Goal: Transaction & Acquisition: Book appointment/travel/reservation

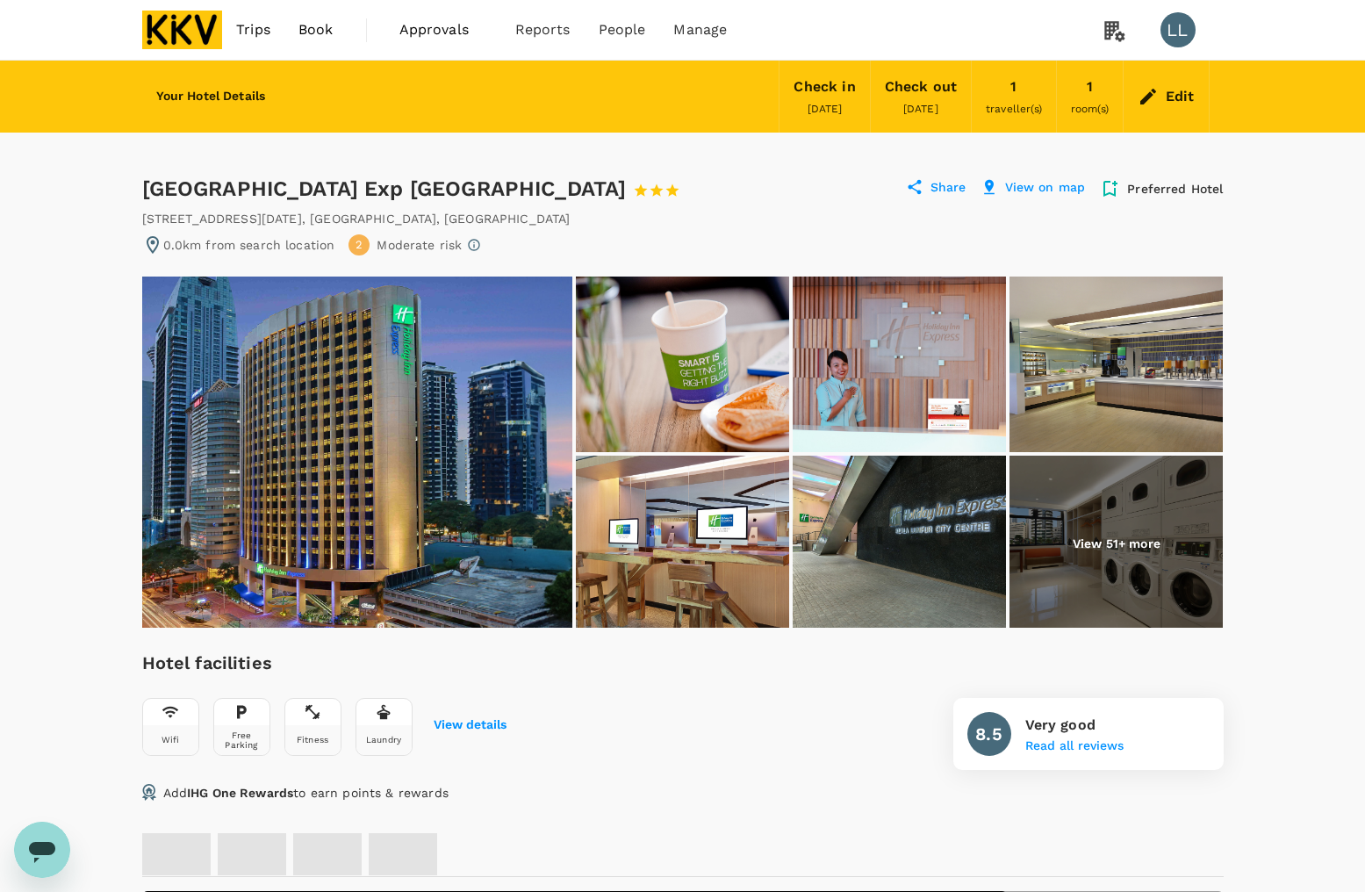
drag, startPoint x: 717, startPoint y: 676, endPoint x: 701, endPoint y: 673, distance: 16.9
click at [709, 673] on div "Hotel facilities Wifi Free Parking Fitness Laundry View details 8.5 Very good R…" at bounding box center [683, 709] width 1082 height 121
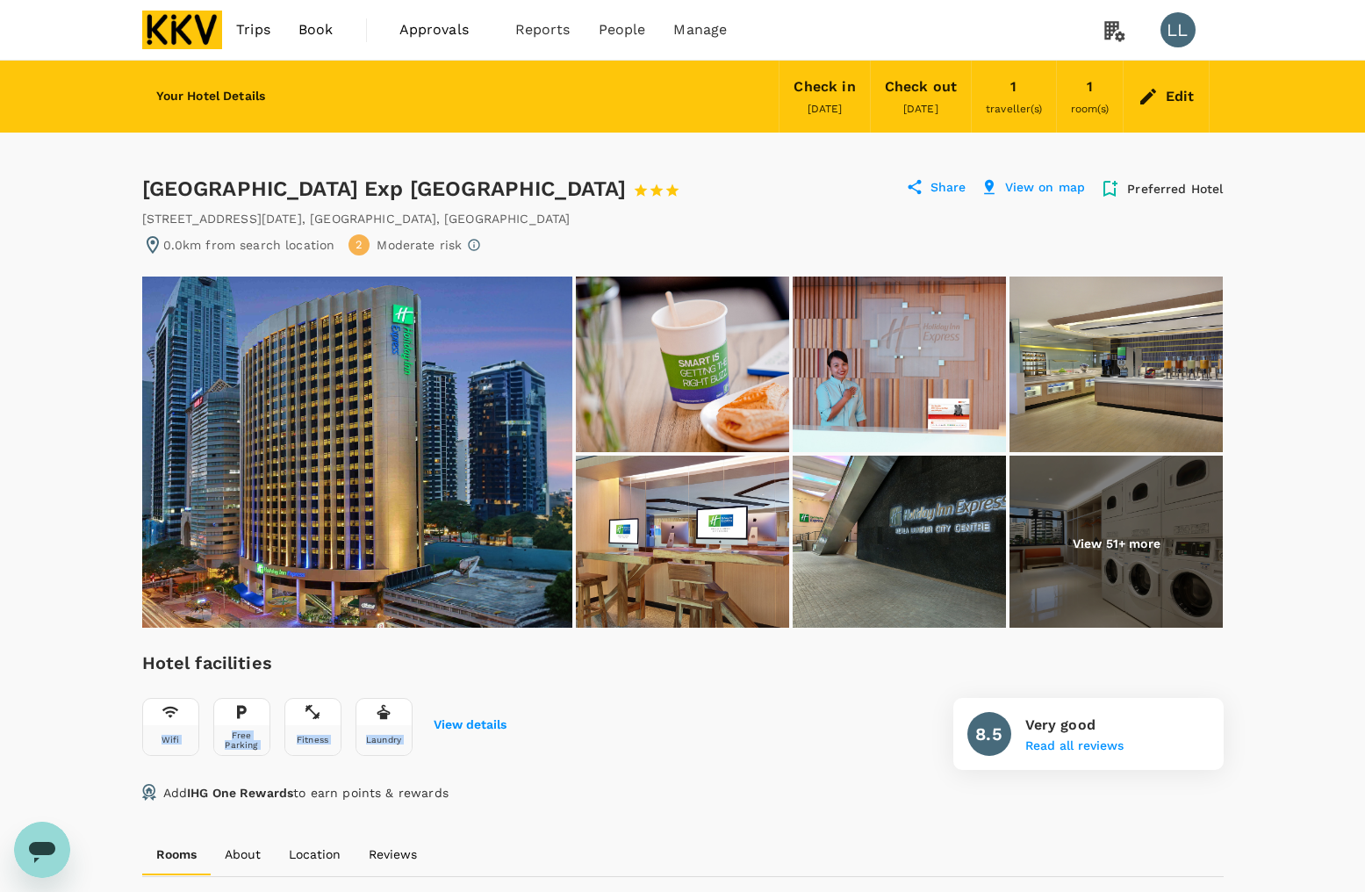
click at [207, 25] on img at bounding box center [182, 30] width 81 height 39
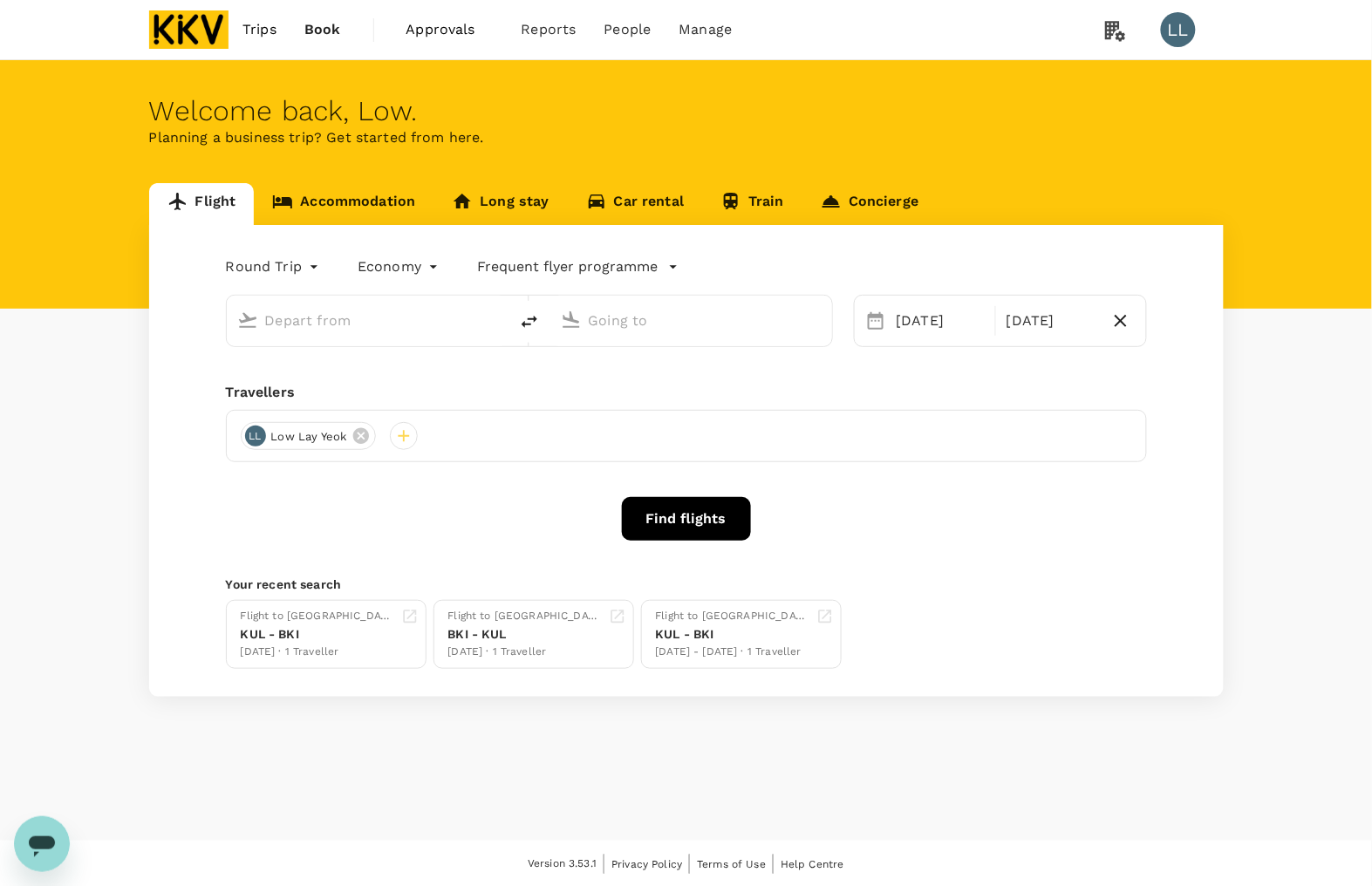
type input "Kuala Lumpur Intl ([GEOGRAPHIC_DATA])"
type input "Sultan Abdul Halim (AOR)"
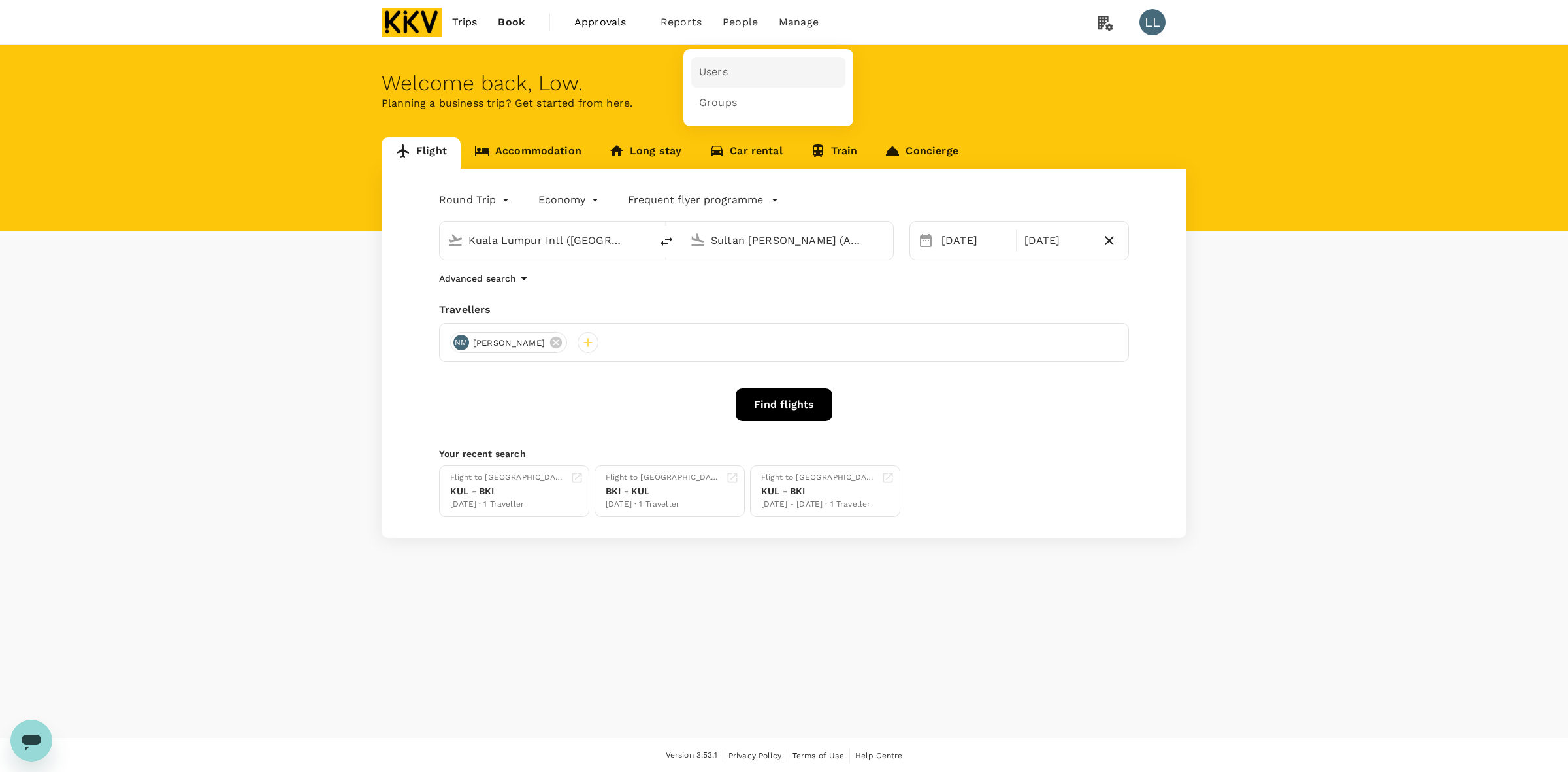
click at [716, 70] on span "Users" at bounding box center [713, 72] width 29 height 15
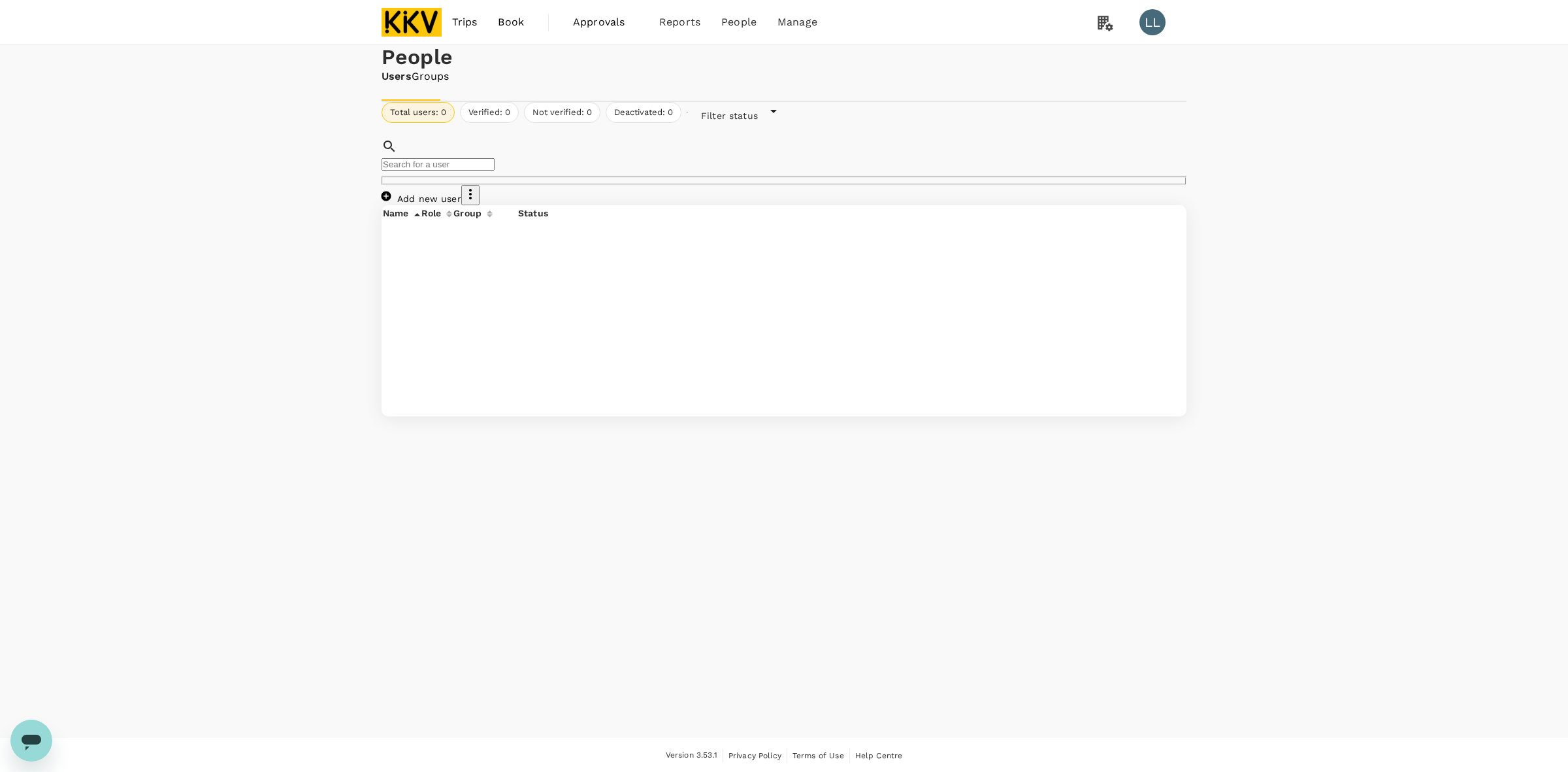
click at [461, 204] on link "Add new user" at bounding box center [421, 199] width 80 height 10
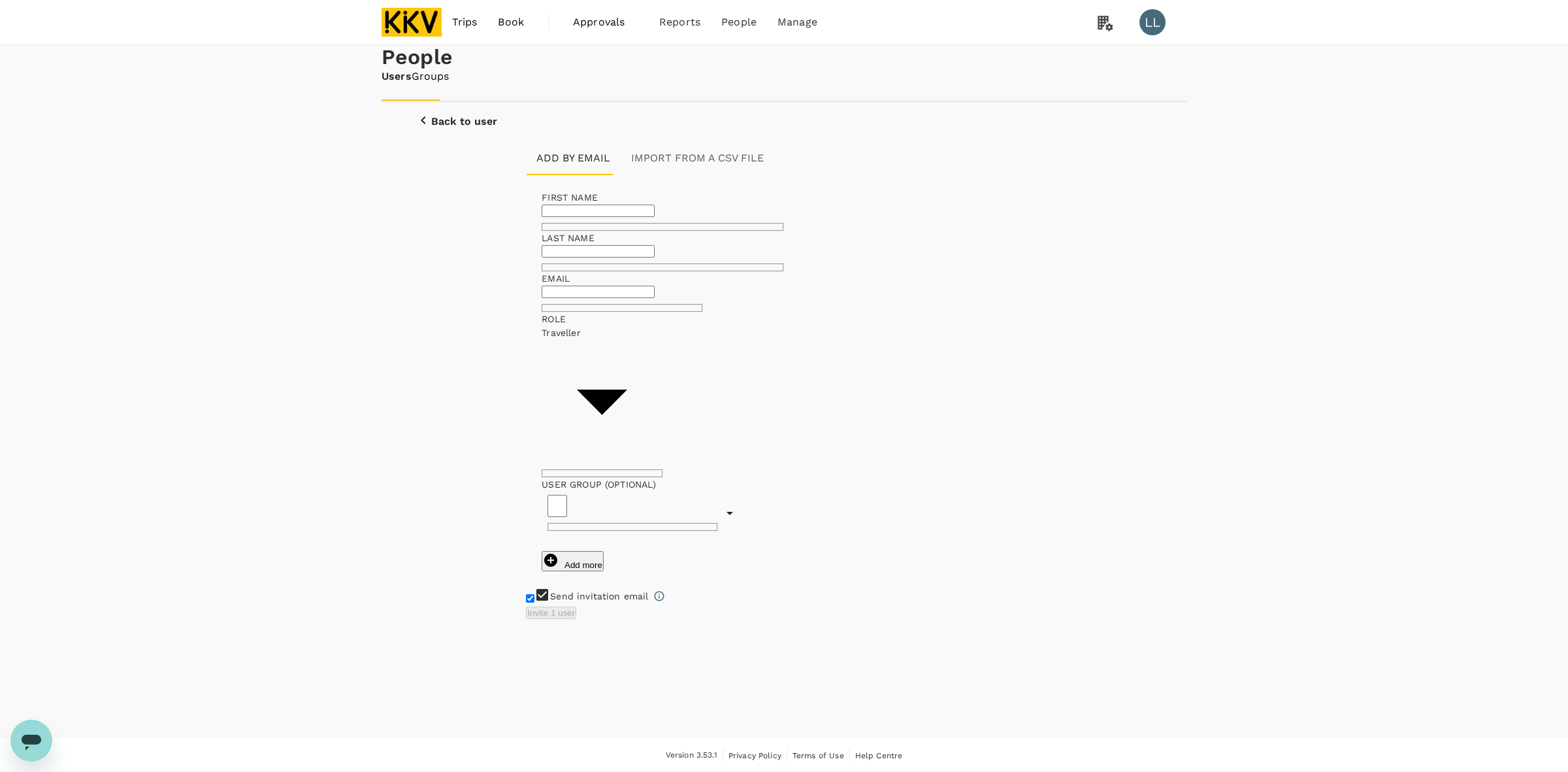
click at [1027, 505] on div "People Users Groups Back to user Add by email Import from a CSV file FIRST NAME…" at bounding box center [784, 392] width 1568 height 693
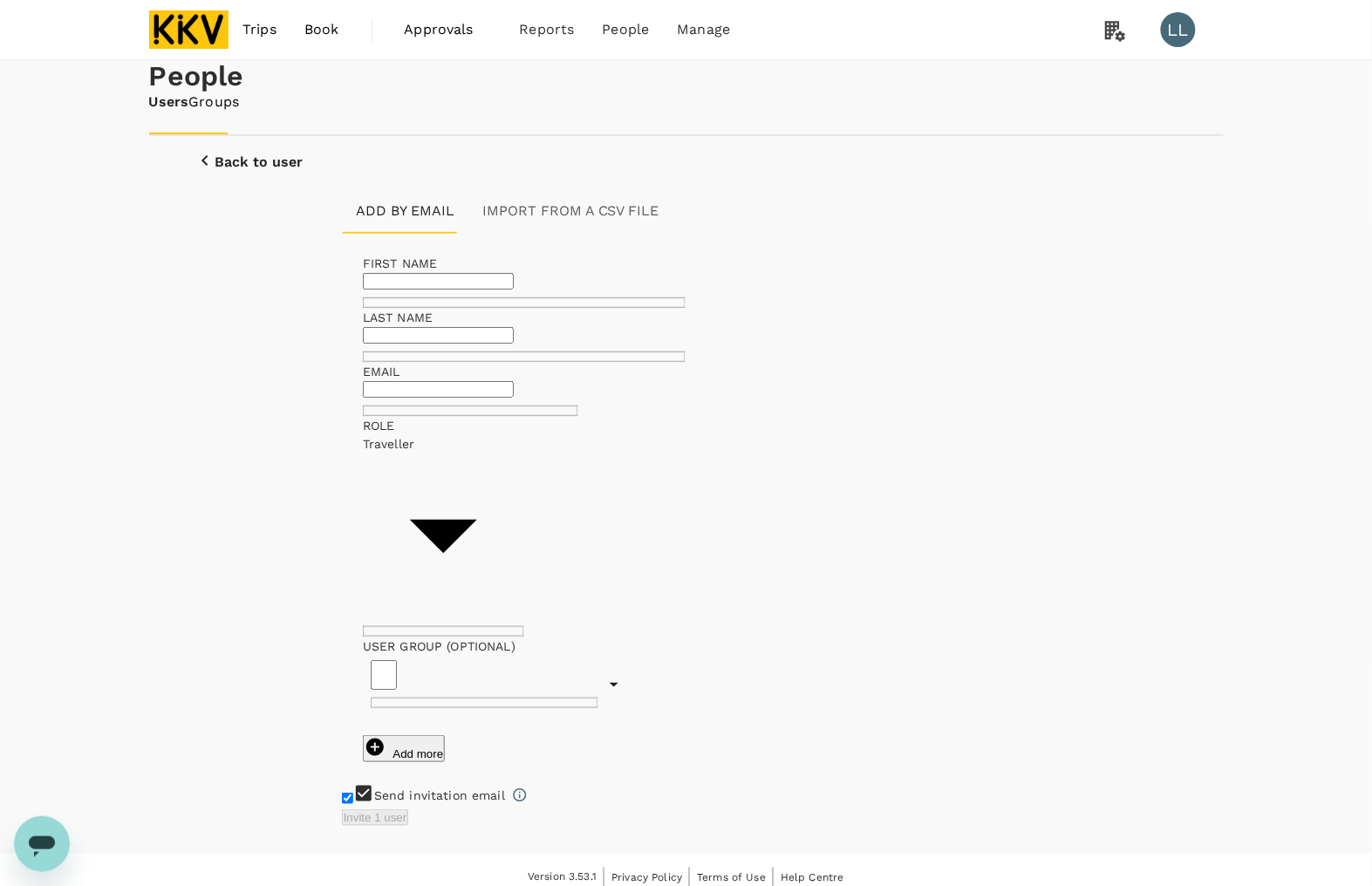
click at [886, 92] on h1 "People" at bounding box center [686, 76] width 1075 height 32
click at [175, 452] on div "Back to user Add by email Import from a CSV file FIRST NAME ​ LAST NAME ​ EMAIL…" at bounding box center [686, 481] width 1032 height 689
click at [514, 289] on input "text" at bounding box center [438, 281] width 151 height 17
type input "HE"
type input "W"
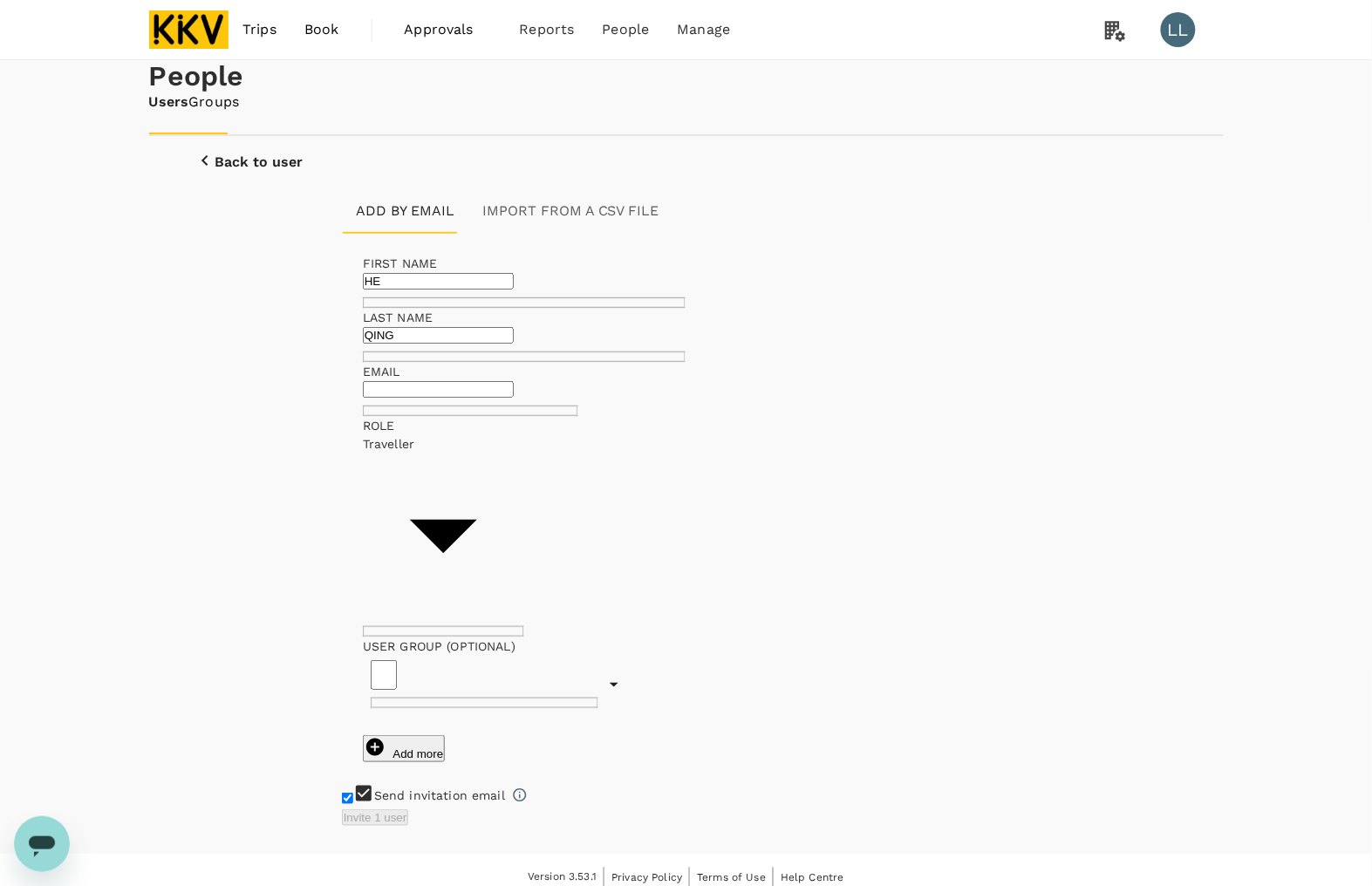
type input "QING"
click at [482, 397] on input "text" at bounding box center [438, 389] width 151 height 17
click at [514, 397] on input "text" at bounding box center [438, 389] width 151 height 17
paste input "heqing4611@kkgroup.cn"
type input "heqing4611@kkgroup.cn"
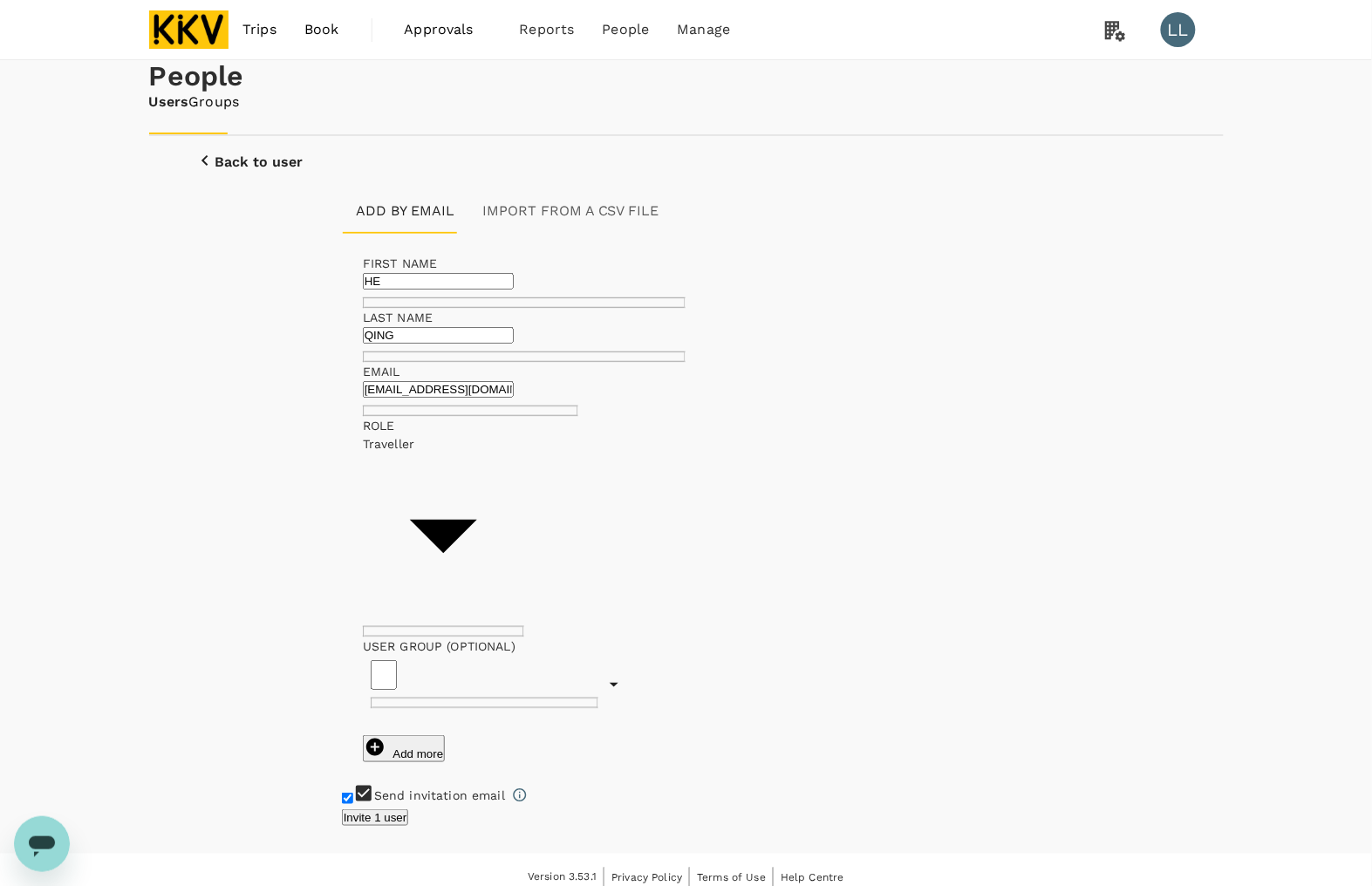
click at [666, 464] on body "Trips Book Approvals 0 Reports People Manage LL People Users Groups Back to use…" at bounding box center [686, 450] width 1372 height 901
drag, startPoint x: 652, startPoint y: 515, endPoint x: 856, endPoint y: 461, distance: 211.0
click at [661, 515] on li "Traveller" at bounding box center [659, 519] width 146 height 32
click at [396, 661] on input "text" at bounding box center [383, 675] width 26 height 30
click at [826, 586] on li "Operation Center" at bounding box center [873, 577] width 253 height 18
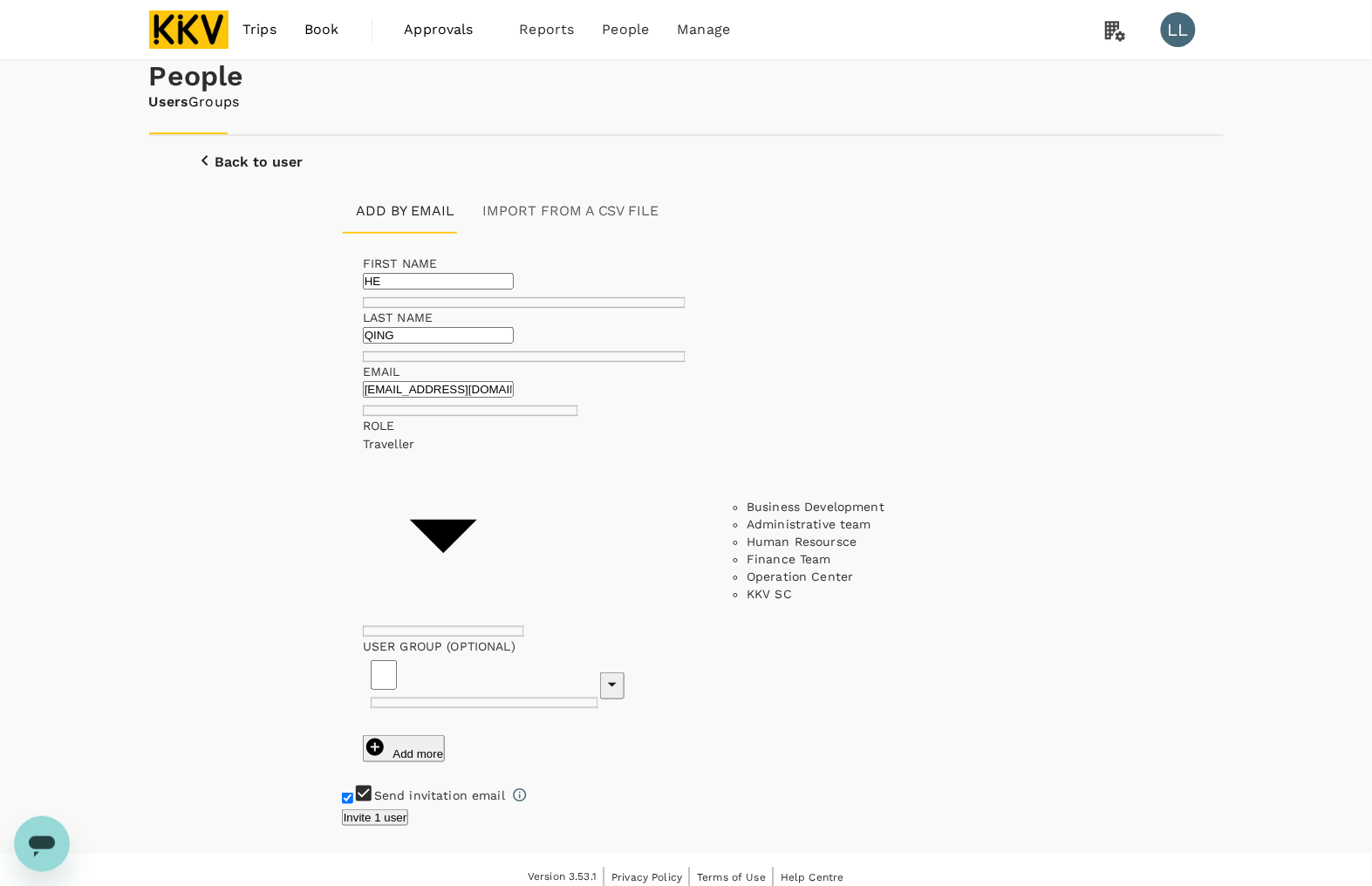
type input "Operation Center"
click at [781, 735] on div "Add more" at bounding box center [686, 748] width 647 height 27
click at [409, 810] on button "Invite 1 user" at bounding box center [376, 817] width 68 height 17
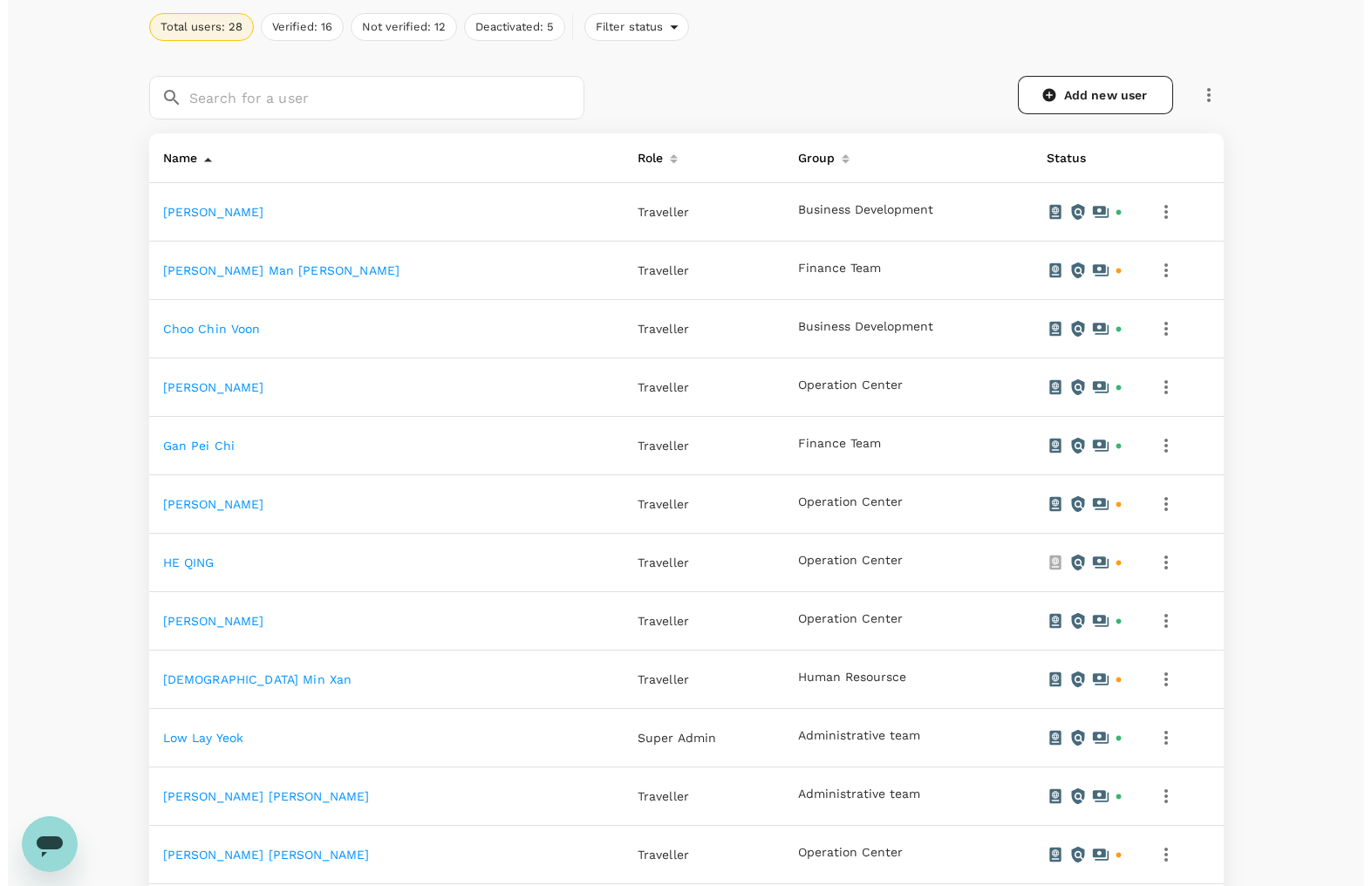
scroll to position [654, 0]
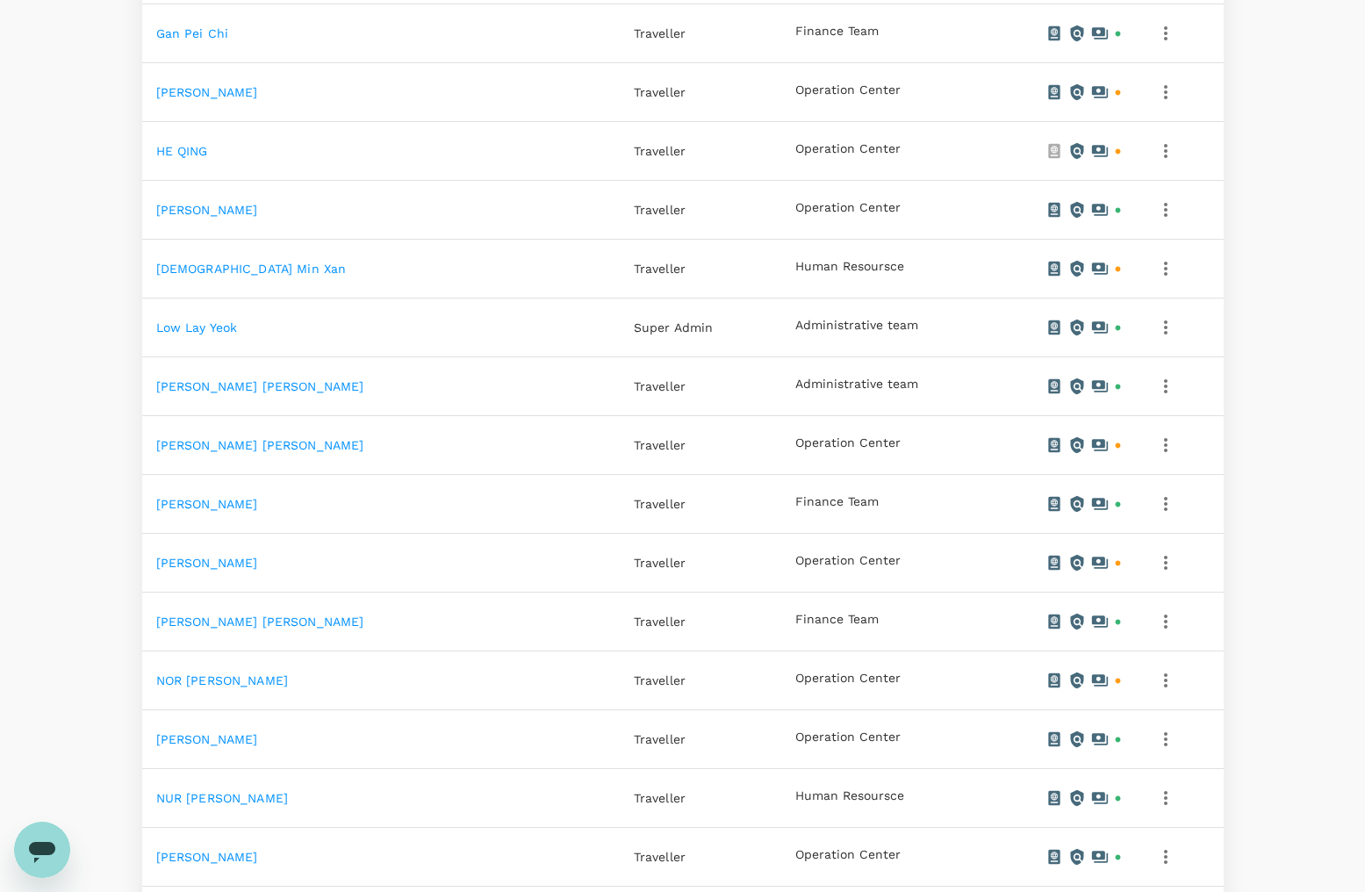
click at [1168, 147] on icon "button" at bounding box center [1166, 151] width 4 height 14
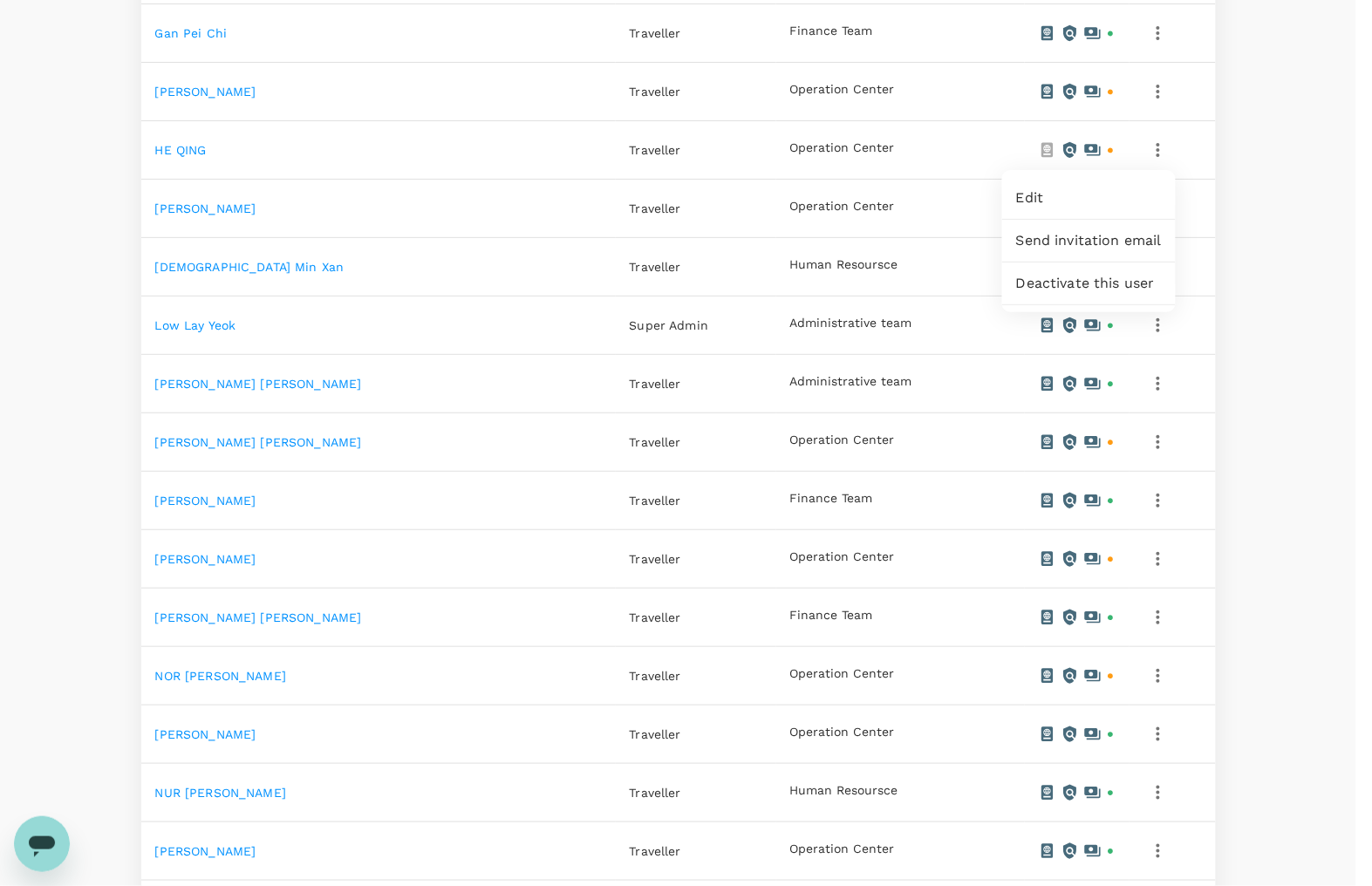
click at [1082, 199] on span "Edit" at bounding box center [1089, 198] width 146 height 21
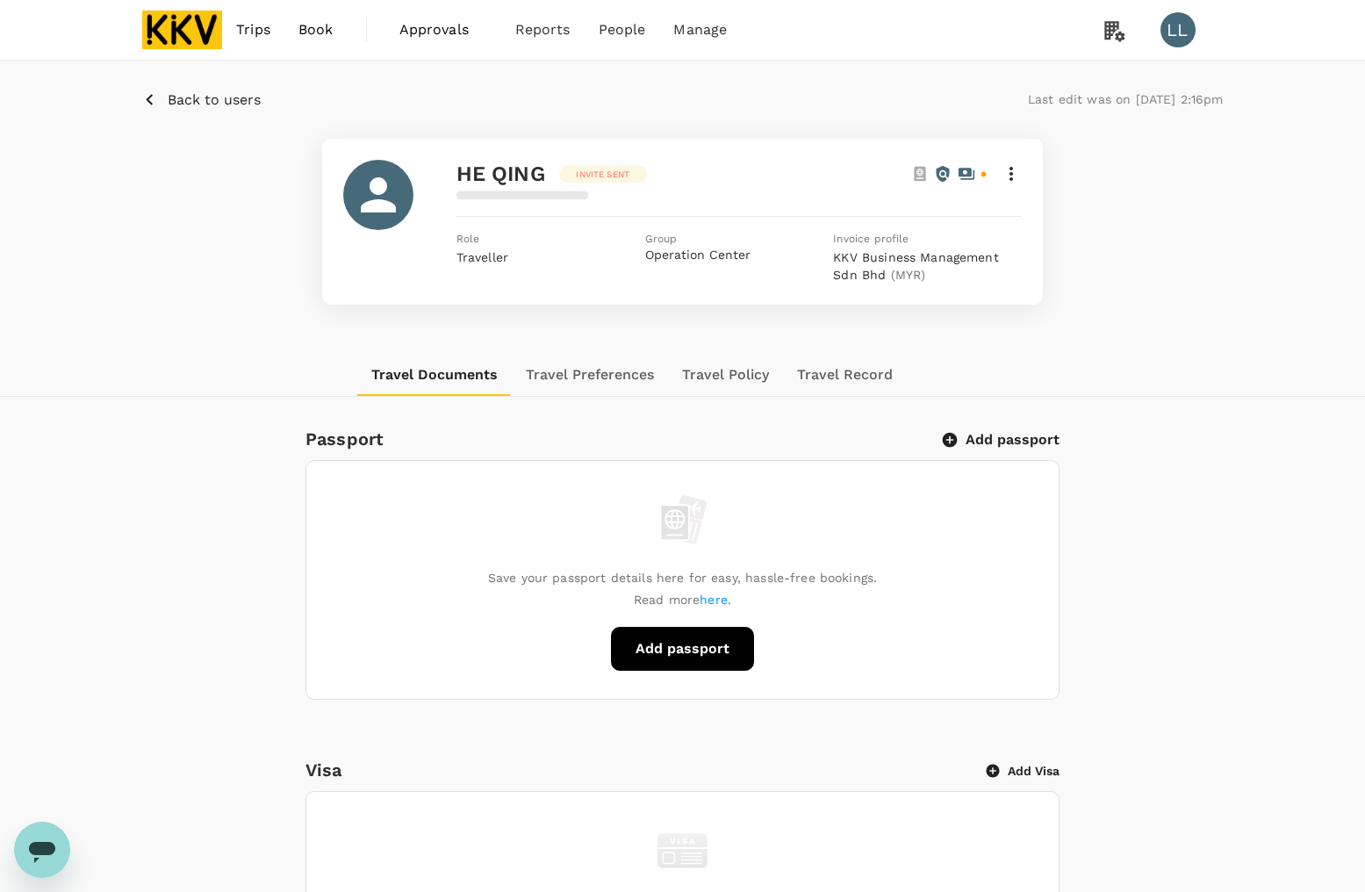
click at [988, 431] on button "Add passport" at bounding box center [1002, 440] width 115 height 18
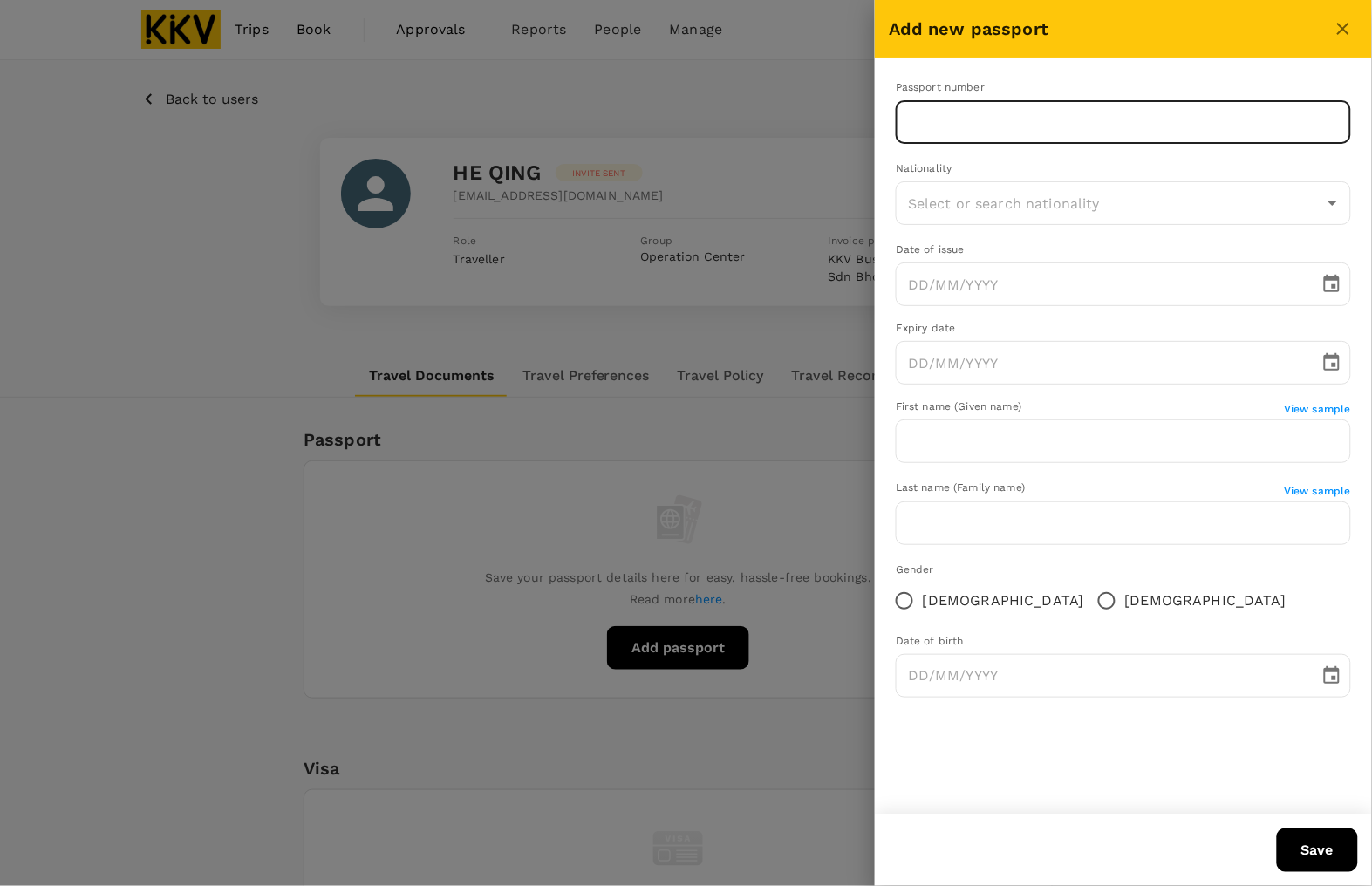
click at [940, 124] on input "text" at bounding box center [1124, 122] width 455 height 44
click at [918, 120] on input "text" at bounding box center [1124, 122] width 455 height 44
paste input "EF4719220"
type input "EF4719220"
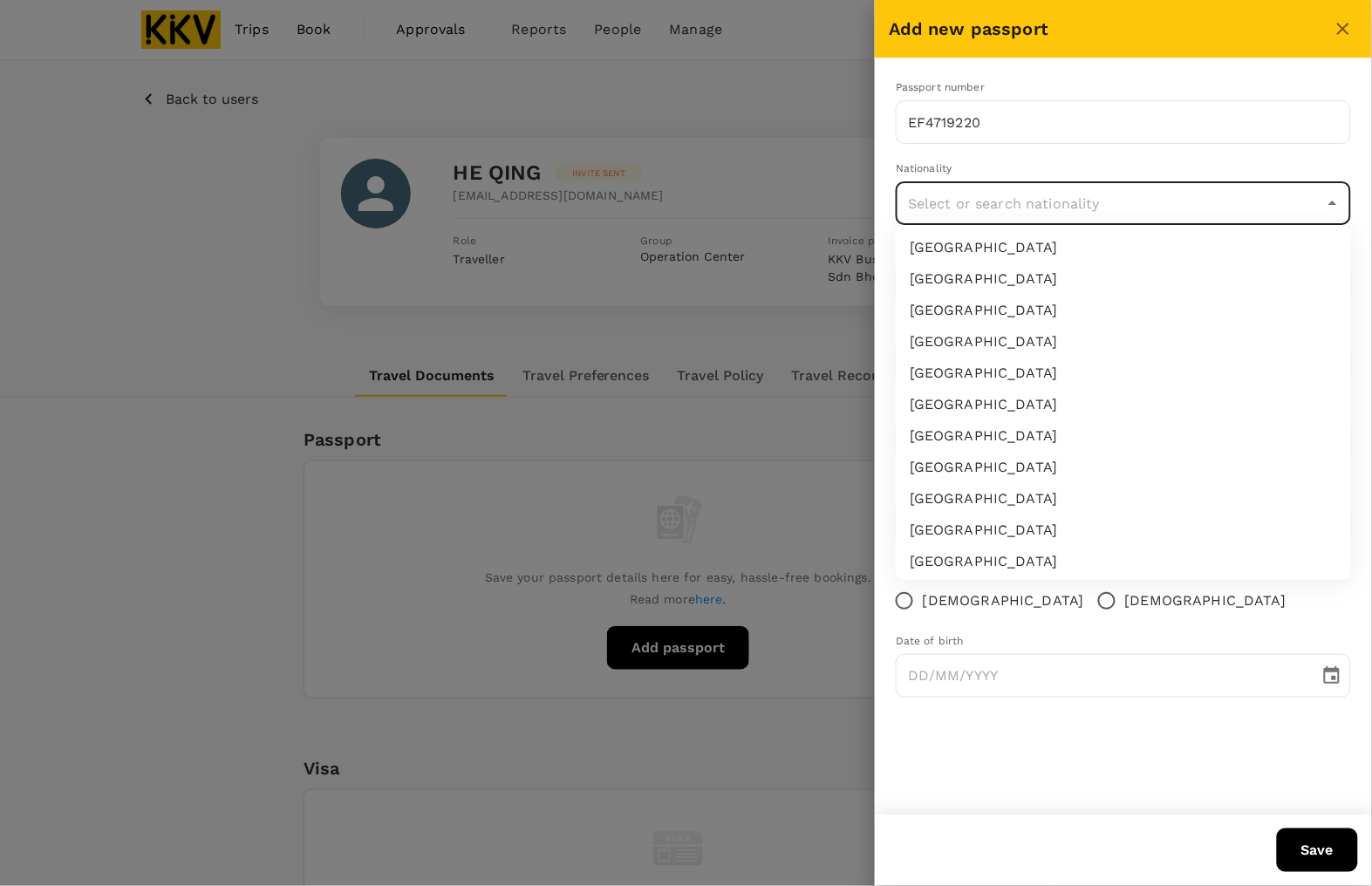
click at [935, 212] on input "text" at bounding box center [1111, 203] width 413 height 33
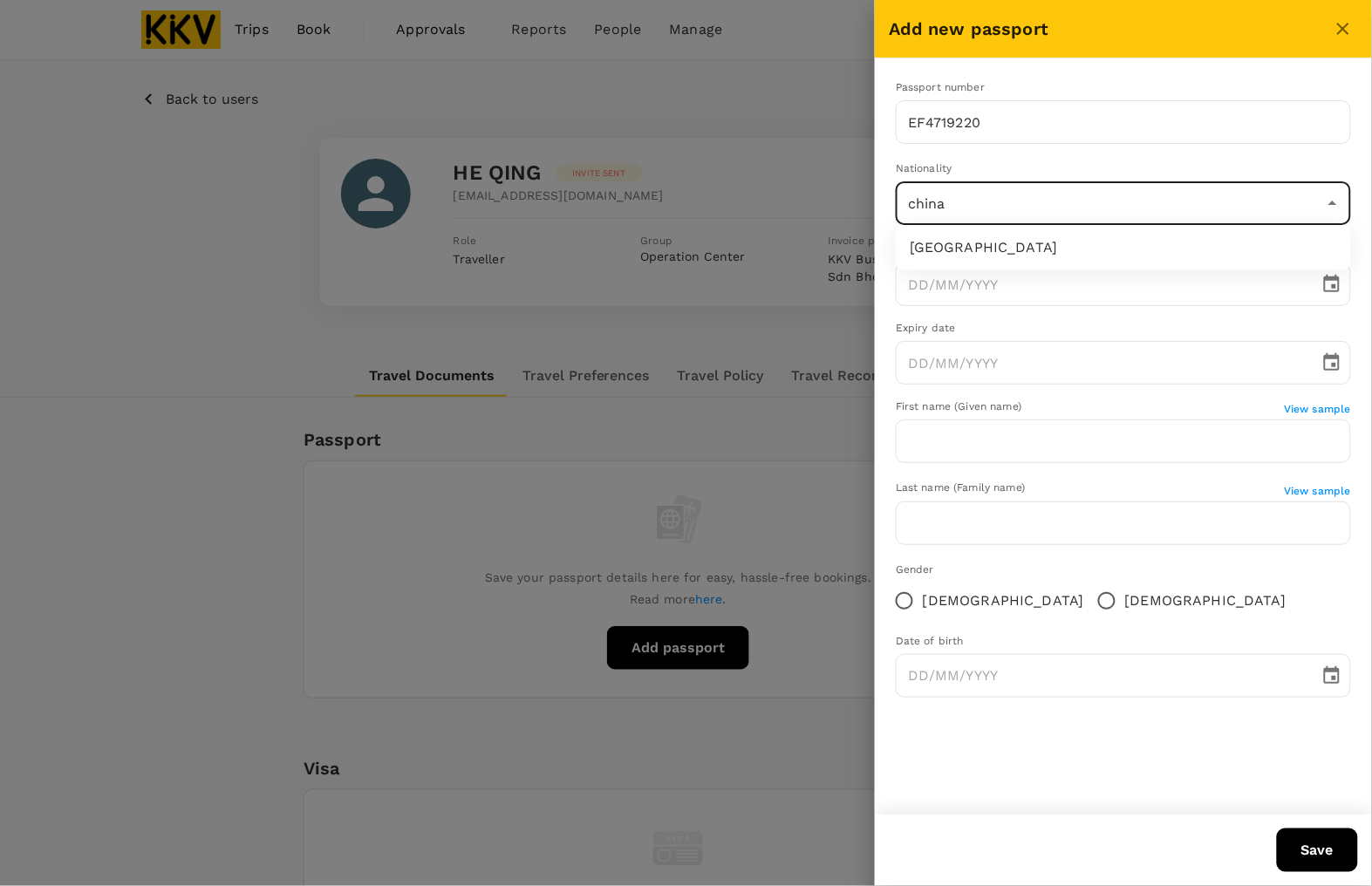
click at [948, 241] on li "China" at bounding box center [1124, 248] width 455 height 32
type input "China"
type input "DD/MM/YYYY"
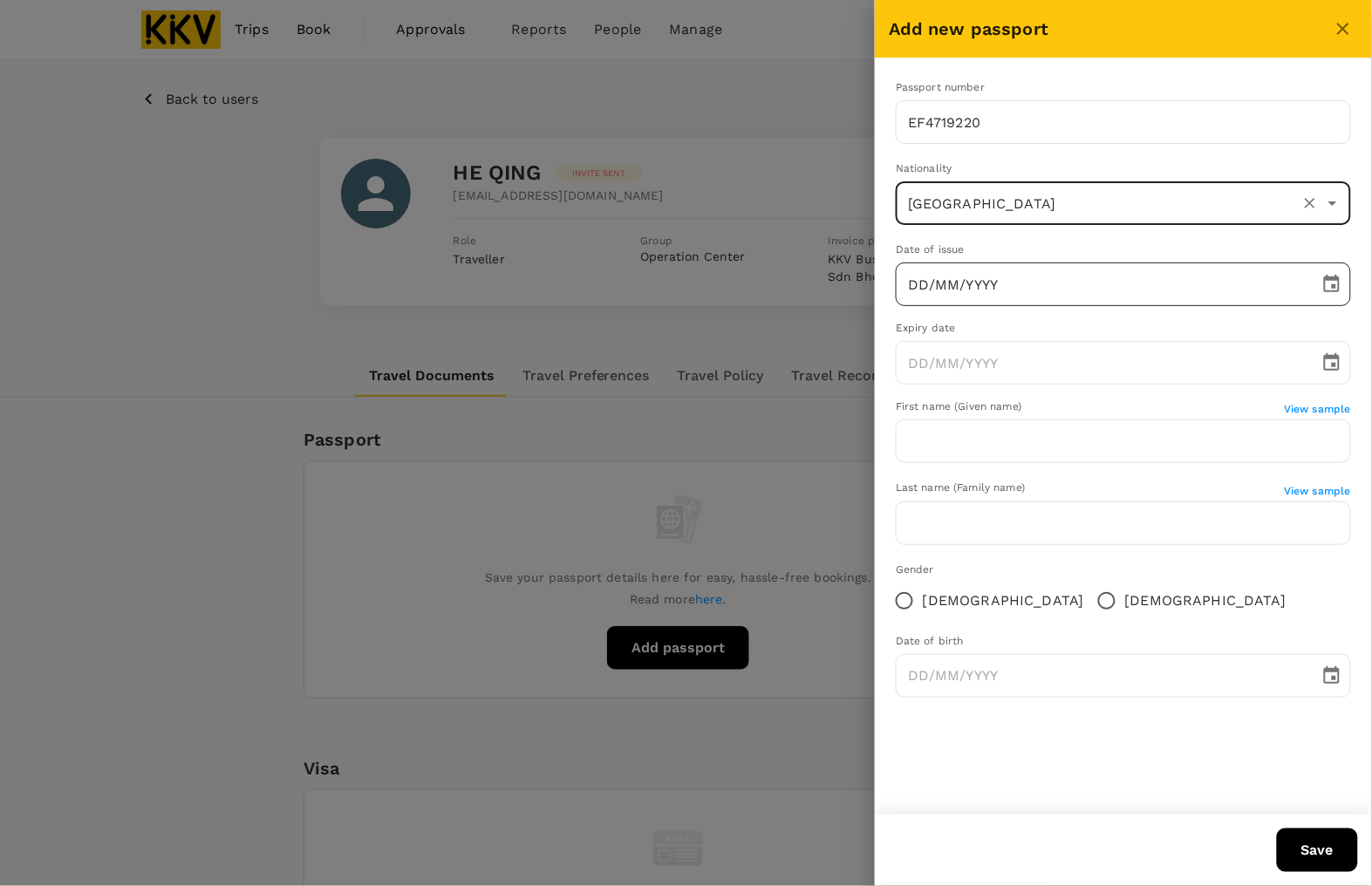
click at [940, 277] on input "DD/MM/YYYY" at bounding box center [1102, 284] width 411 height 44
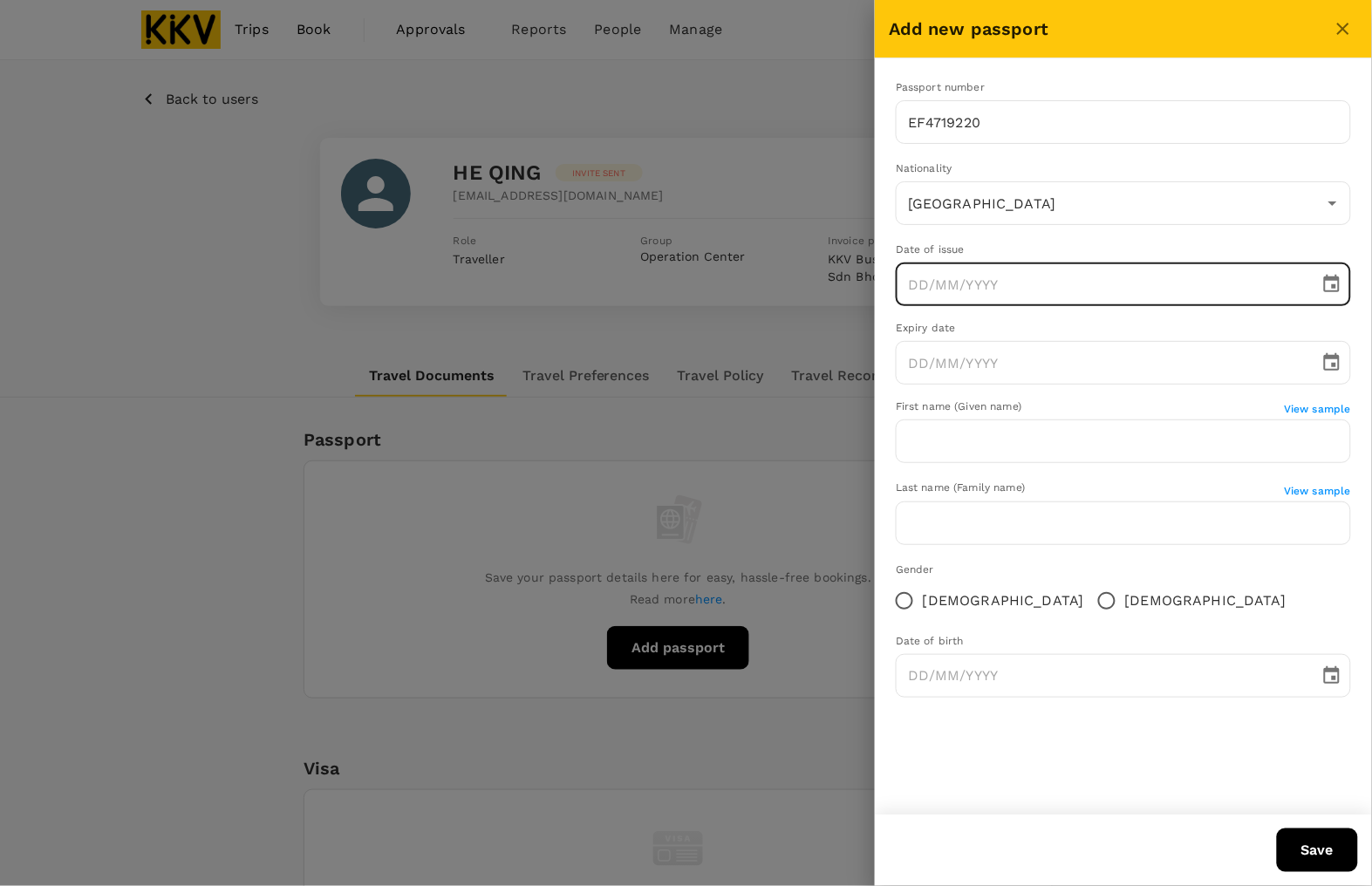
click at [1031, 329] on div "Expiry date" at bounding box center [1124, 329] width 455 height 18
click at [971, 327] on div "Expiry date" at bounding box center [1124, 329] width 455 height 18
type input "DD/MM/YYYY"
click at [944, 280] on input "DD/MM/YYYY" at bounding box center [1102, 284] width 411 height 44
click at [923, 371] on input "DD/MM/YYYY" at bounding box center [1102, 363] width 411 height 44
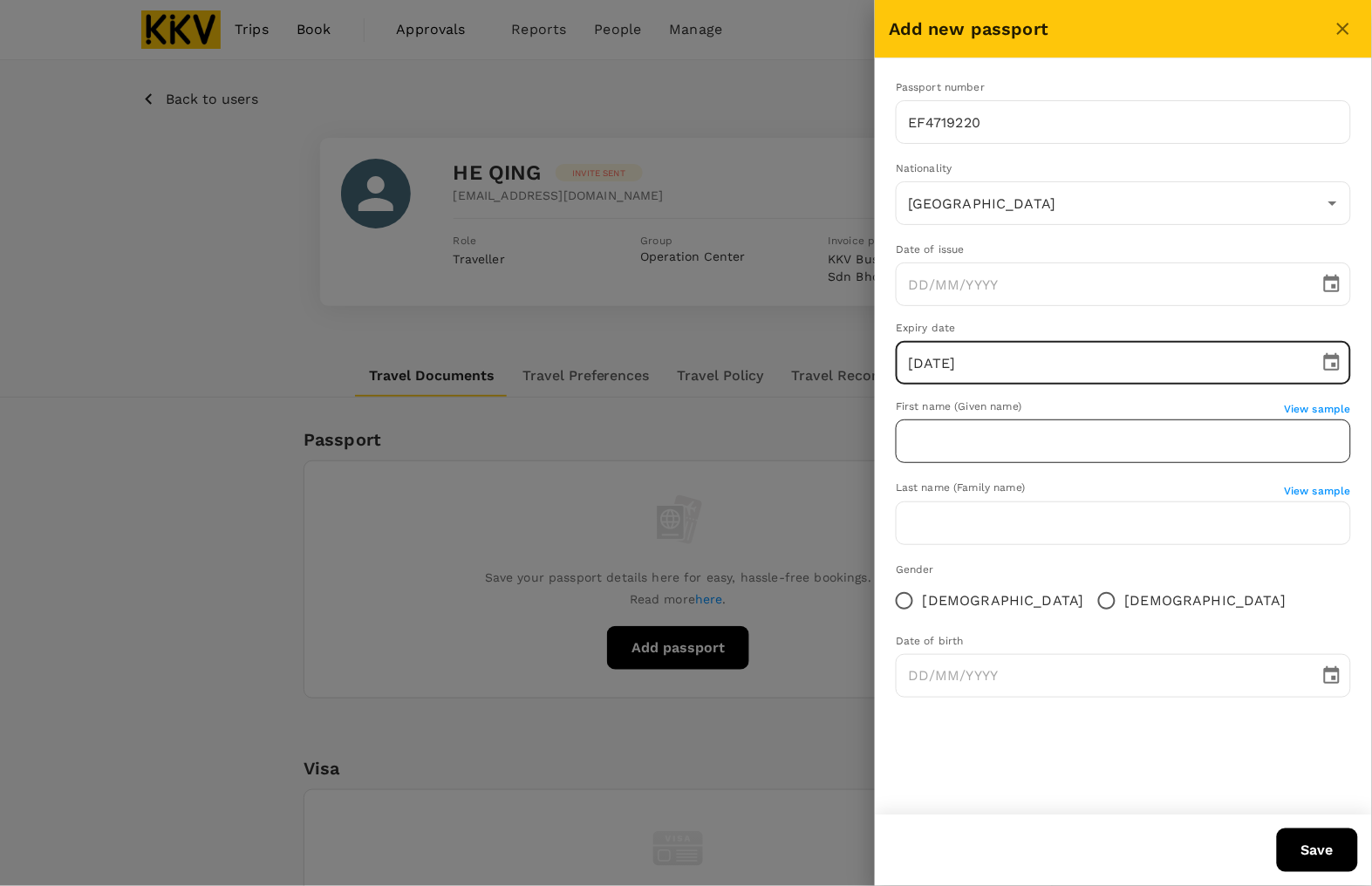
type input "19/02/2029"
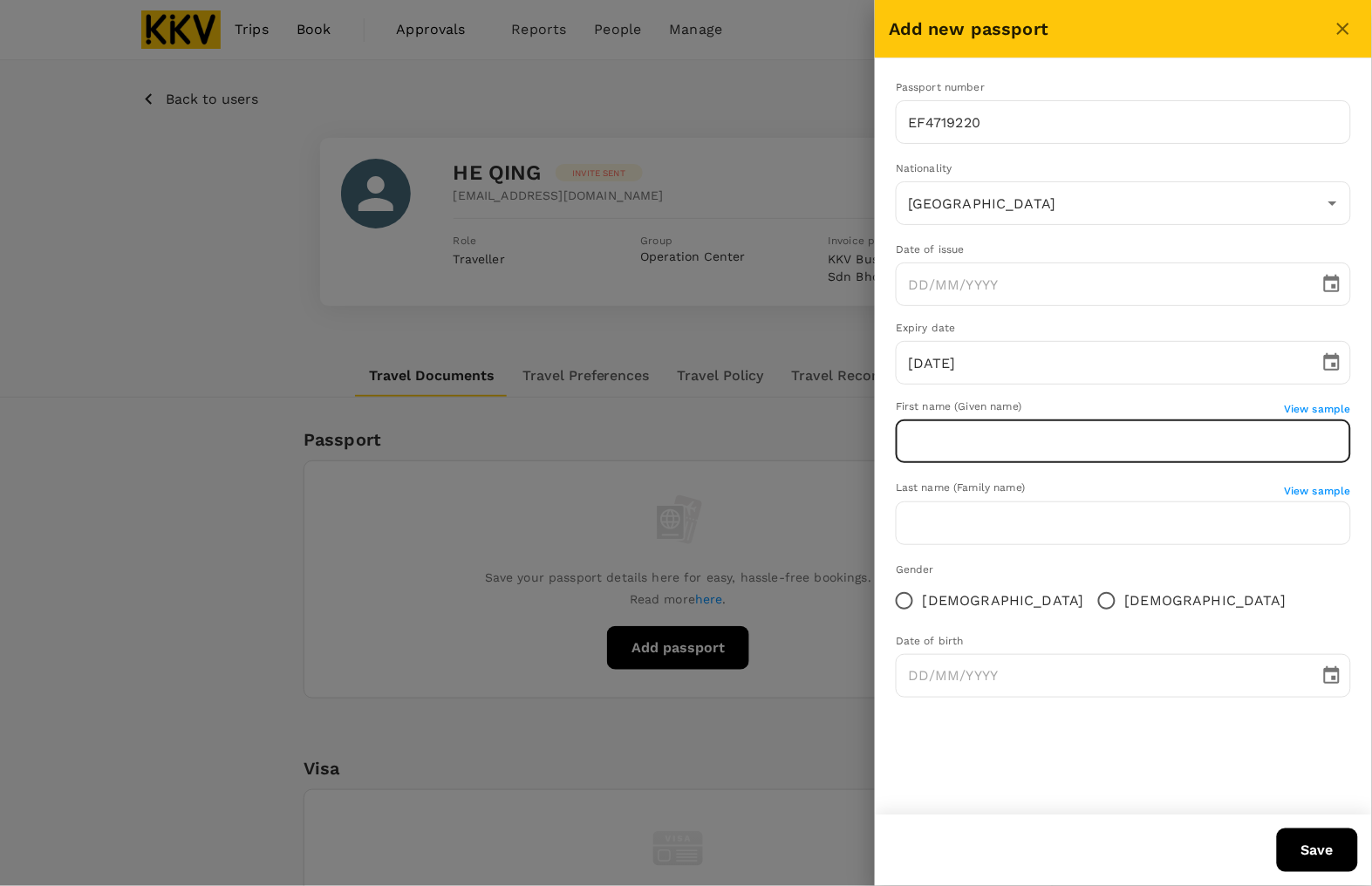
click at [998, 428] on input "text" at bounding box center [1124, 441] width 455 height 44
type input "h"
type input "HE"
click at [969, 523] on input "text" at bounding box center [1124, 523] width 455 height 44
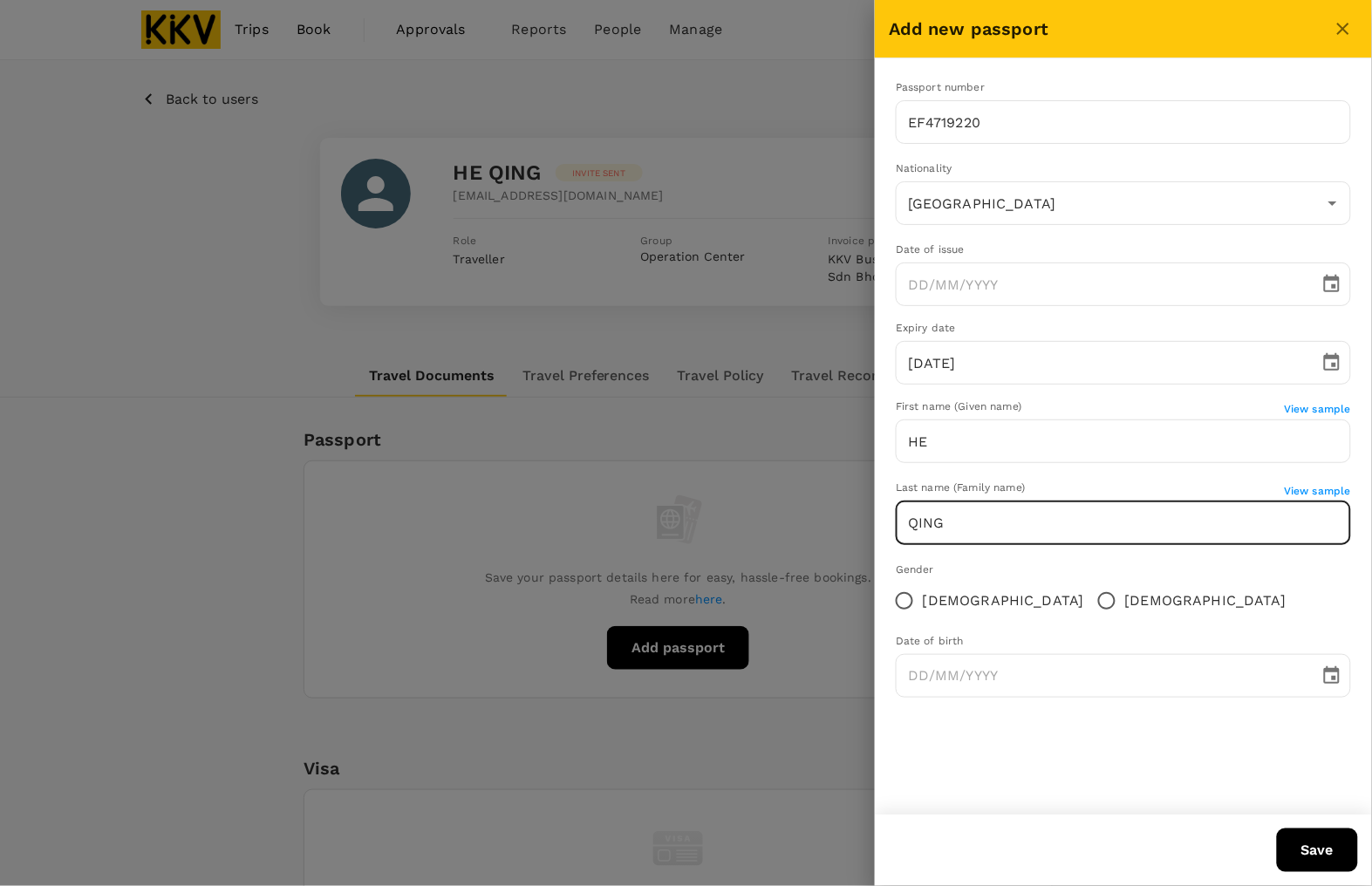
type input "QING"
click at [938, 604] on span "Female" at bounding box center [1003, 600] width 161 height 21
click at [923, 604] on input "Female" at bounding box center [904, 600] width 37 height 37
radio input "true"
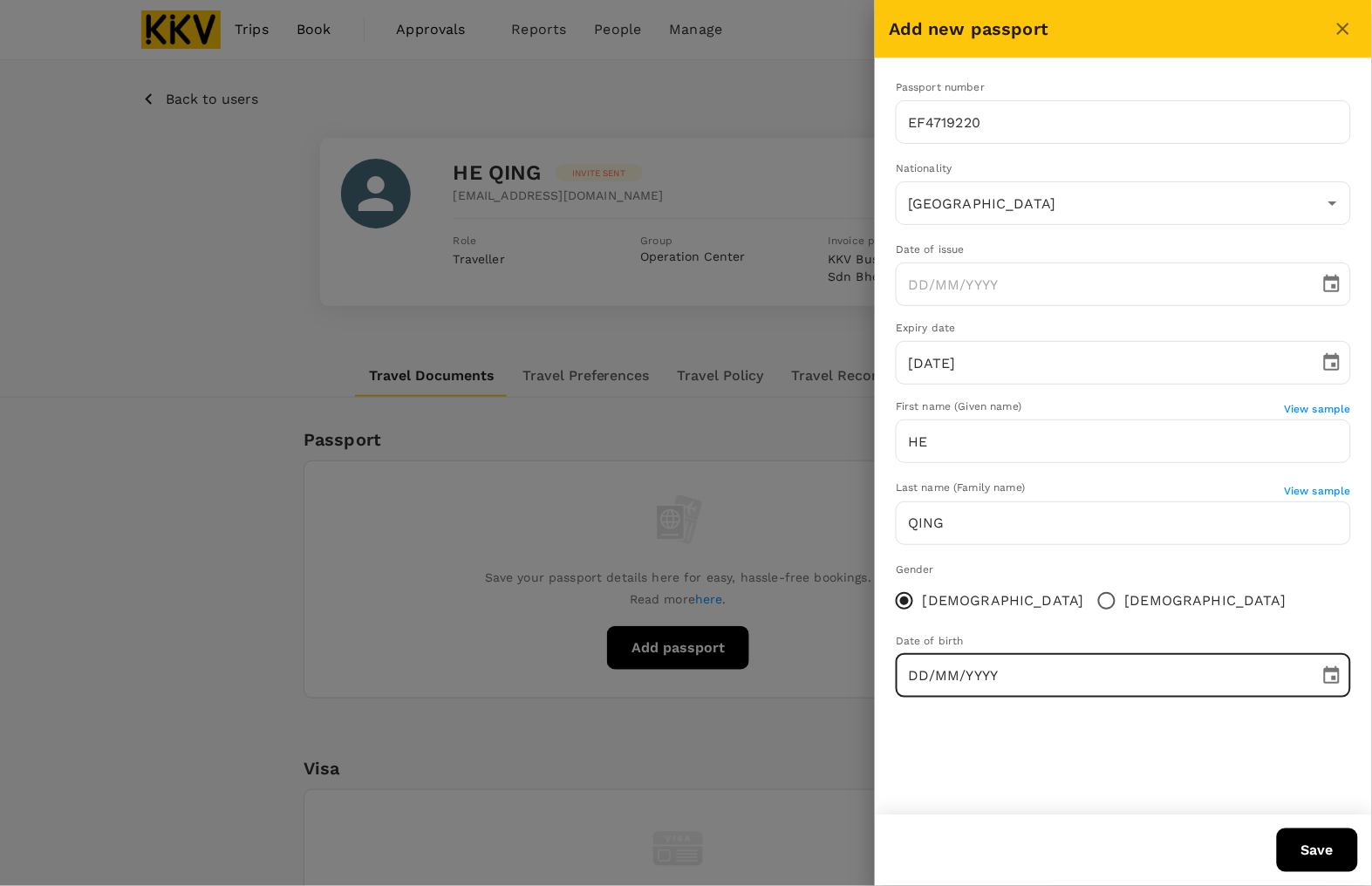
click at [976, 678] on input "DD/MM/YYYY" at bounding box center [1102, 675] width 411 height 44
type input "31/12/1998"
click at [991, 722] on div "Passport number EF4719220 ​ Nationality China ​ Date of issue ​ Expiry date 19/…" at bounding box center [1124, 395] width 497 height 674
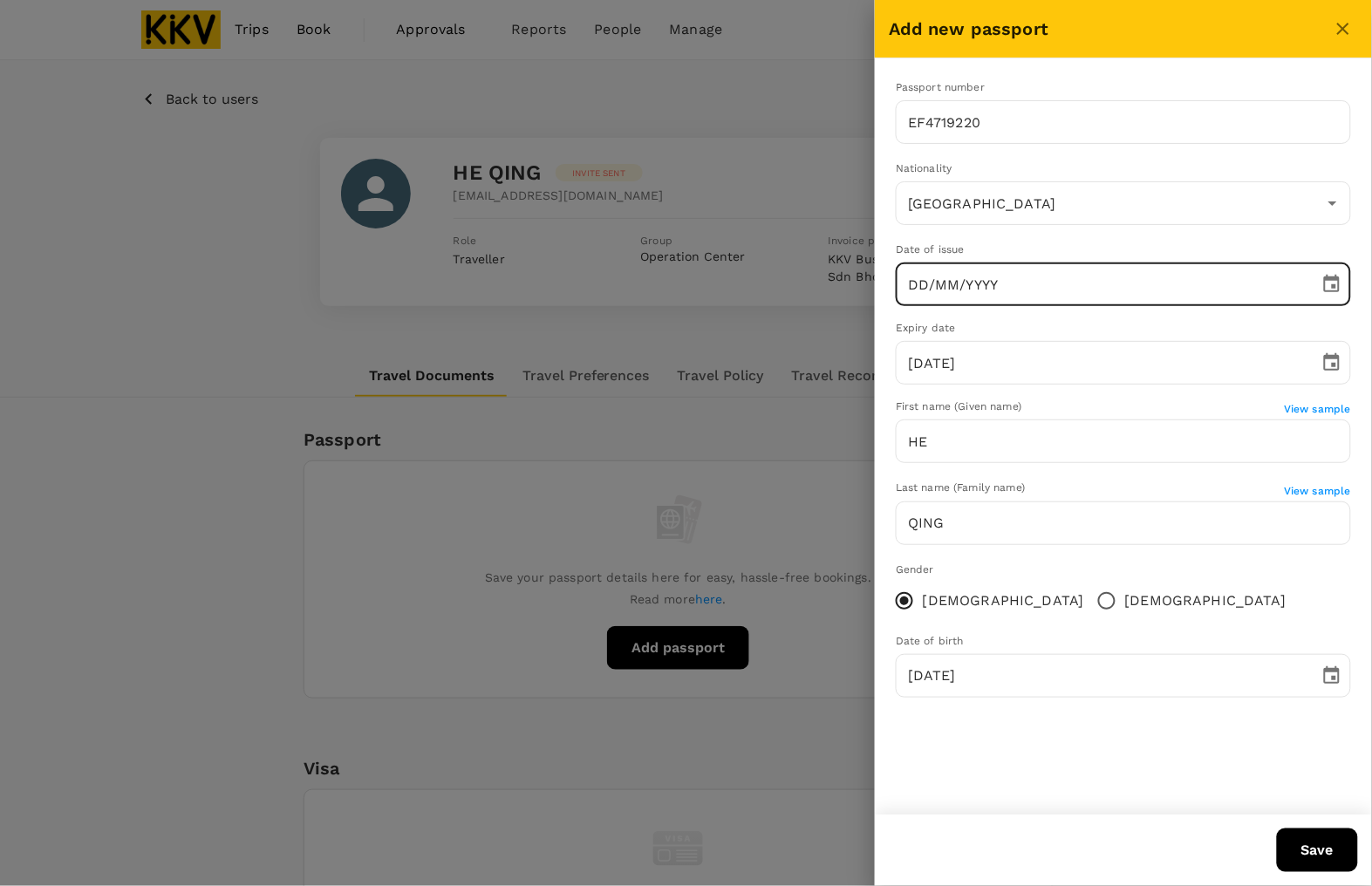
click at [991, 296] on input "DD/MM/YYYY" at bounding box center [1102, 284] width 411 height 44
type input "20/12/0002"
type input "[GEOGRAPHIC_DATA]"
type input "20/12/2019"
click at [1014, 739] on div "Passport number EF4719220 ​ Nationality China ​ Date of issue 20/12/2019 ​ Expi…" at bounding box center [1124, 436] width 497 height 756
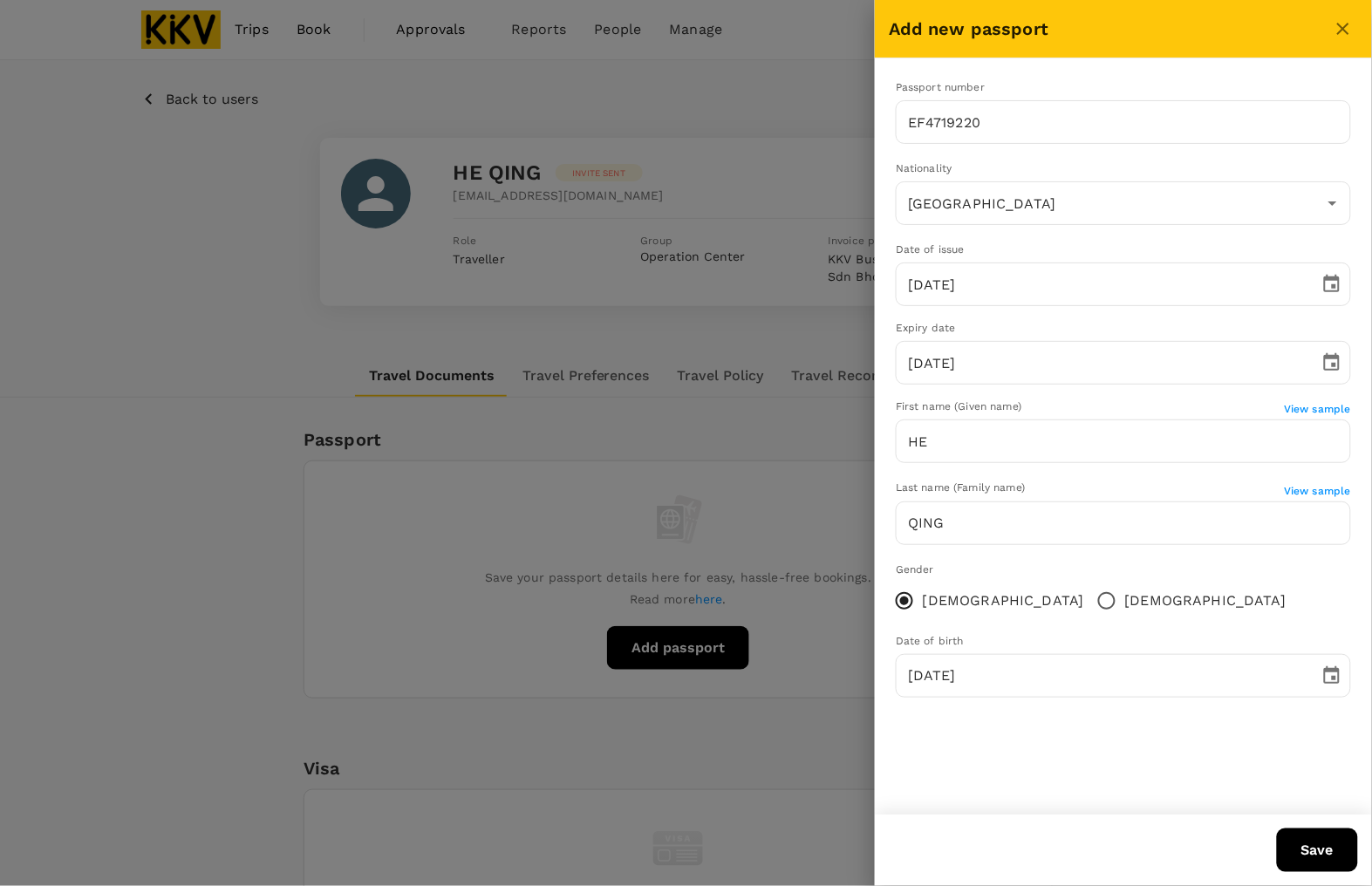
click at [1322, 851] on button "Save" at bounding box center [1317, 850] width 81 height 44
type input "[GEOGRAPHIC_DATA]"
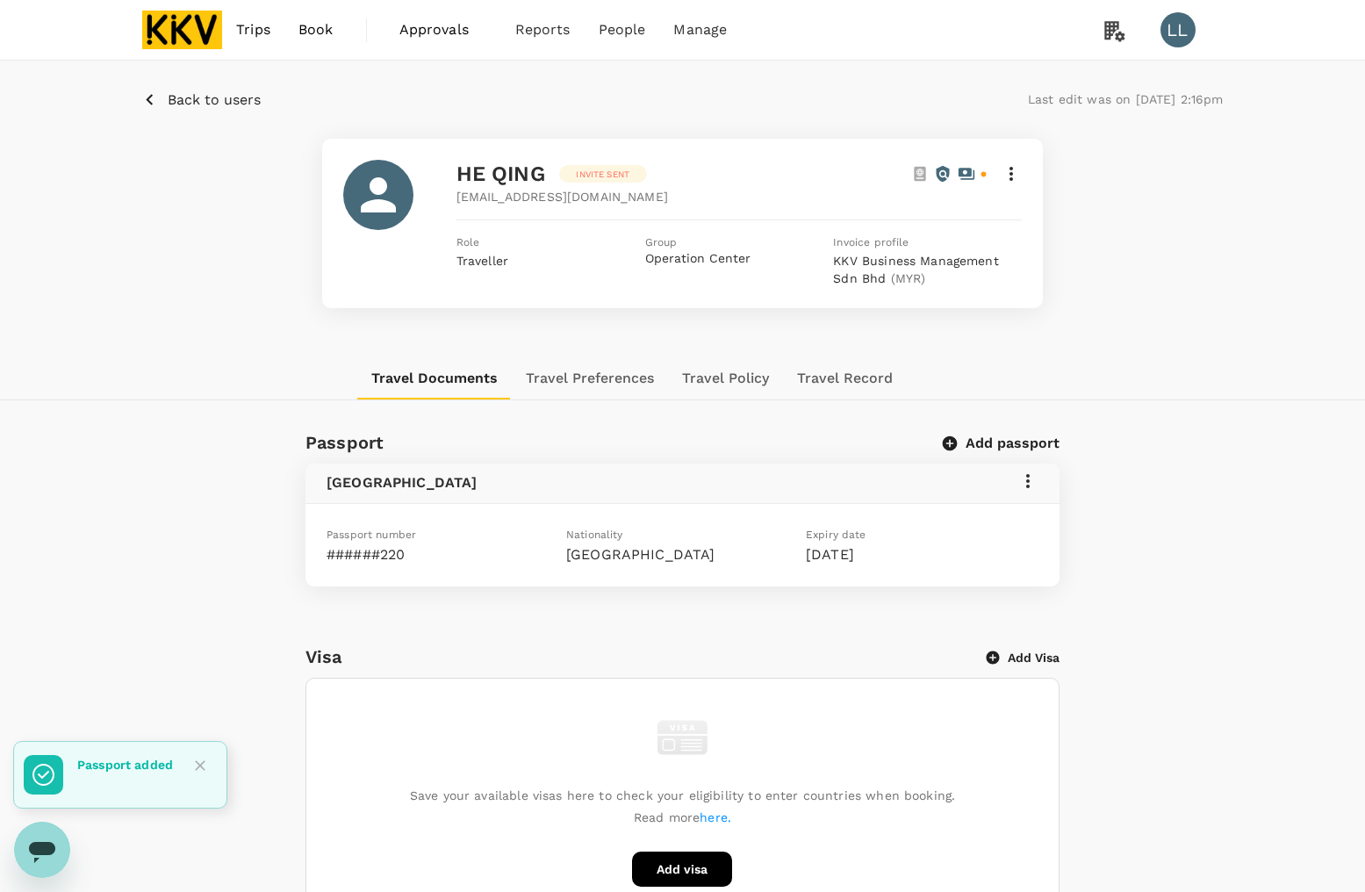
click at [770, 105] on div "Back to users Last edit was on 08 Oct 2025, 2:16pm" at bounding box center [683, 100] width 1082 height 22
click at [1301, 468] on div "Passport Add passport China Passport number ######220 Nationality China Expiry …" at bounding box center [682, 902] width 1365 height 948
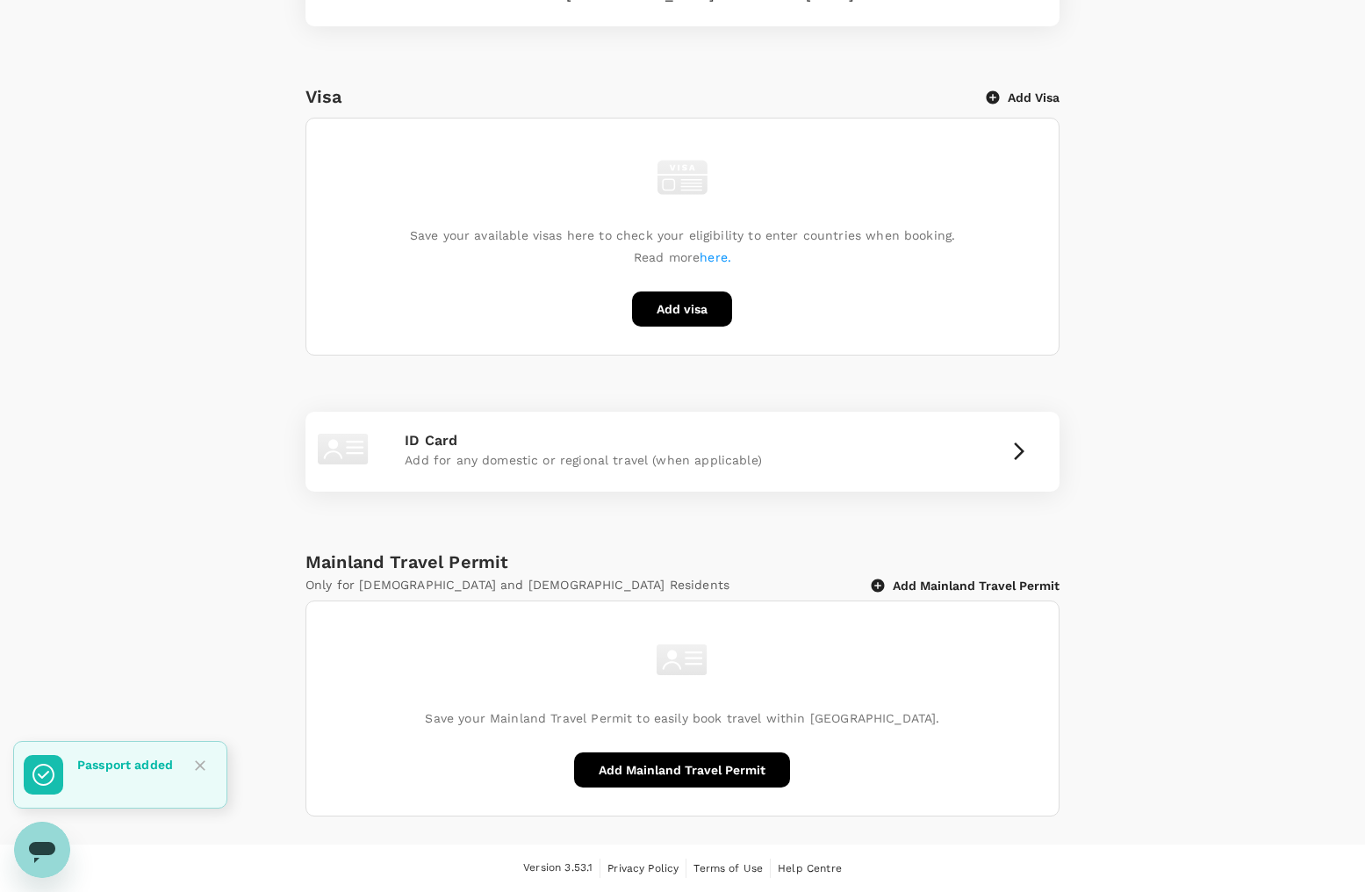
click at [1213, 564] on div "Passport Add passport China Passport number ######220 Nationality China Expiry …" at bounding box center [682, 342] width 1365 height 948
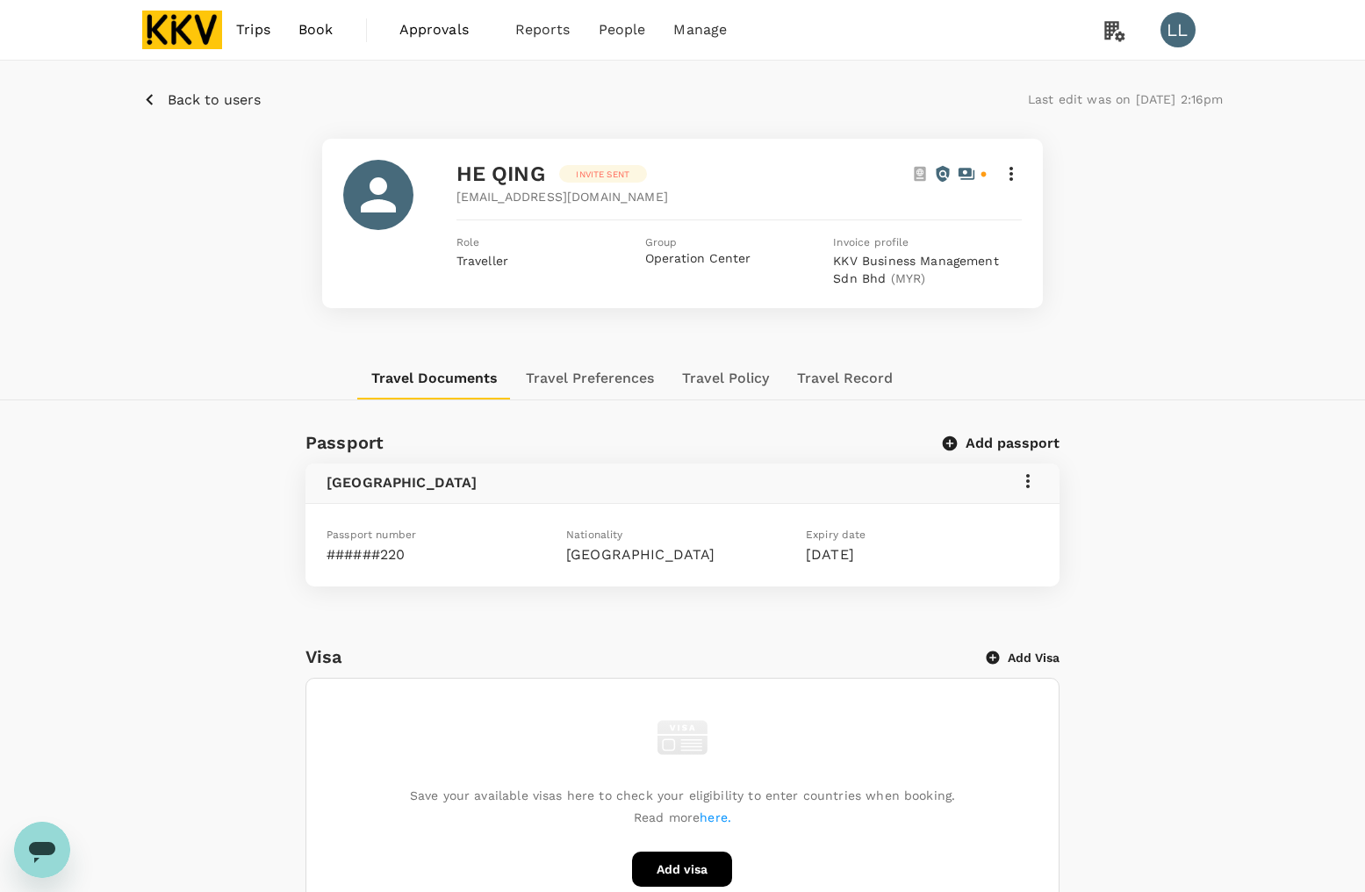
click at [171, 24] on img at bounding box center [182, 30] width 81 height 39
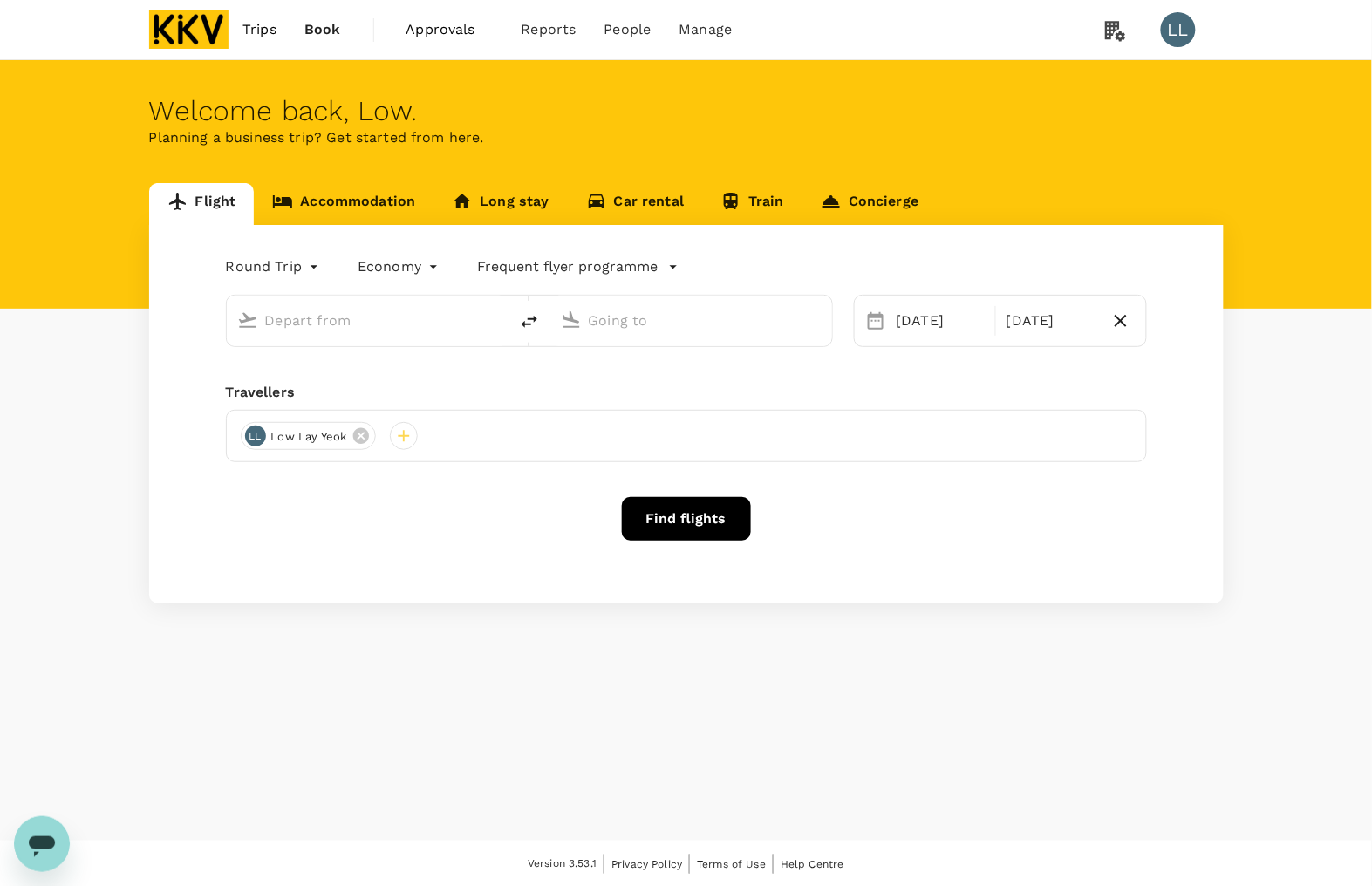
type input "Kuala Lumpur Intl (KUL)"
type input "Sultan Abdul Halim (AOR)"
type input "Kuala Lumpur Intl (KUL)"
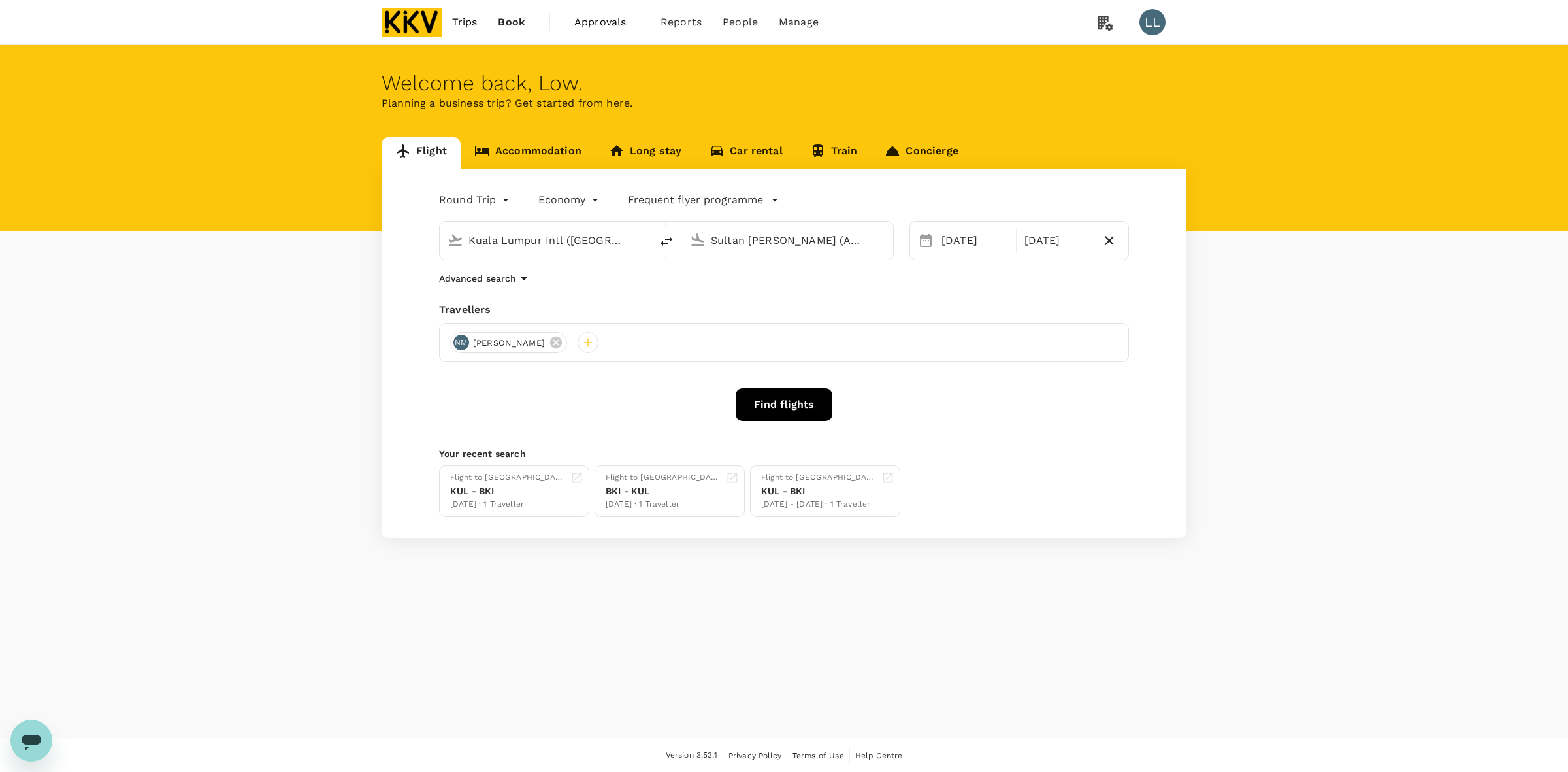
click at [693, 234] on icon at bounding box center [697, 240] width 16 height 16
click at [761, 294] on p "Singapore Changi" at bounding box center [727, 296] width 80 height 13
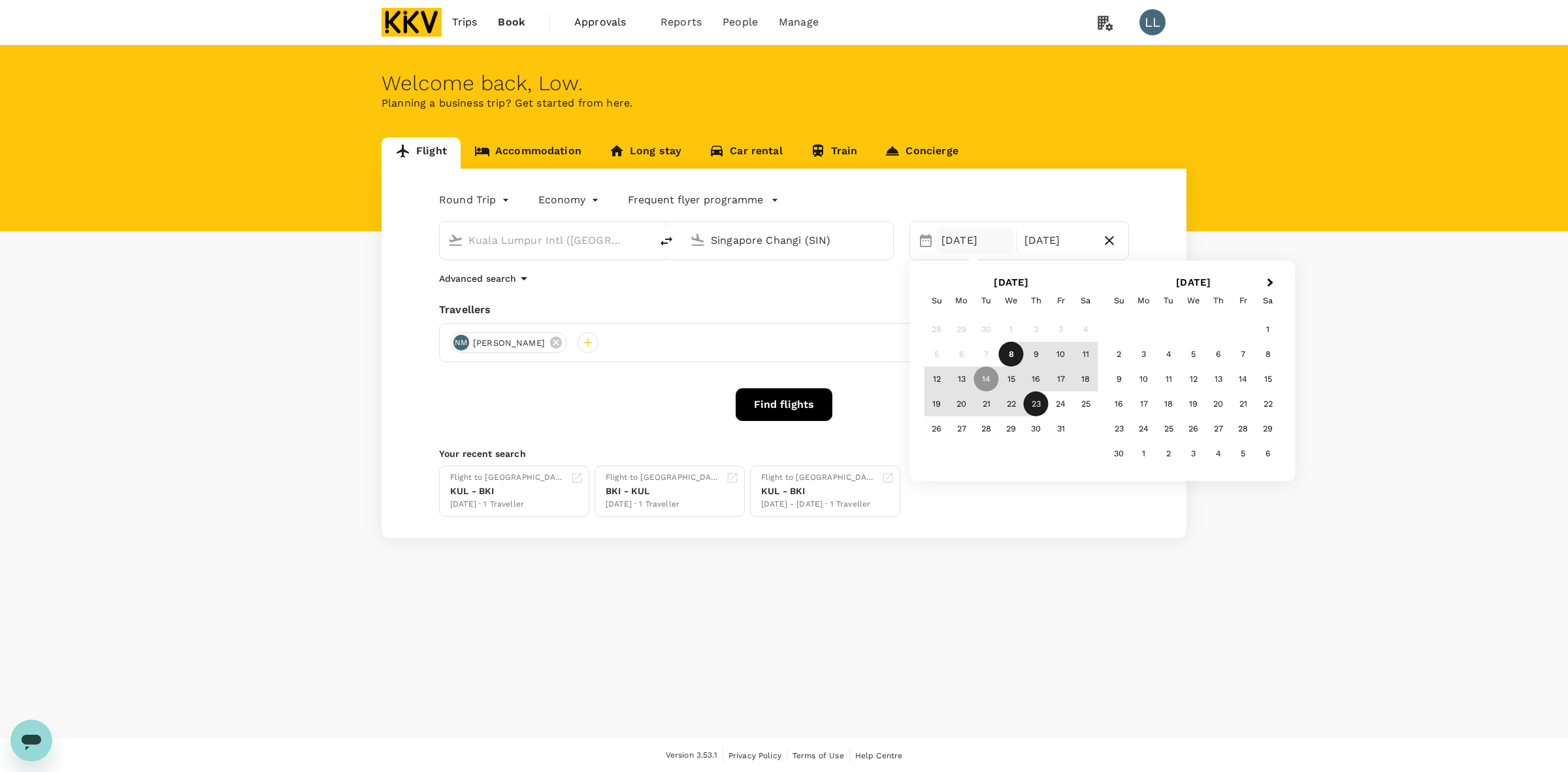
type input "Singapore Changi (SIN)"
click at [562, 343] on icon at bounding box center [556, 342] width 12 height 12
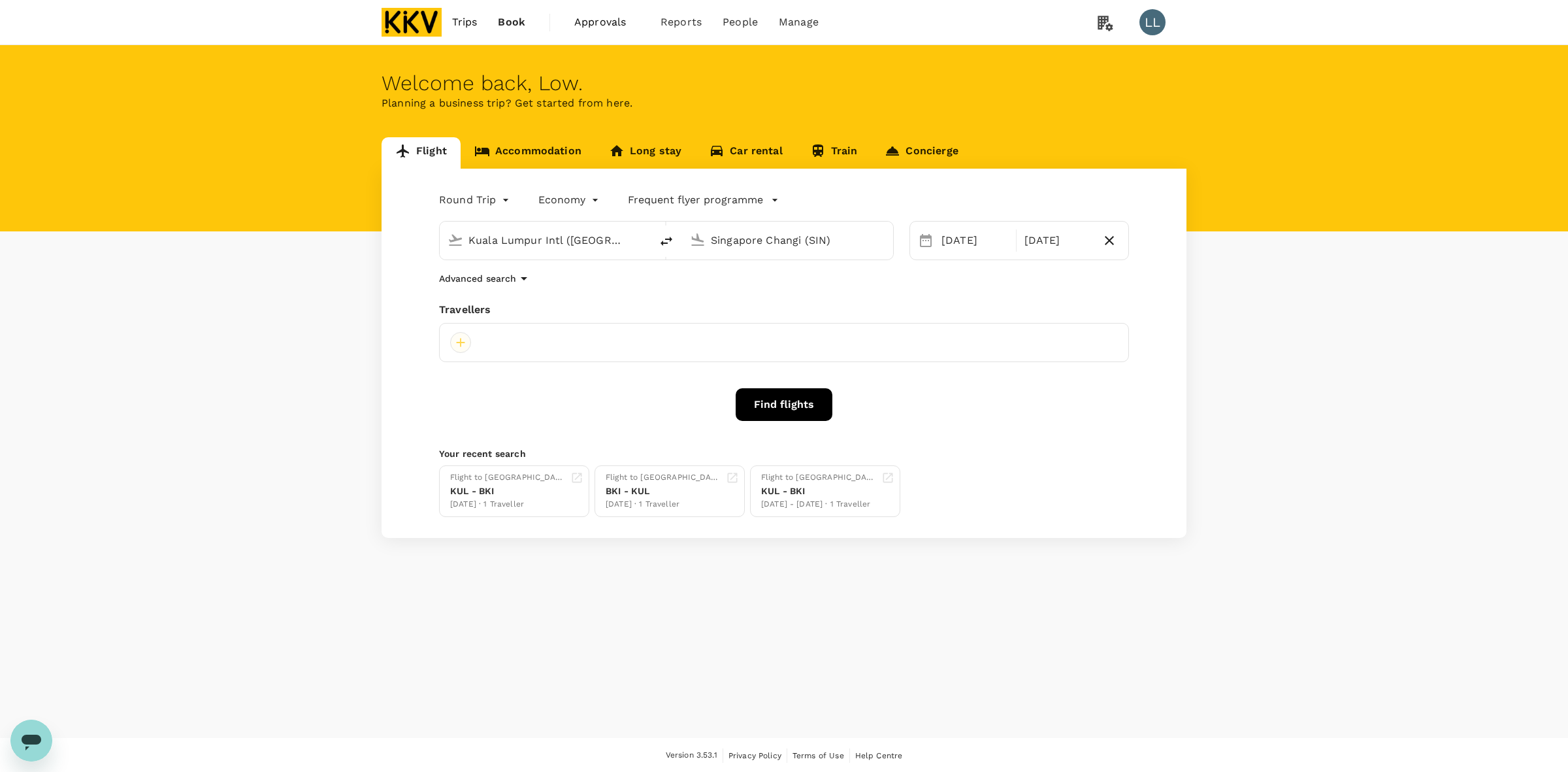
click at [459, 345] on div at bounding box center [461, 342] width 21 height 21
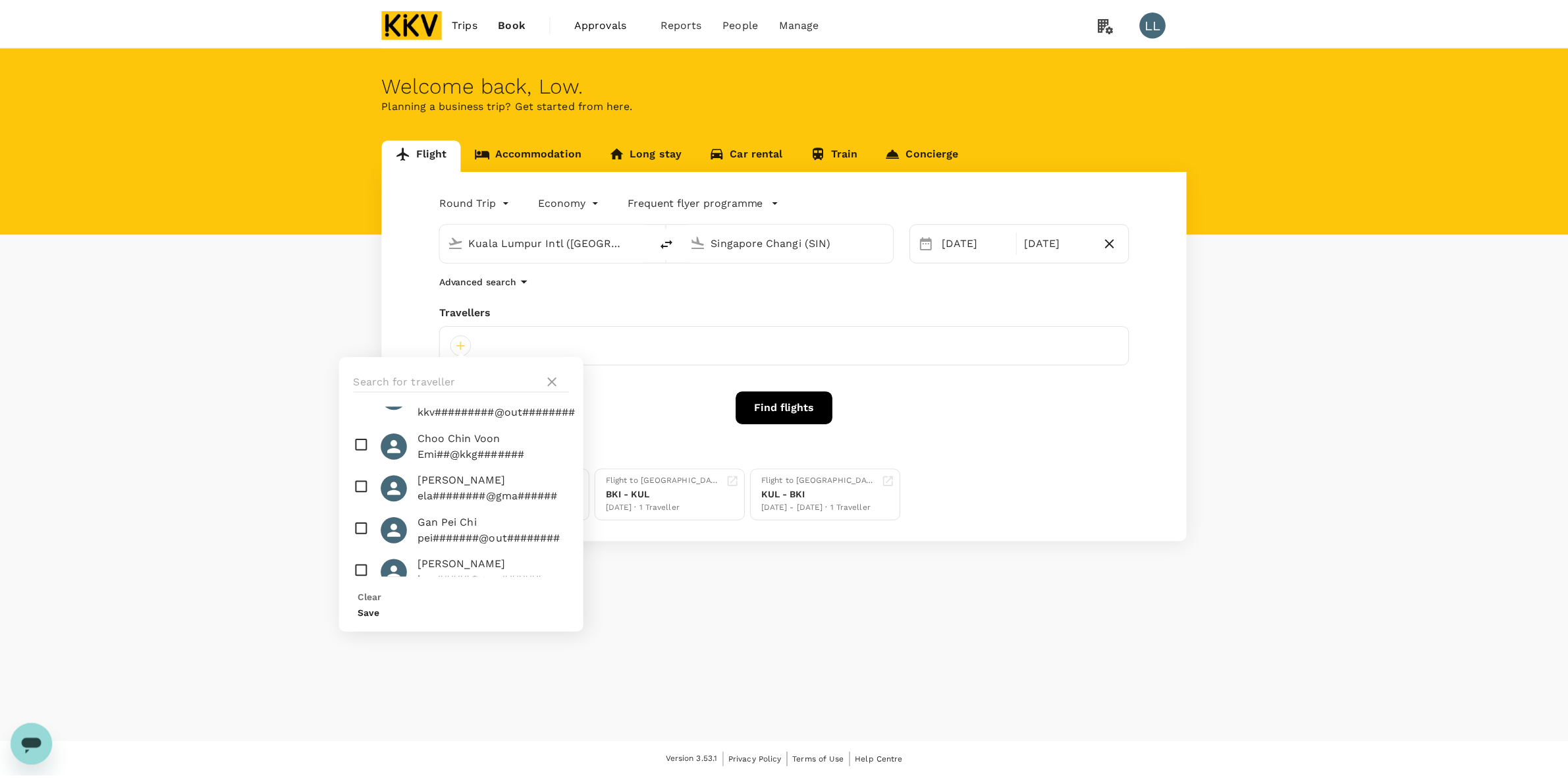
scroll to position [247, 0]
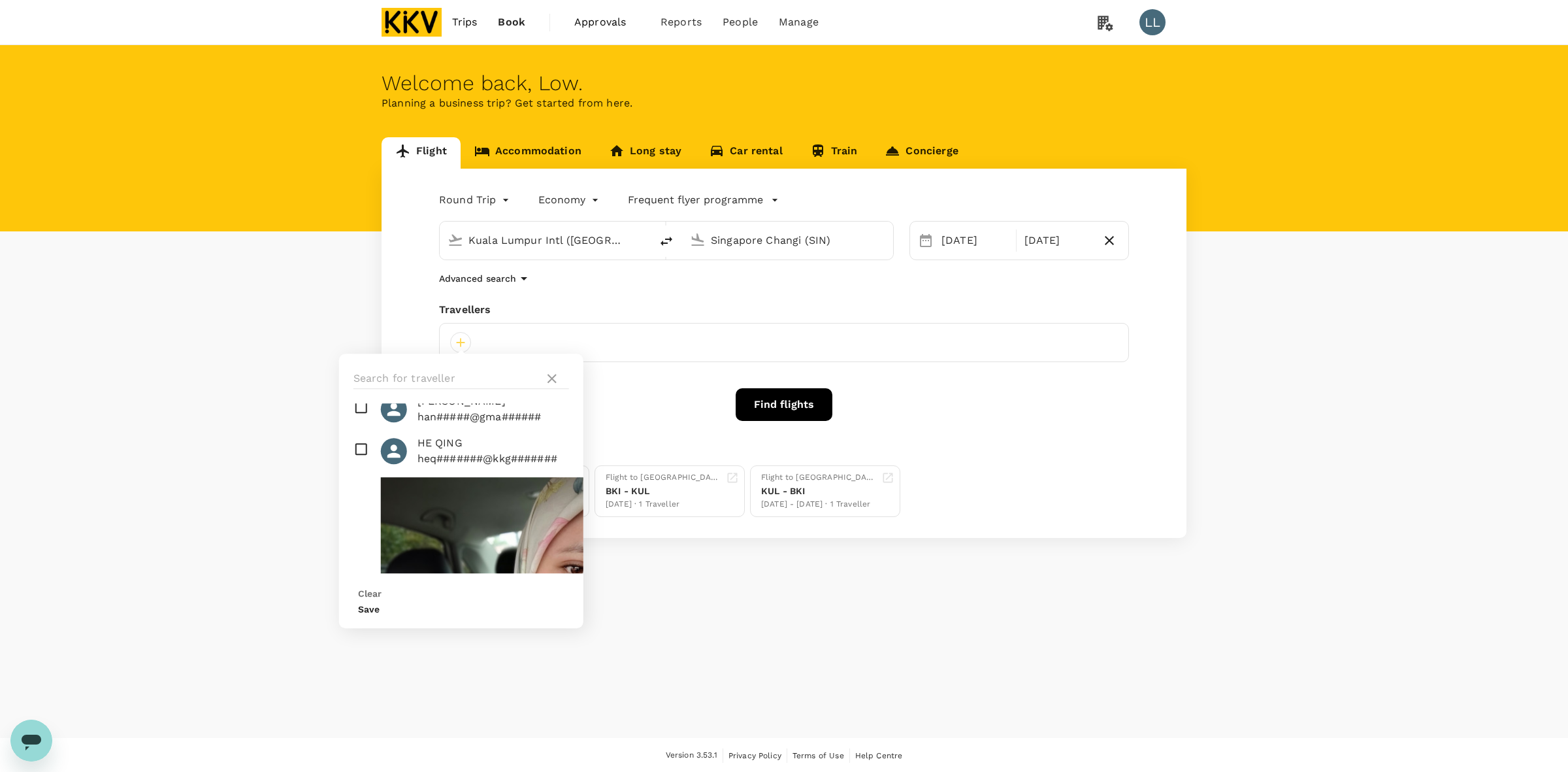
click at [348, 462] on input "checkbox" at bounding box center [461, 451] width 244 height 42
checkbox input "true"
click at [380, 604] on button "Save" at bounding box center [368, 609] width 22 height 10
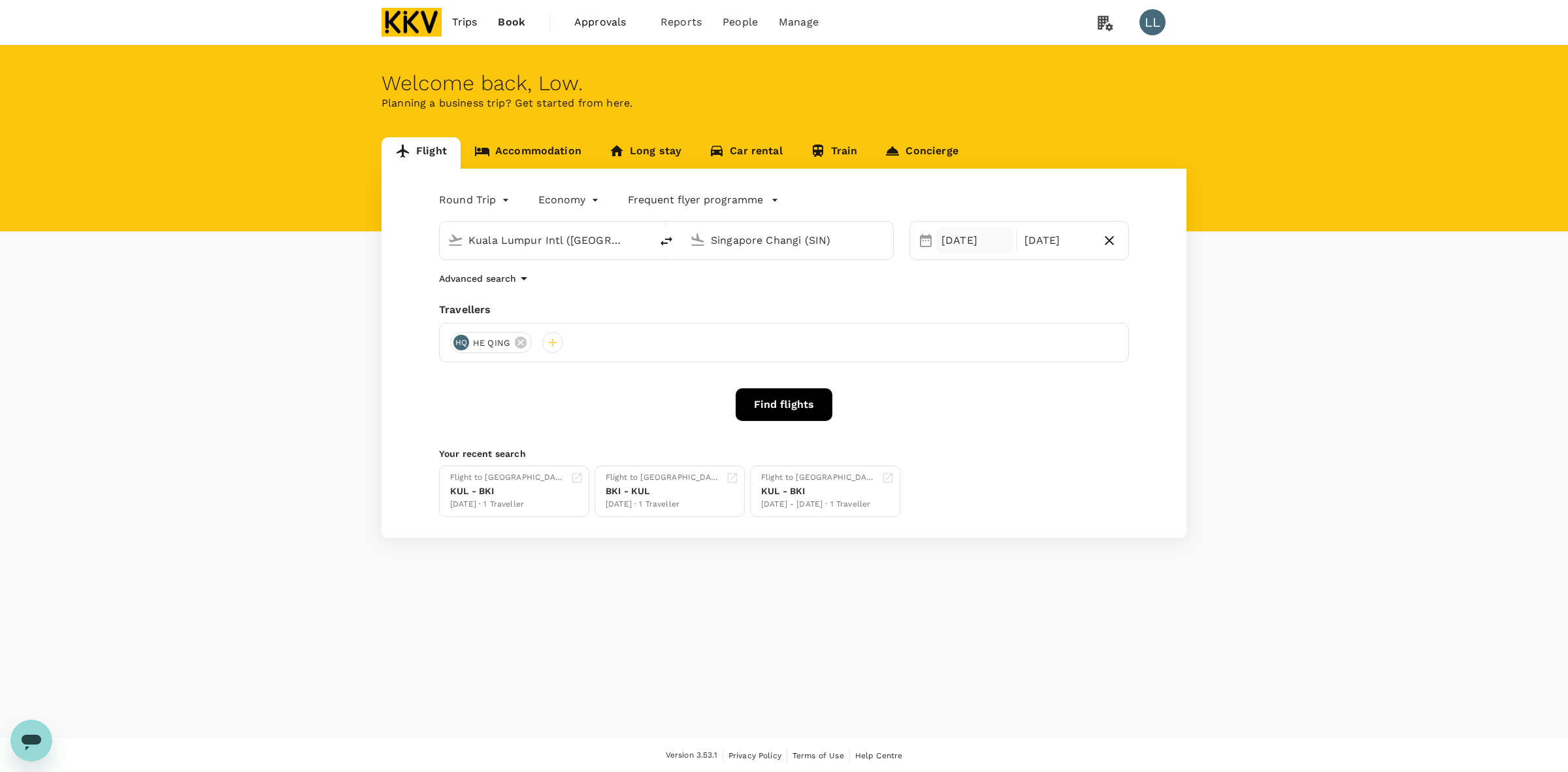
click at [977, 243] on div "14 Oct" at bounding box center [975, 240] width 77 height 26
click at [1027, 358] on div "9" at bounding box center [1036, 354] width 25 height 25
click at [1027, 354] on div "10" at bounding box center [1060, 354] width 25 height 25
drag, startPoint x: 875, startPoint y: 292, endPoint x: 859, endPoint y: 294, distance: 16.1
click at [870, 292] on div "Round Trip roundtrip Economy economy Frequent flyer programme Kuala Lumpur Intl…" at bounding box center [784, 354] width 805 height 369
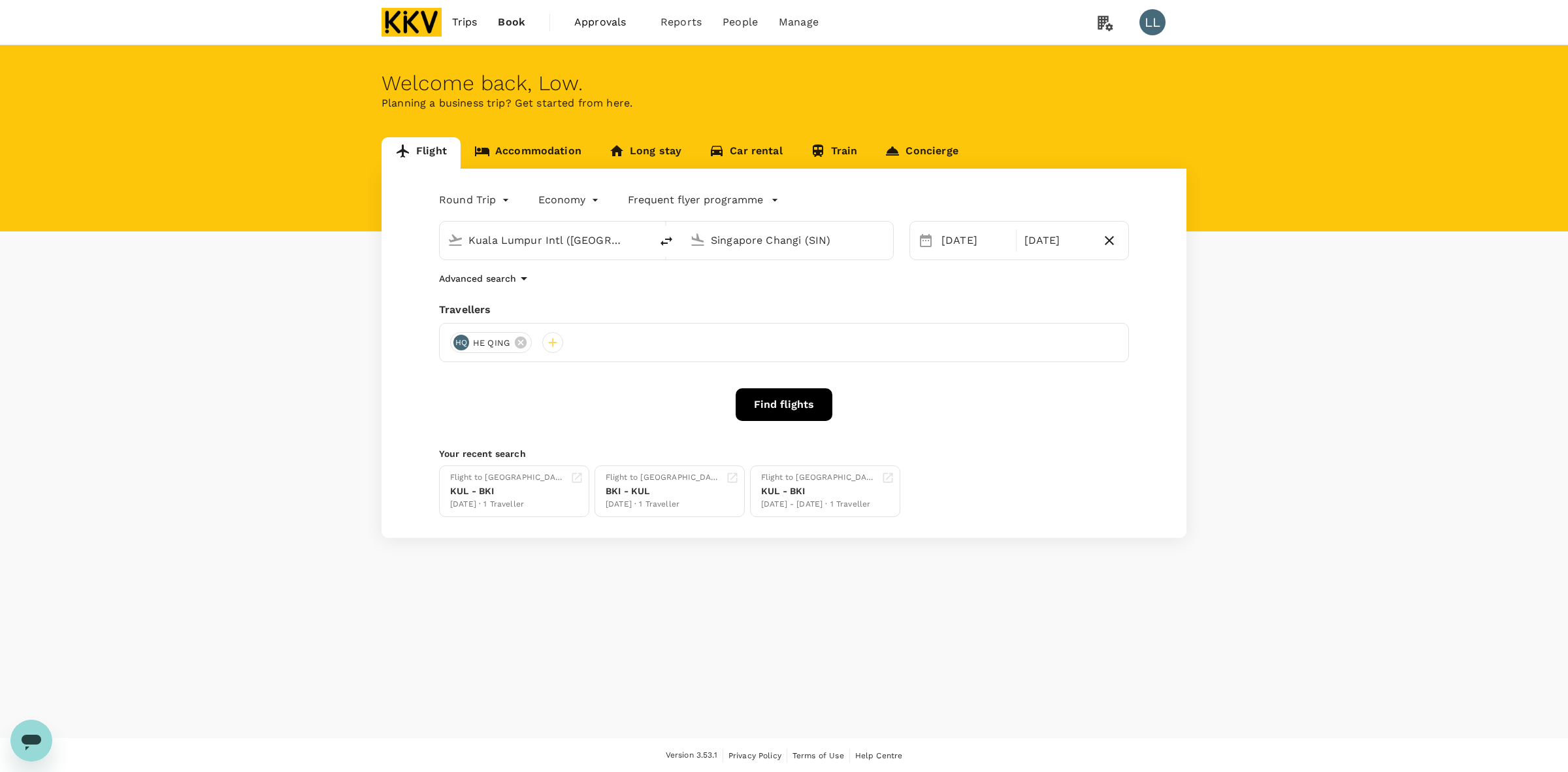
drag, startPoint x: 762, startPoint y: 404, endPoint x: 772, endPoint y: 406, distance: 10.2
click at [763, 404] on button "Find flights" at bounding box center [784, 404] width 97 height 33
drag, startPoint x: 853, startPoint y: 720, endPoint x: 866, endPoint y: 698, distance: 25.6
click at [863, 663] on div "Welcome back , Low . Planning a business trip? Get started from here. Flight Ac…" at bounding box center [784, 392] width 1568 height 693
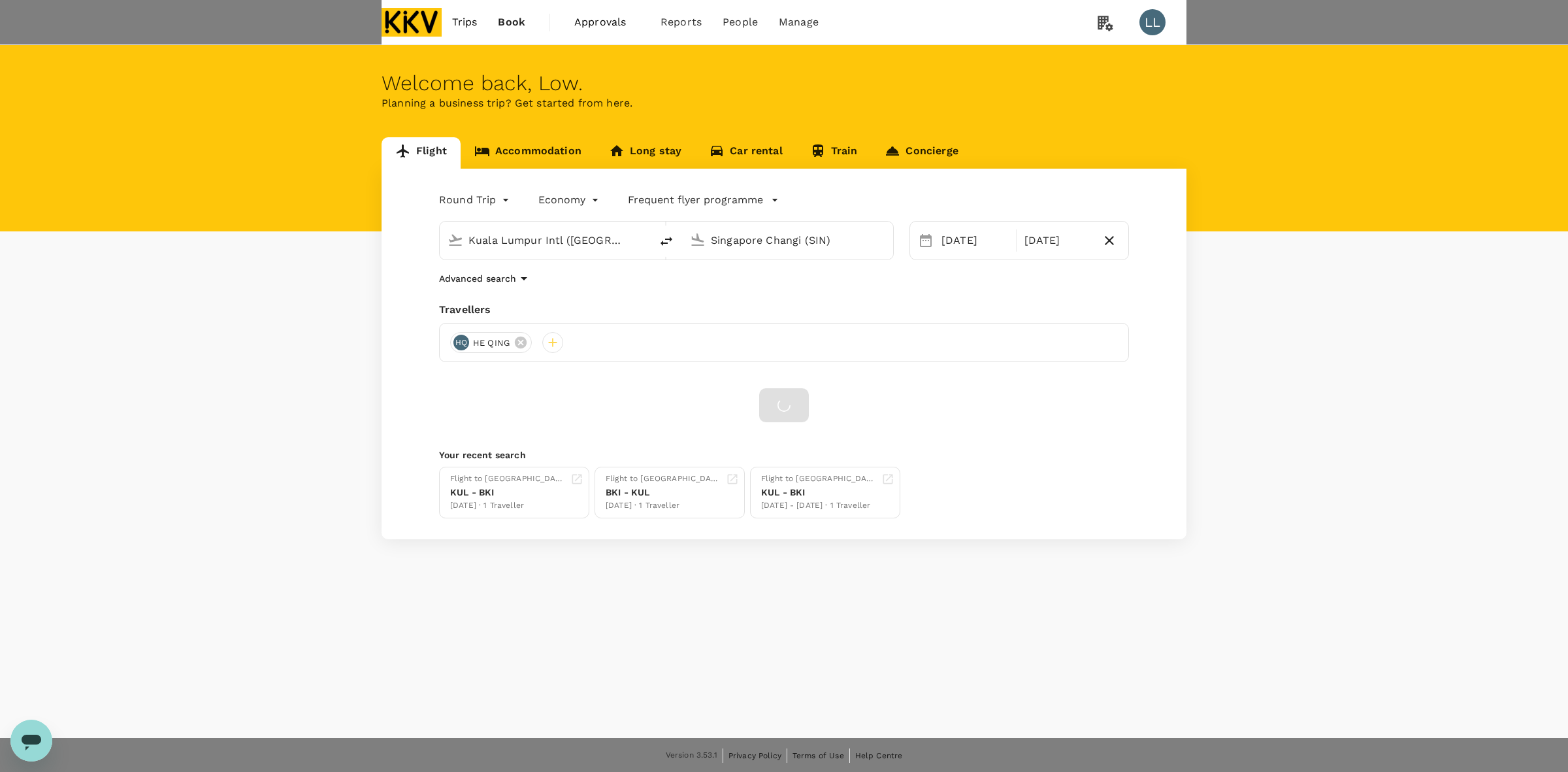
drag, startPoint x: 841, startPoint y: 146, endPoint x: 843, endPoint y: 212, distance: 66.0
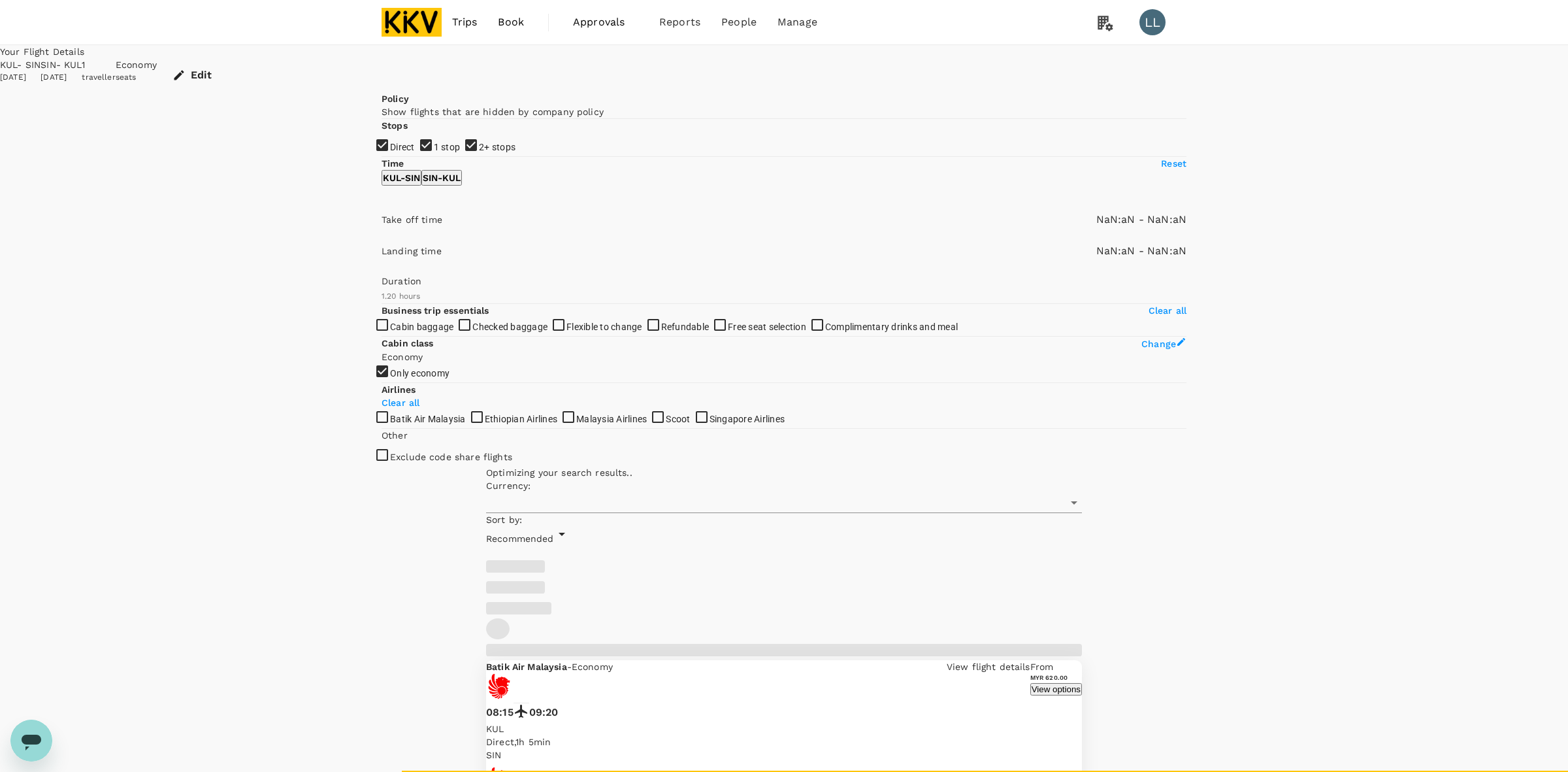
type input "MYR"
type input "1440"
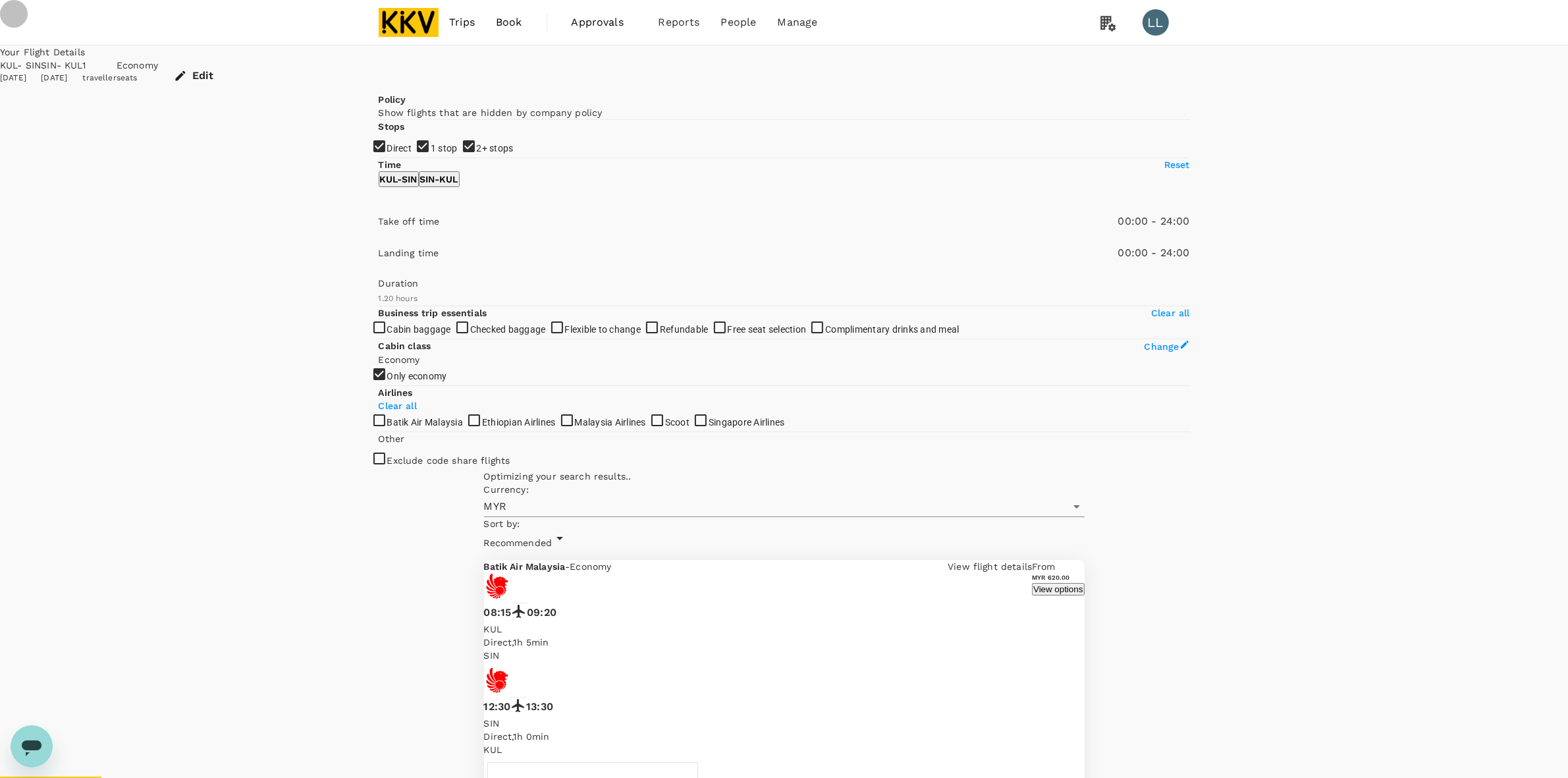
click at [397, 258] on input "2+ stops" at bounding box center [784, 389] width 1568 height 778
checkbox input "false"
click at [431, 154] on span "1 stop" at bounding box center [444, 149] width 27 height 11
click at [409, 239] on input "1 stop" at bounding box center [784, 389] width 1568 height 778
checkbox input "false"
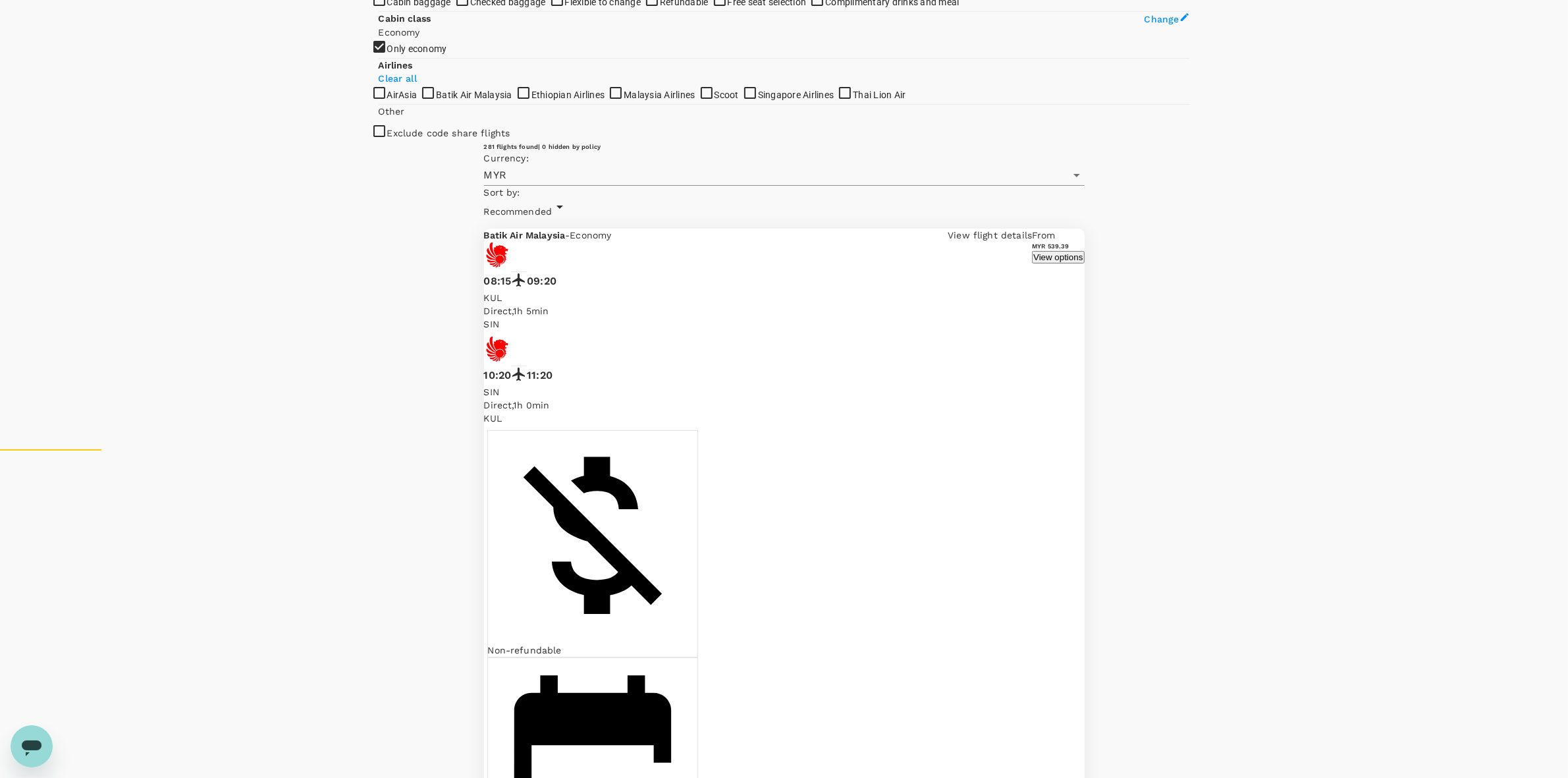
scroll to position [329, 0]
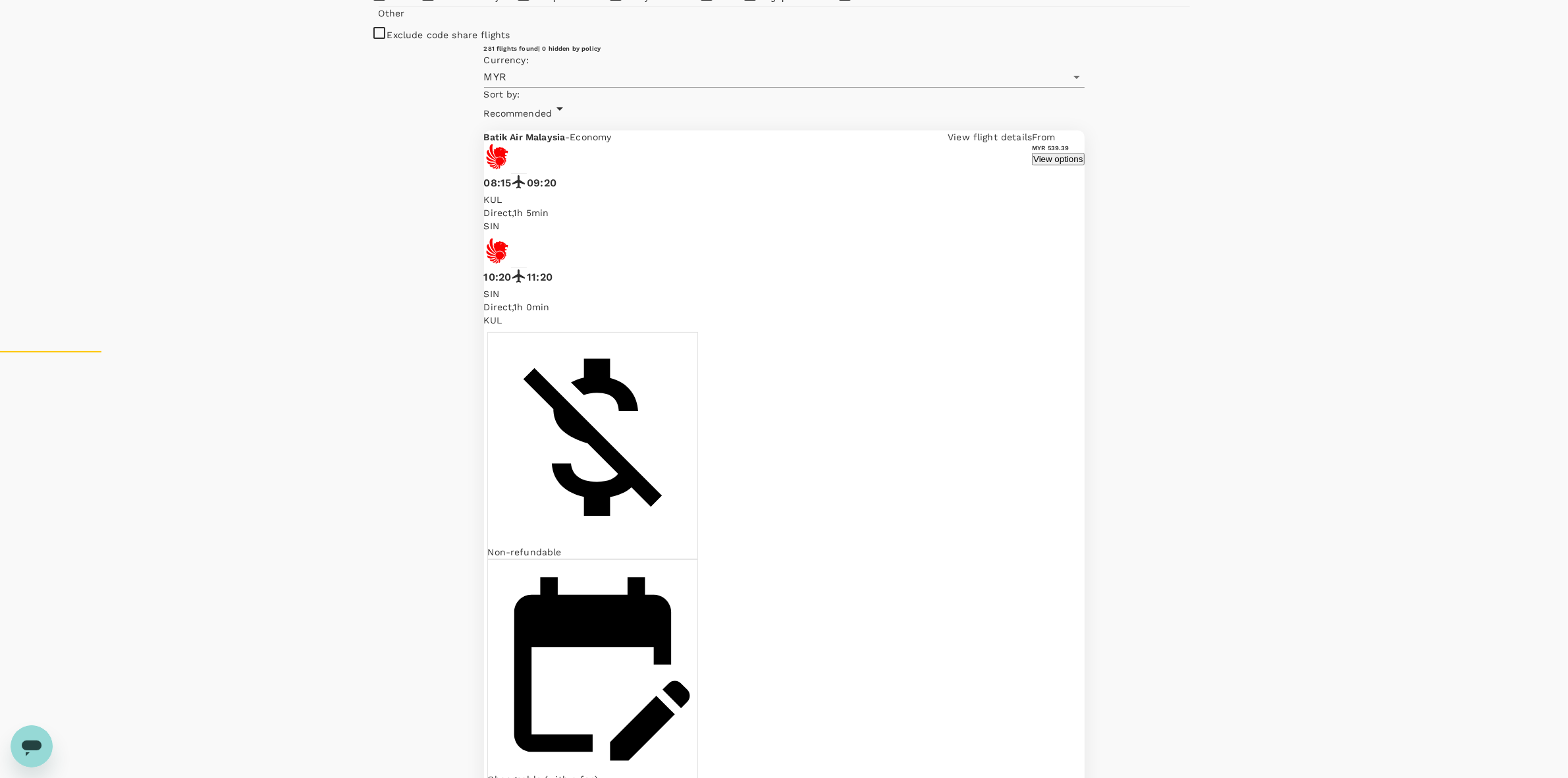
scroll to position [576, 0]
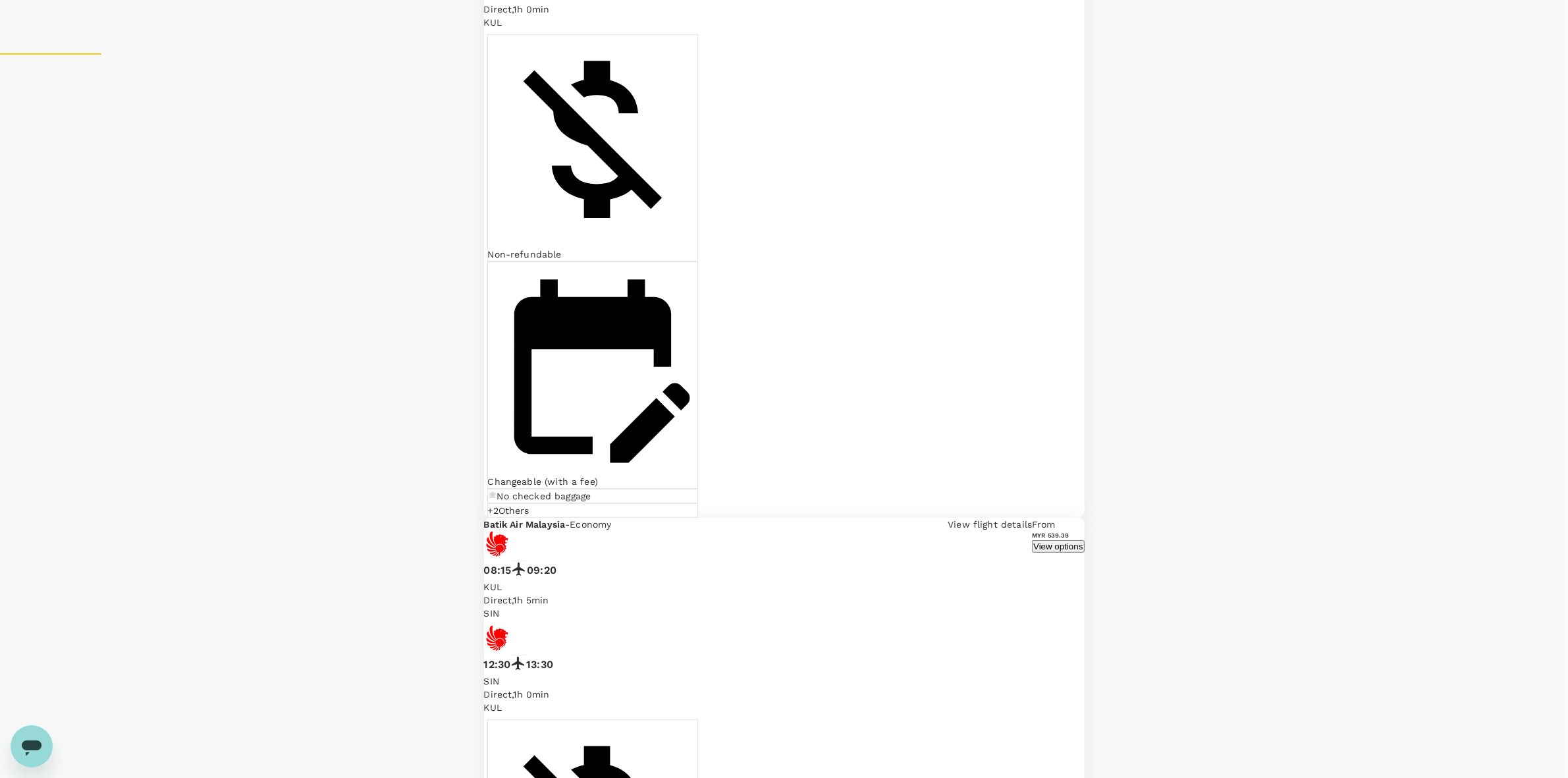
scroll to position [823, 0]
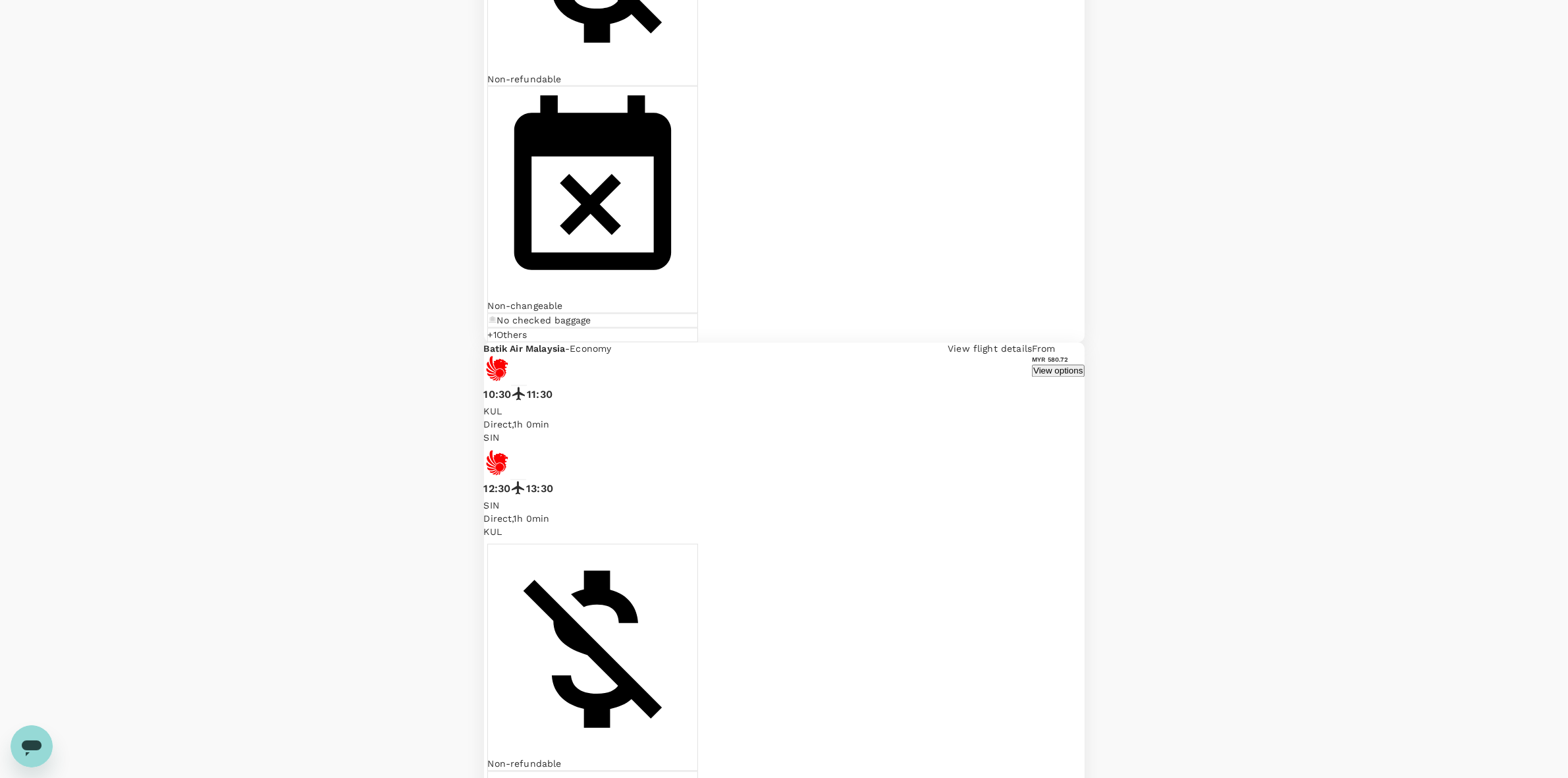
scroll to position [3066, 0]
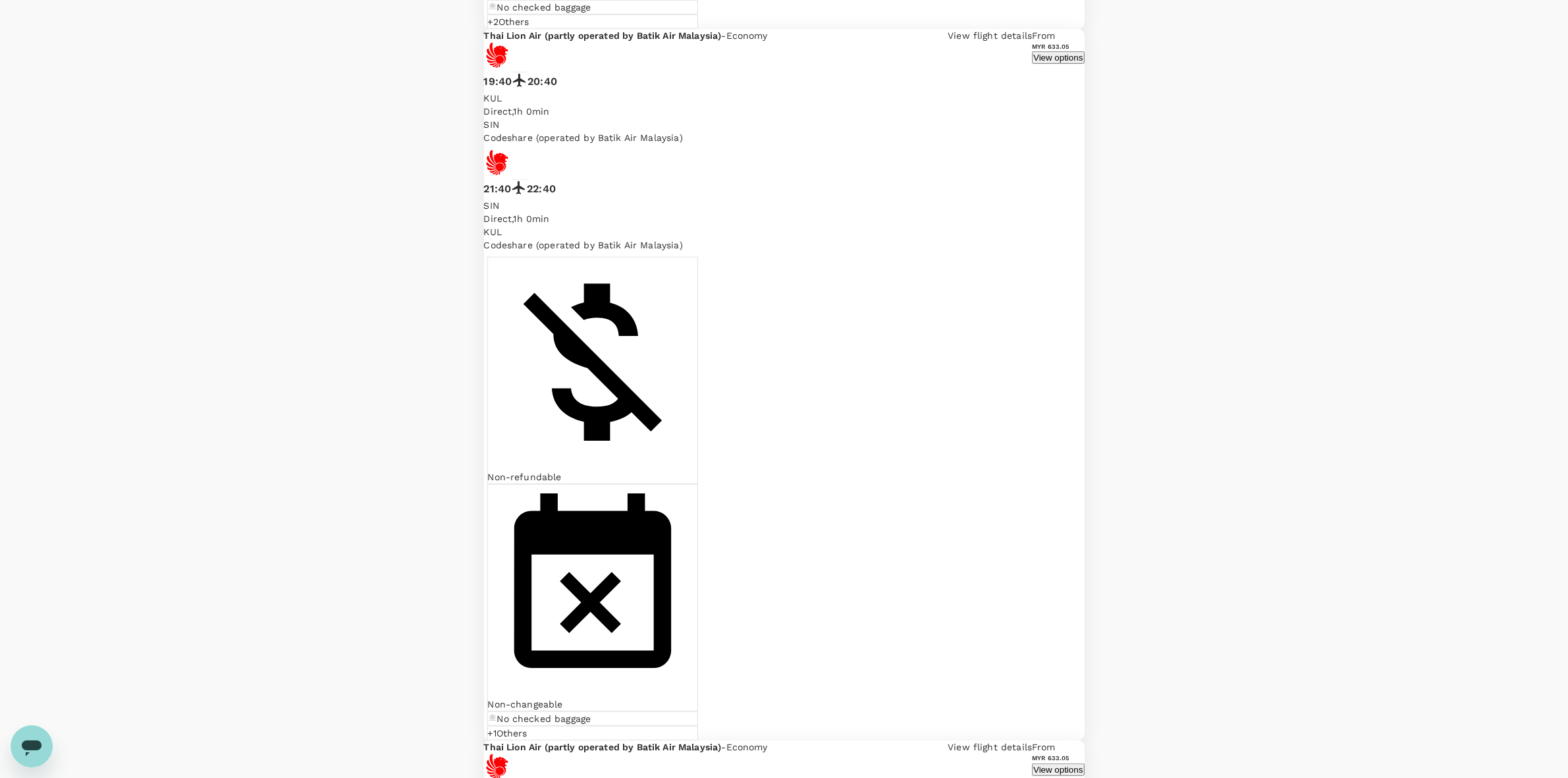
scroll to position [1235, 0]
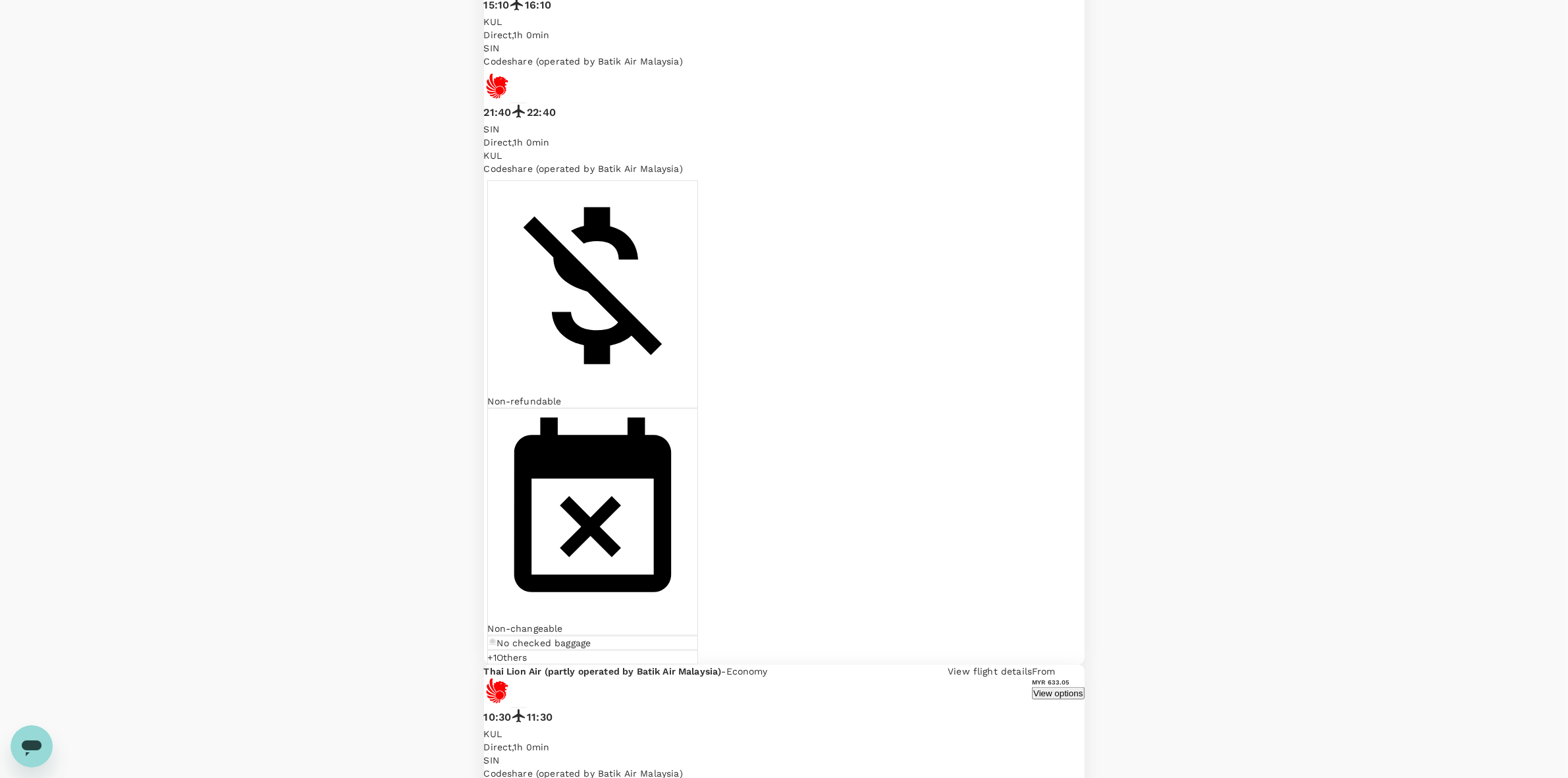
scroll to position [2140, 0]
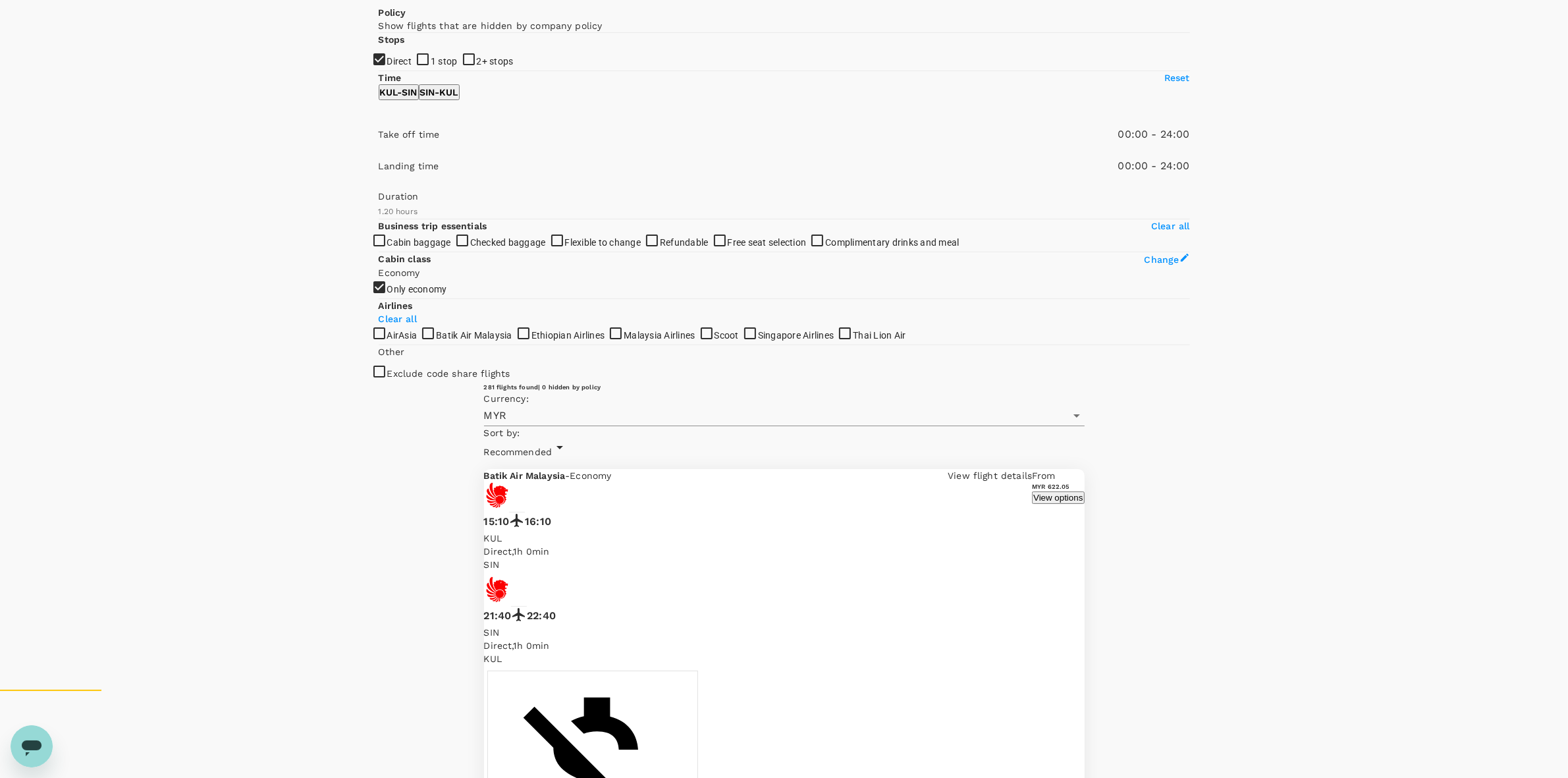
scroll to position [0, 0]
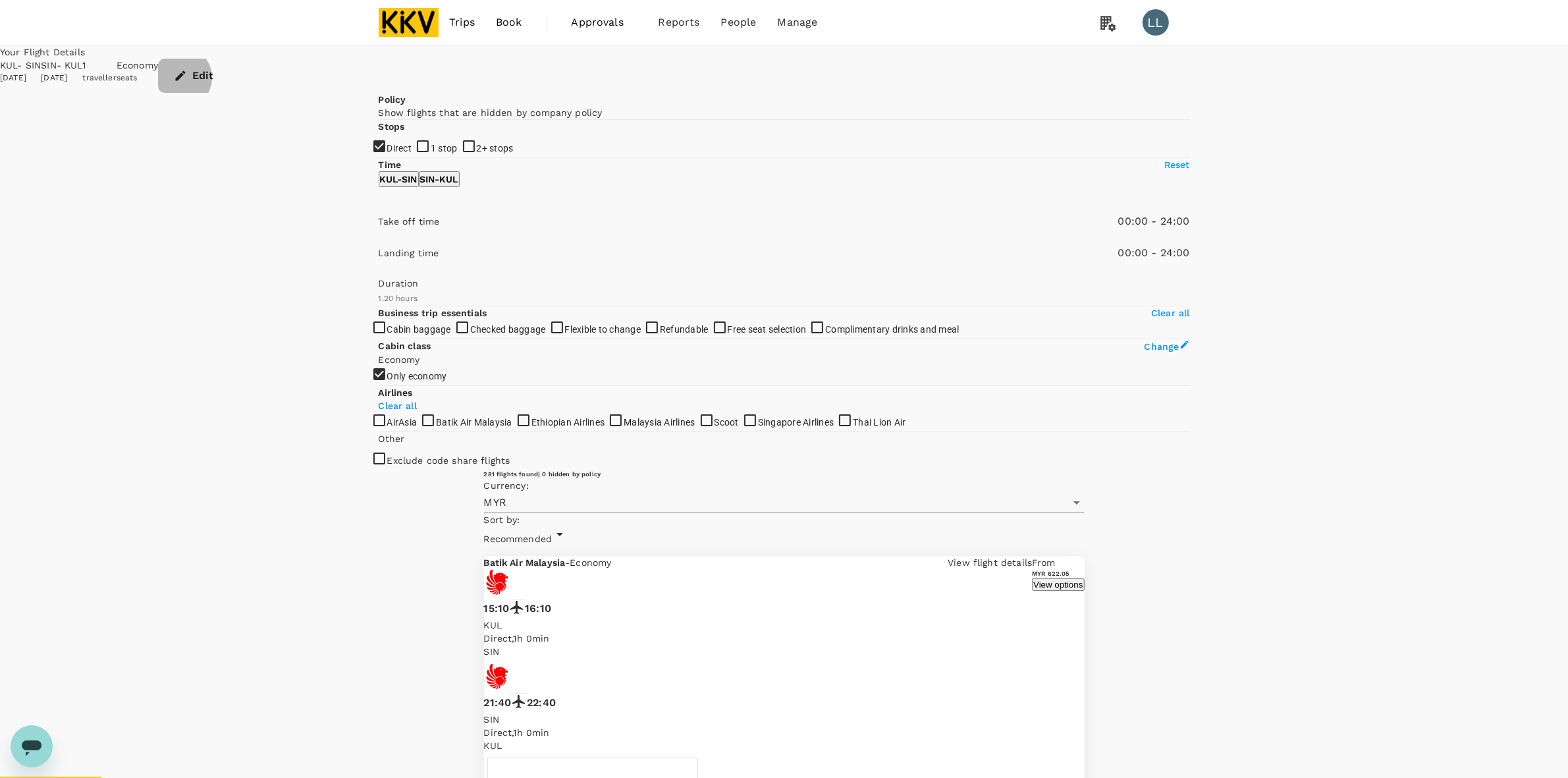
click at [232, 77] on button "Edit" at bounding box center [195, 76] width 74 height 35
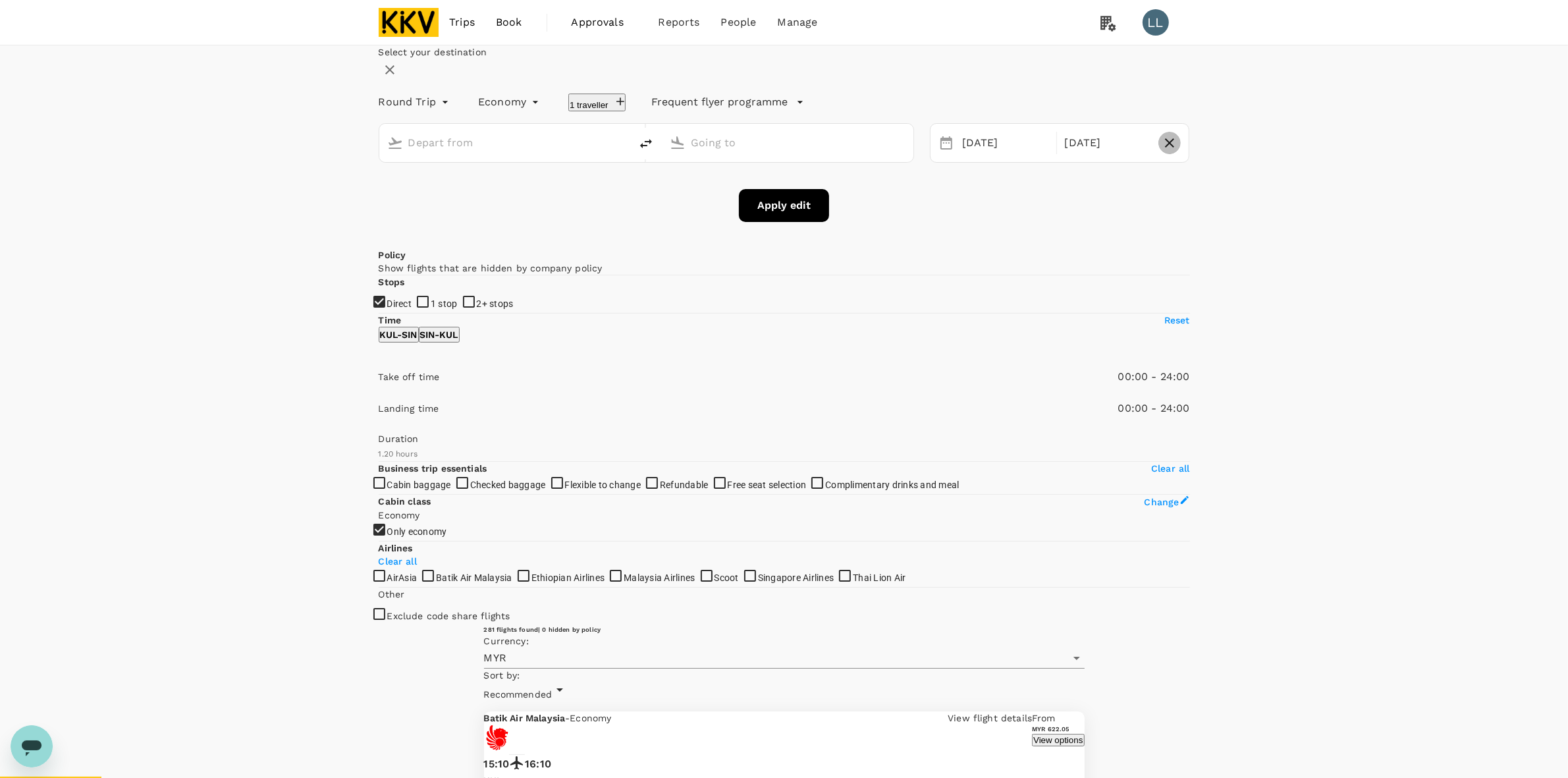
click at [1035, 148] on icon "button" at bounding box center [1170, 143] width 9 height 9
type input "roundtrip"
type input "Kuala Lumpur Intl ([GEOGRAPHIC_DATA])"
type input "Soekarno-Hatta Intl (CGK)"
click at [986, 156] on div "09 Oct" at bounding box center [1005, 143] width 97 height 26
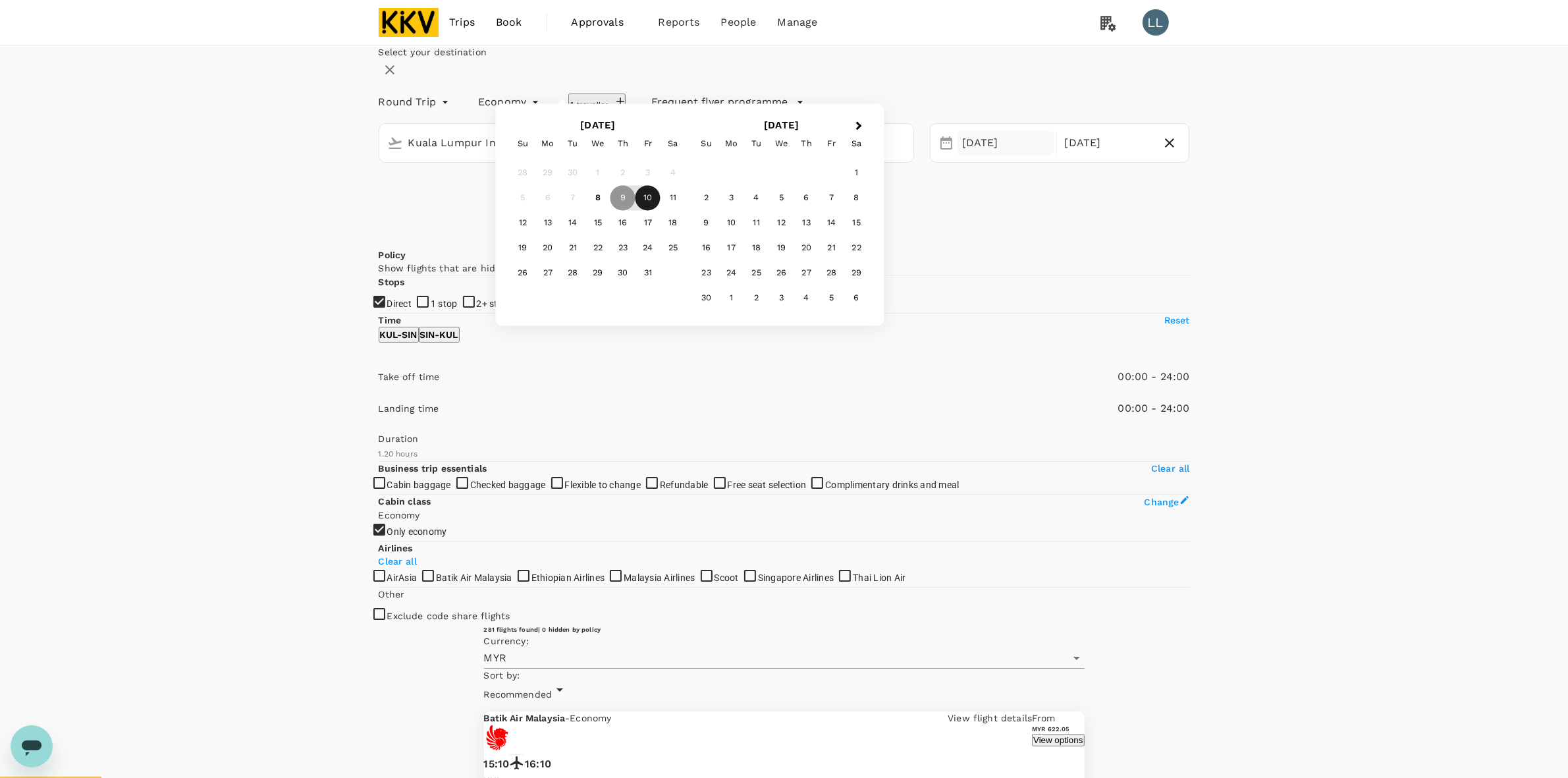
click at [661, 211] on div "10" at bounding box center [647, 198] width 25 height 25
click at [817, 222] on div "Select your destination Round Trip roundtrip Economy economy 1 traveller Freque…" at bounding box center [785, 134] width 812 height 176
click at [654, 152] on icon "delete" at bounding box center [646, 143] width 16 height 16
type input "Soekarno-Hatta Intl (CGK)"
type input "Kuala Lumpur Intl ([GEOGRAPHIC_DATA])"
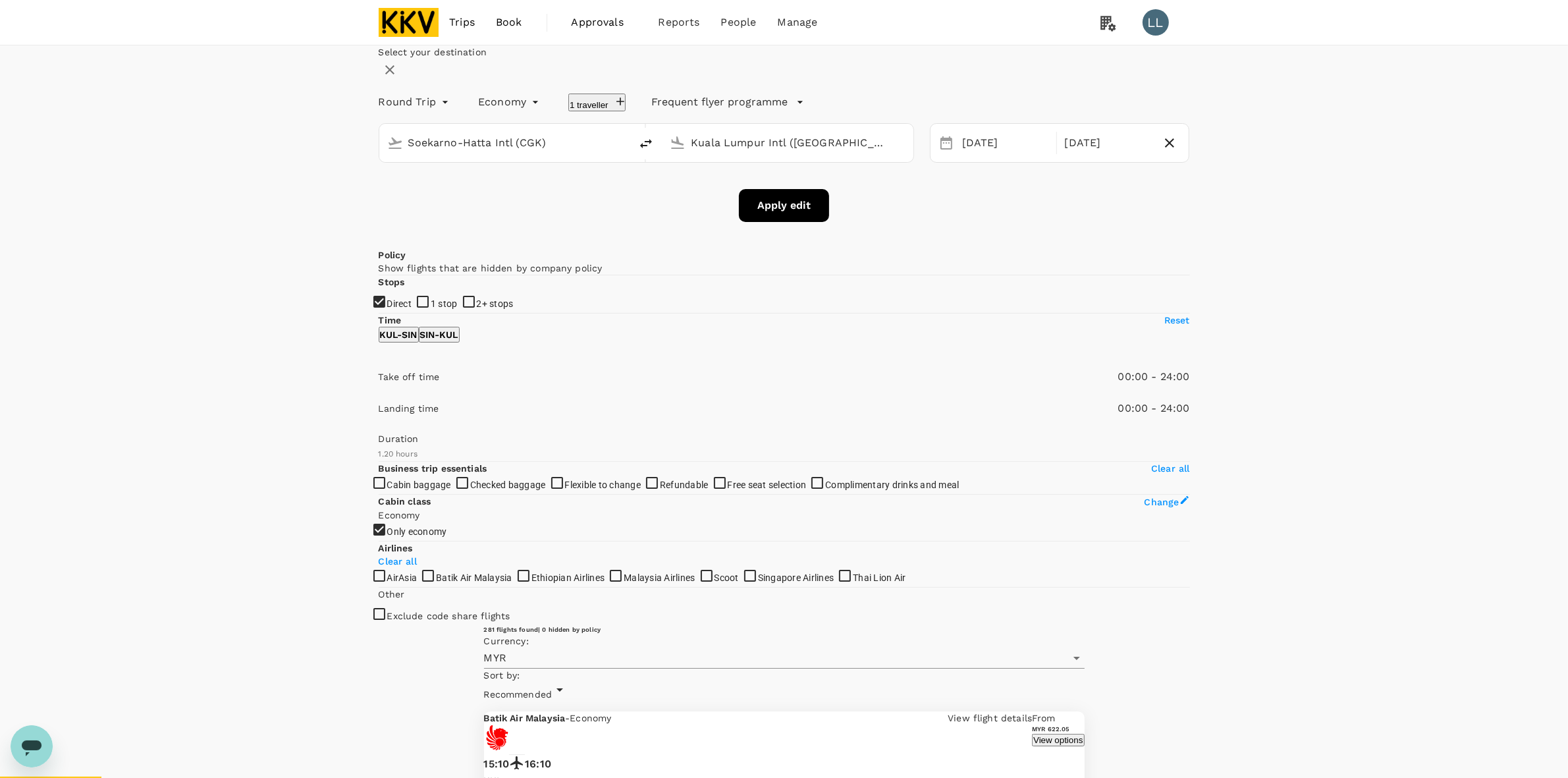
click at [594, 153] on input "Soekarno-Hatta Intl (CGK)" at bounding box center [506, 142] width 195 height 20
click at [470, 206] on p "Singapore Changi" at bounding box center [429, 199] width 80 height 14
type input "Singapore Changi (SIN)"
click at [762, 222] on button "Apply edit" at bounding box center [784, 206] width 90 height 33
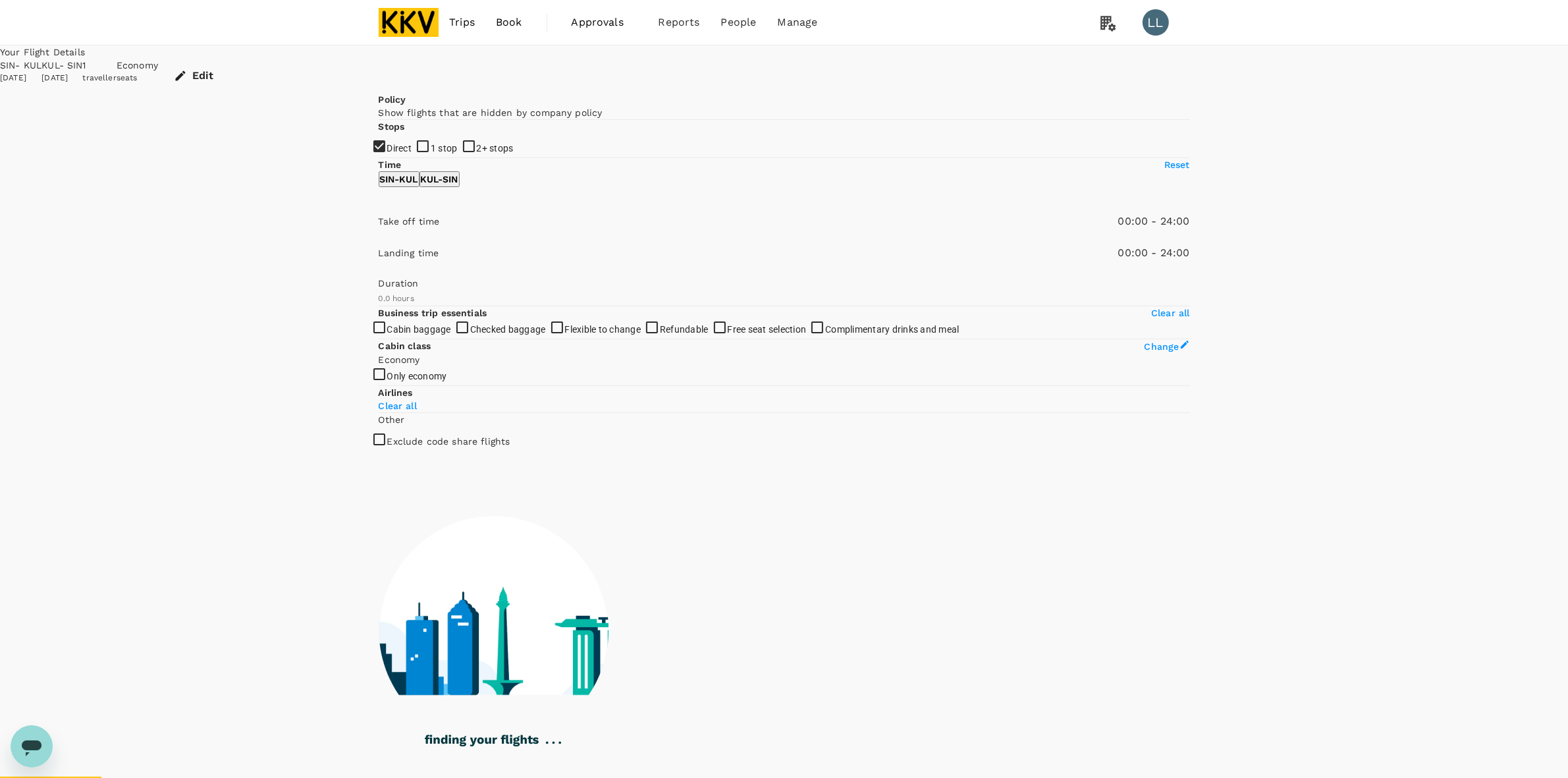
checkbox input "true"
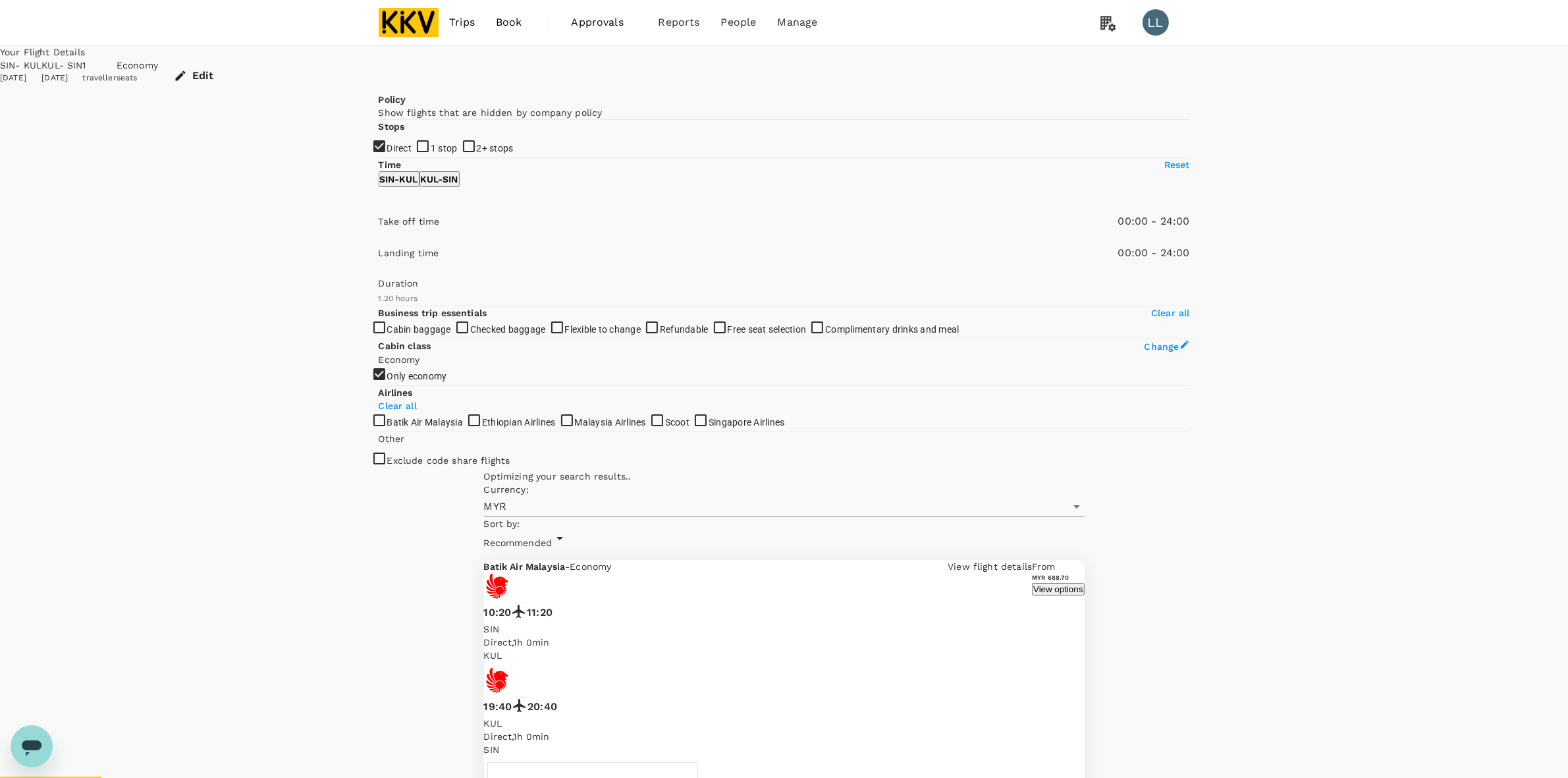
click at [187, 69] on icon "button" at bounding box center [181, 76] width 14 height 14
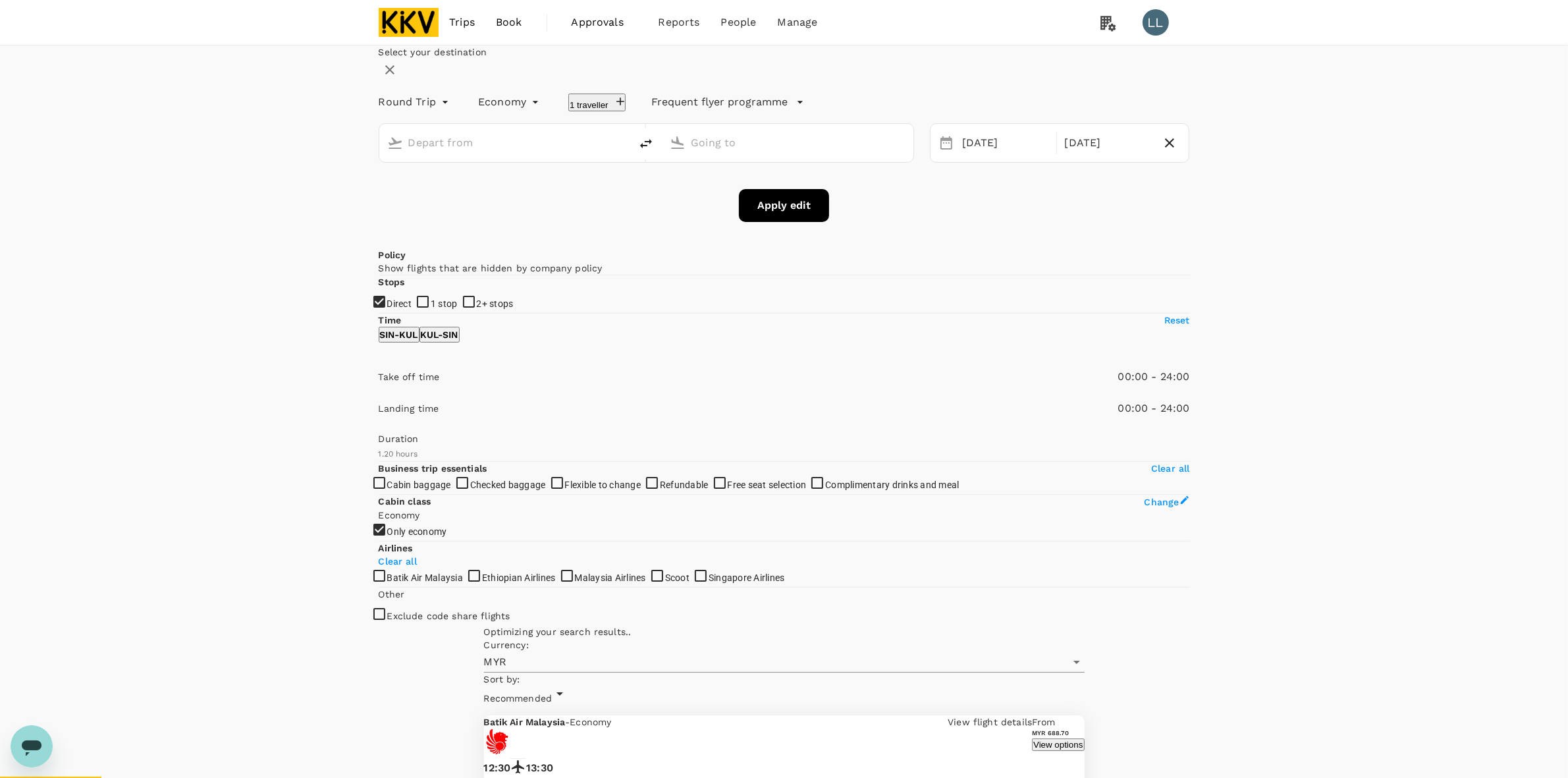
type input "Singapore Changi (SIN)"
type input "Kuala Lumpur Intl ([GEOGRAPHIC_DATA])"
click at [1035, 151] on icon "button" at bounding box center [1170, 143] width 16 height 16
type input "oneway"
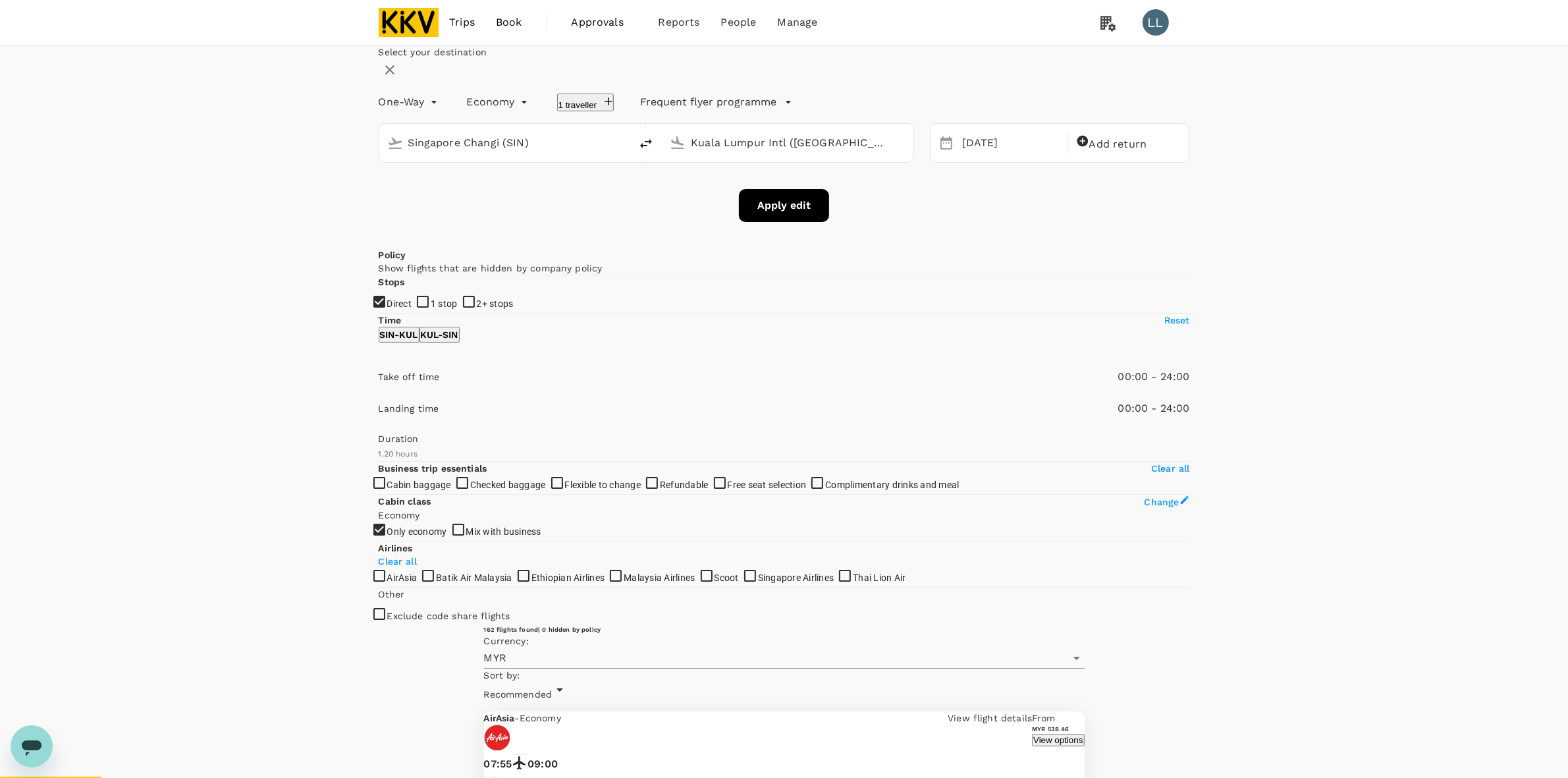
click at [974, 222] on div "Select your destination One-Way oneway Economy economy 1 traveller Frequent fly…" at bounding box center [785, 134] width 812 height 176
click at [759, 222] on button "Apply edit" at bounding box center [784, 206] width 90 height 33
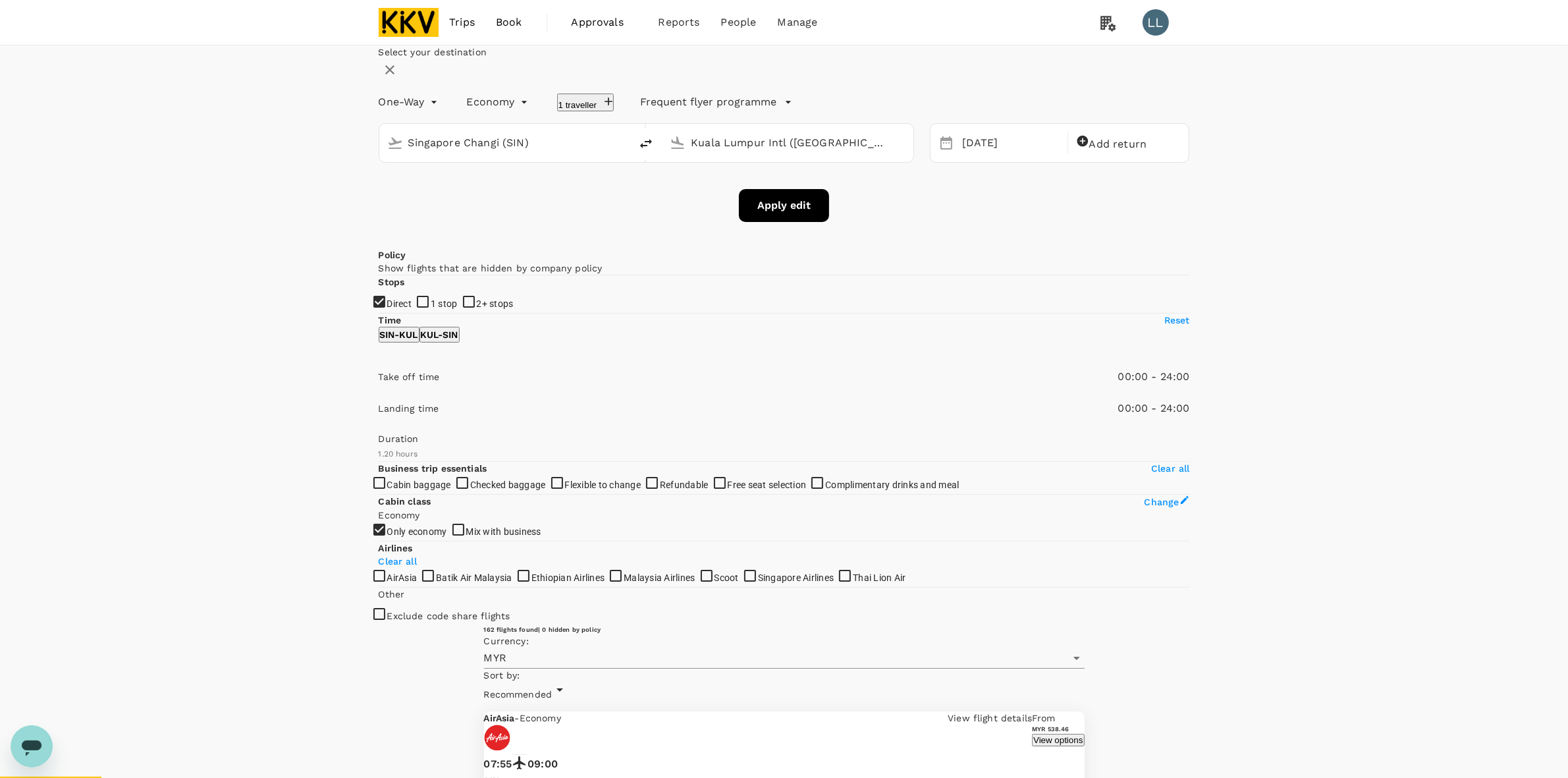
checkbox input "false"
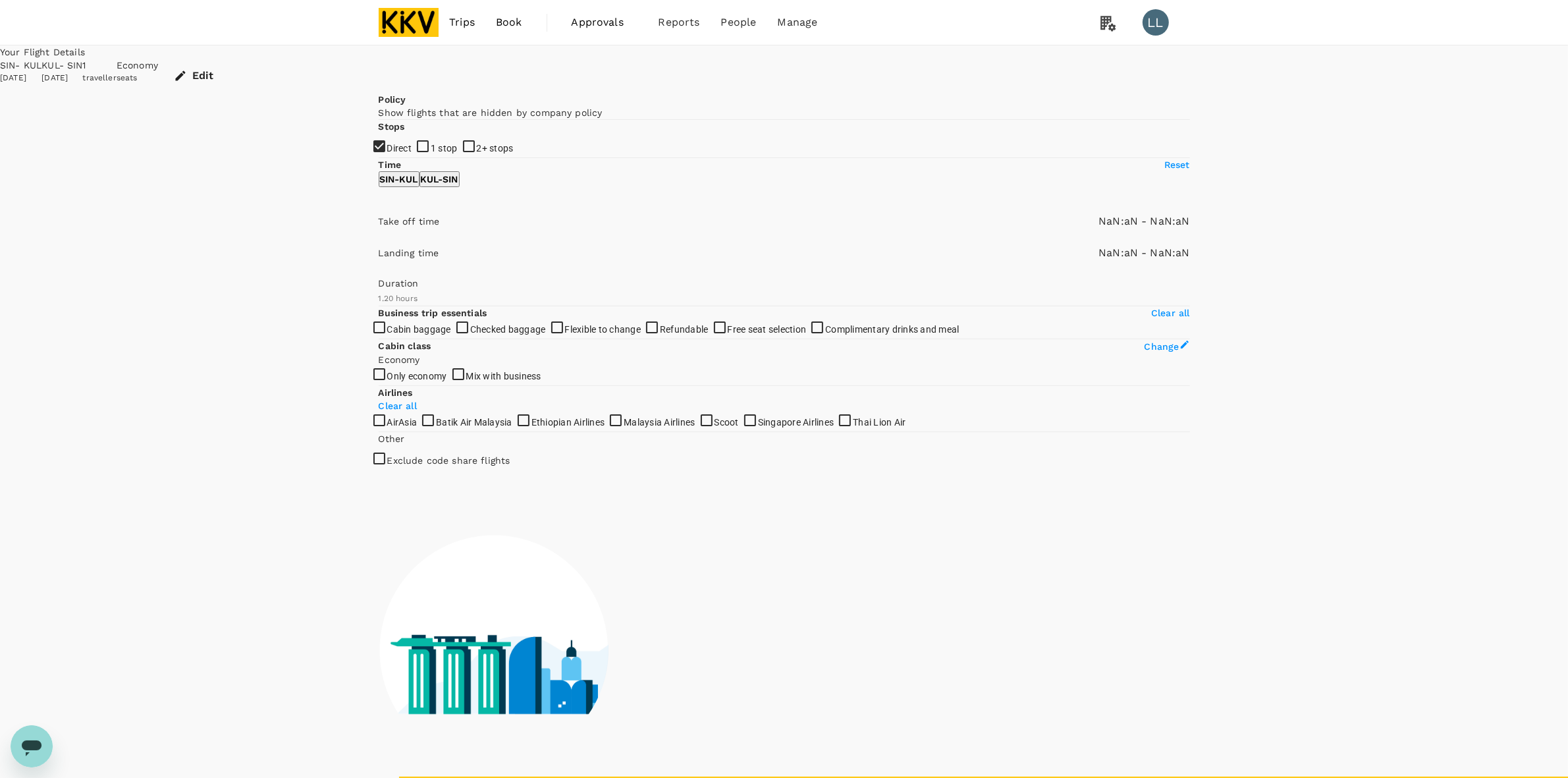
type input "1440"
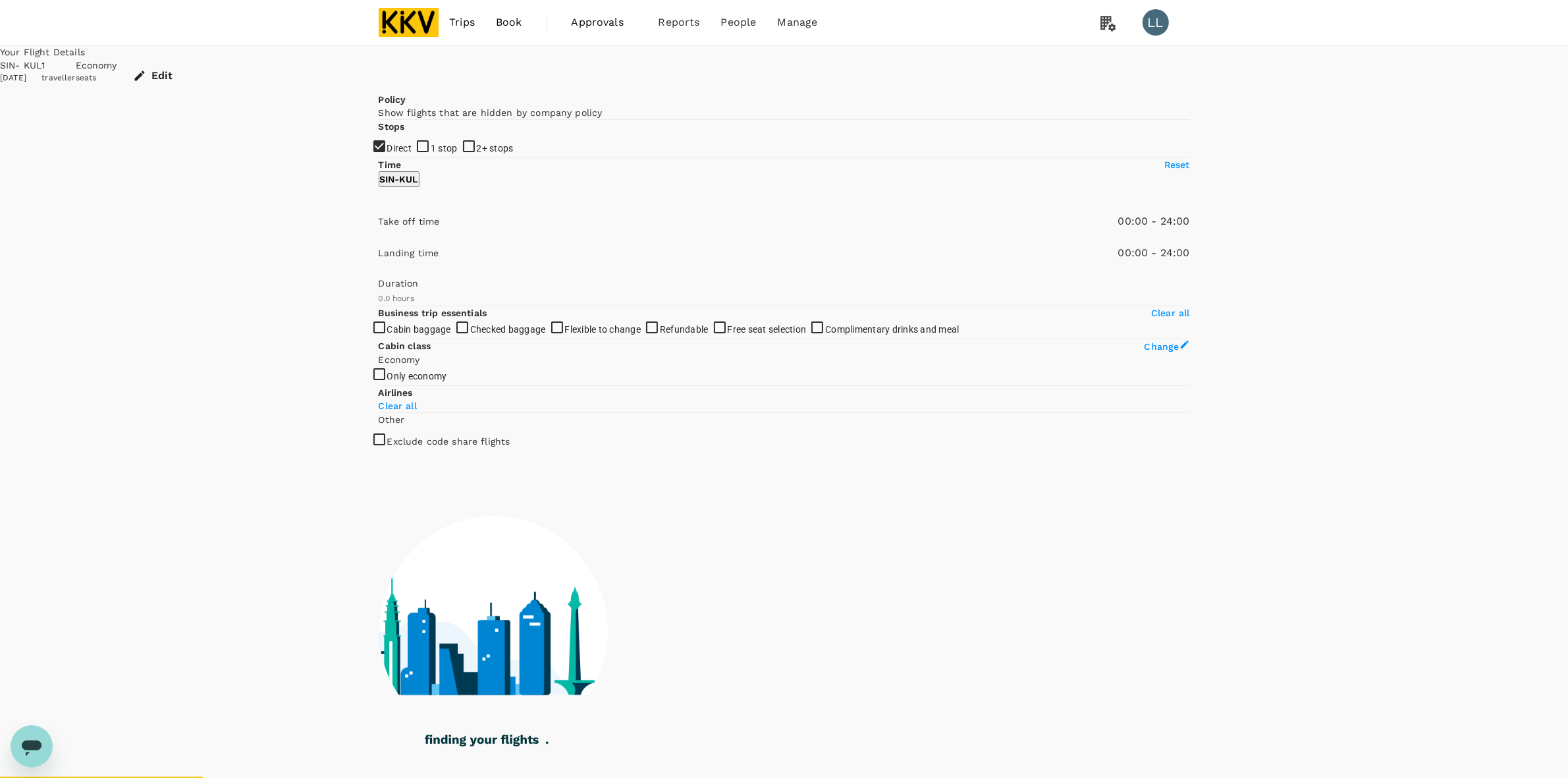
type input "860"
checkbox input "true"
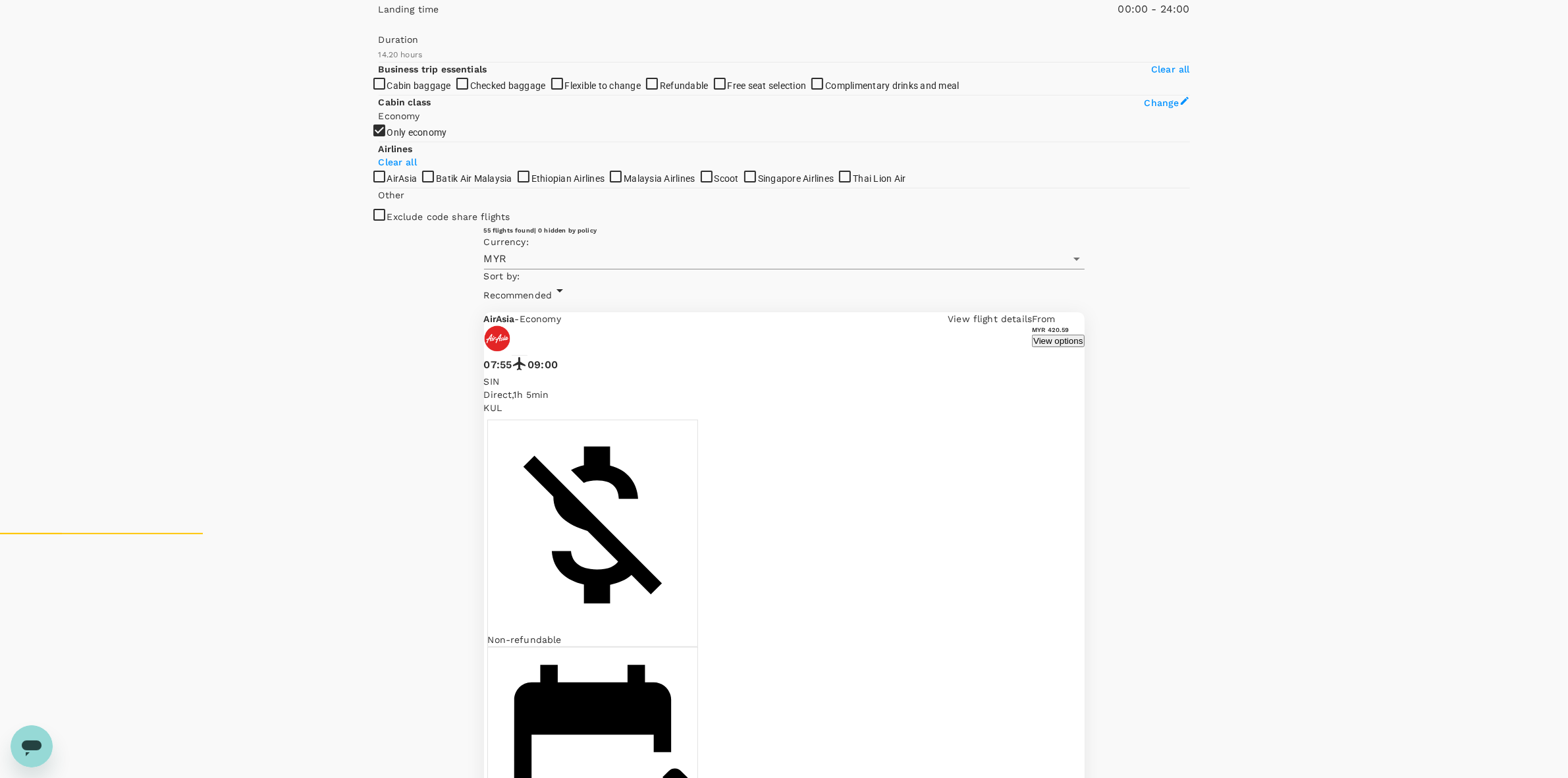
scroll to position [262, 0]
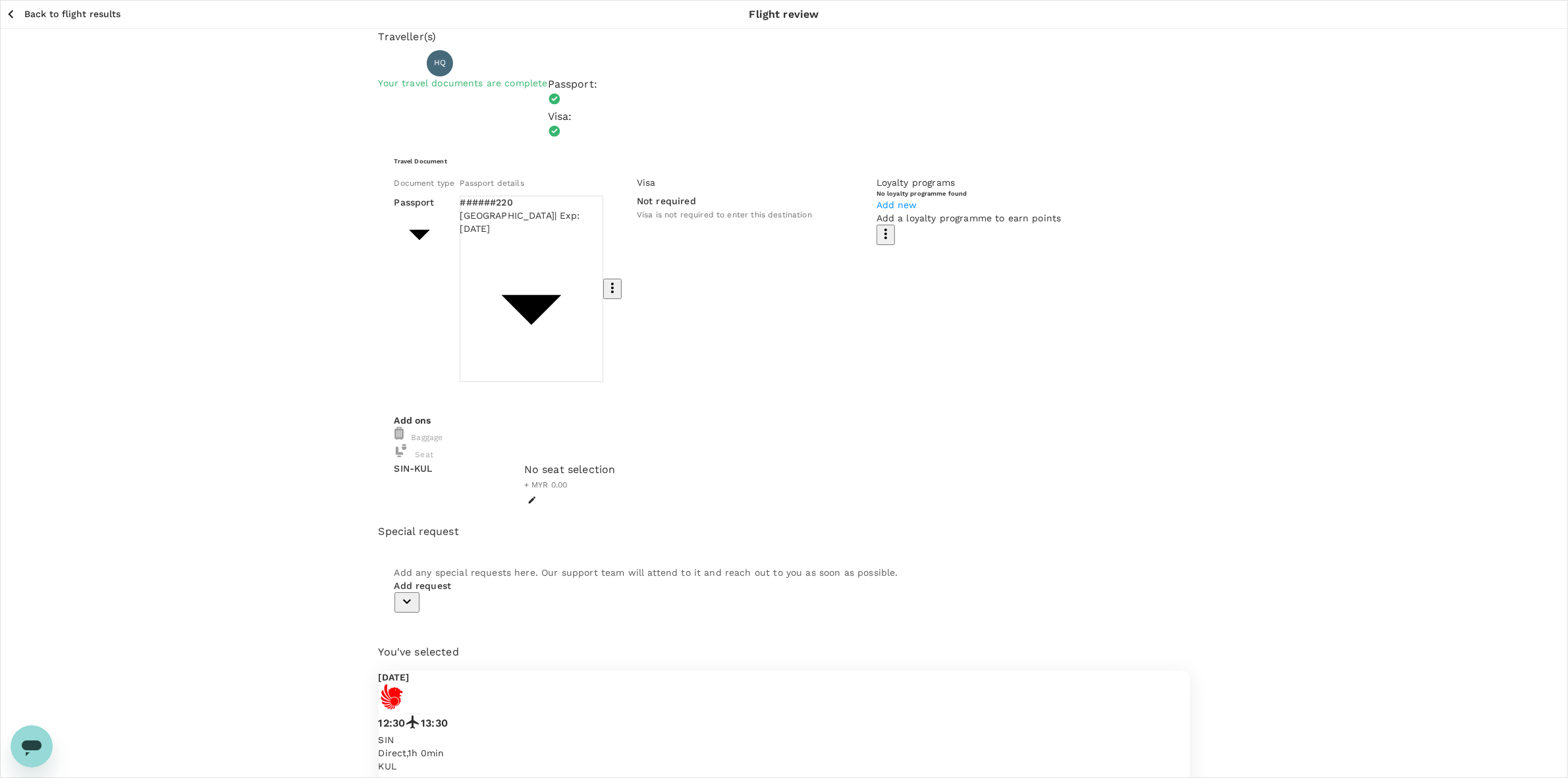
click at [526, 211] on body "Back to flight results Flight review Traveller(s) Traveller 1 : HQ HE QING Your…" at bounding box center [784, 509] width 1568 height 1017
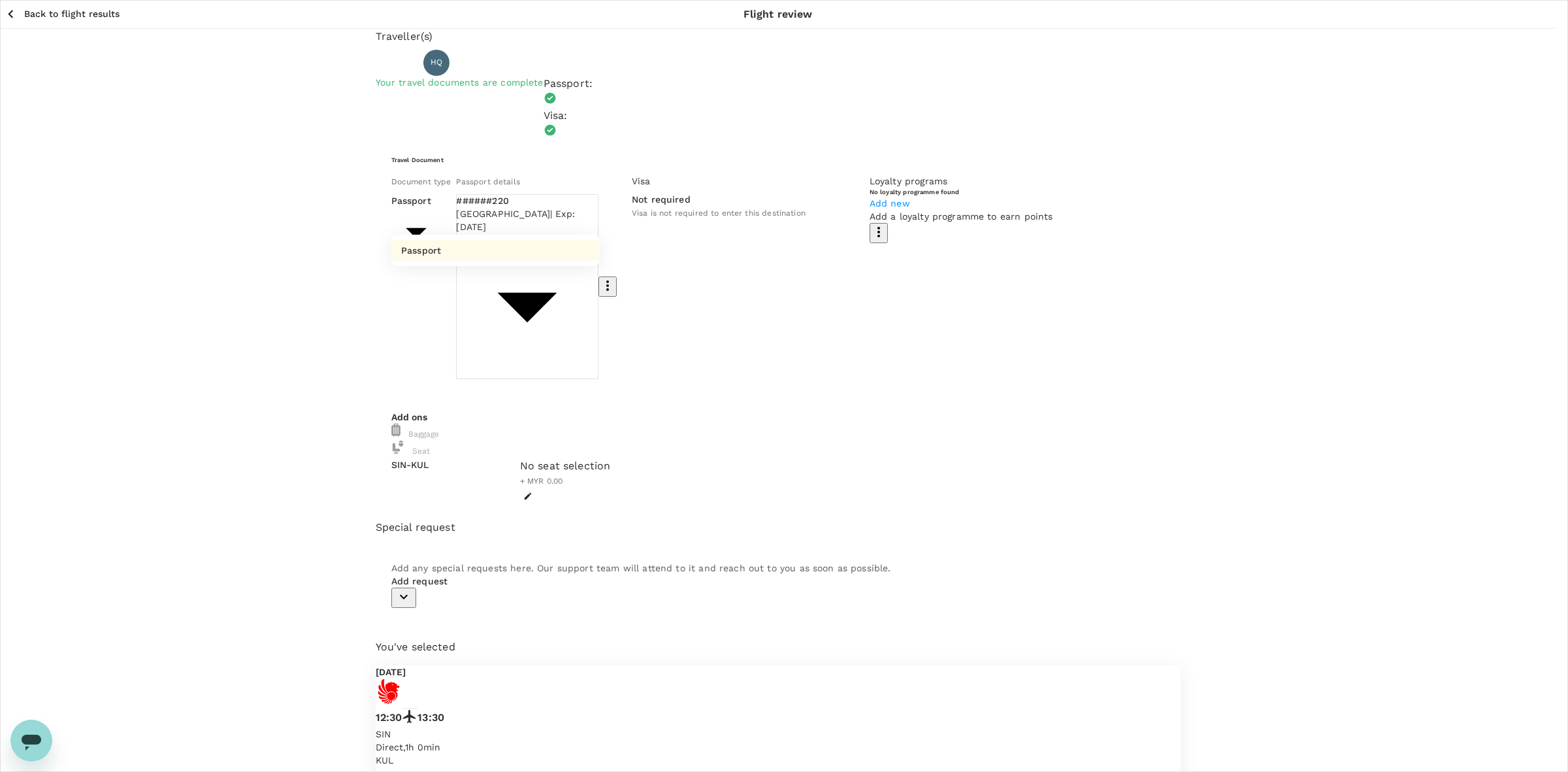
click at [487, 260] on li "Passport" at bounding box center [495, 250] width 209 height 21
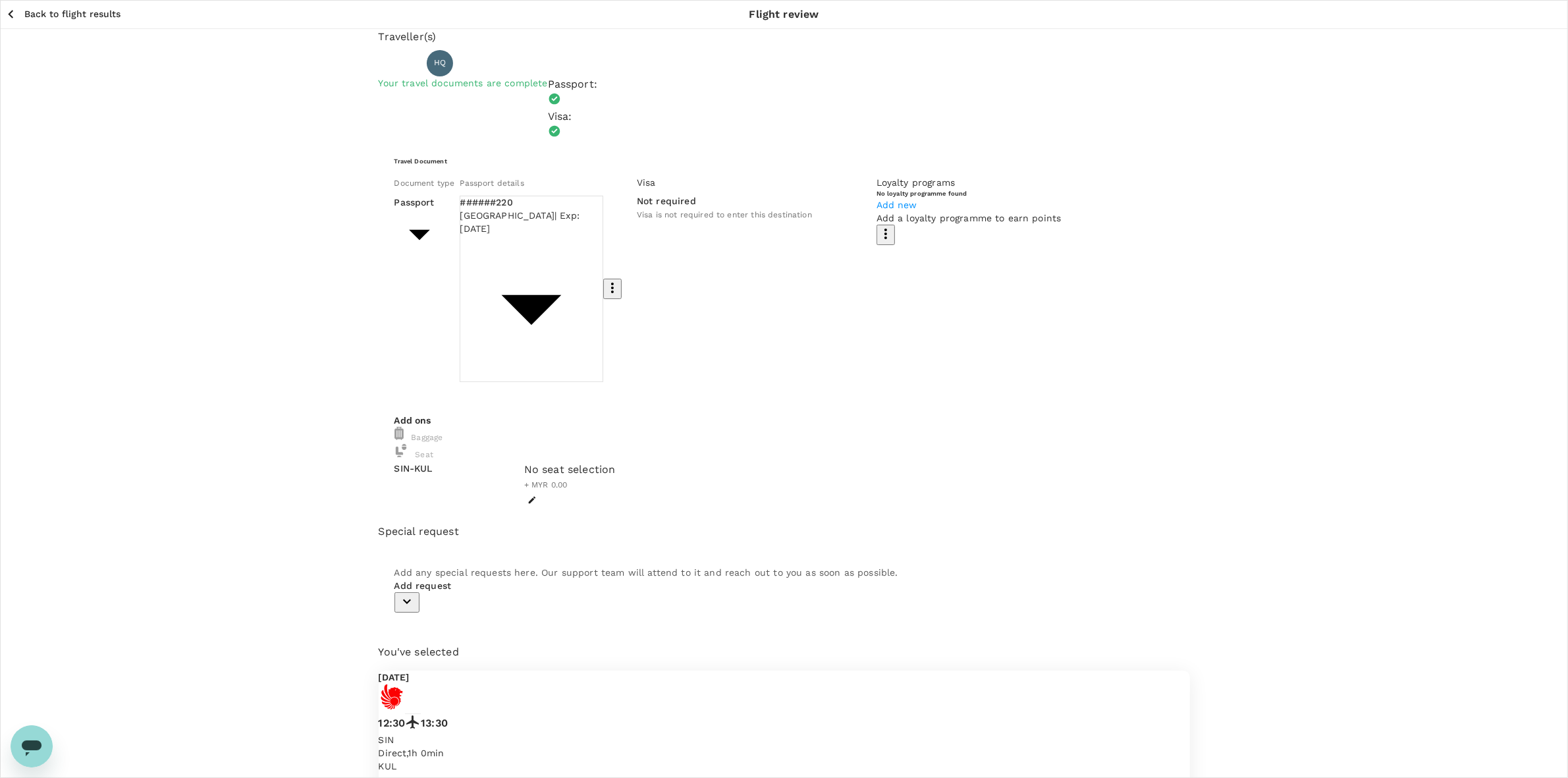
click at [255, 408] on div "Traveller(s) Traveller 1 : HQ HE QING Your travel documents are complete Passpo…" at bounding box center [784, 506] width 1568 height 953
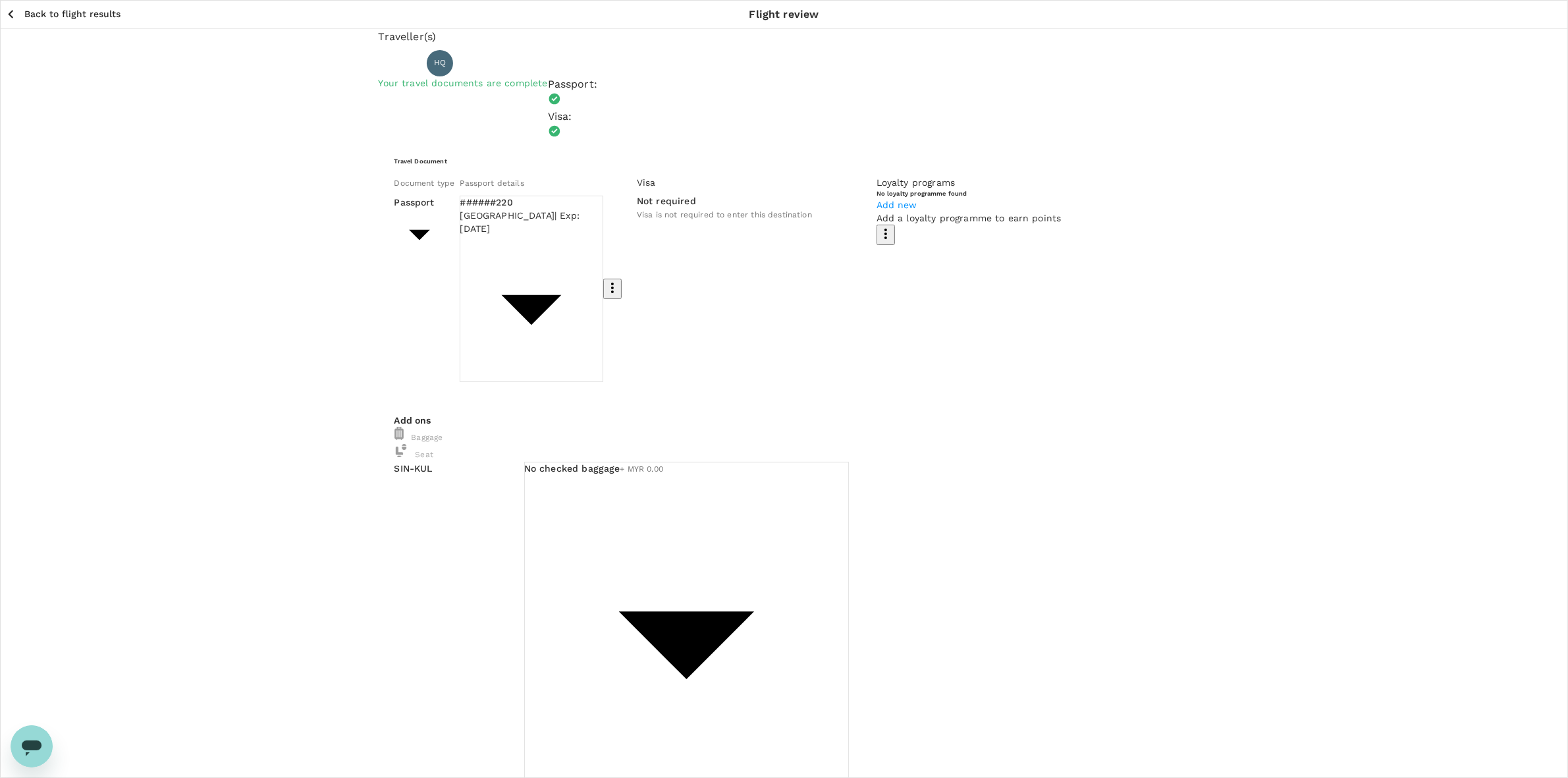
drag, startPoint x: 1339, startPoint y: 394, endPoint x: 1329, endPoint y: 393, distance: 10.0
click at [1035, 394] on div "Traveller(s) Traveller 1 : HQ HE QING Your travel documents are complete Passpo…" at bounding box center [784, 722] width 1568 height 1385
drag, startPoint x: 1041, startPoint y: 564, endPoint x: 1041, endPoint y: 557, distance: 7.0
click at [1035, 564] on div "Back to flight results Flight review Traveller(s) Traveller 1 : HQ HE QING Your…" at bounding box center [784, 707] width 1568 height 1414
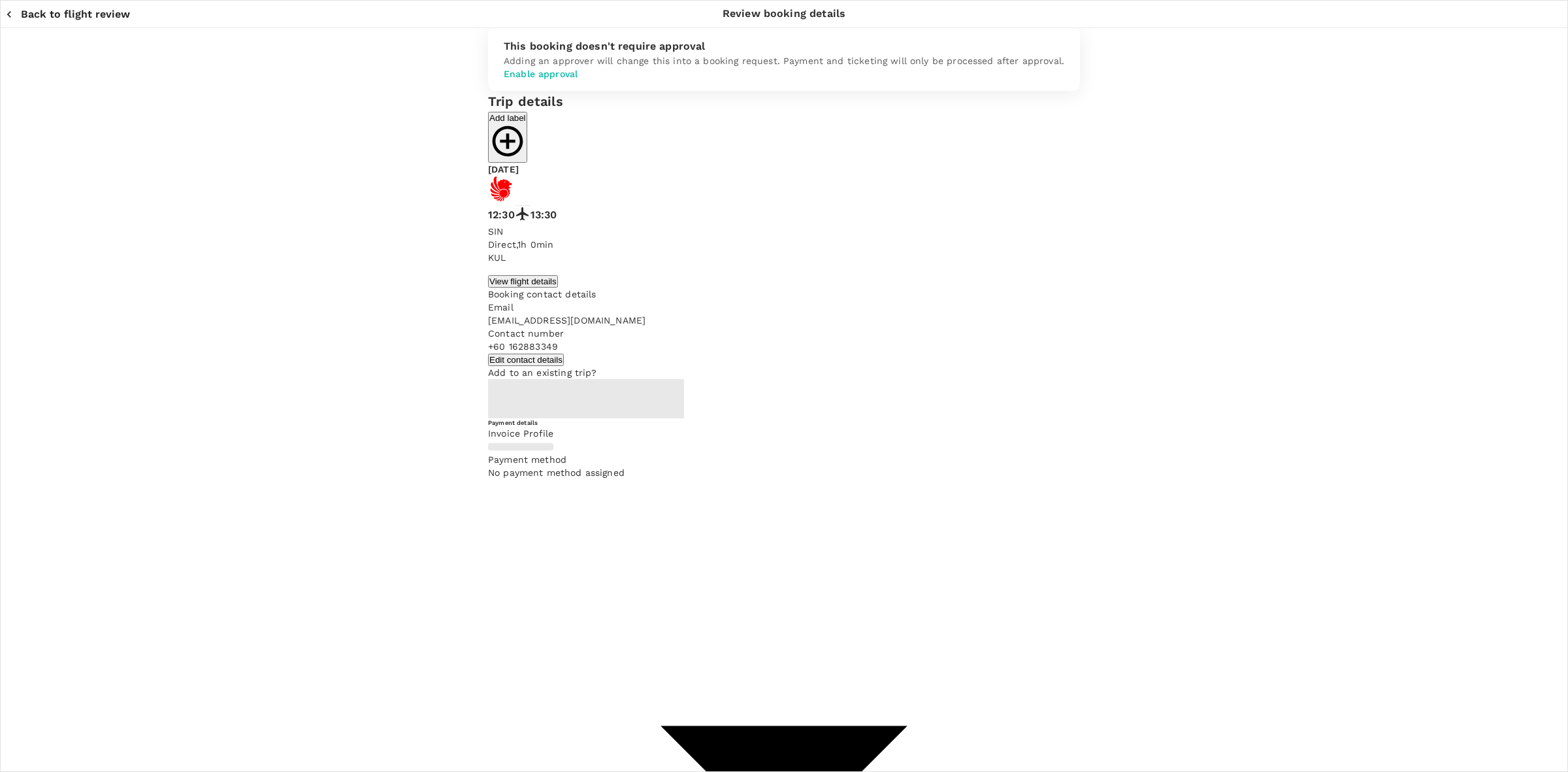
type input "9e510fc4-1fa6-4d7b-ad18-59a5d7afb8c4"
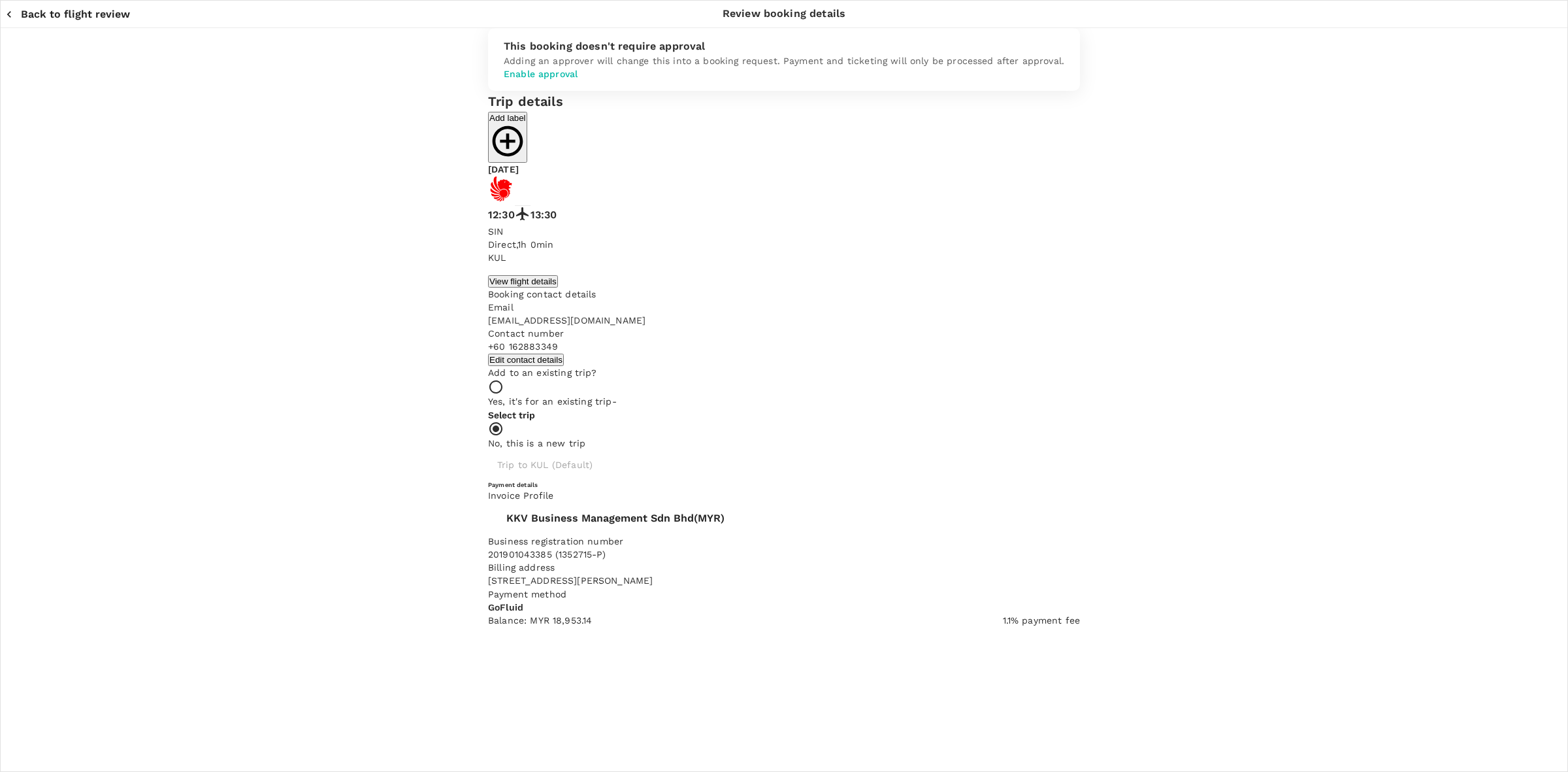
click at [1027, 489] on div "Invoice Profile KKV Business Management Sdn Bhd (MYR) Business registration num…" at bounding box center [784, 538] width 592 height 98
click at [694, 512] on span "KKV Business Management Sdn Bhd" at bounding box center [600, 518] width 188 height 12
click at [1027, 172] on div "This booking doesn't require approval Adding an approver will change this into …" at bounding box center [784, 758] width 836 height 1459
click at [994, 313] on body "Back to flight results Flight review Traveller(s) Traveller 1 : HQ HE QING Your…" at bounding box center [784, 732] width 1568 height 1464
click at [994, 416] on div "Balance : MYR 18,953.14" at bounding box center [1002, 411] width 117 height 16
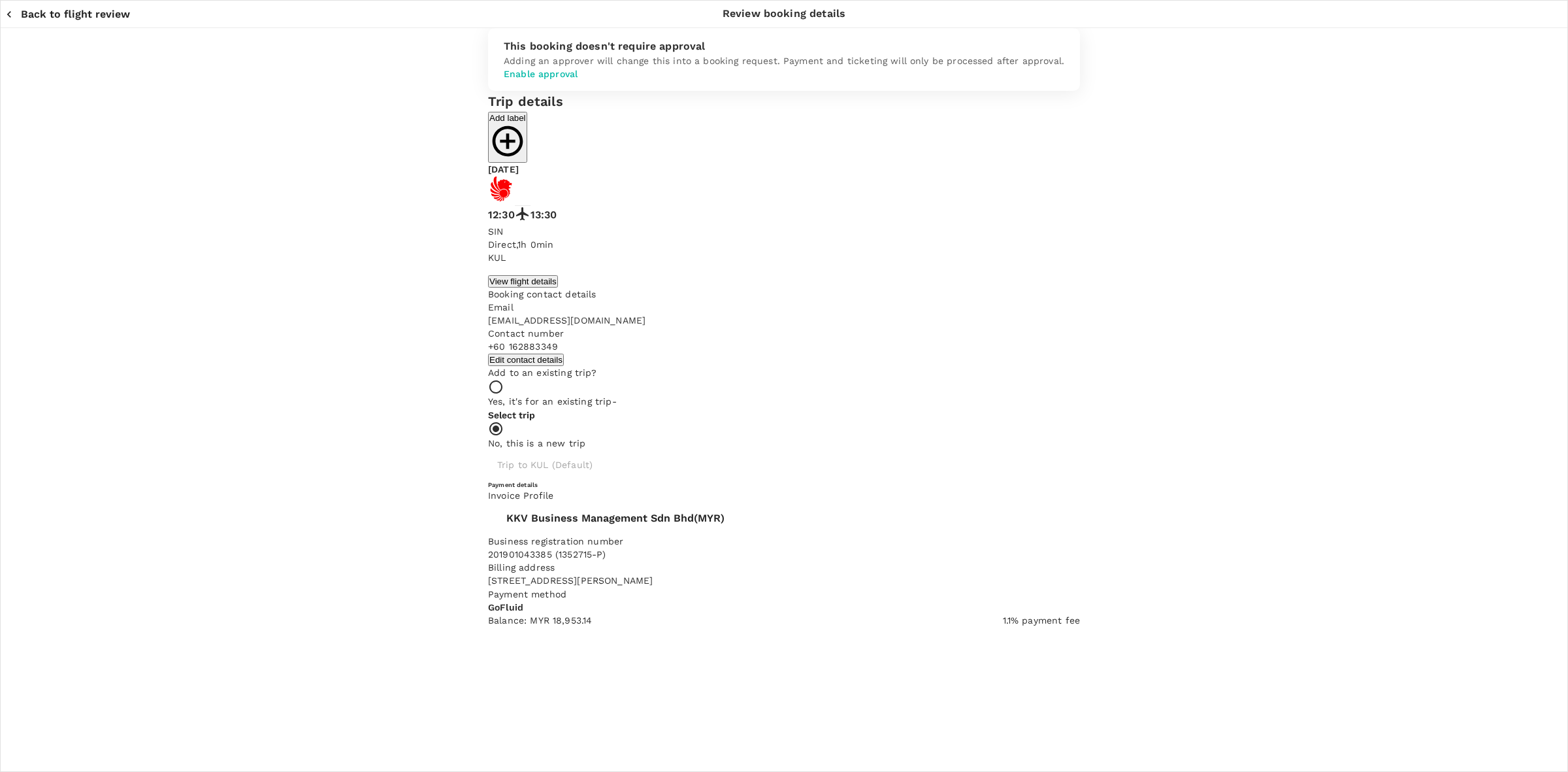
click at [1027, 290] on div "This booking doesn't require approval Adding an approver will change this into …" at bounding box center [784, 771] width 1568 height 1487
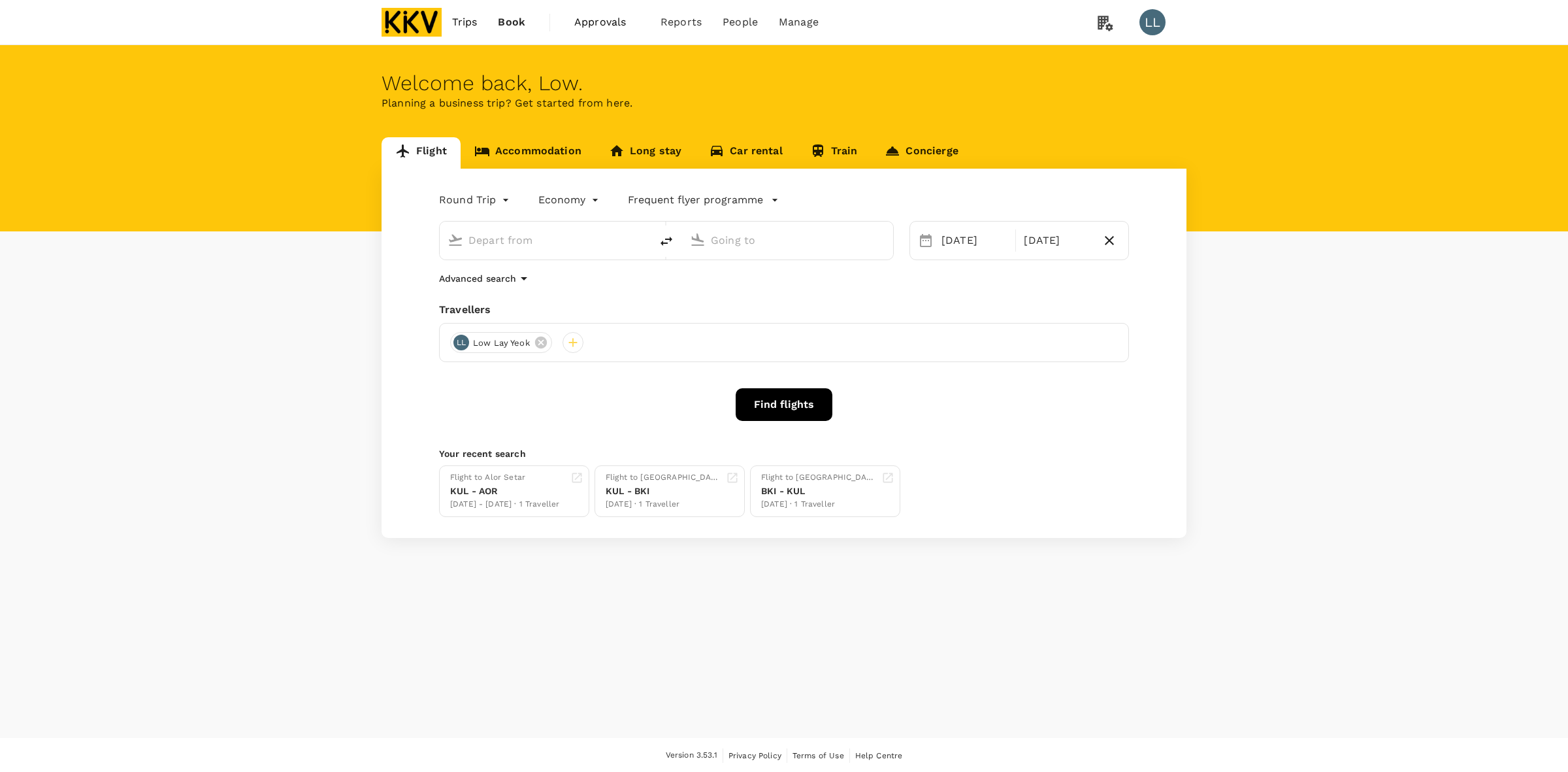
type input "Kuala Lumpur Intl ([GEOGRAPHIC_DATA])"
click at [781, 227] on div "Singapore Changi (SIN)" at bounding box center [795, 237] width 179 height 26
click at [776, 242] on input "Singapore Changi (SIN)" at bounding box center [788, 240] width 155 height 20
click at [811, 240] on input "Singapore Changi (SIN)" at bounding box center [788, 240] width 155 height 20
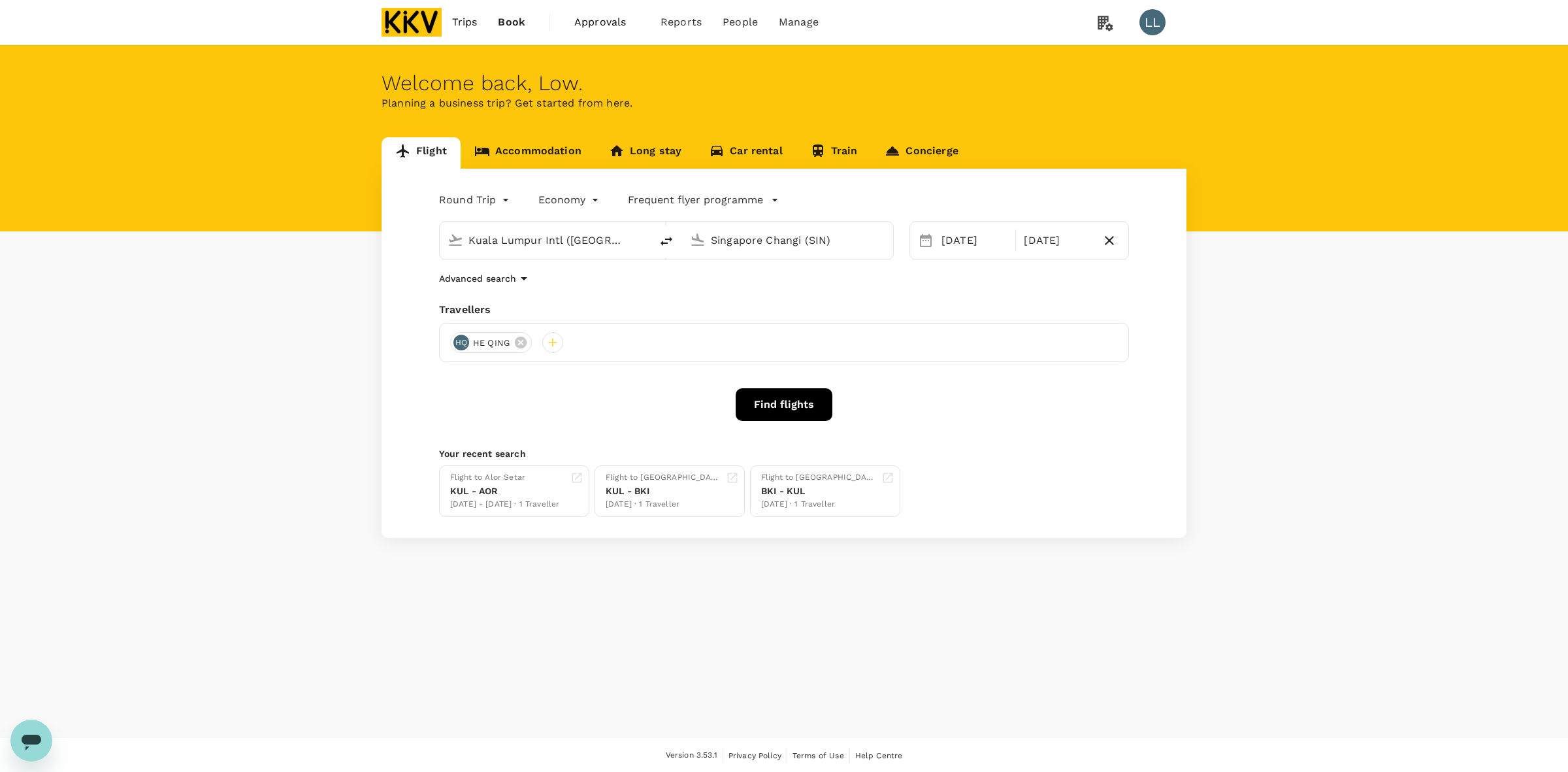
click at [811, 240] on input "Singapore Changi (SIN)" at bounding box center [788, 240] width 155 height 20
click at [727, 243] on input "Singapore Changi (SIN)" at bounding box center [788, 240] width 155 height 20
click at [736, 242] on input "Singapore Changi (SIN)" at bounding box center [788, 240] width 155 height 20
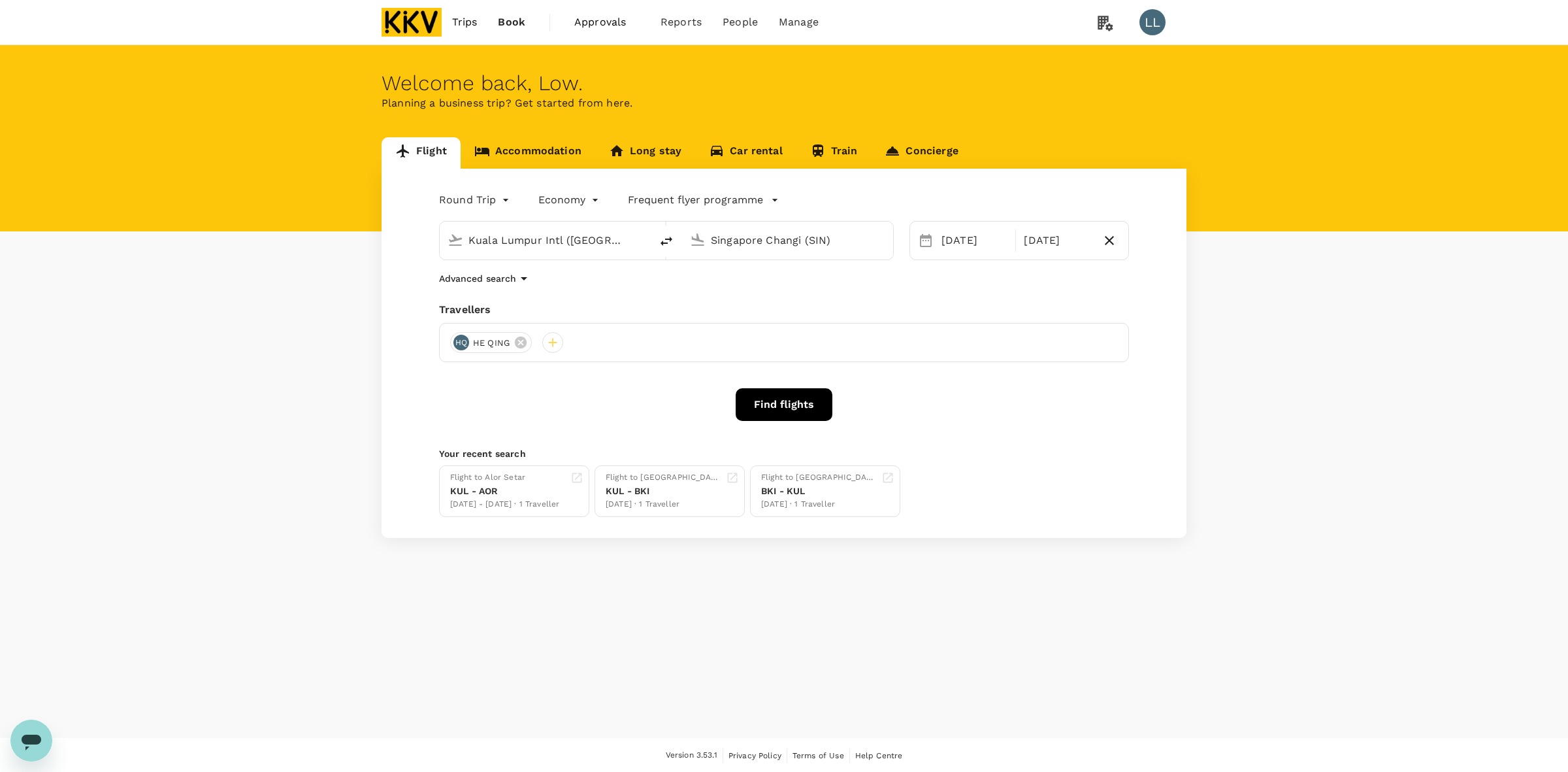
click at [736, 242] on input "Singapore Changi (SIN)" at bounding box center [788, 240] width 155 height 20
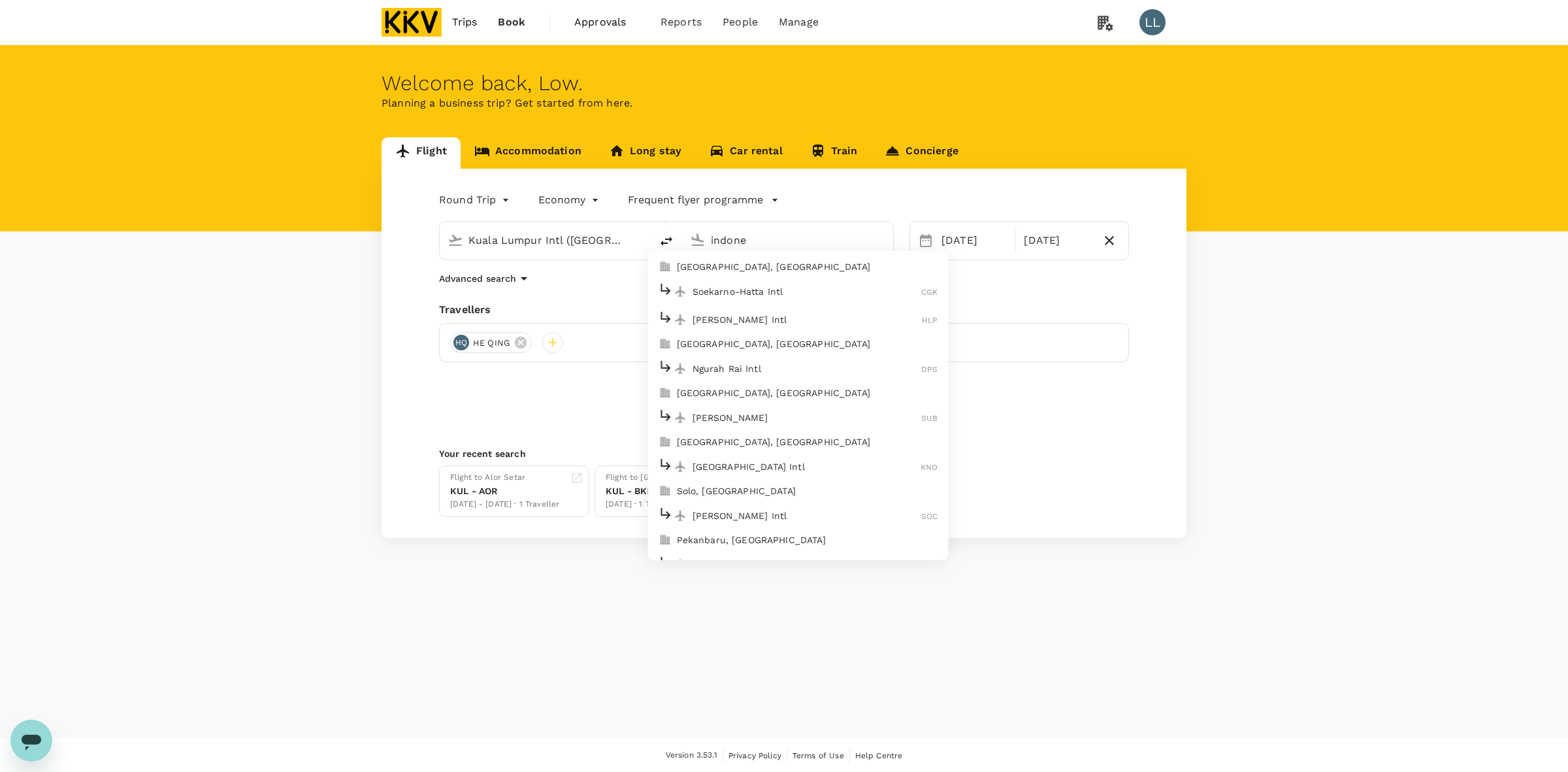
drag, startPoint x: 635, startPoint y: 235, endPoint x: 615, endPoint y: 235, distance: 20.0
click at [615, 235] on div "Kuala Lumpur Intl (KUL) indone Jakarta, Indonesia Soekarno-Hatta Intl CGK Halim…" at bounding box center [666, 240] width 455 height 39
click at [729, 286] on p "Suvarnabhumi Intl" at bounding box center [807, 292] width 230 height 13
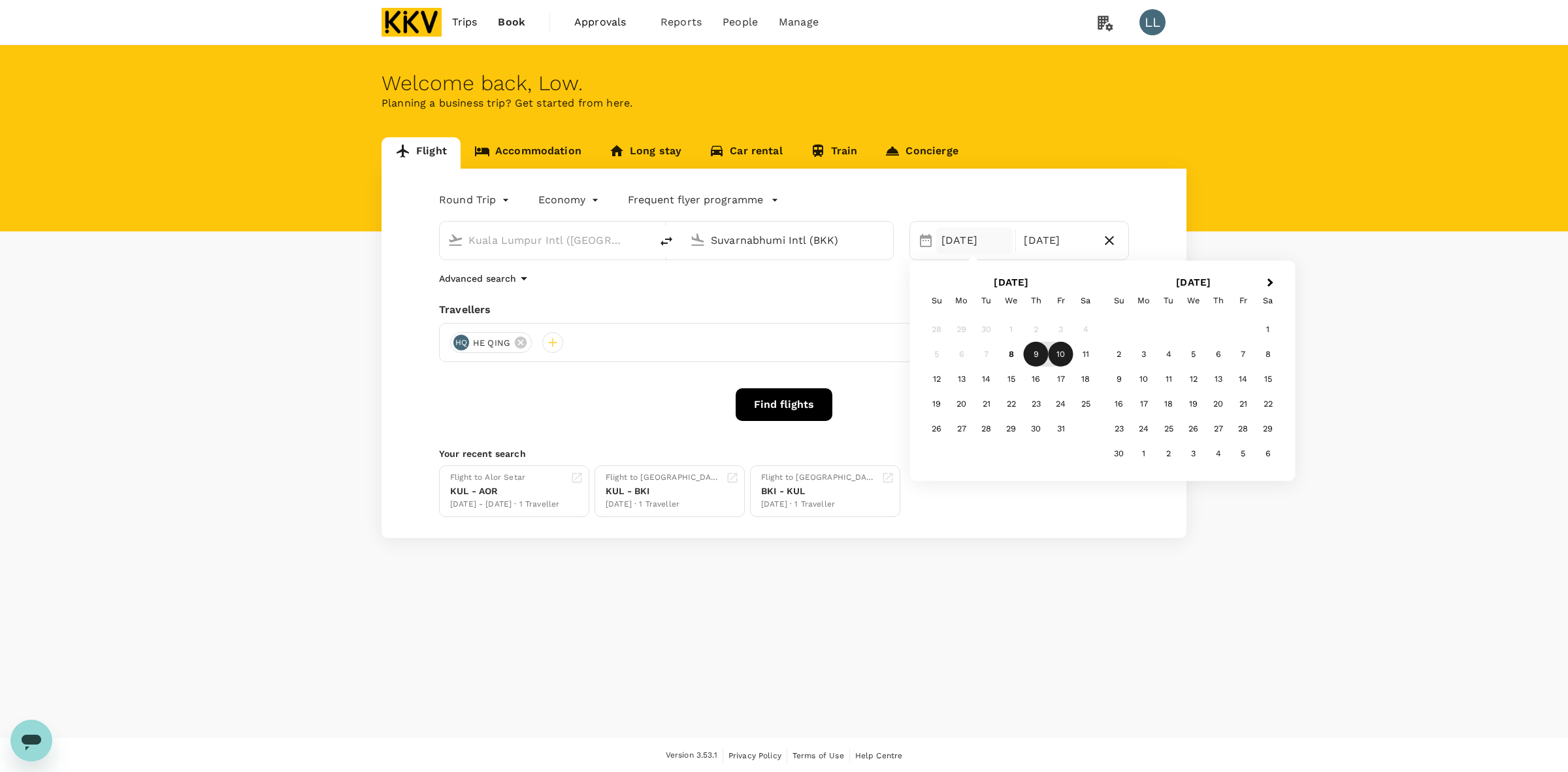
type input "Suvarnabhumi Intl (BKK)"
click at [1027, 354] on div "9" at bounding box center [1036, 354] width 25 height 25
click at [1056, 357] on div "10" at bounding box center [1060, 354] width 25 height 25
click at [624, 304] on div "Travellers" at bounding box center [784, 310] width 690 height 16
click at [782, 406] on button "Find flights" at bounding box center [784, 404] width 97 height 33
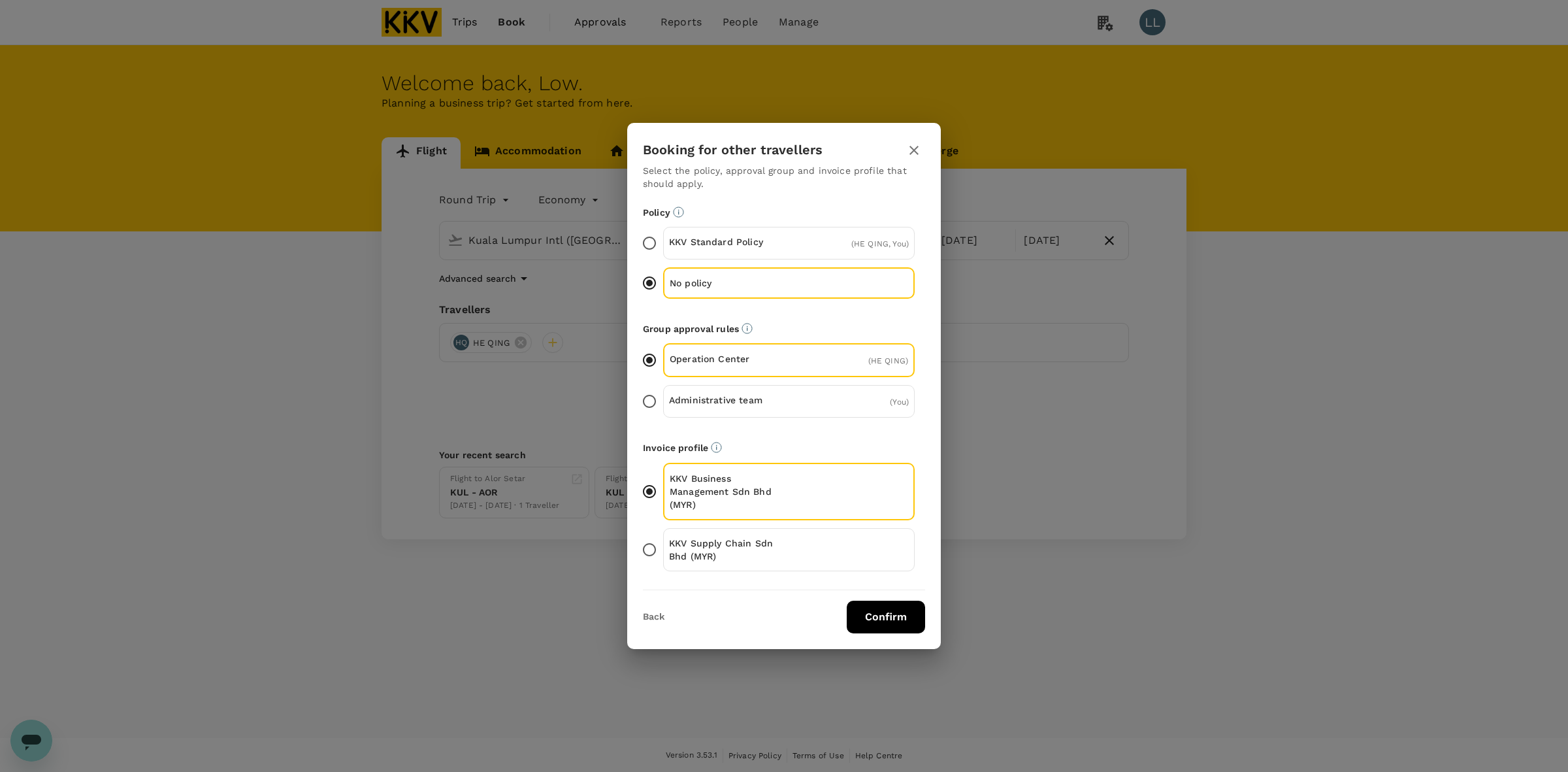
click at [883, 619] on button "Confirm" at bounding box center [886, 617] width 78 height 33
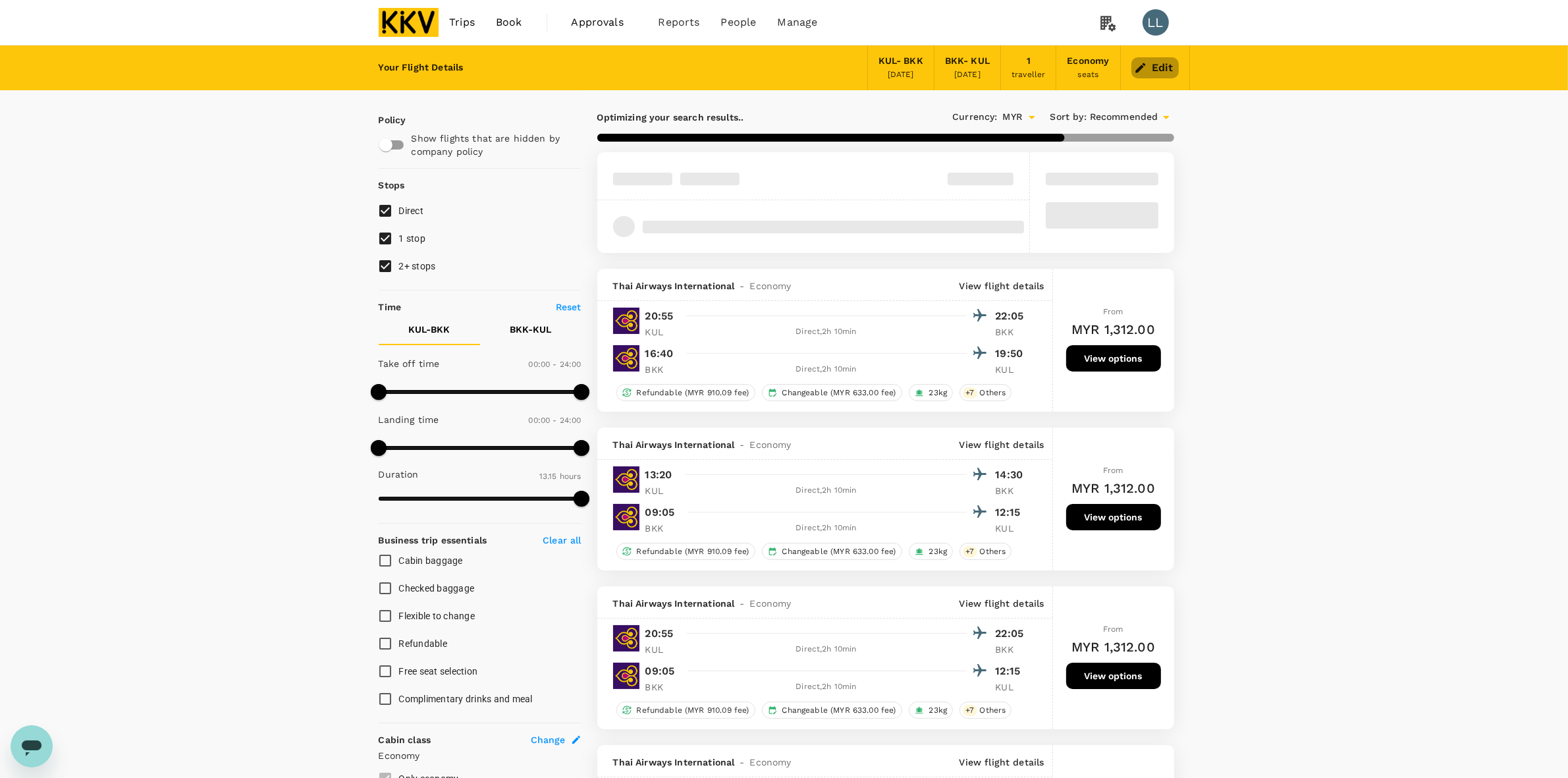
click at [1156, 69] on button "Edit" at bounding box center [1155, 68] width 47 height 21
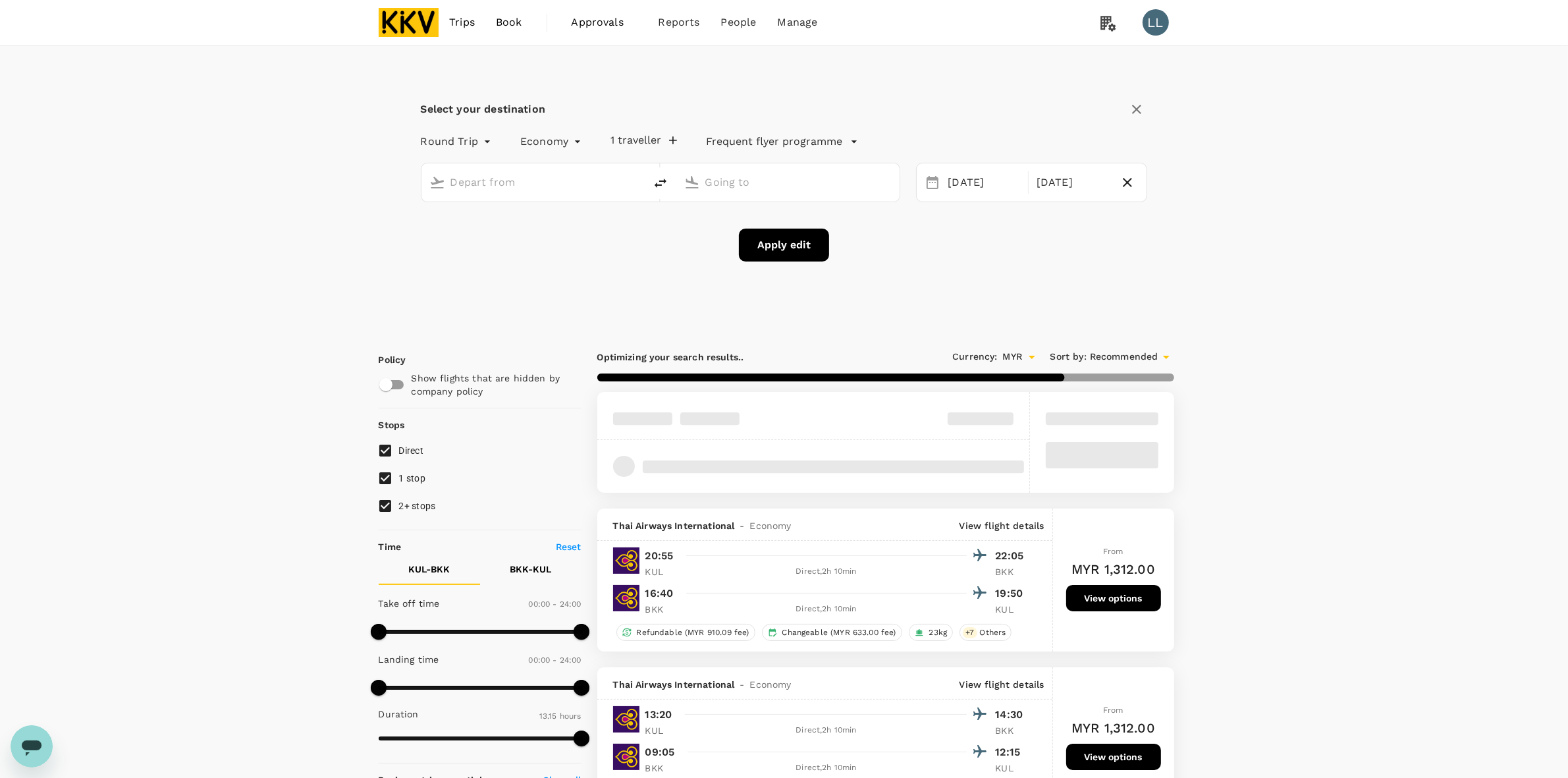
type input "Kuala Lumpur Intl (KUL)"
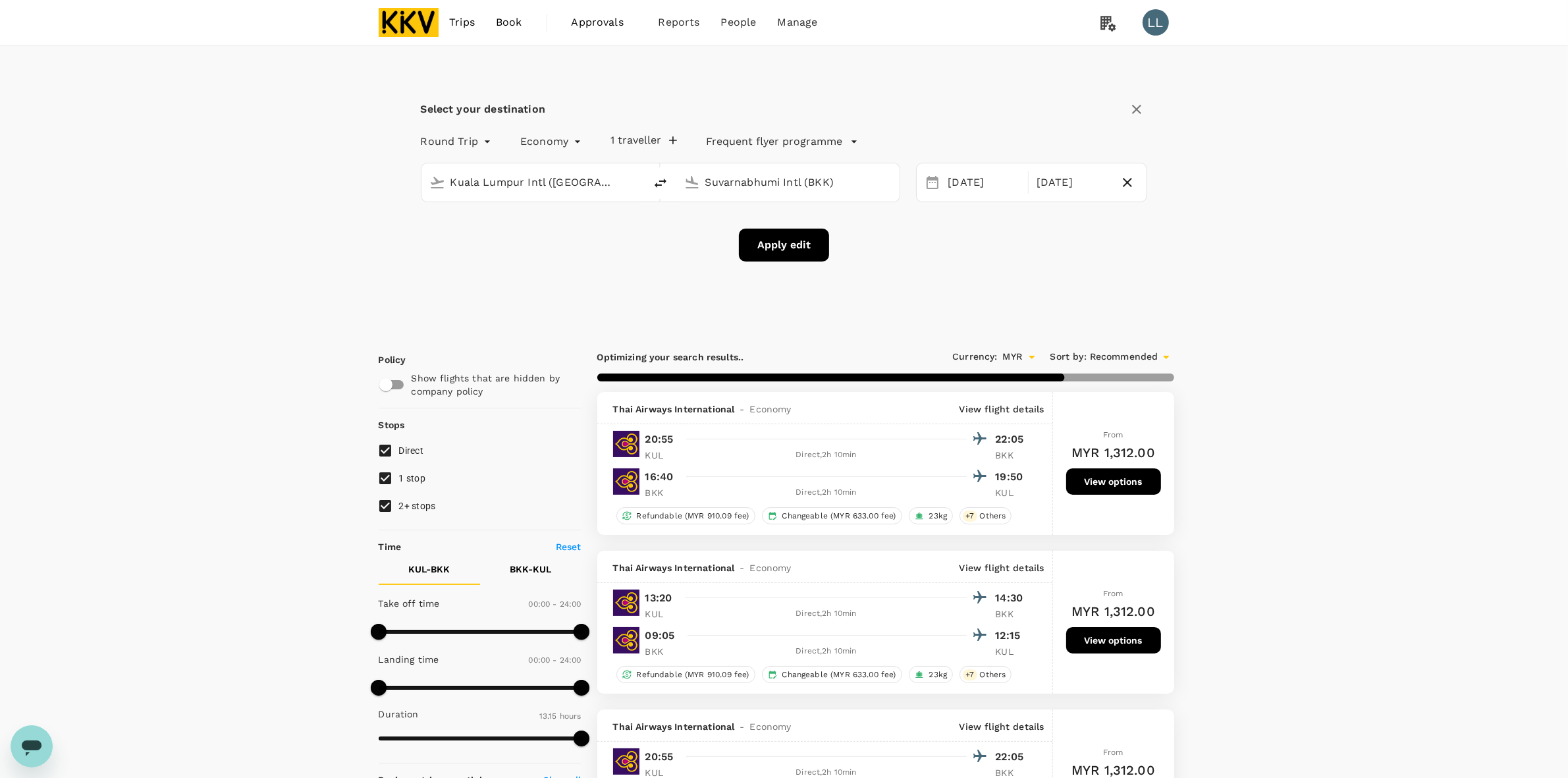
click at [742, 183] on input "Suvarnabhumi Intl (BKK)" at bounding box center [789, 182] width 167 height 20
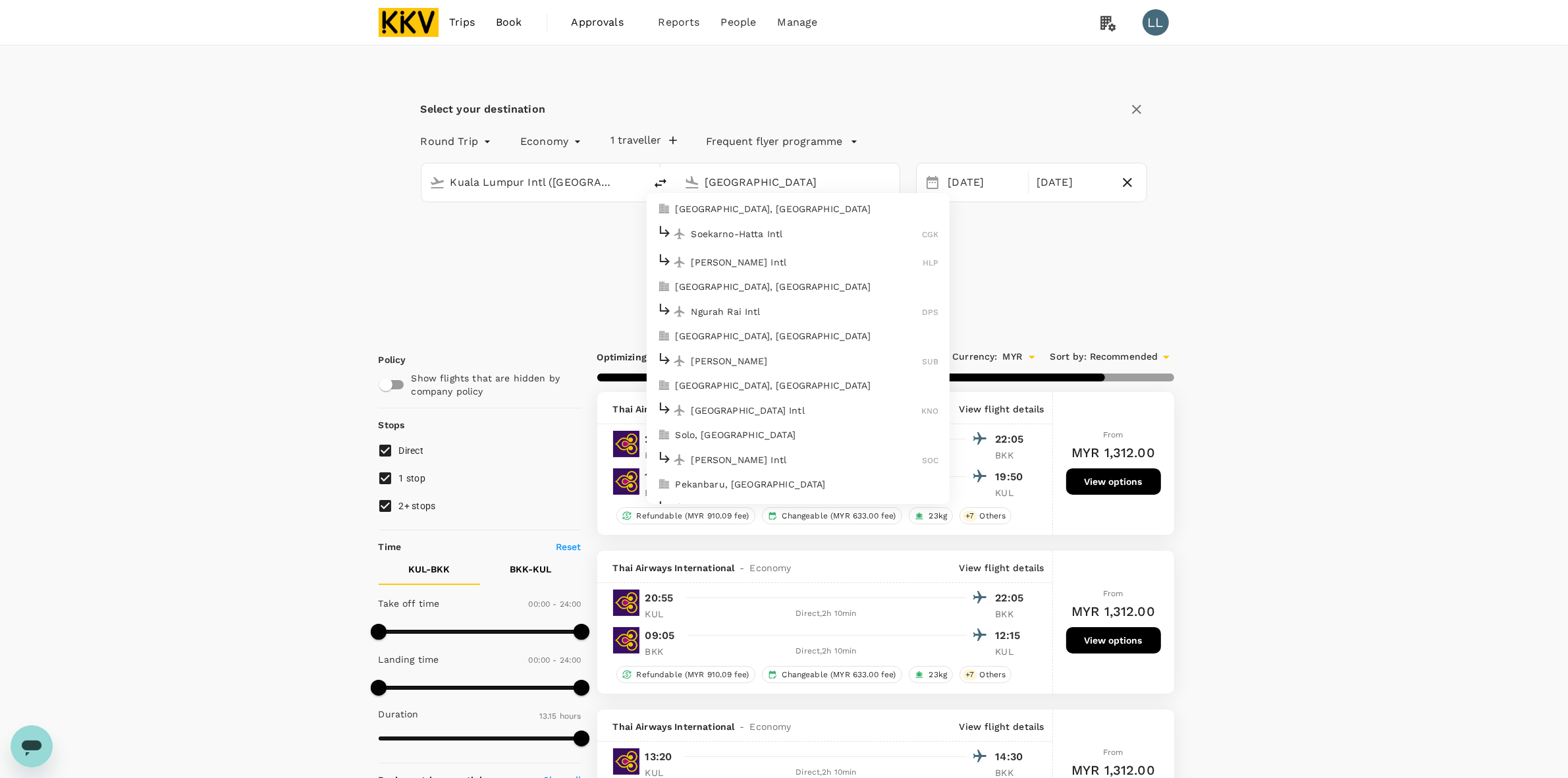
click at [751, 232] on p "Soekarno-Hatta Intl" at bounding box center [807, 234] width 231 height 14
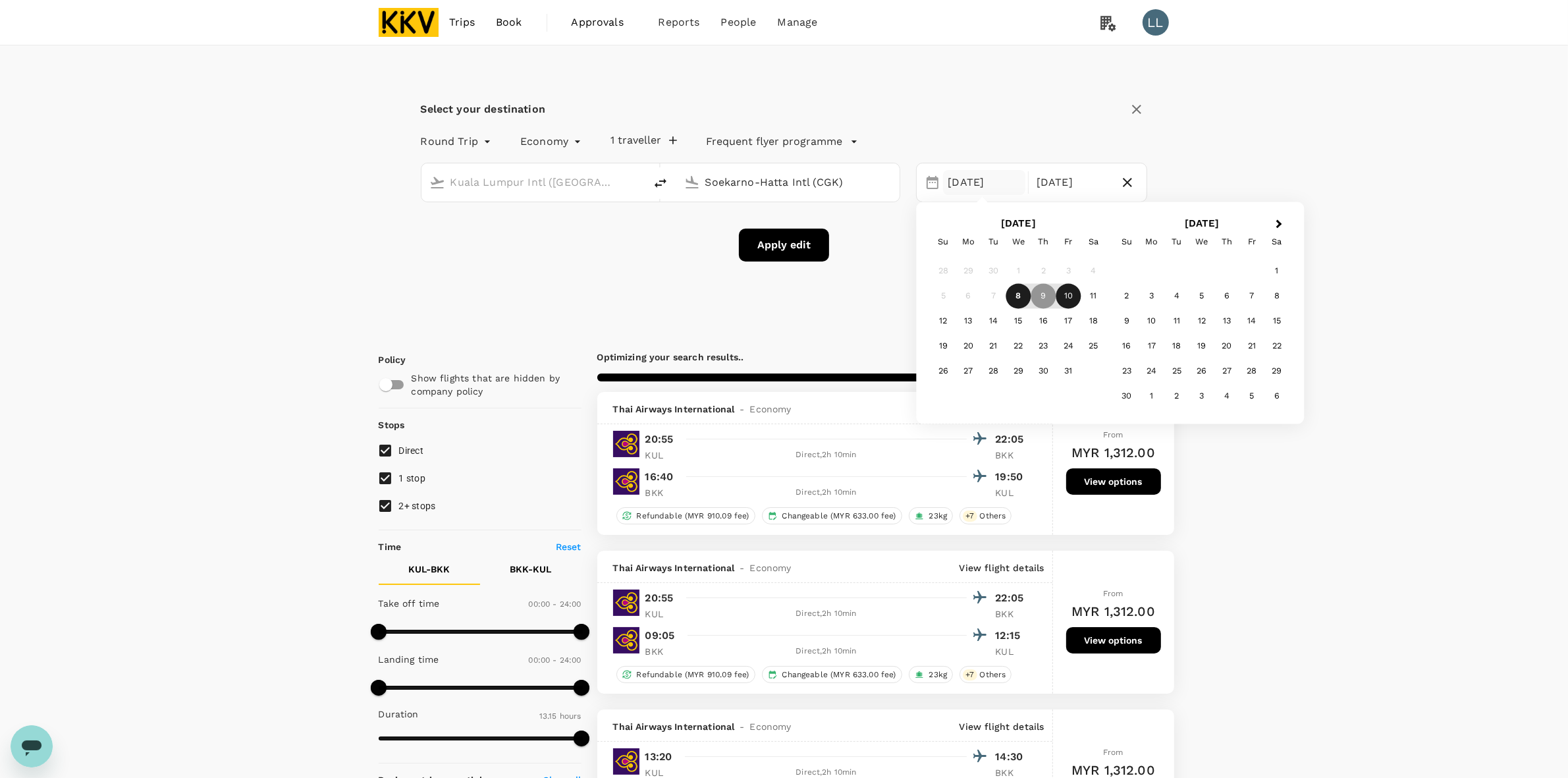
type input "Soekarno-Hatta Intl (CGK)"
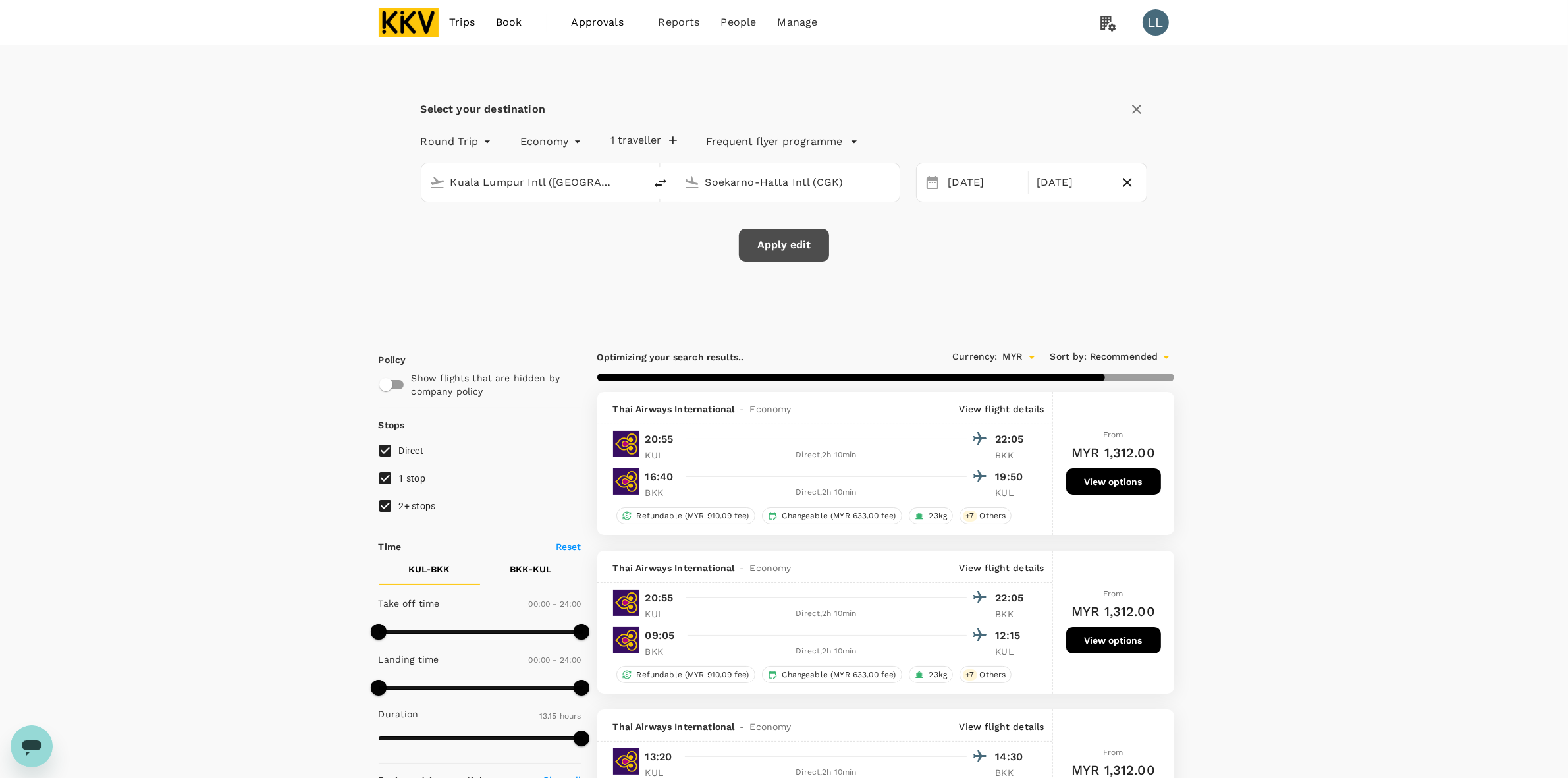
click at [798, 248] on button "Apply edit" at bounding box center [784, 245] width 90 height 33
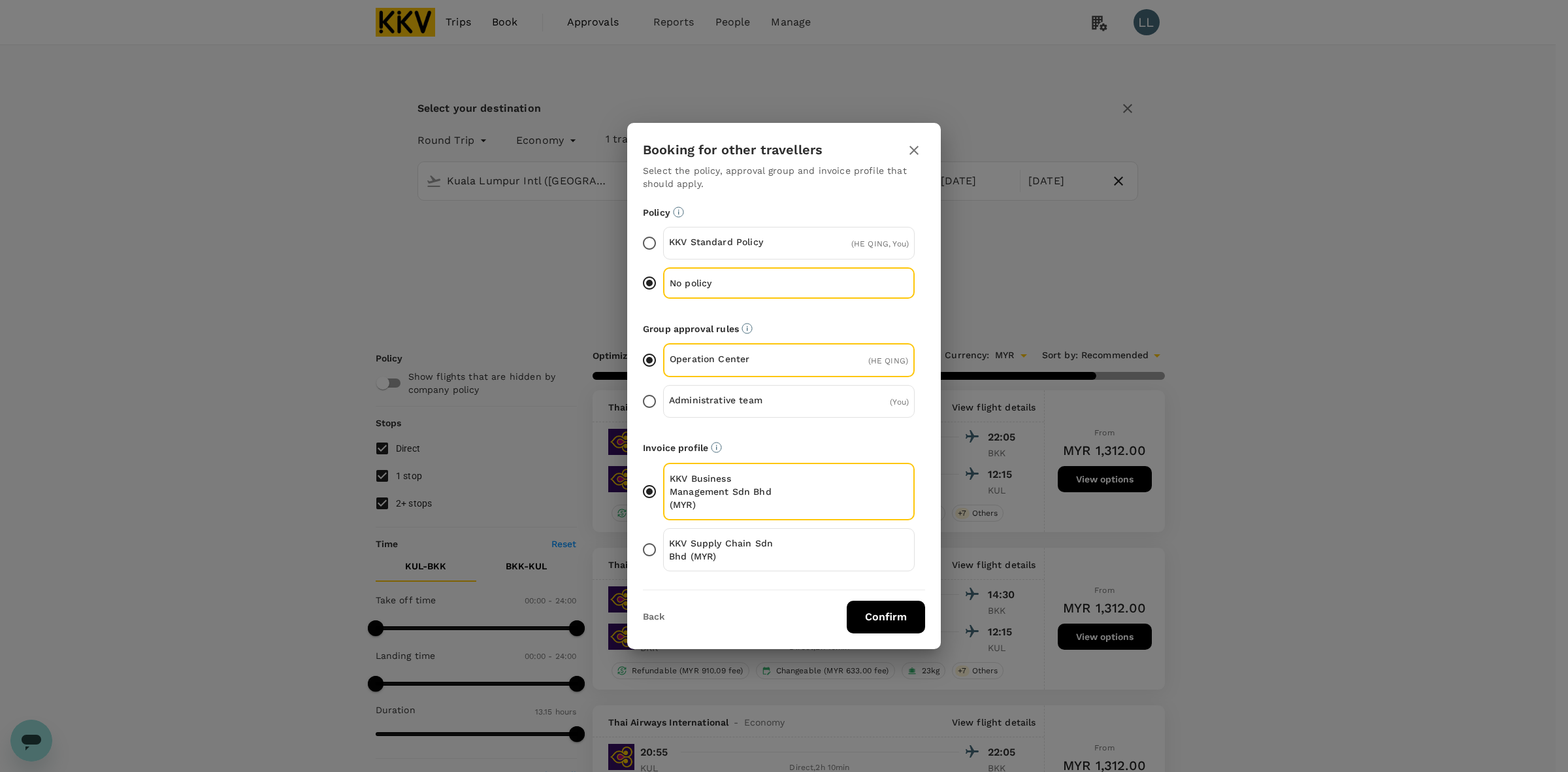
click at [879, 619] on button "Confirm" at bounding box center [886, 617] width 78 height 33
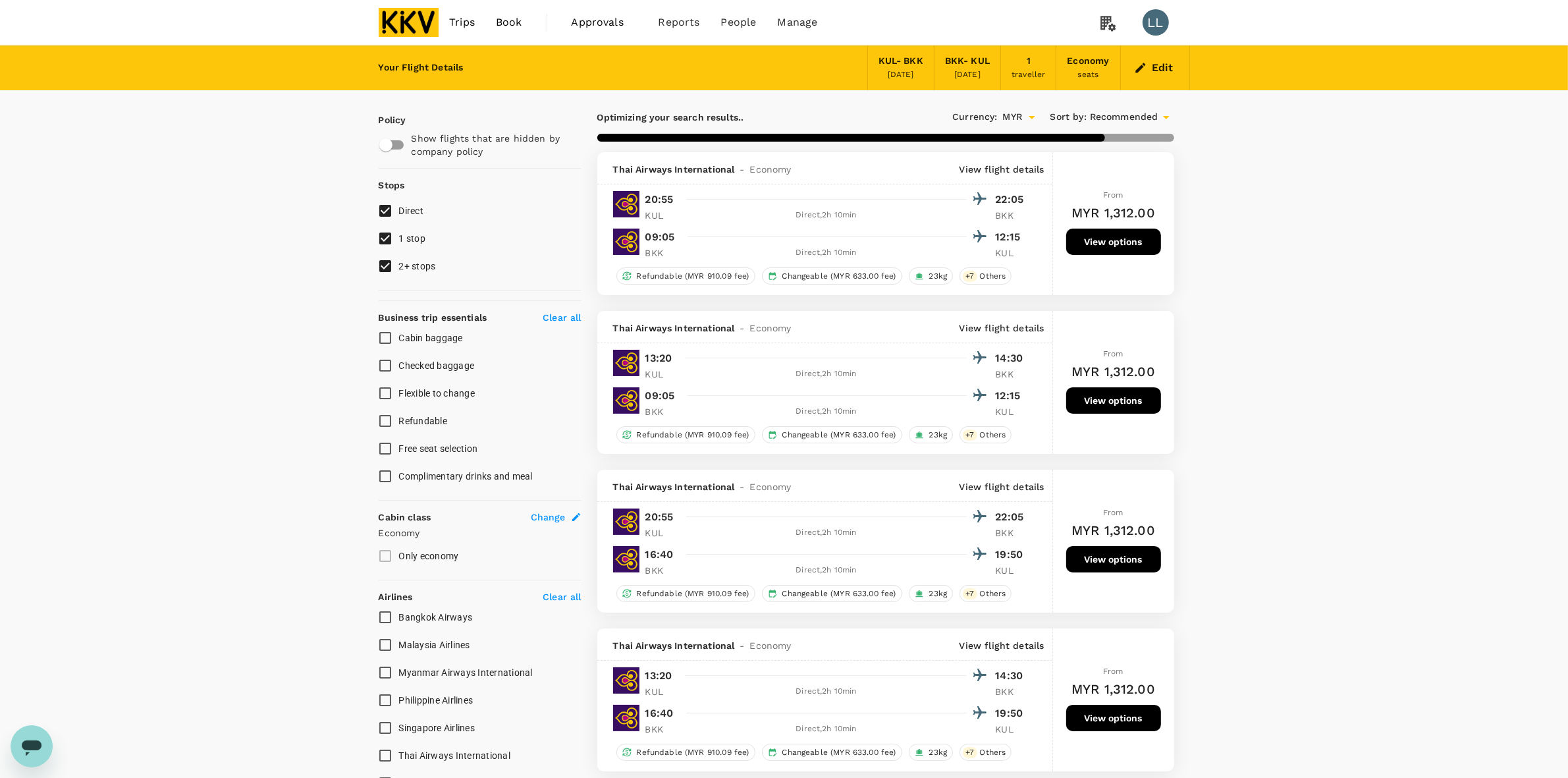
checkbox input "false"
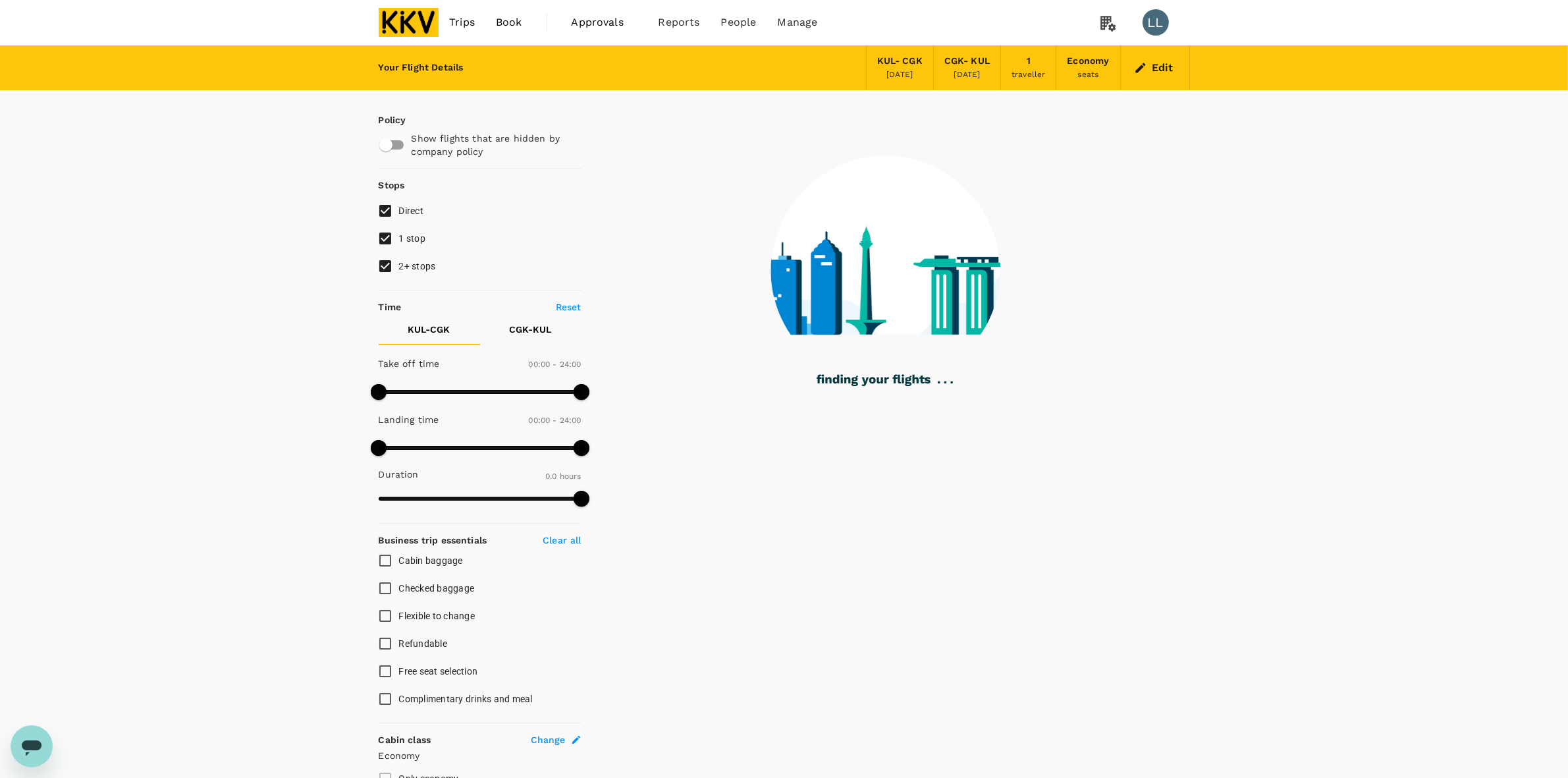
type input "260"
checkbox input "true"
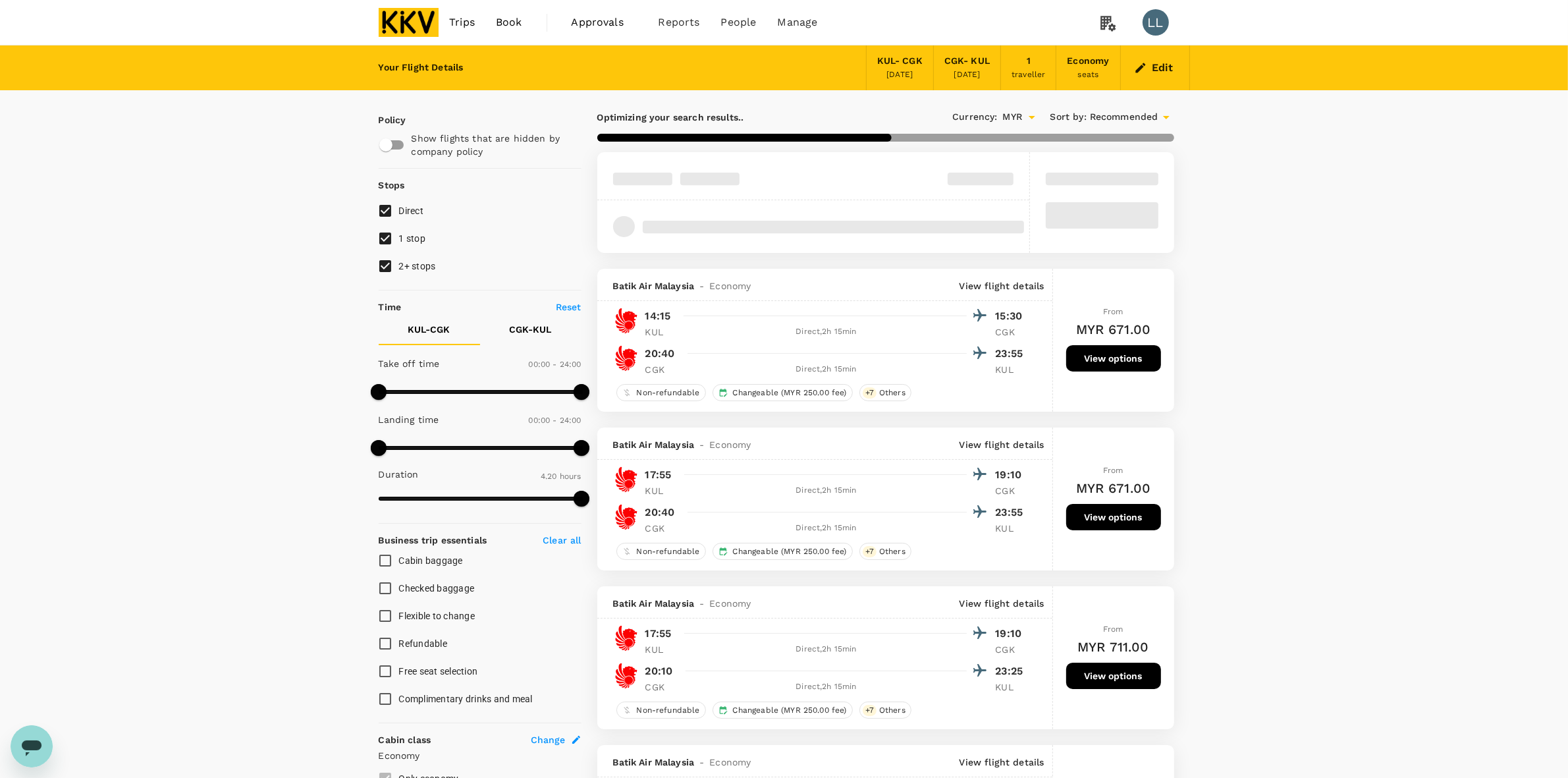
type input "500"
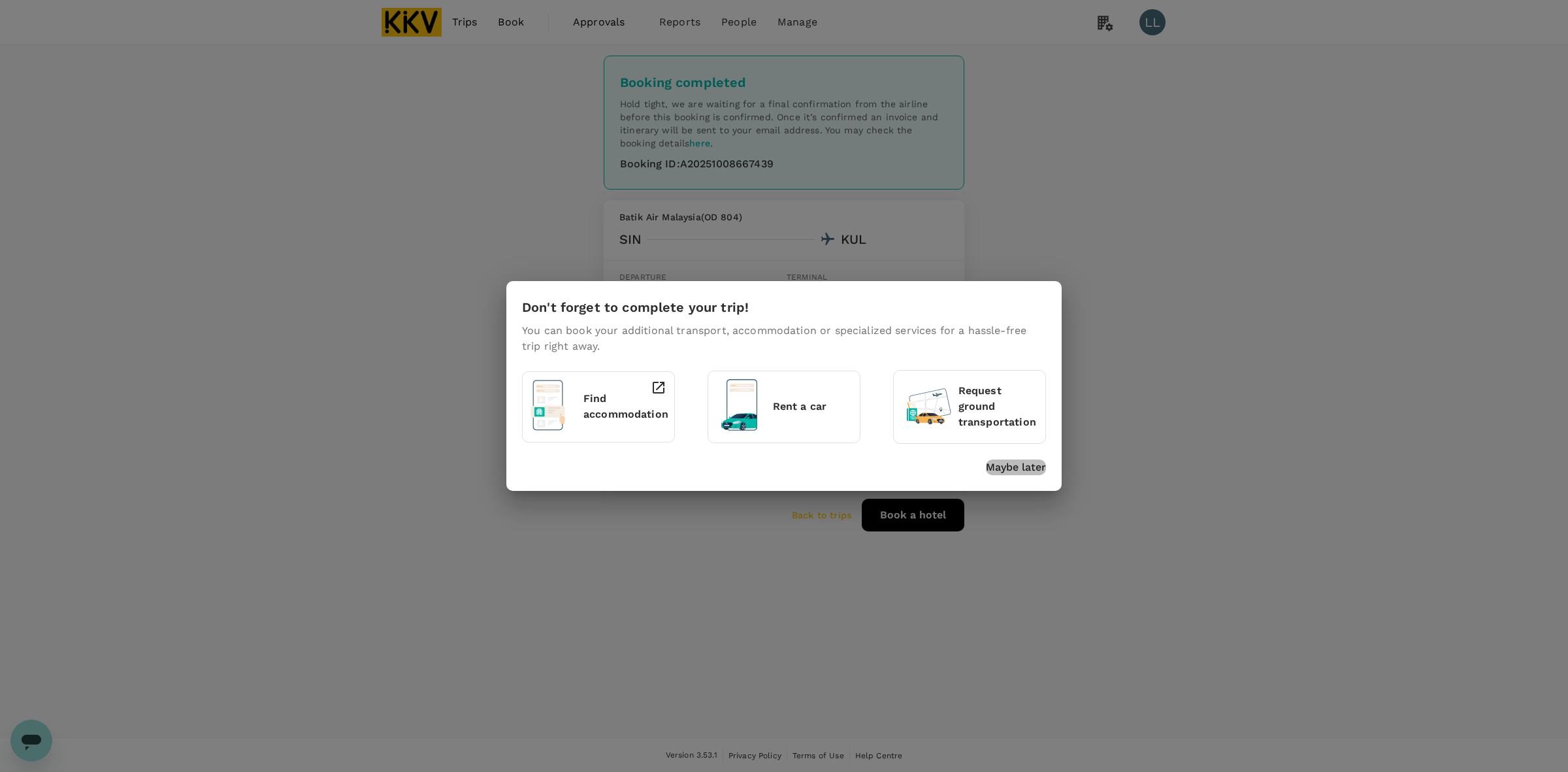
click at [1027, 468] on p "Maybe later" at bounding box center [1016, 467] width 60 height 16
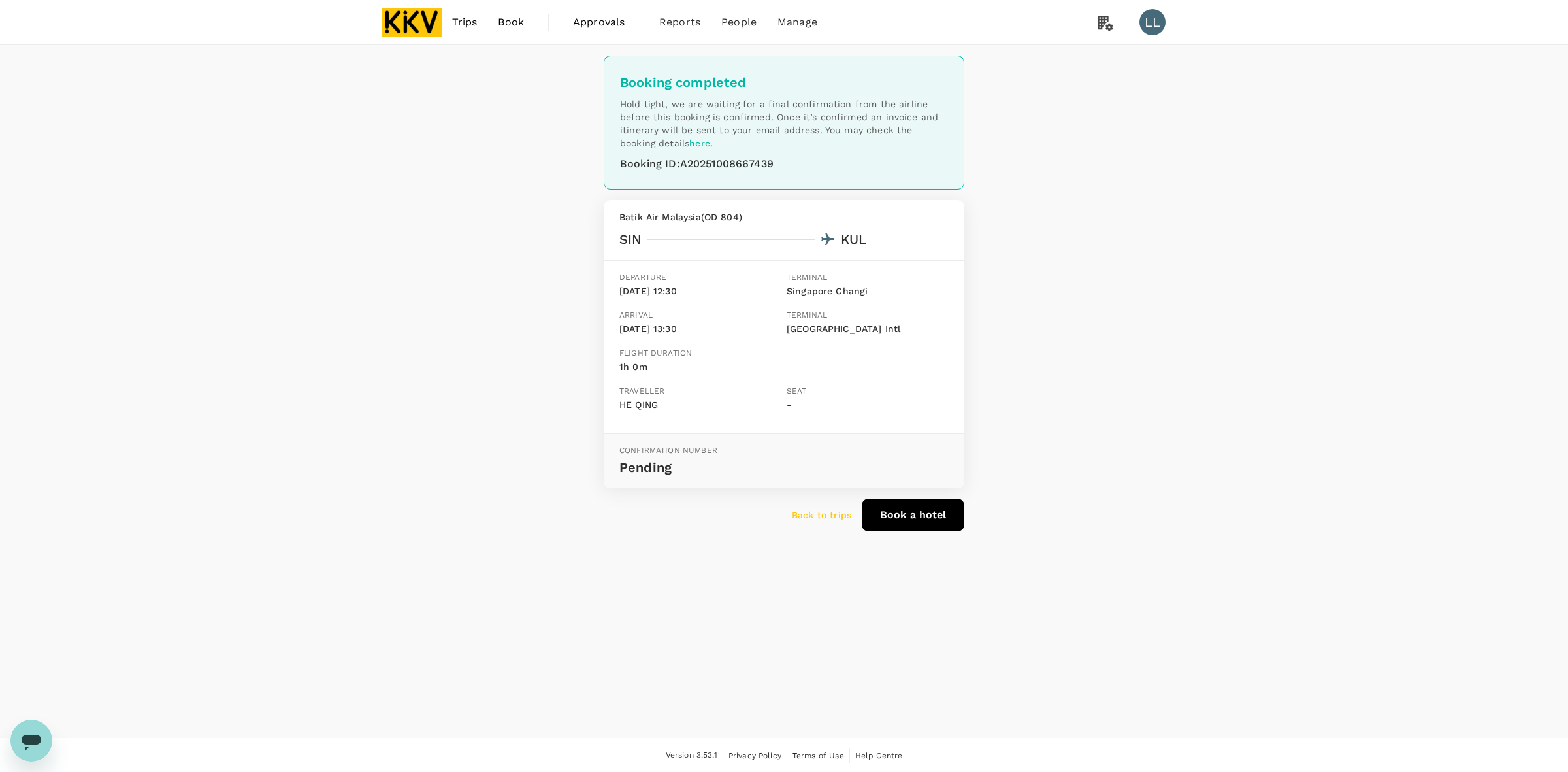
click at [827, 514] on p "Back to trips" at bounding box center [822, 515] width 60 height 13
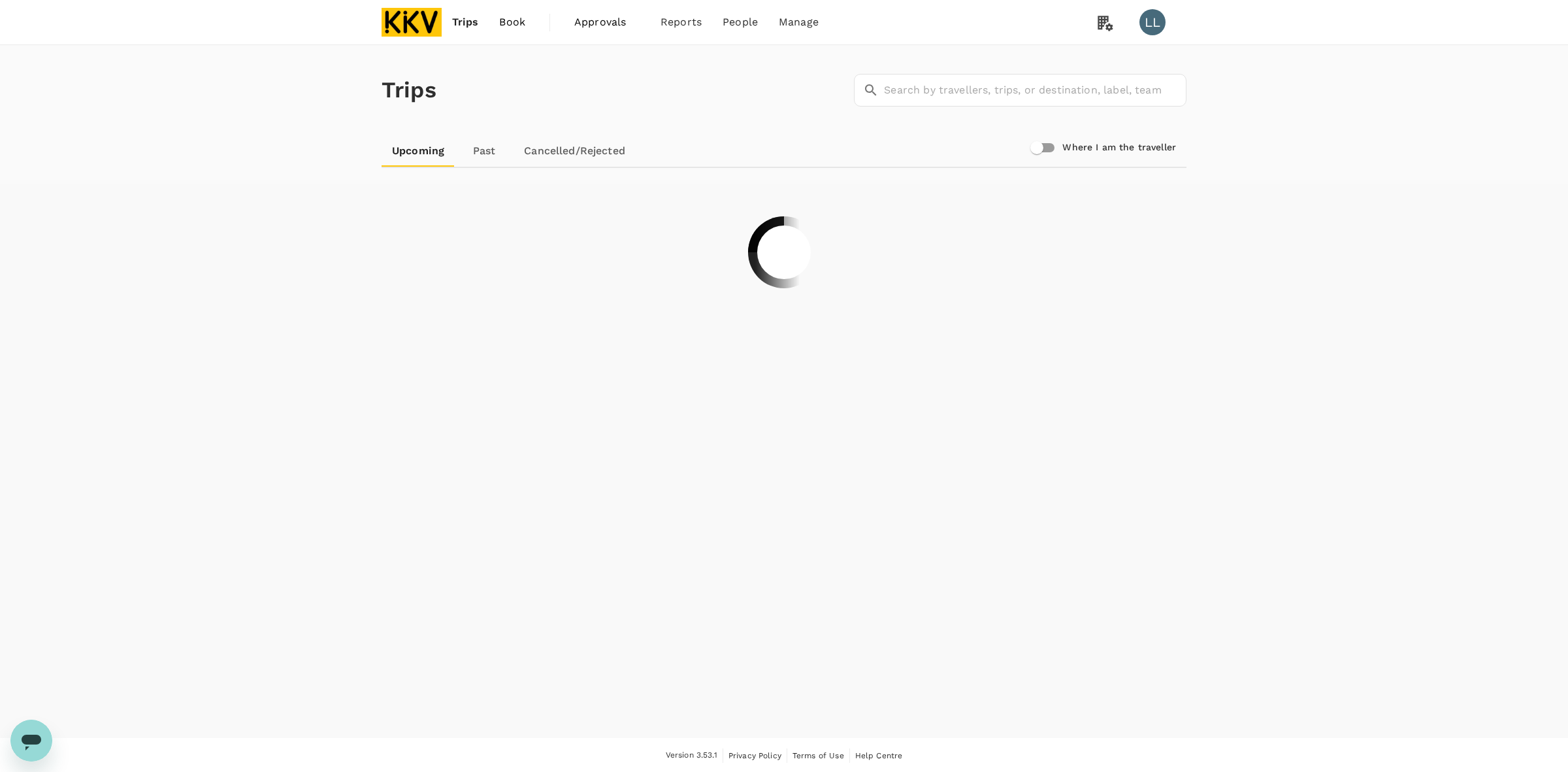
click at [432, 19] on img at bounding box center [412, 22] width 60 height 29
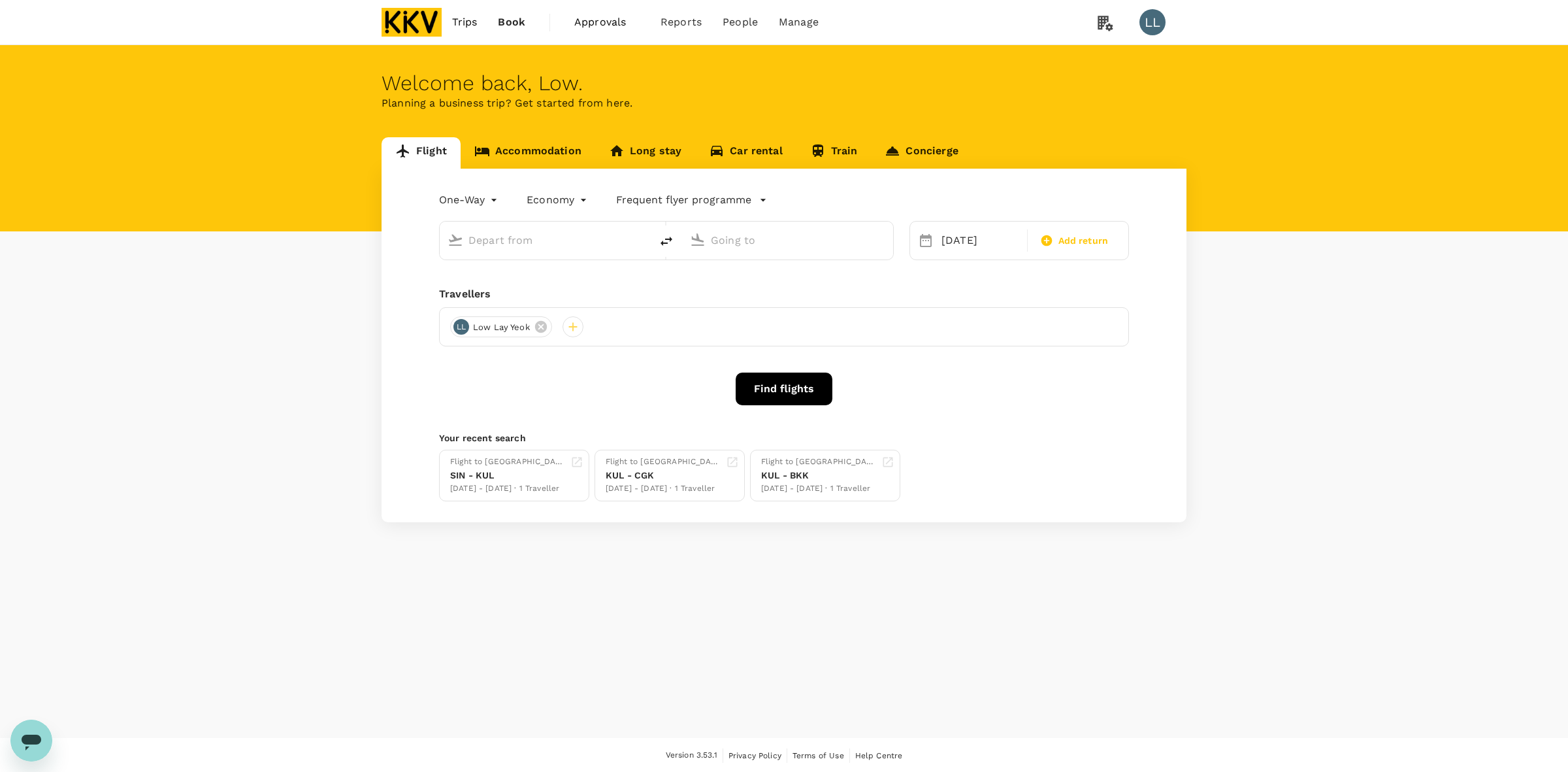
type input "Singapore Changi (SIN)"
type input "Kuala Lumpur Intl ([GEOGRAPHIC_DATA])"
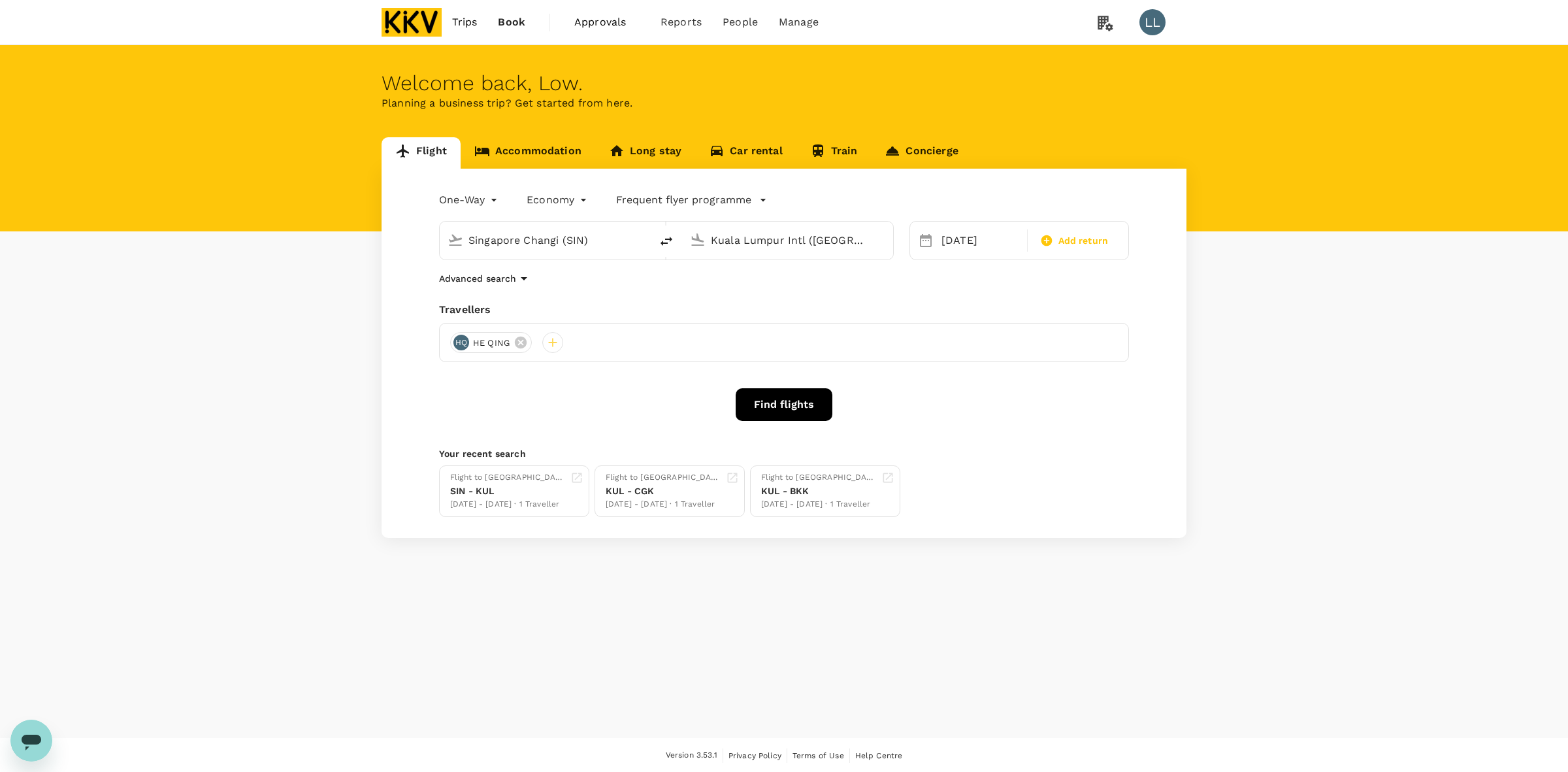
click at [524, 151] on link "Accommodation" at bounding box center [528, 153] width 135 height 31
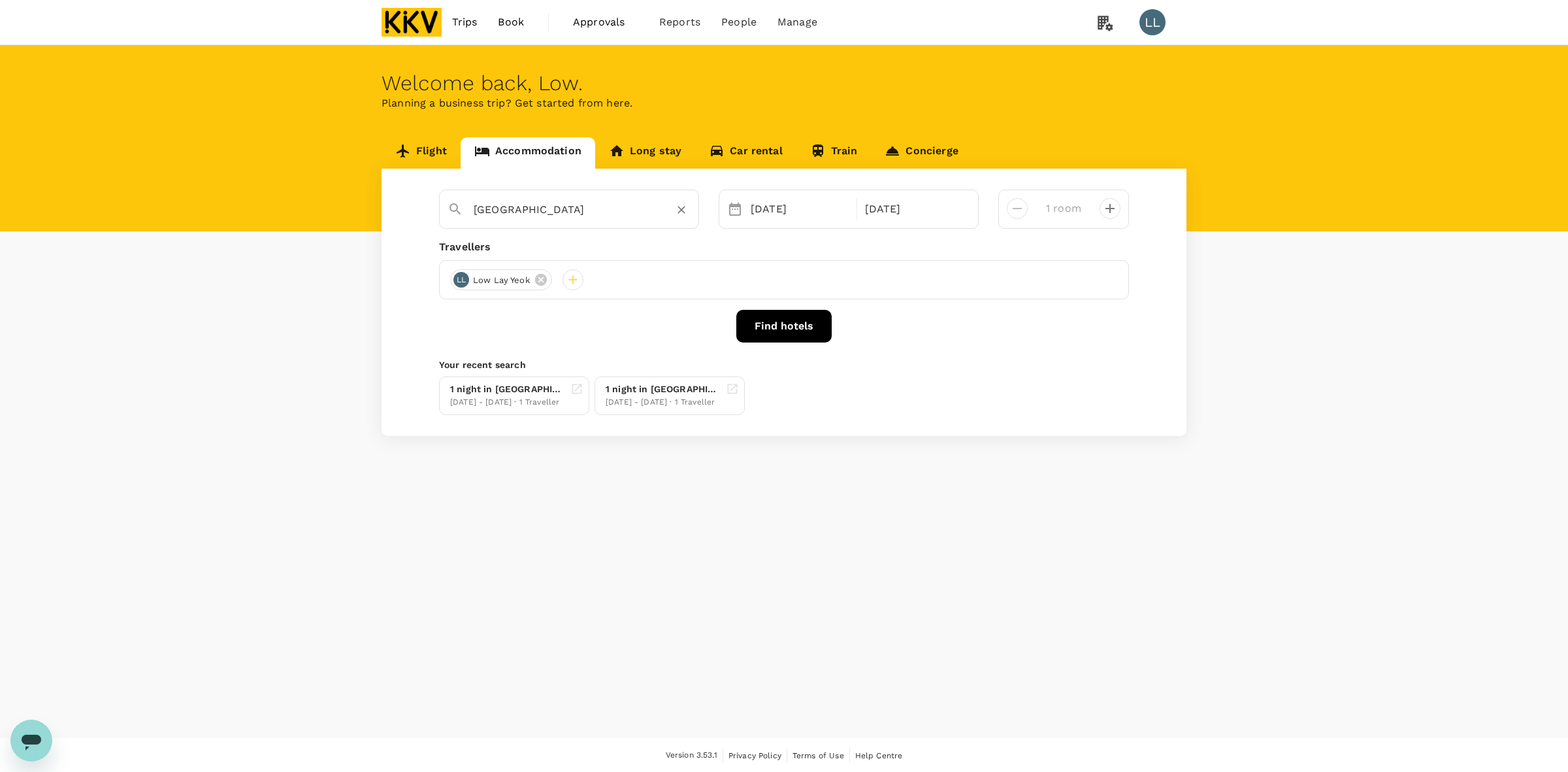
click at [681, 209] on icon "Clear" at bounding box center [682, 210] width 13 height 13
click at [564, 209] on input "text" at bounding box center [563, 209] width 180 height 20
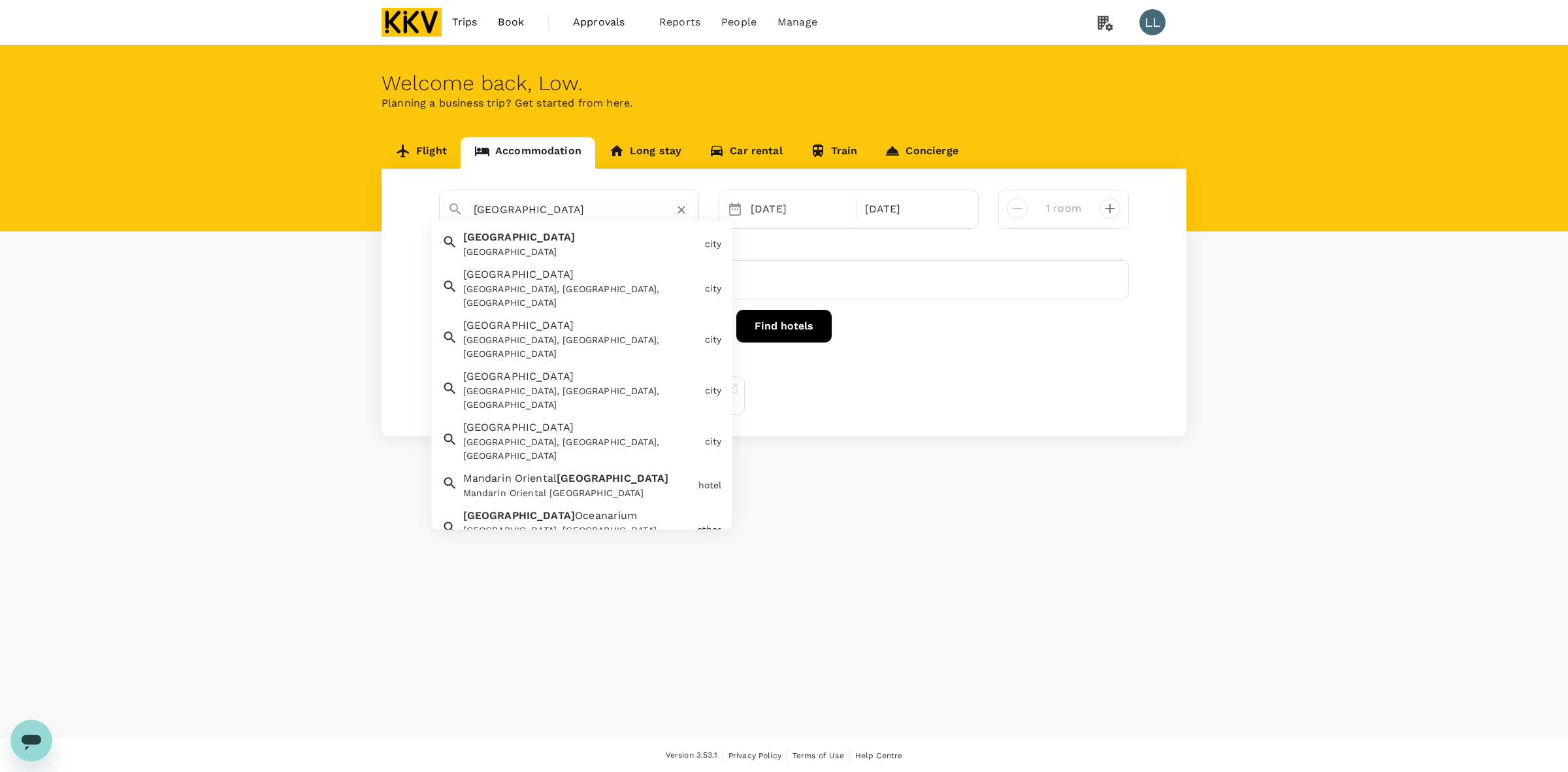
click at [511, 239] on span "[GEOGRAPHIC_DATA]" at bounding box center [519, 237] width 112 height 13
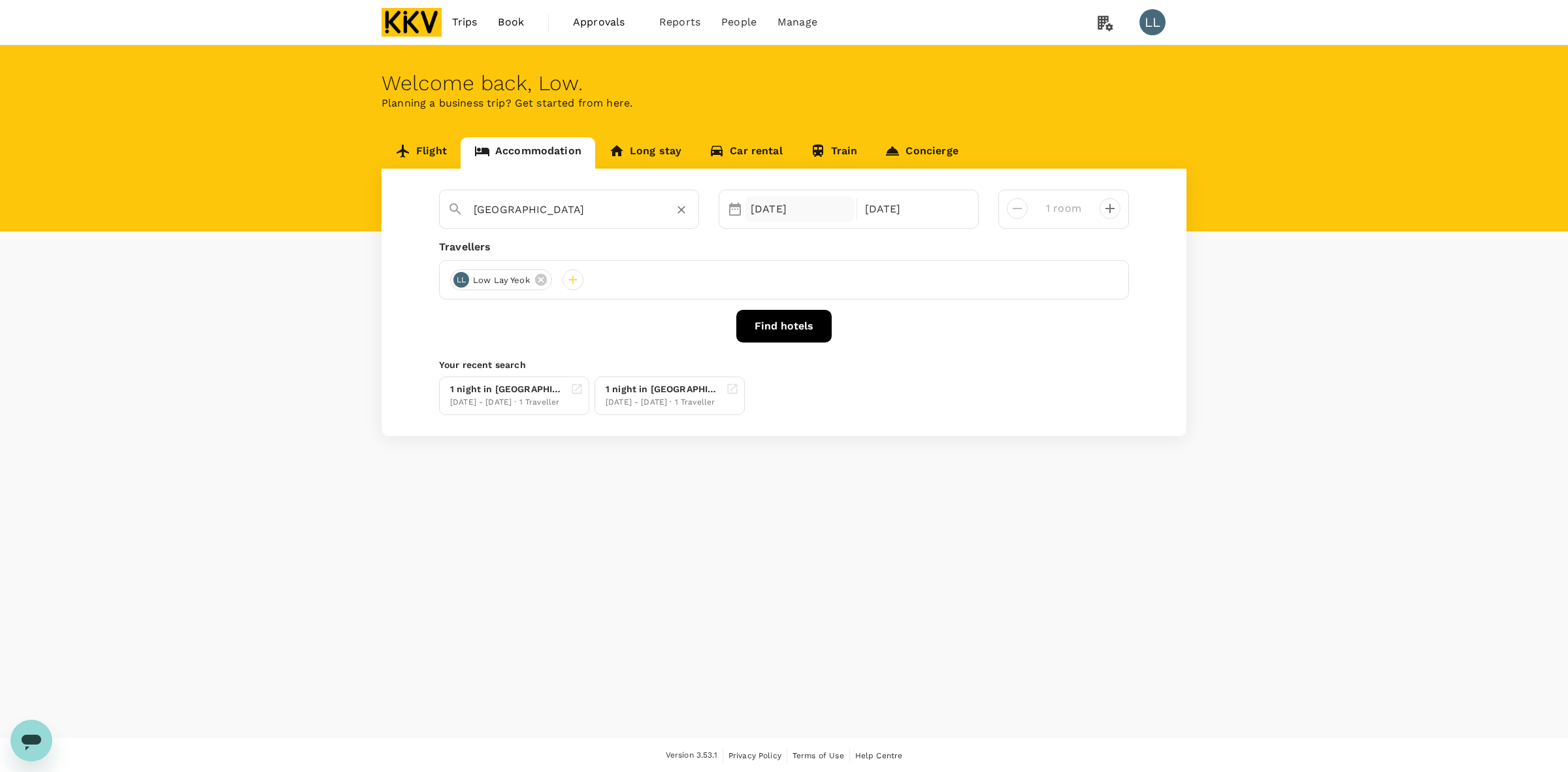
type input "[GEOGRAPHIC_DATA]"
click at [769, 212] on div "[DATE]" at bounding box center [800, 208] width 109 height 26
click at [843, 325] on div "9" at bounding box center [844, 322] width 25 height 25
click at [867, 332] on div "10" at bounding box center [869, 322] width 25 height 25
drag, startPoint x: 1142, startPoint y: 226, endPoint x: 772, endPoint y: 259, distance: 371.5
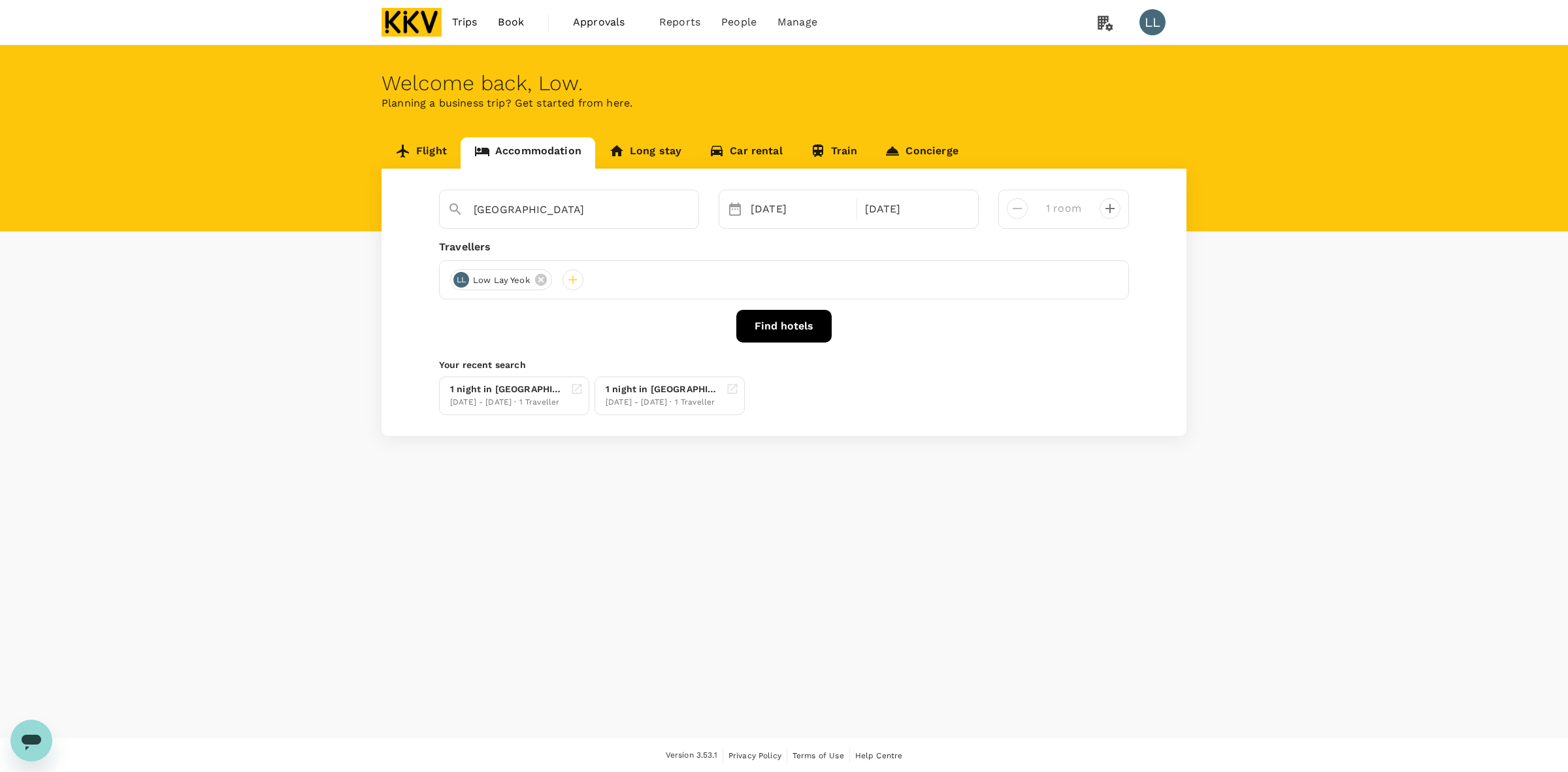
click at [1140, 227] on div "Singapore Selected date: Thursday, October 9th, 2025 09 Oct Selected date: Frid…" at bounding box center [784, 302] width 805 height 267
click at [537, 275] on icon at bounding box center [541, 280] width 12 height 12
click at [467, 278] on div at bounding box center [461, 280] width 21 height 21
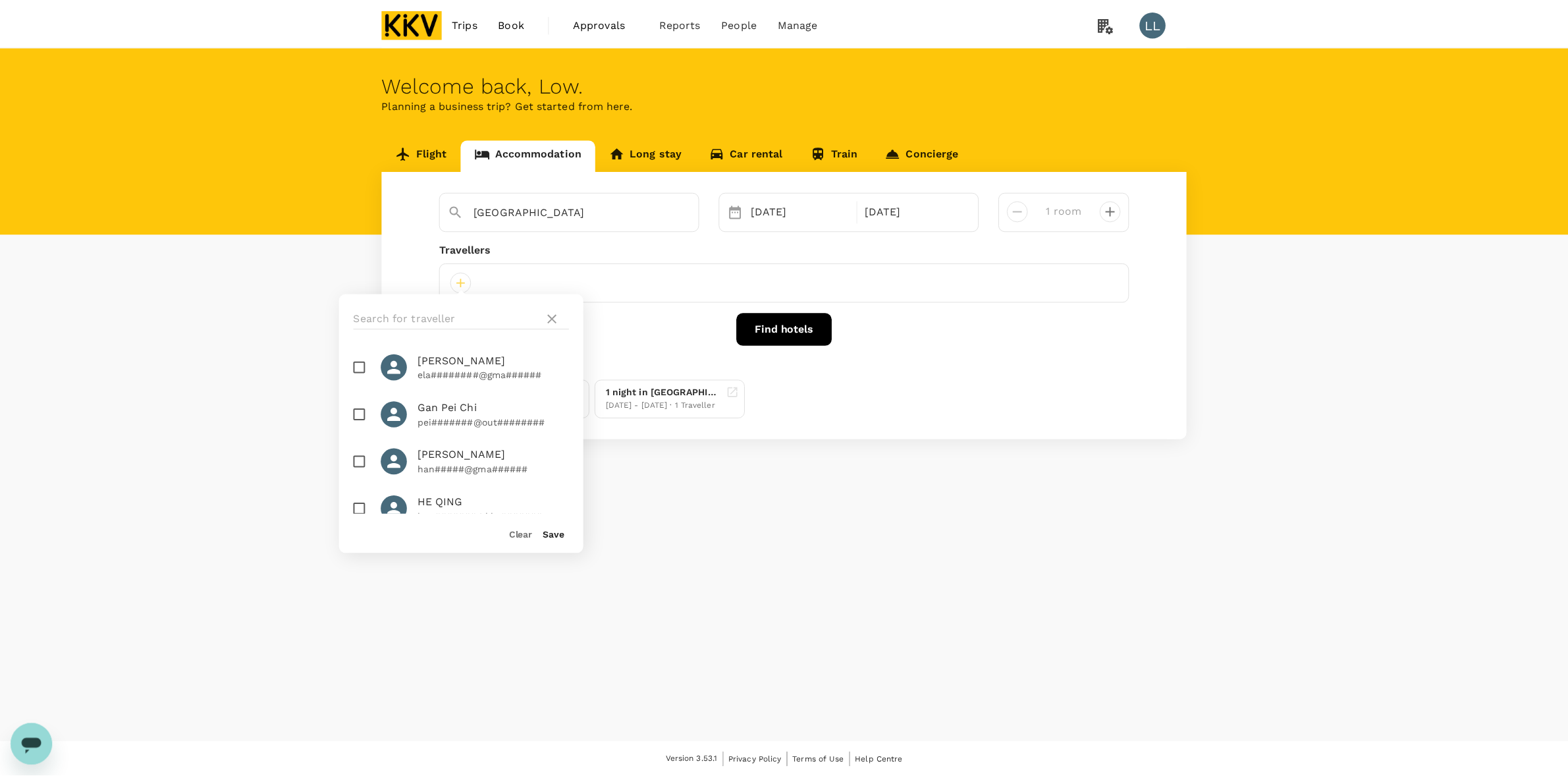
scroll to position [164, 0]
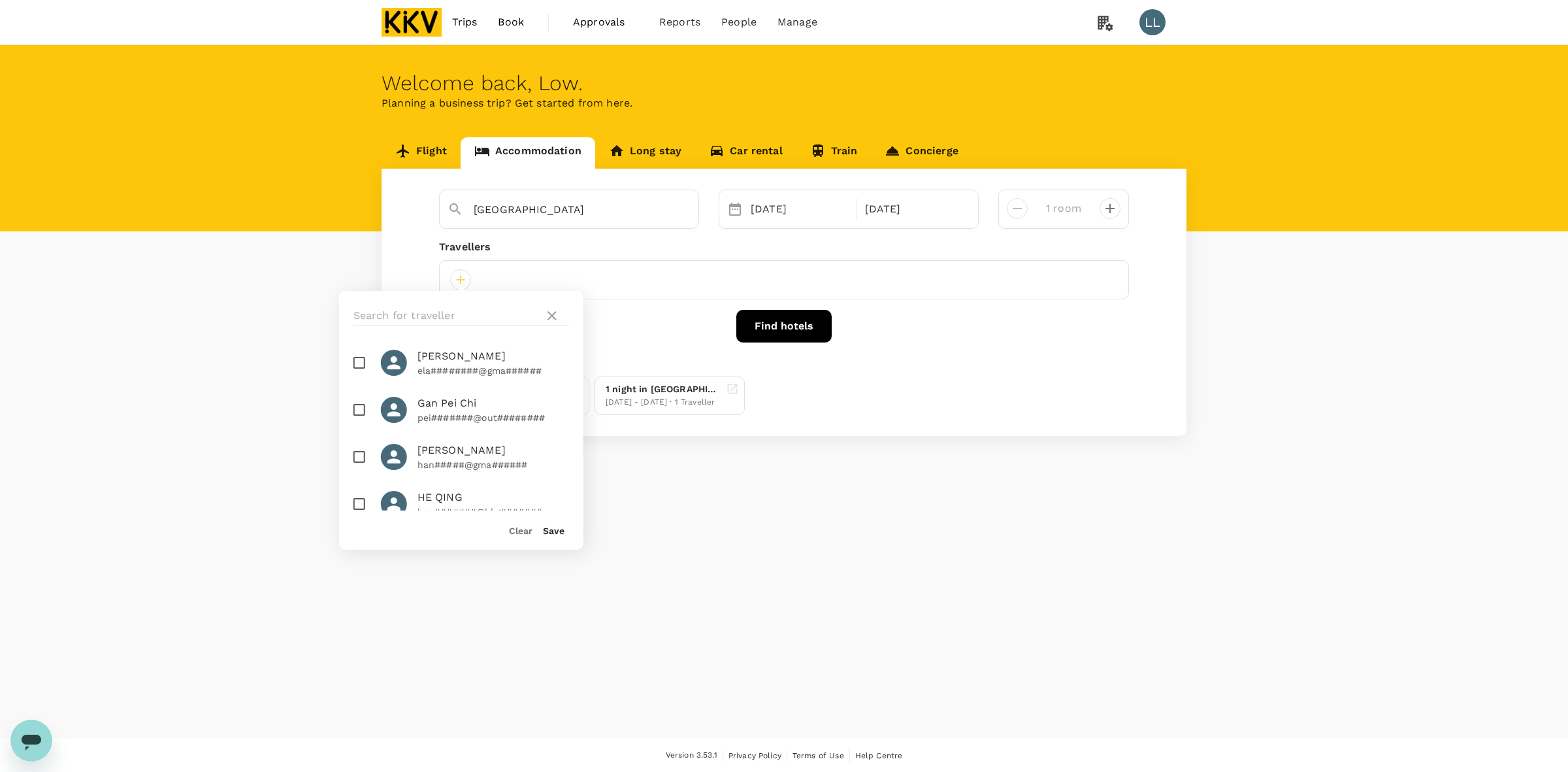
click at [358, 490] on input "checkbox" at bounding box center [359, 503] width 28 height 28
checkbox input "true"
click at [547, 534] on button "Save" at bounding box center [554, 531] width 22 height 10
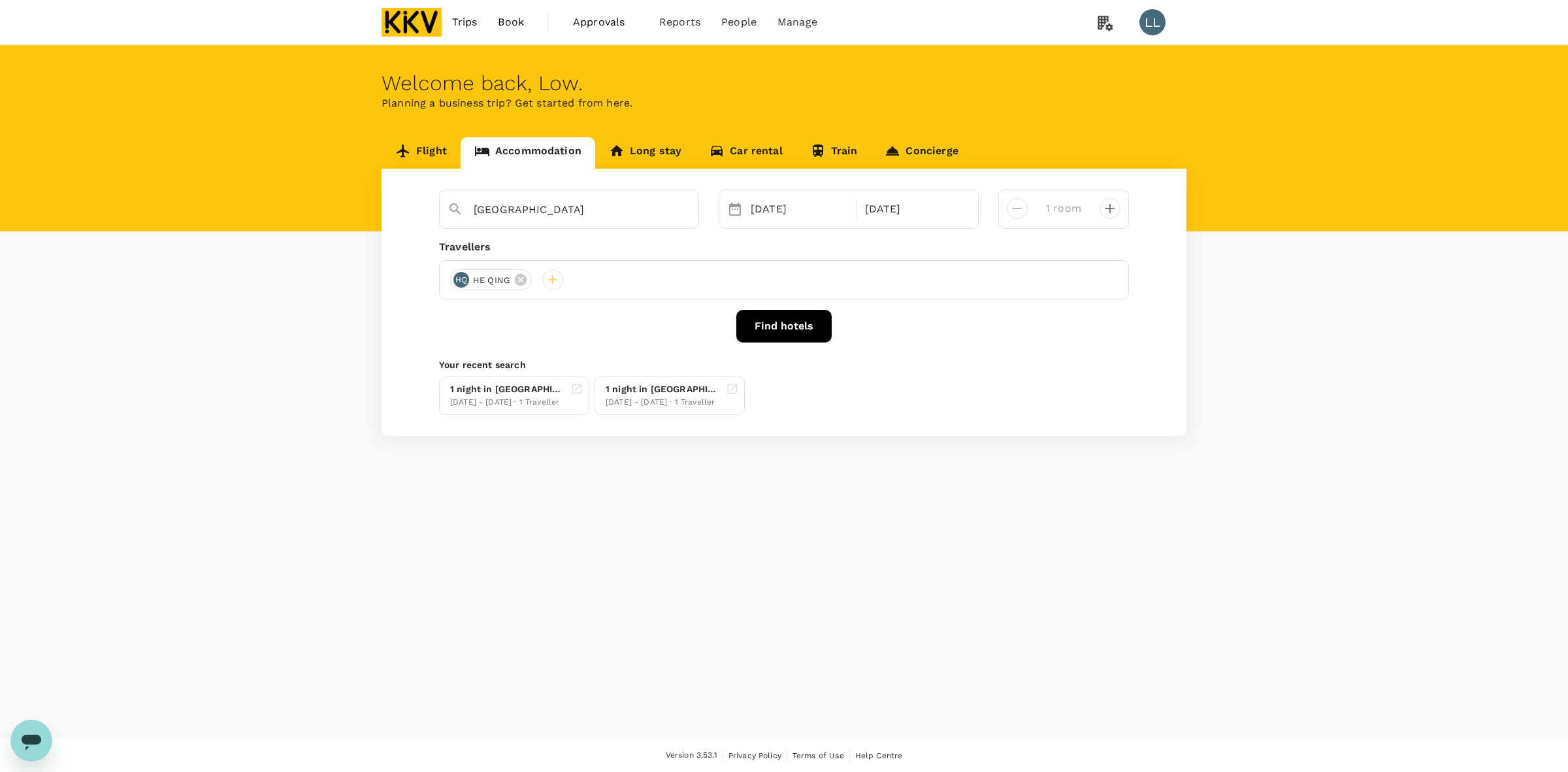
click at [762, 328] on button "Find hotels" at bounding box center [784, 326] width 95 height 33
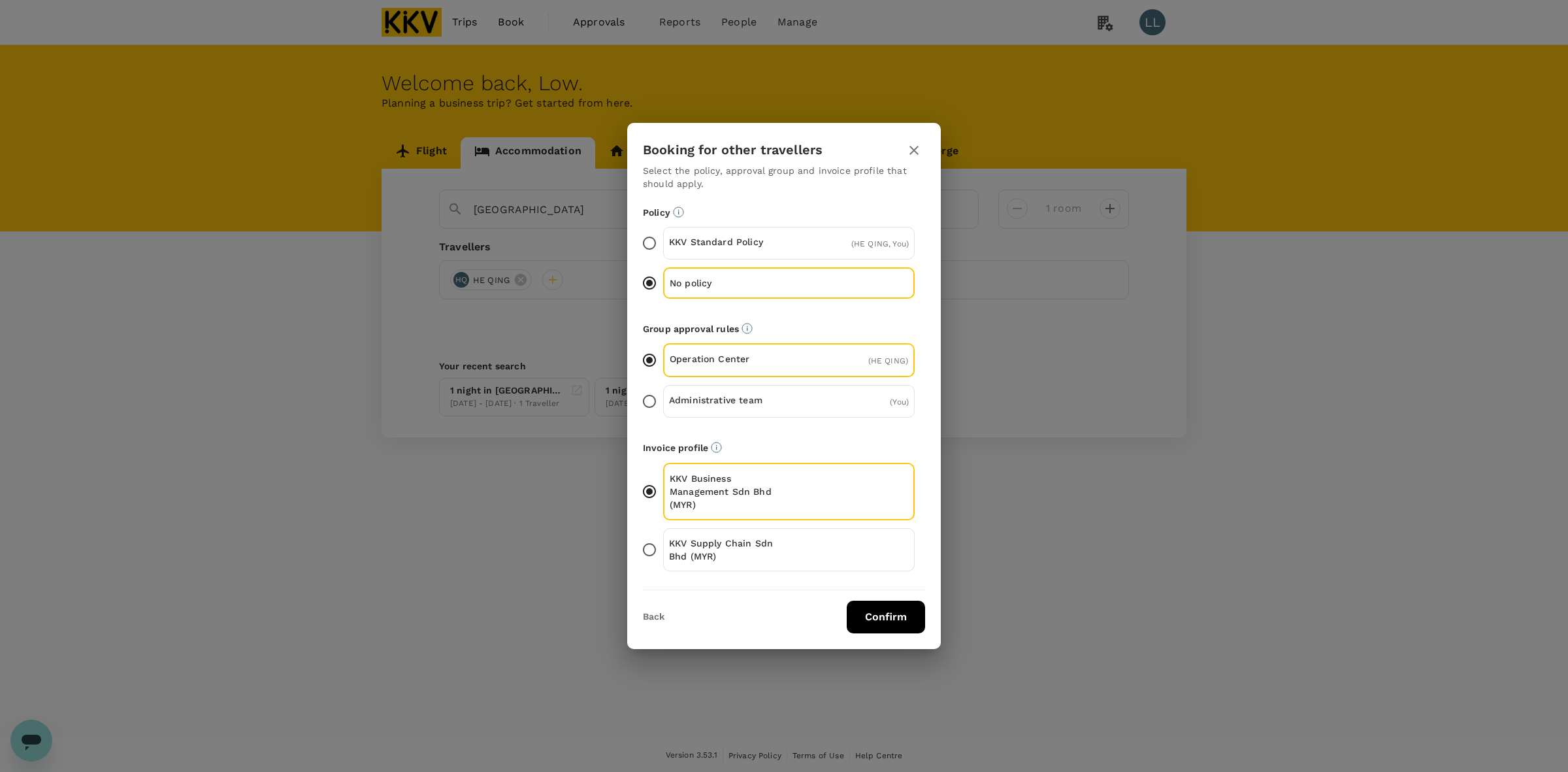
click at [874, 628] on button "Confirm" at bounding box center [886, 617] width 78 height 33
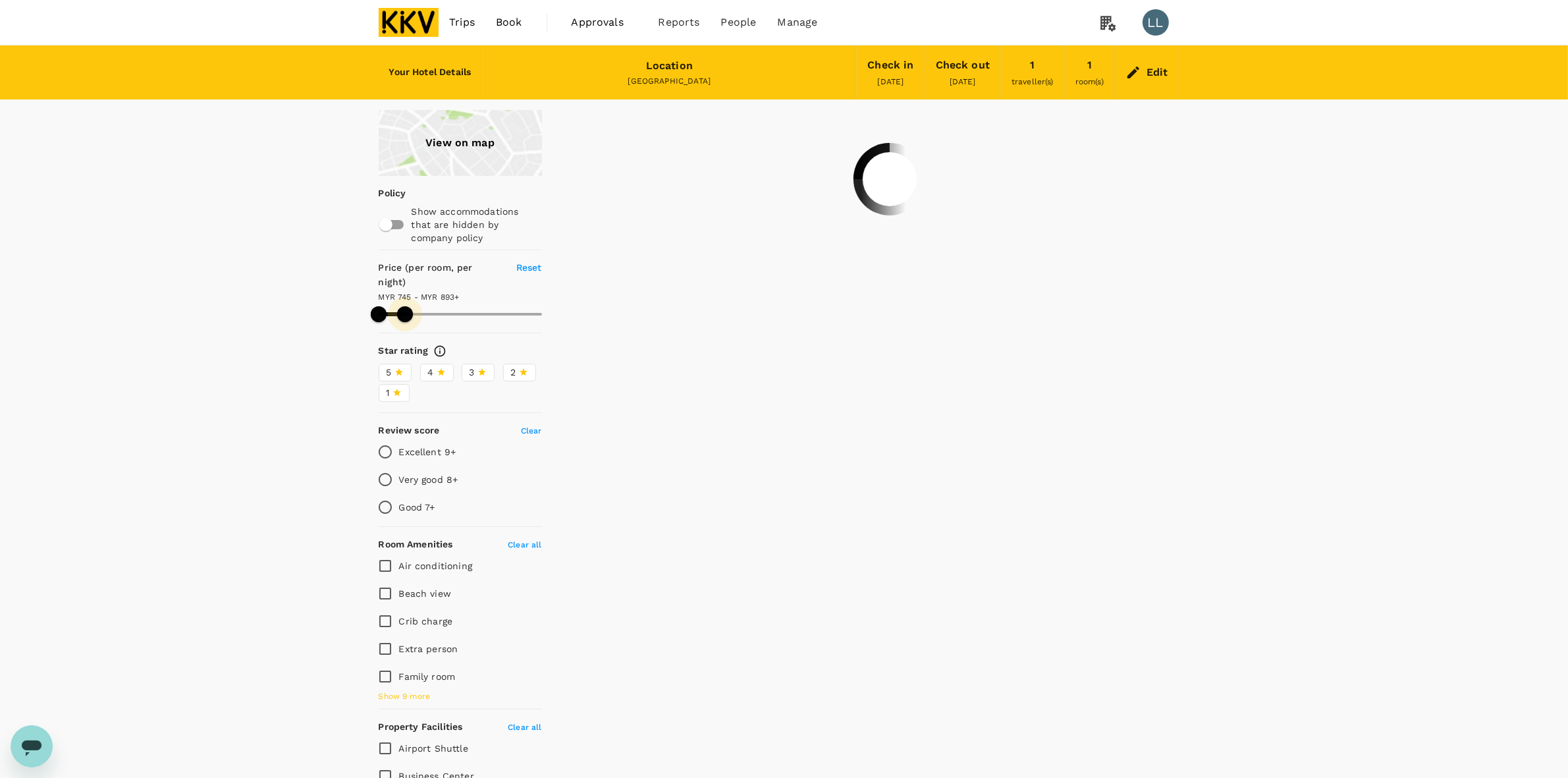
drag, startPoint x: 542, startPoint y: 299, endPoint x: 405, endPoint y: 299, distance: 137.0
click at [405, 306] on span at bounding box center [404, 314] width 16 height 16
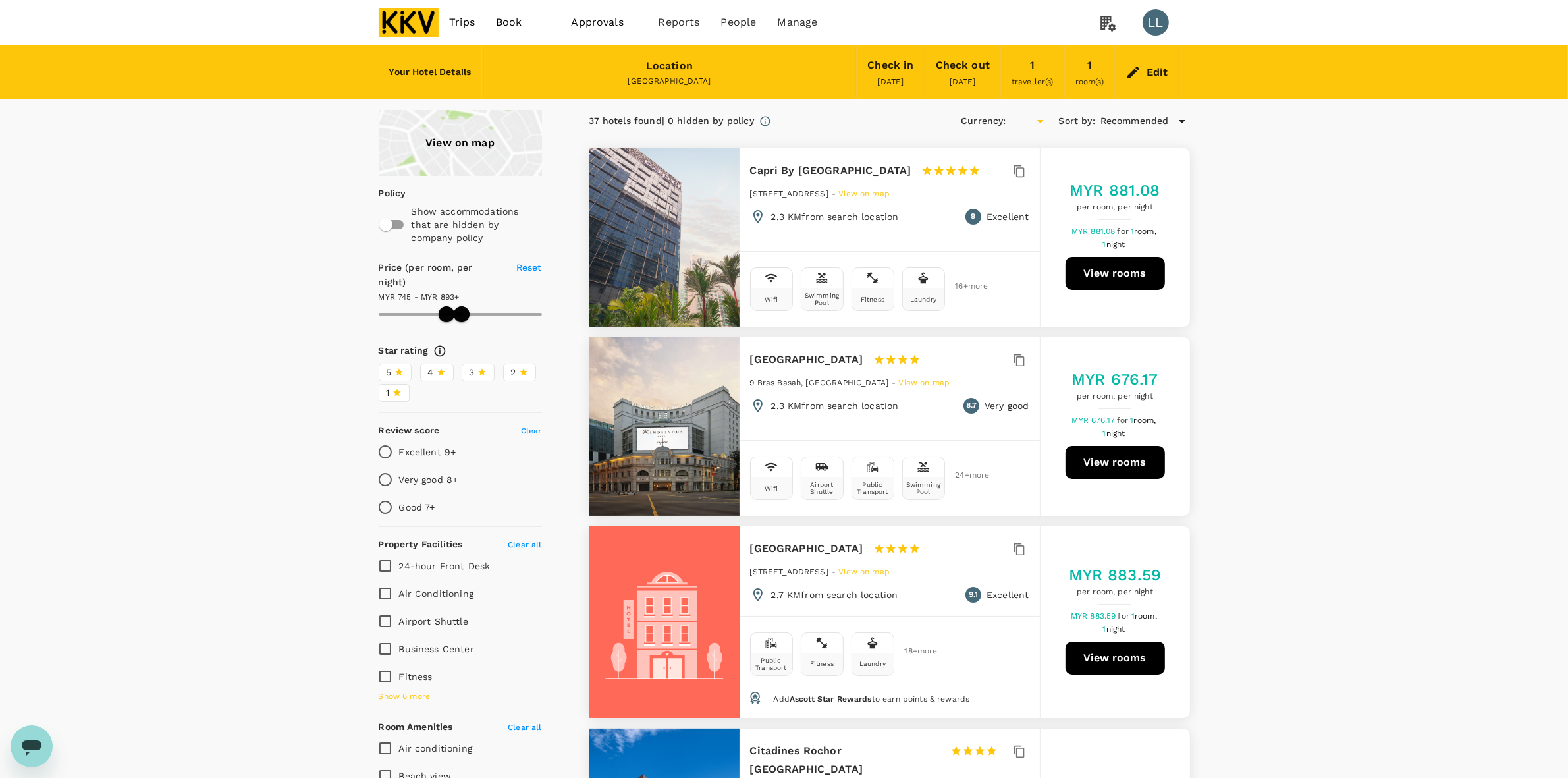
type input "893.08"
type input "MYR"
drag, startPoint x: 1298, startPoint y: 377, endPoint x: 1296, endPoint y: 359, distance: 18.1
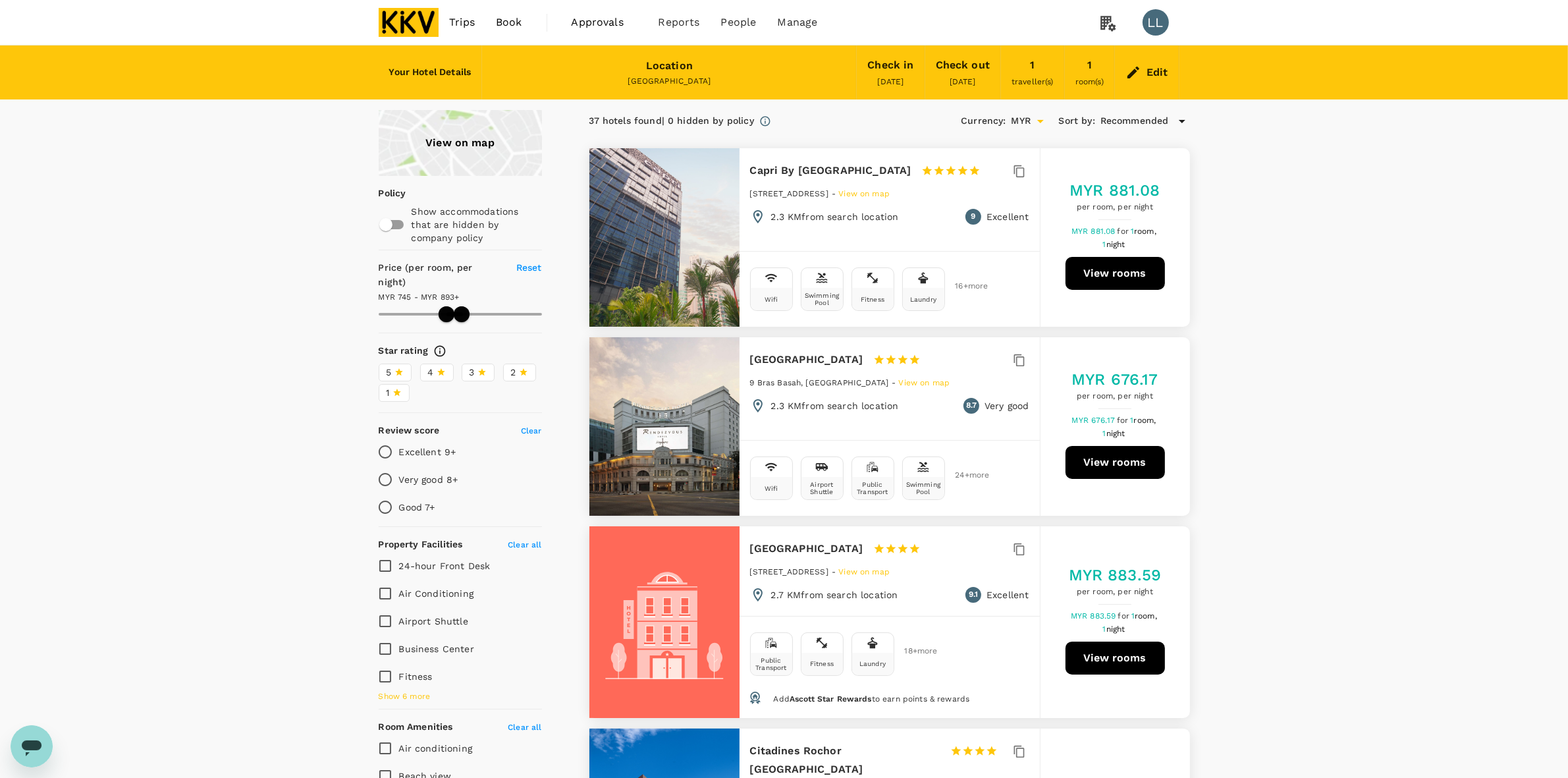
type input "893.08"
type input "734.08"
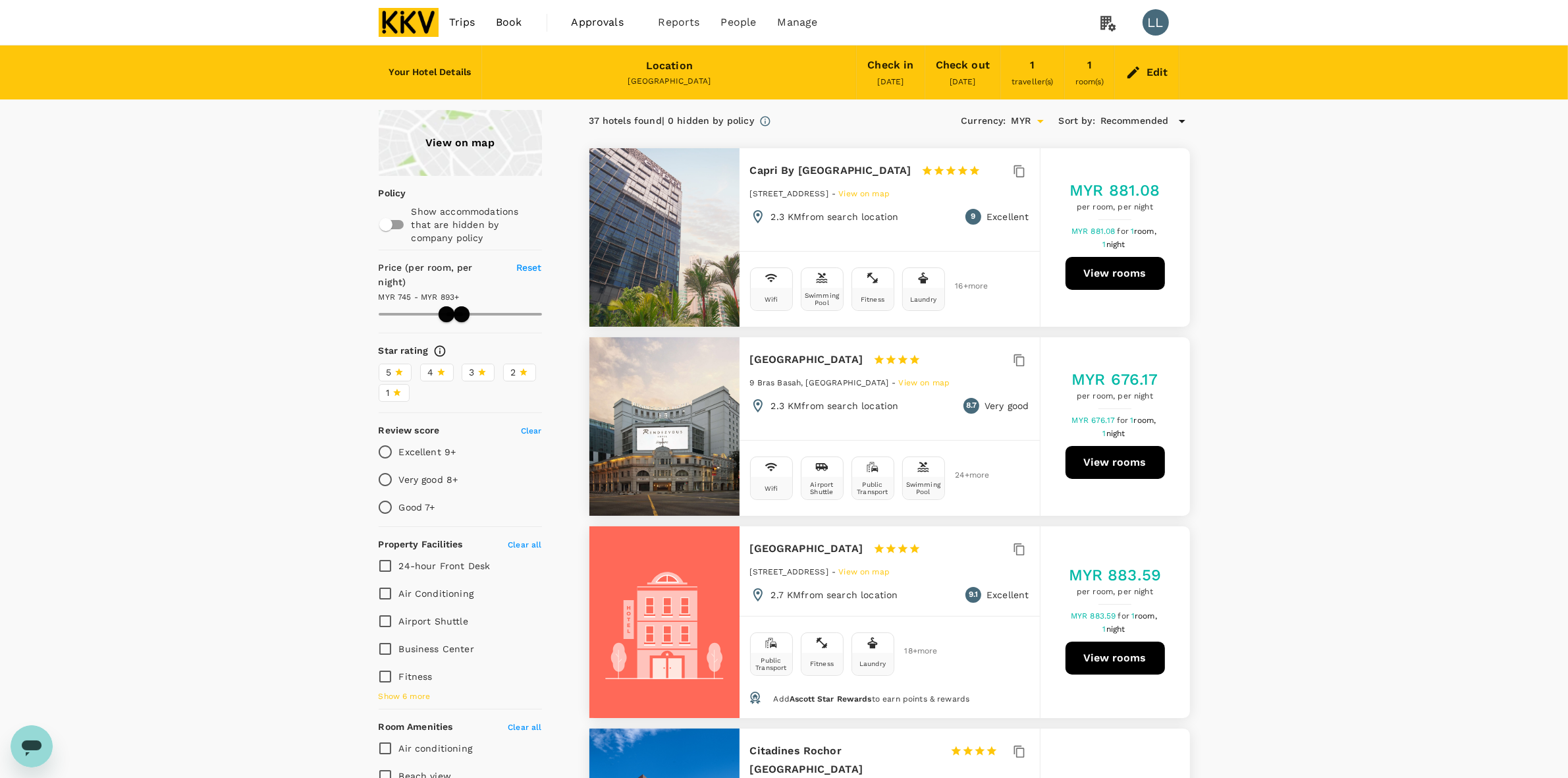
type input "893.08"
type input "652.08"
type input "893.08"
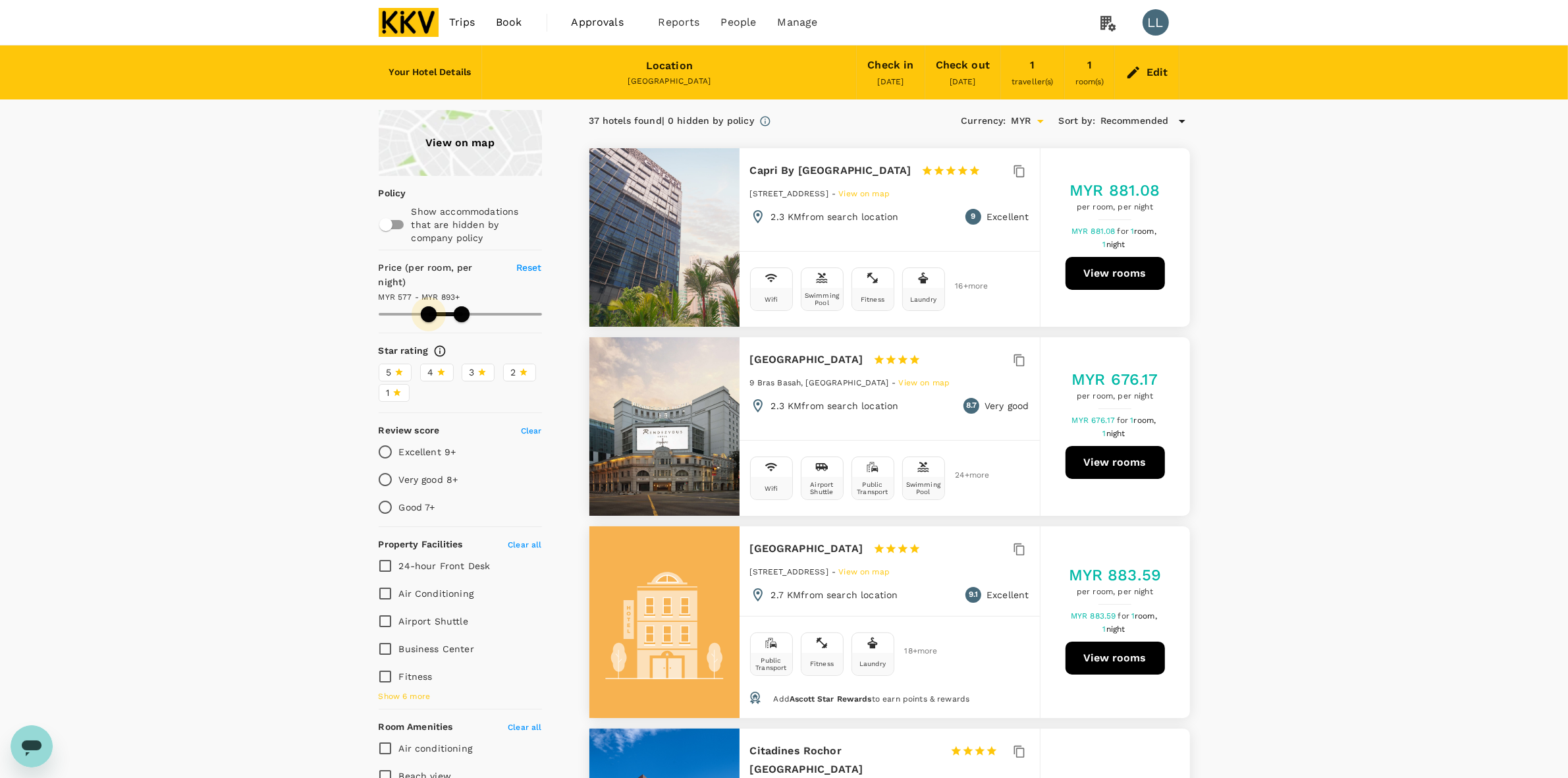
type input "577.08"
type input "893.08"
type input "371.08"
type input "893.08"
type input "371.08"
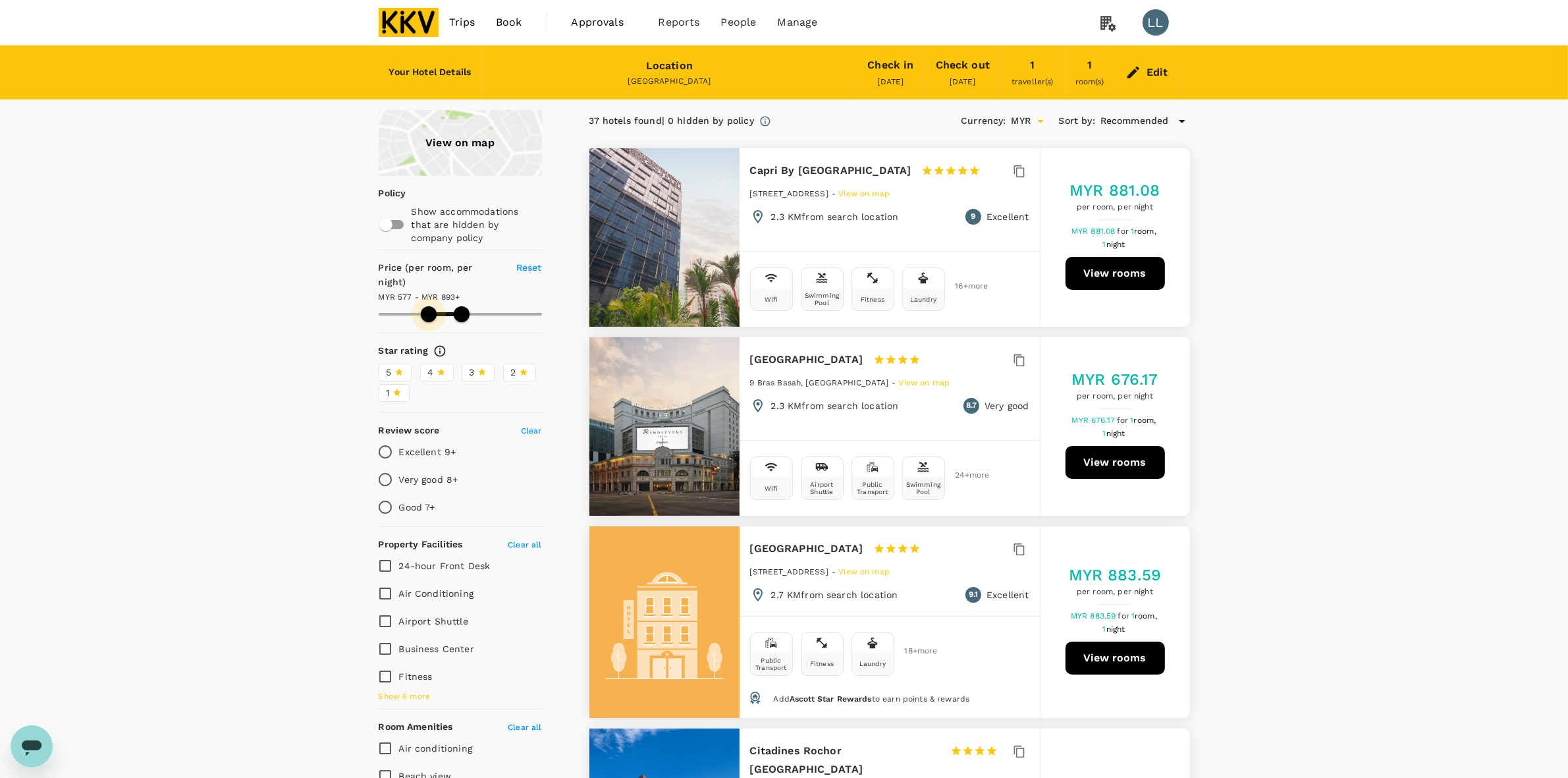
type input "893.08"
type input "371.08"
type input "893.08"
type input "364.08"
type input "893.08"
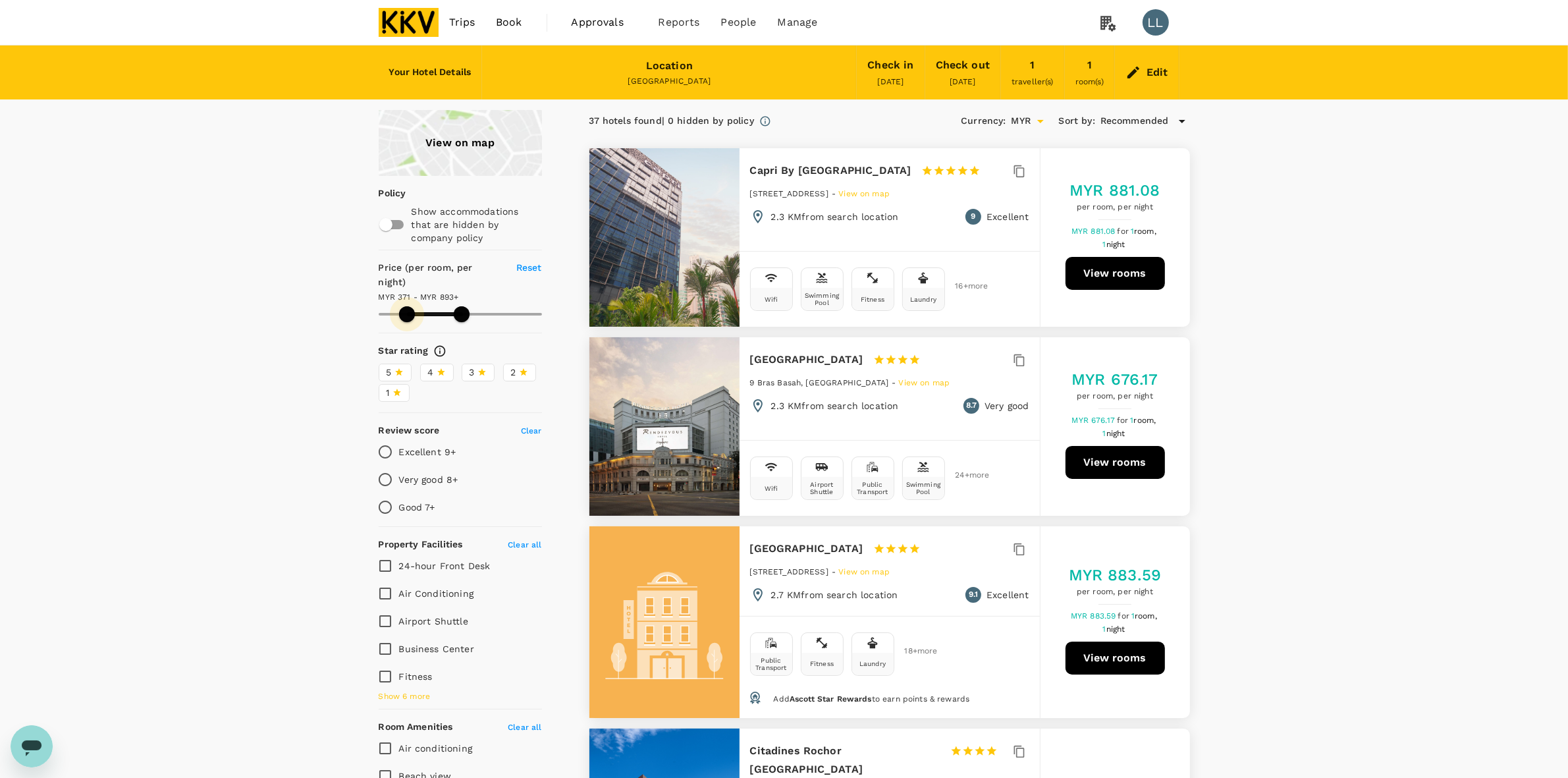
type input "339.08"
type input "893.08"
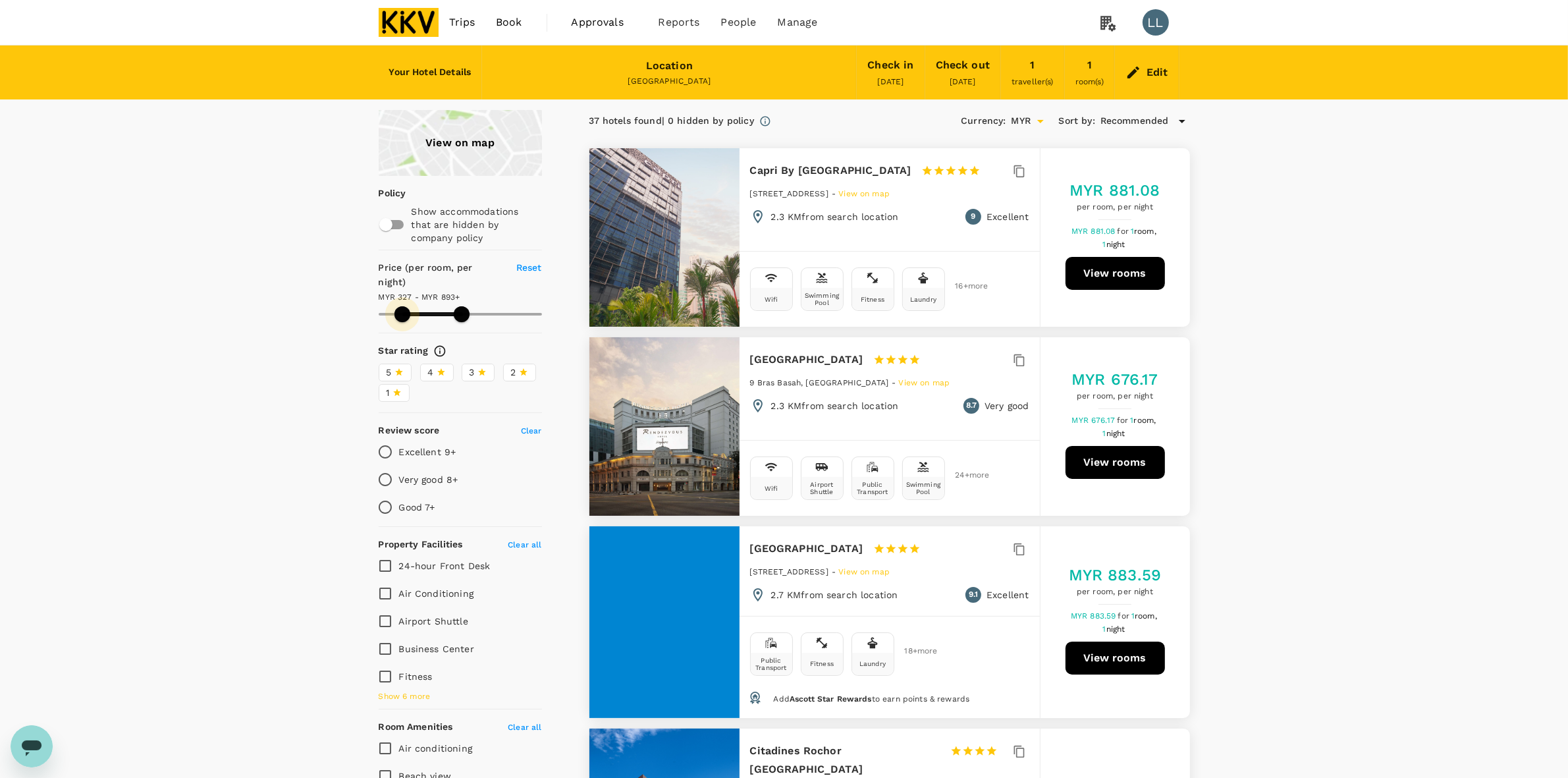
type input "327.08"
type input "893.08"
click at [402, 306] on span at bounding box center [402, 314] width 16 height 16
type input "327.08"
type input "893.08"
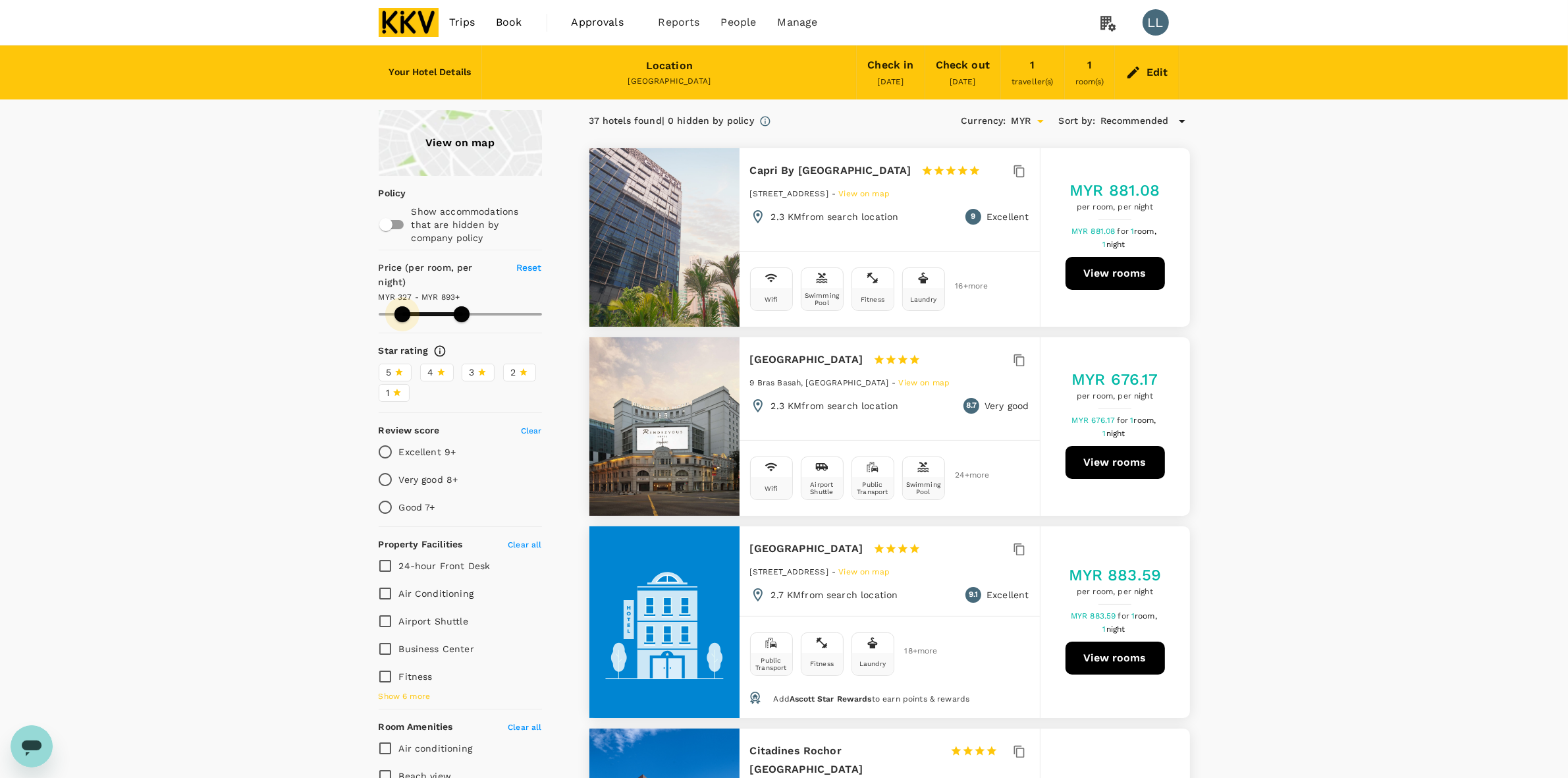
type input "327.08"
type input "893.08"
type input "327.08"
type input "893.08"
type input "327.08"
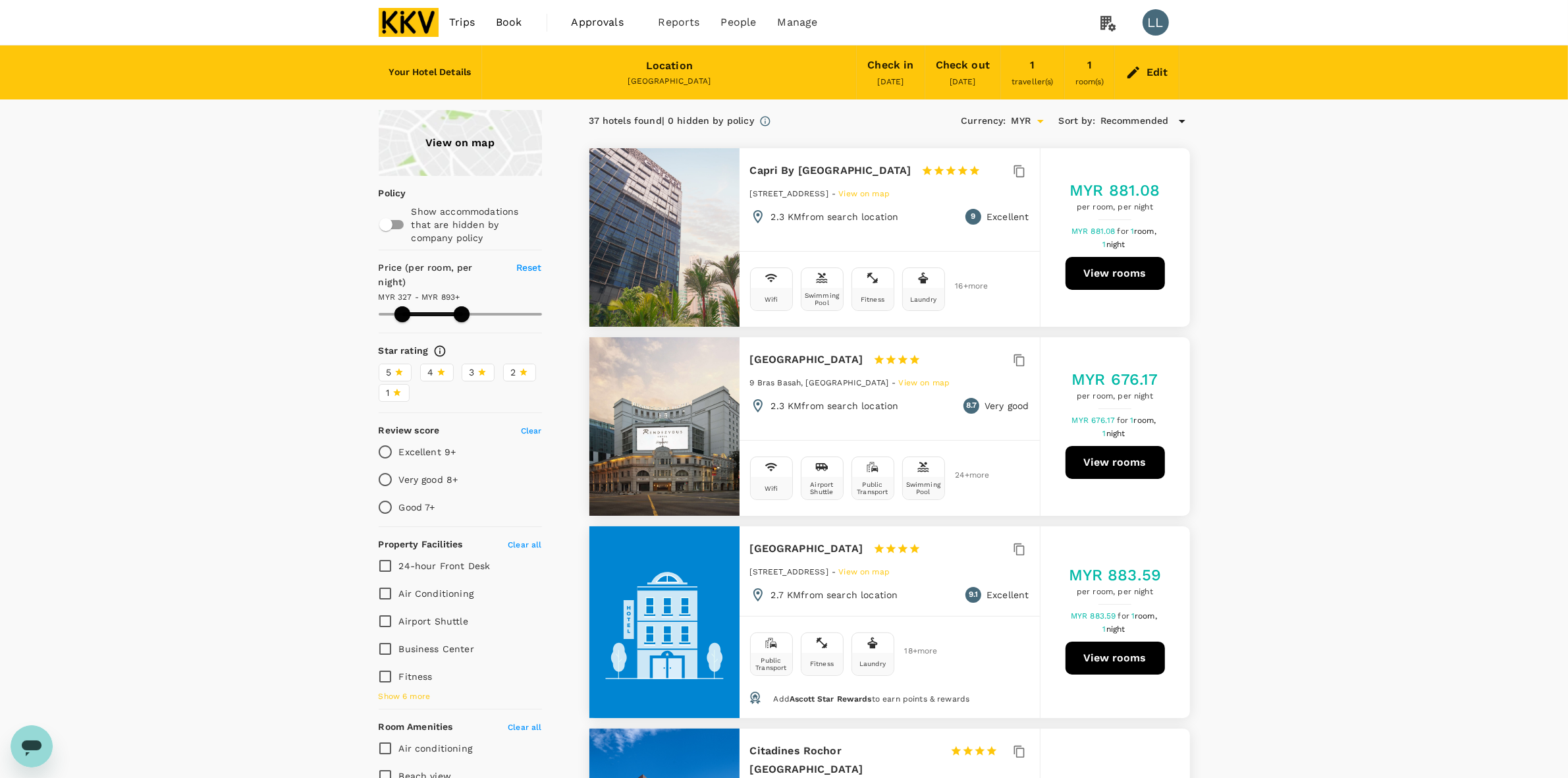
type input "893.08"
type input "327.08"
type input "872.08"
type input "327.08"
type input "872.08"
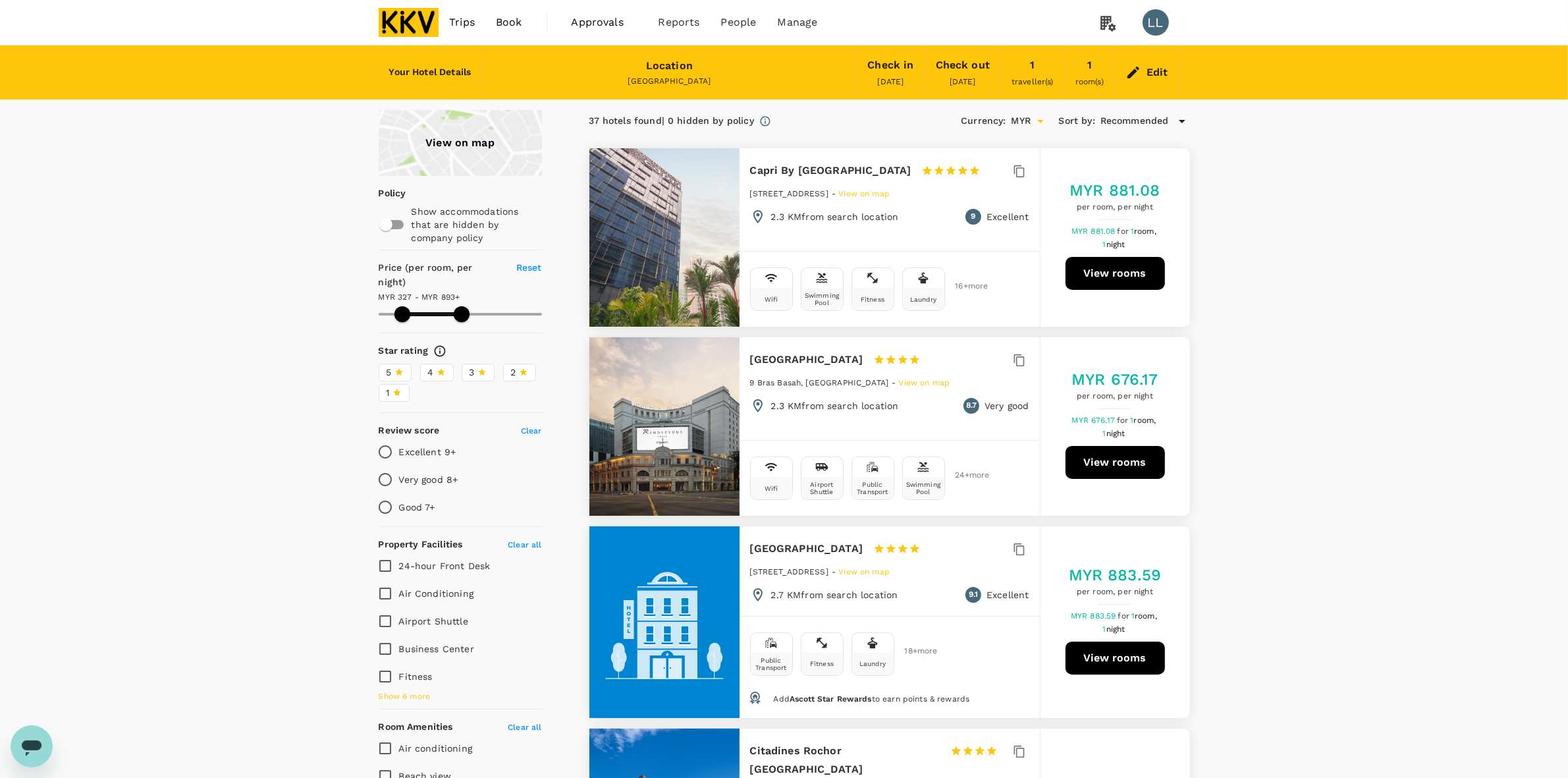
type input "327.08"
type input "884.08"
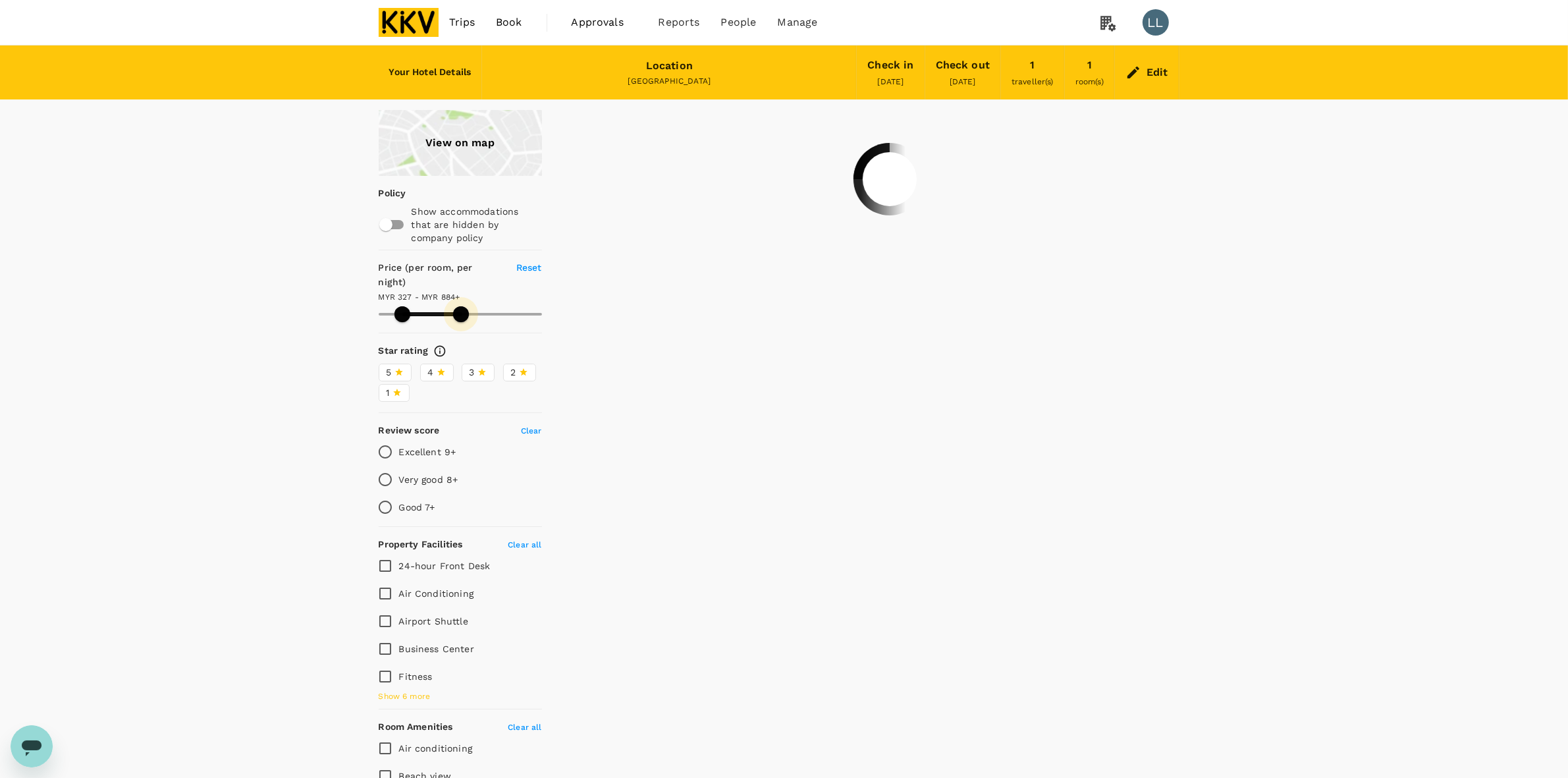
type input "327.08"
type input "884.08"
type input "327.08"
type input "865.08"
type input "327.08"
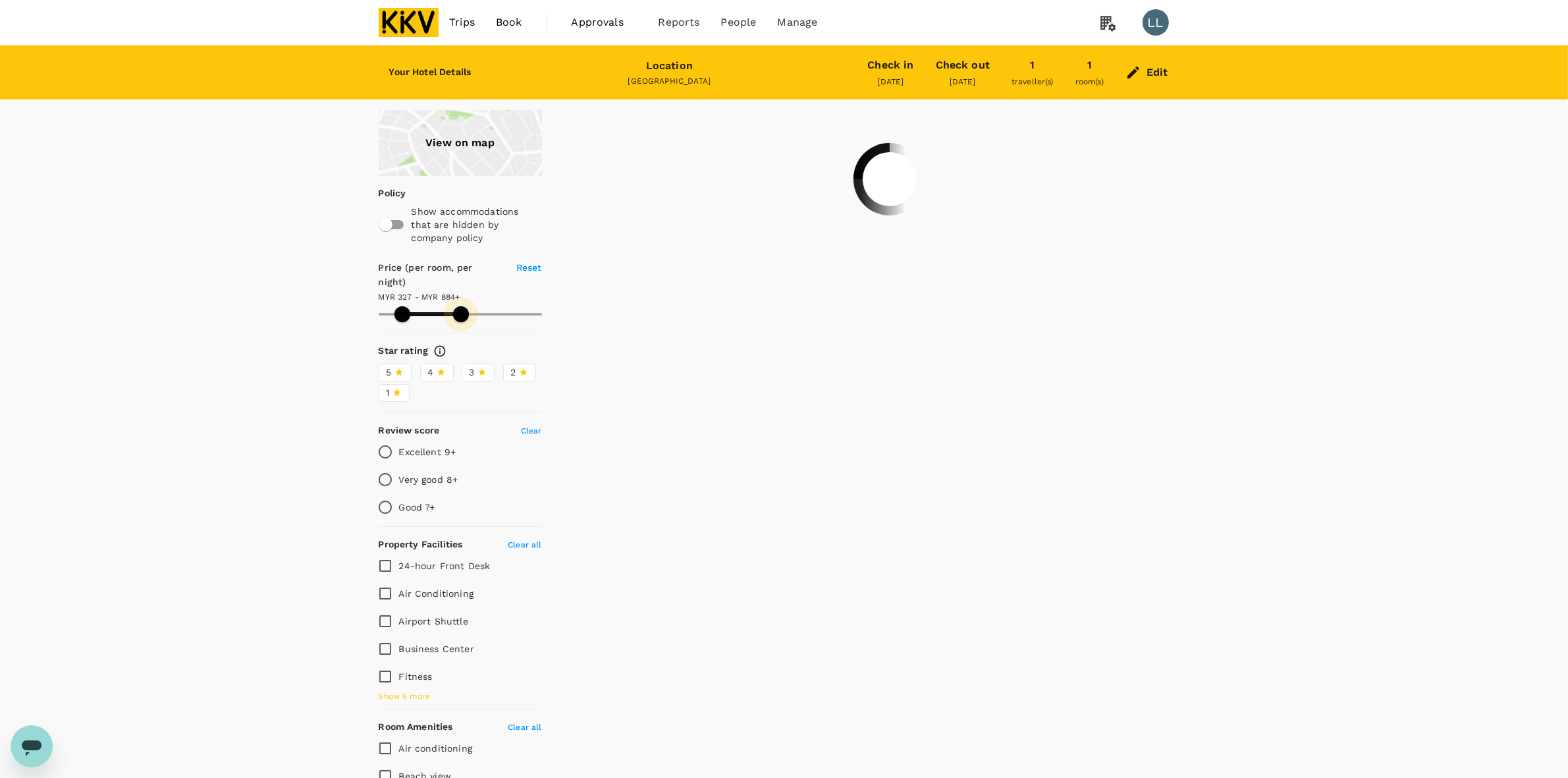
type input "809.08"
type input "327.08"
type input "765.08"
type input "327.08"
type input "715.08"
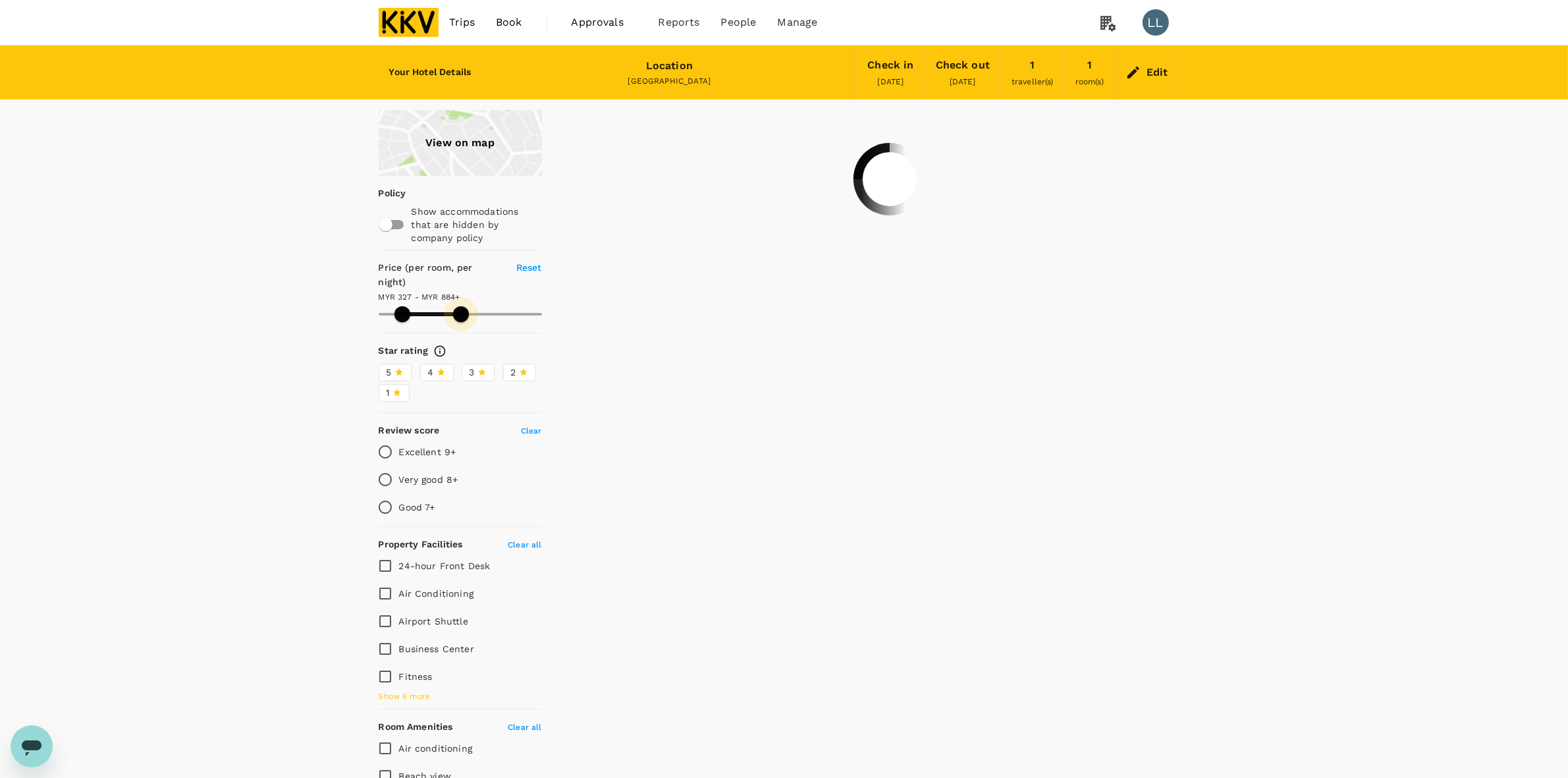
type input "327.08"
type input "696.08"
type input "327.08"
type input "640.08"
type input "327.08"
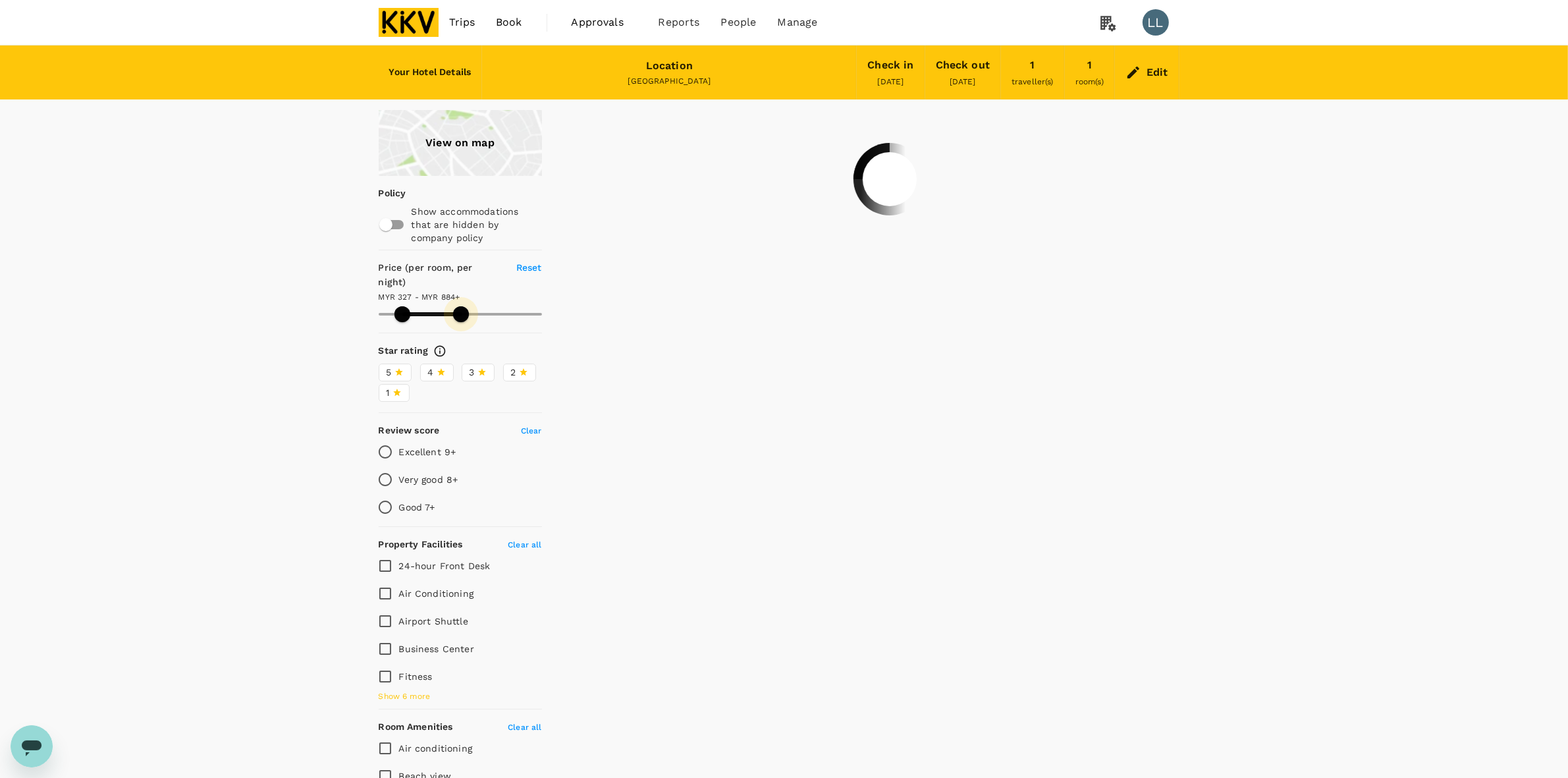
type input "621.08"
type input "327.08"
type input "609.08"
type input "327.08"
type input "602.08"
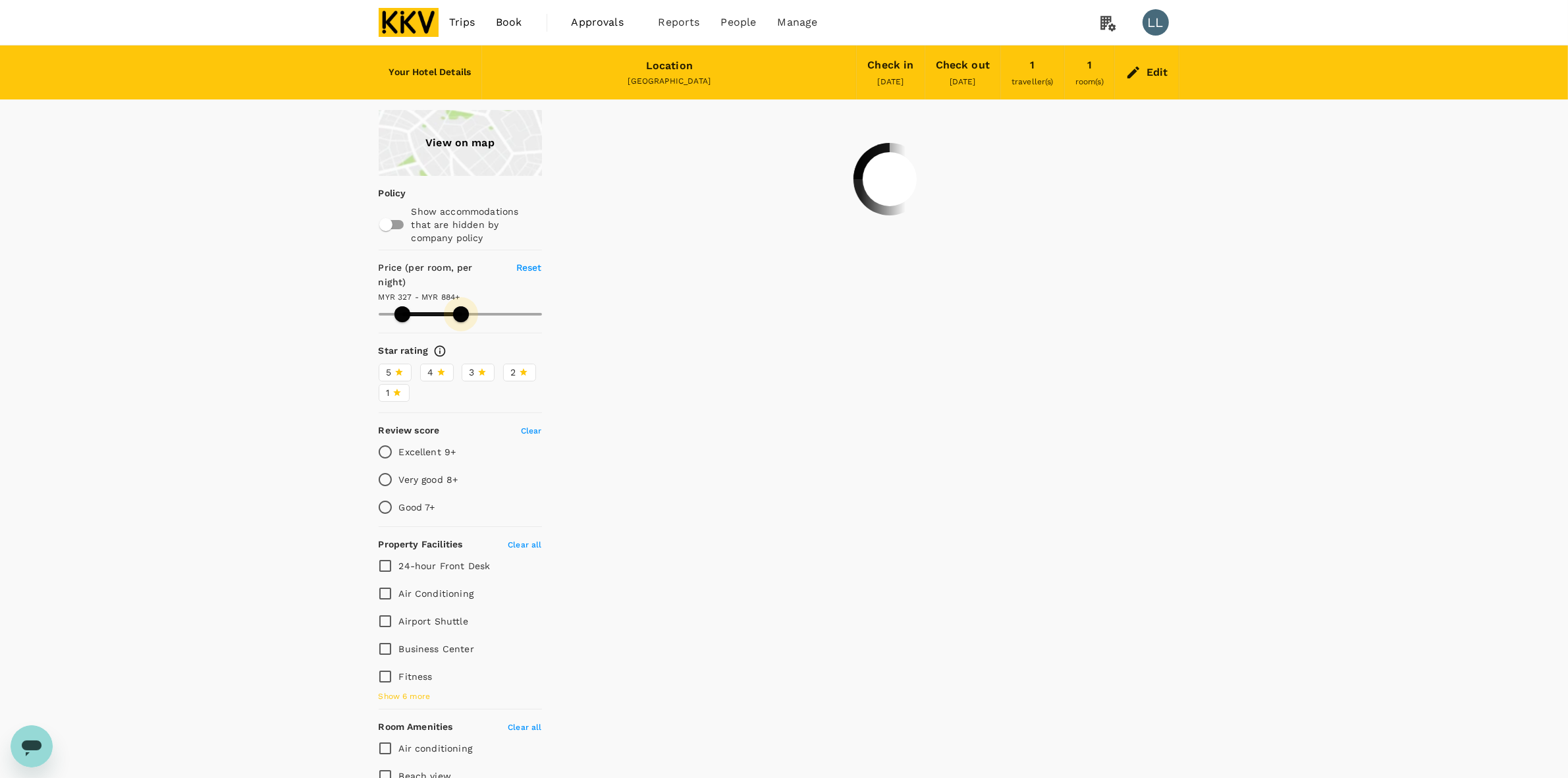
type input "327.08"
type input "571.08"
type input "327.08"
type input "571.08"
type input "327.08"
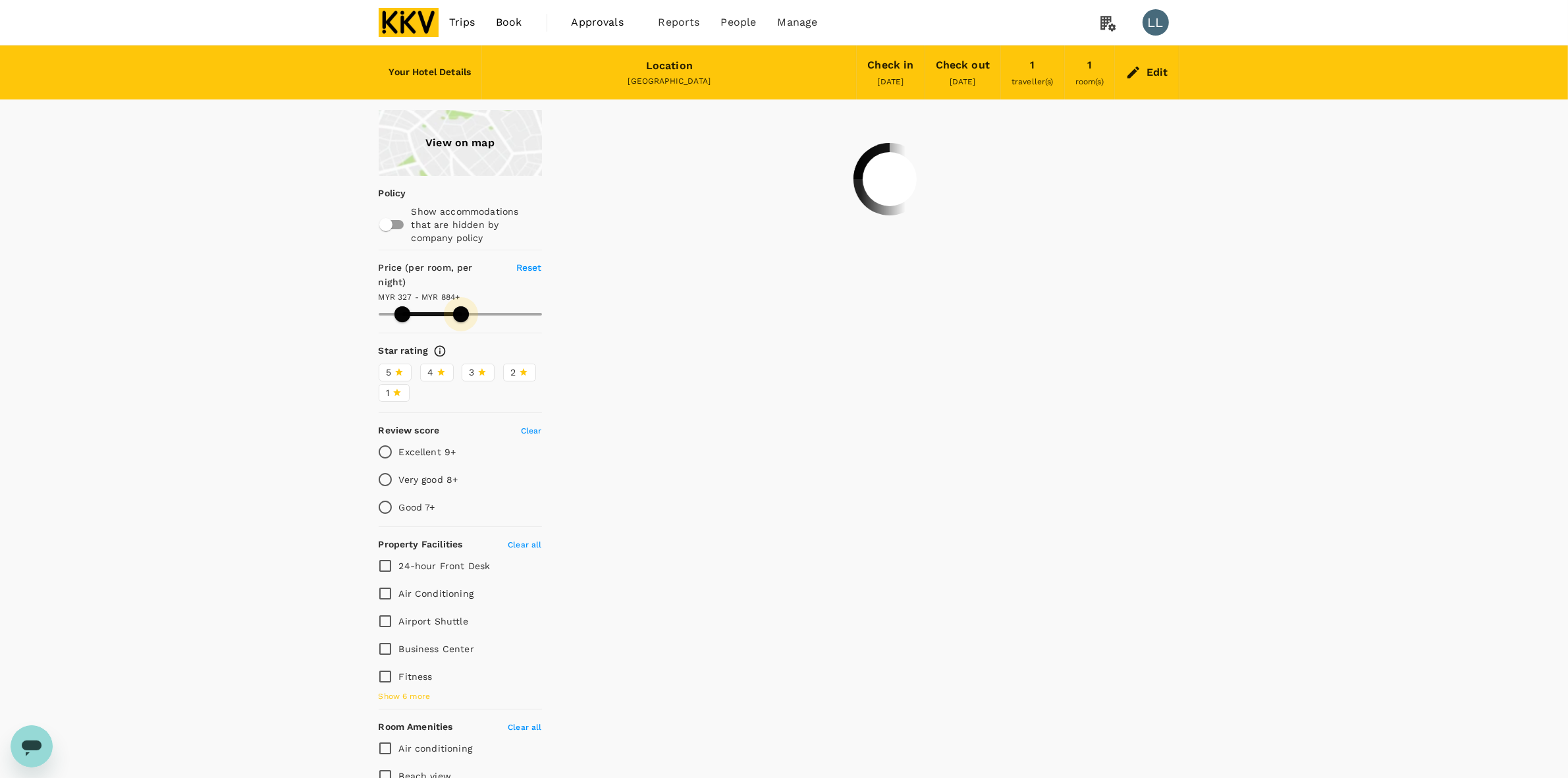
type input "552.08"
type input "327.08"
type input "540.08"
type input "327.08"
type input "540.08"
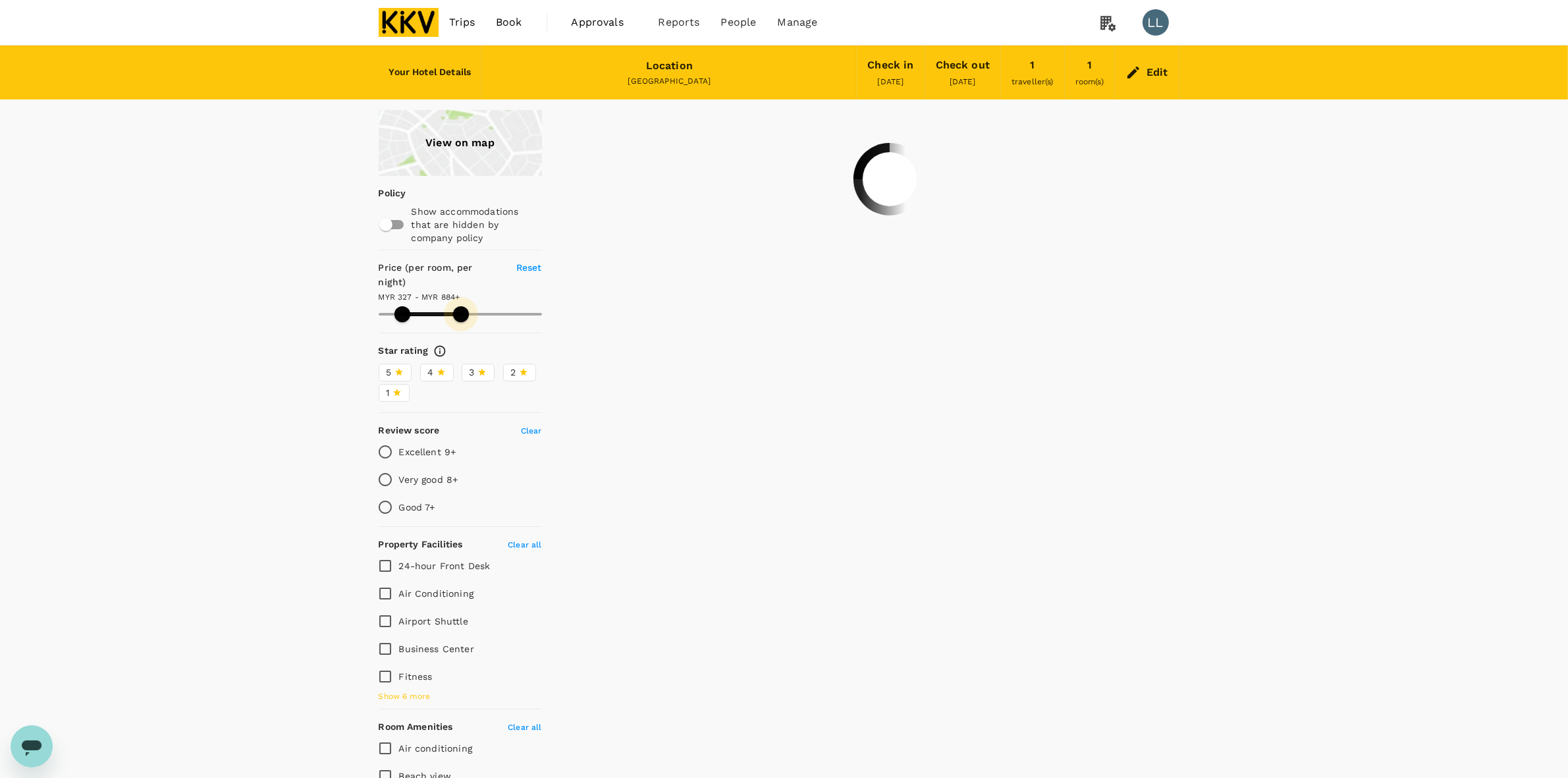
type input "327.08"
type input "527.08"
type input "327.08"
type input "527.08"
type input "327.08"
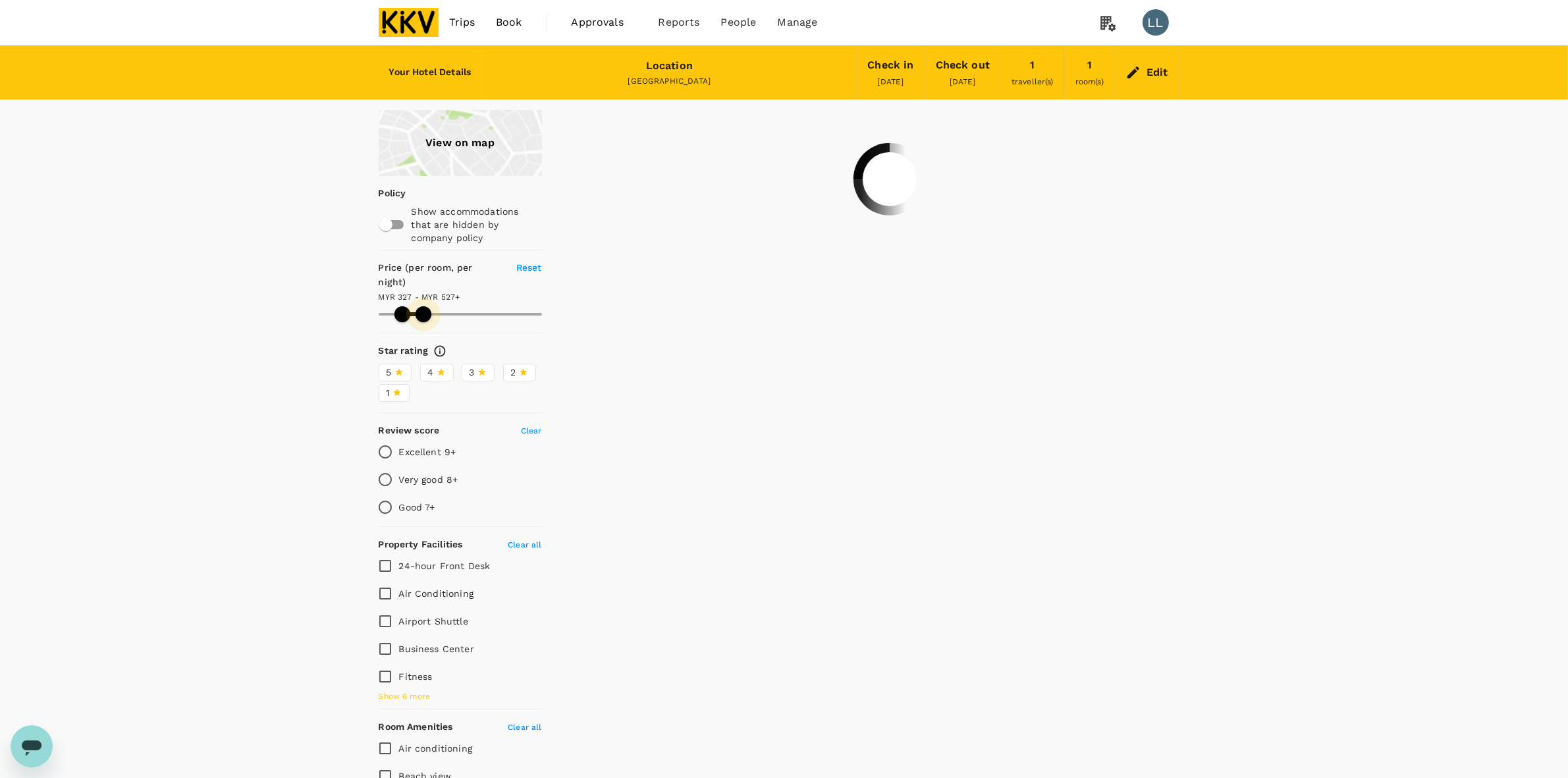
type input "515.08"
type input "327.08"
type input "515.08"
type input "327.08"
type input "508.08"
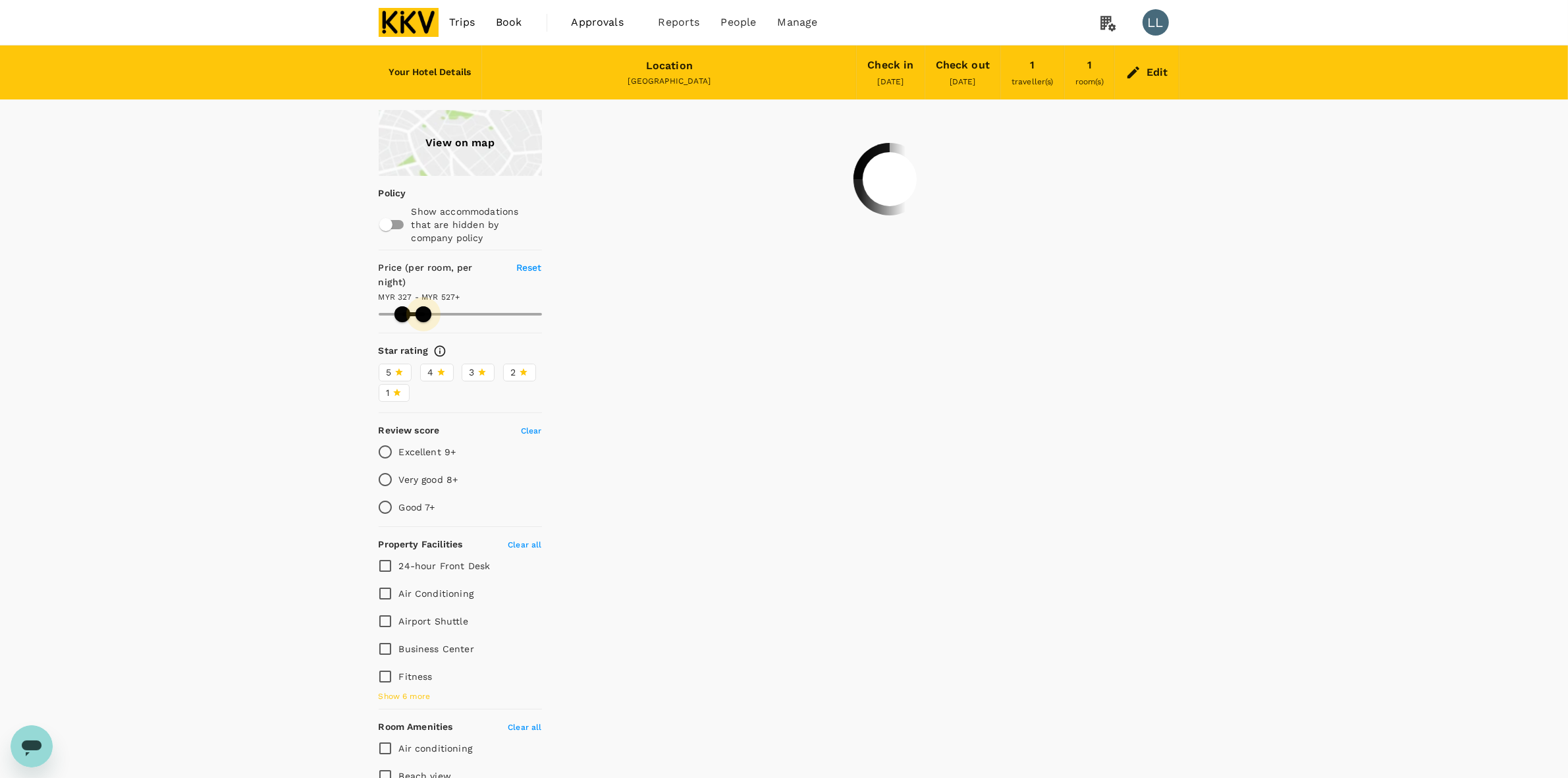
type input "327.08"
type input "508.08"
type input "327.08"
type input "496.08"
type input "327.08"
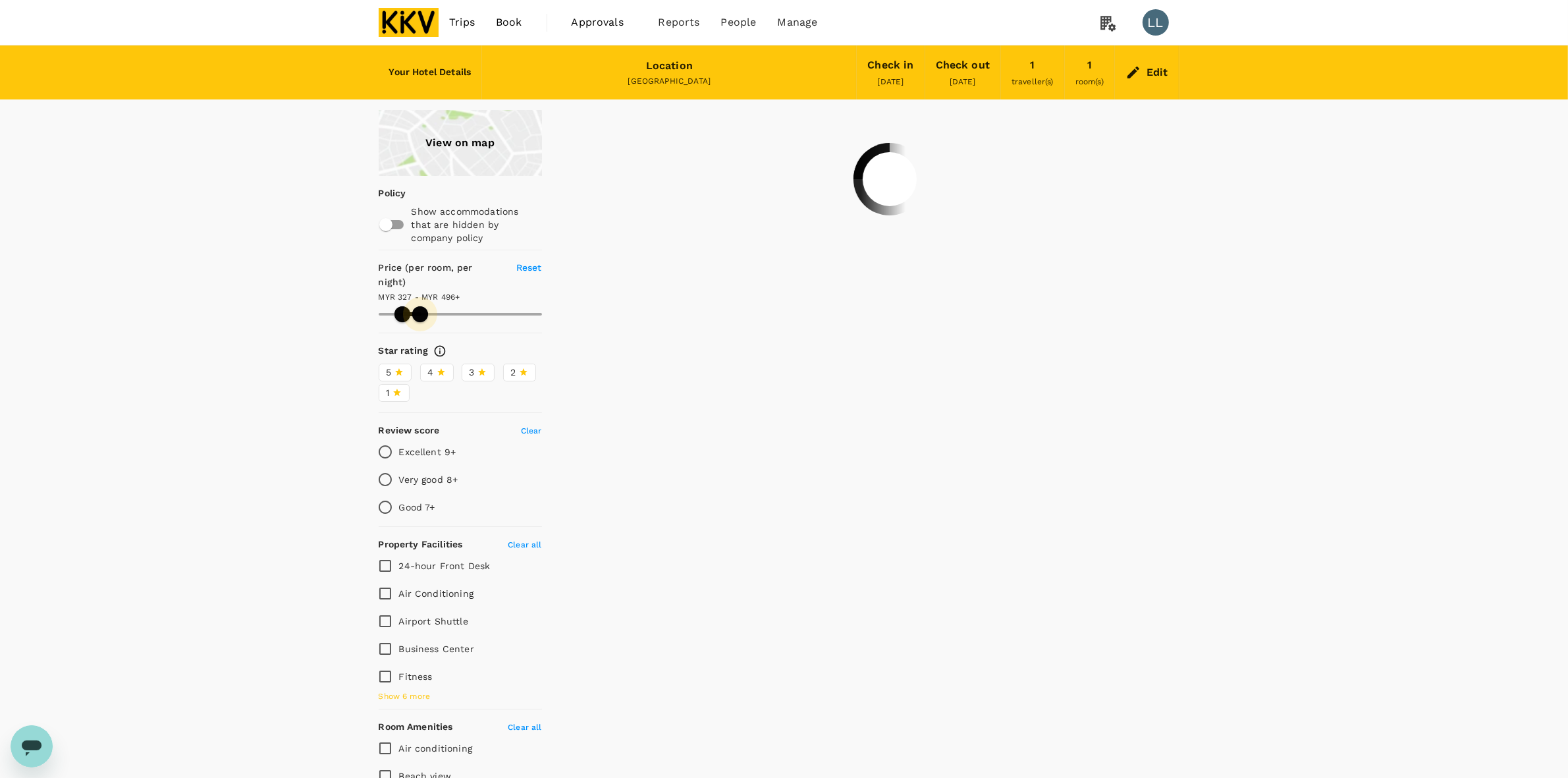
type input "496.08"
type input "327.08"
type input "490.08"
type input "327.08"
type input "483.08"
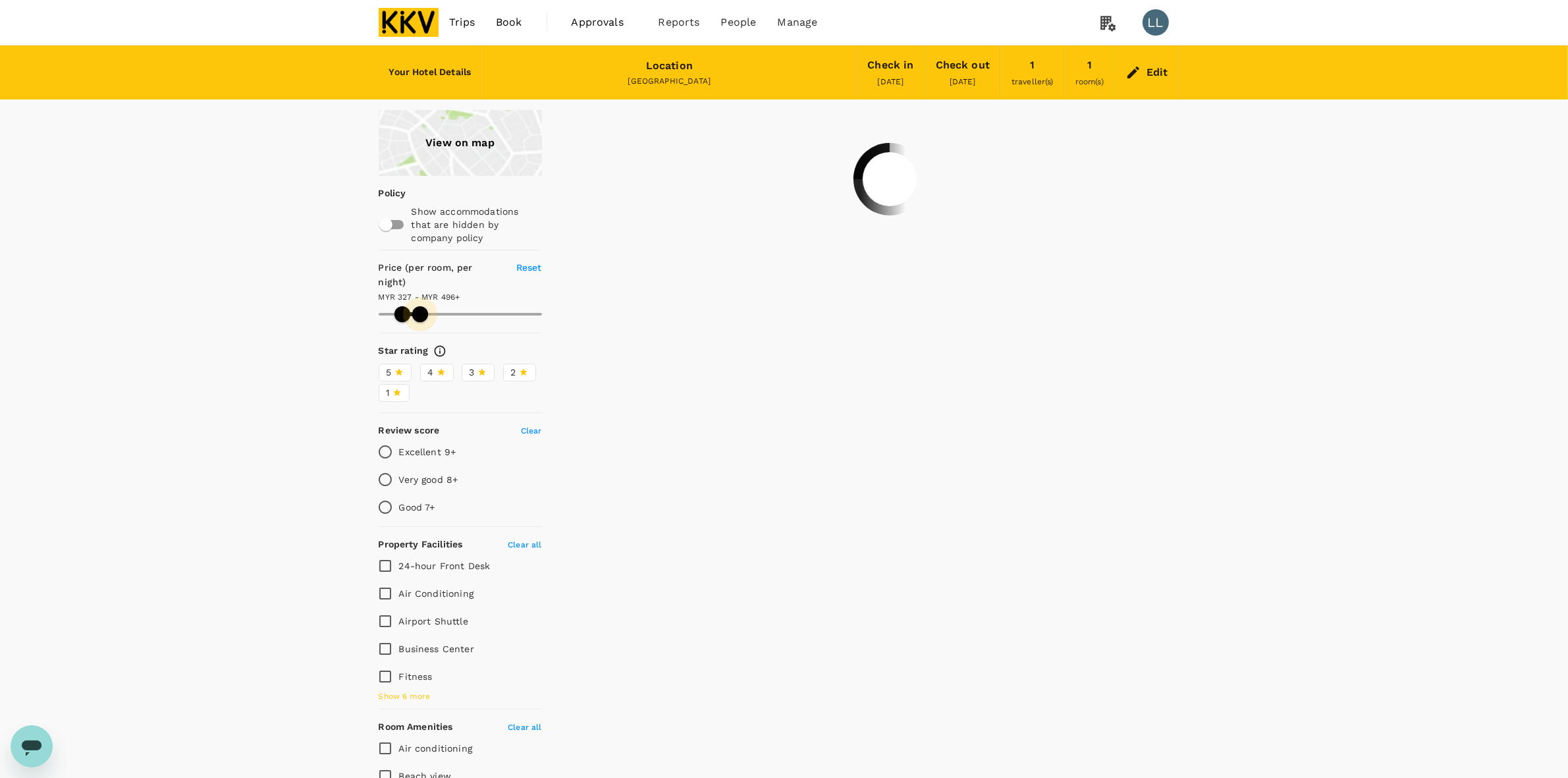
type input "327.08"
type input "483.08"
type input "327.08"
type input "477.08"
type input "327.08"
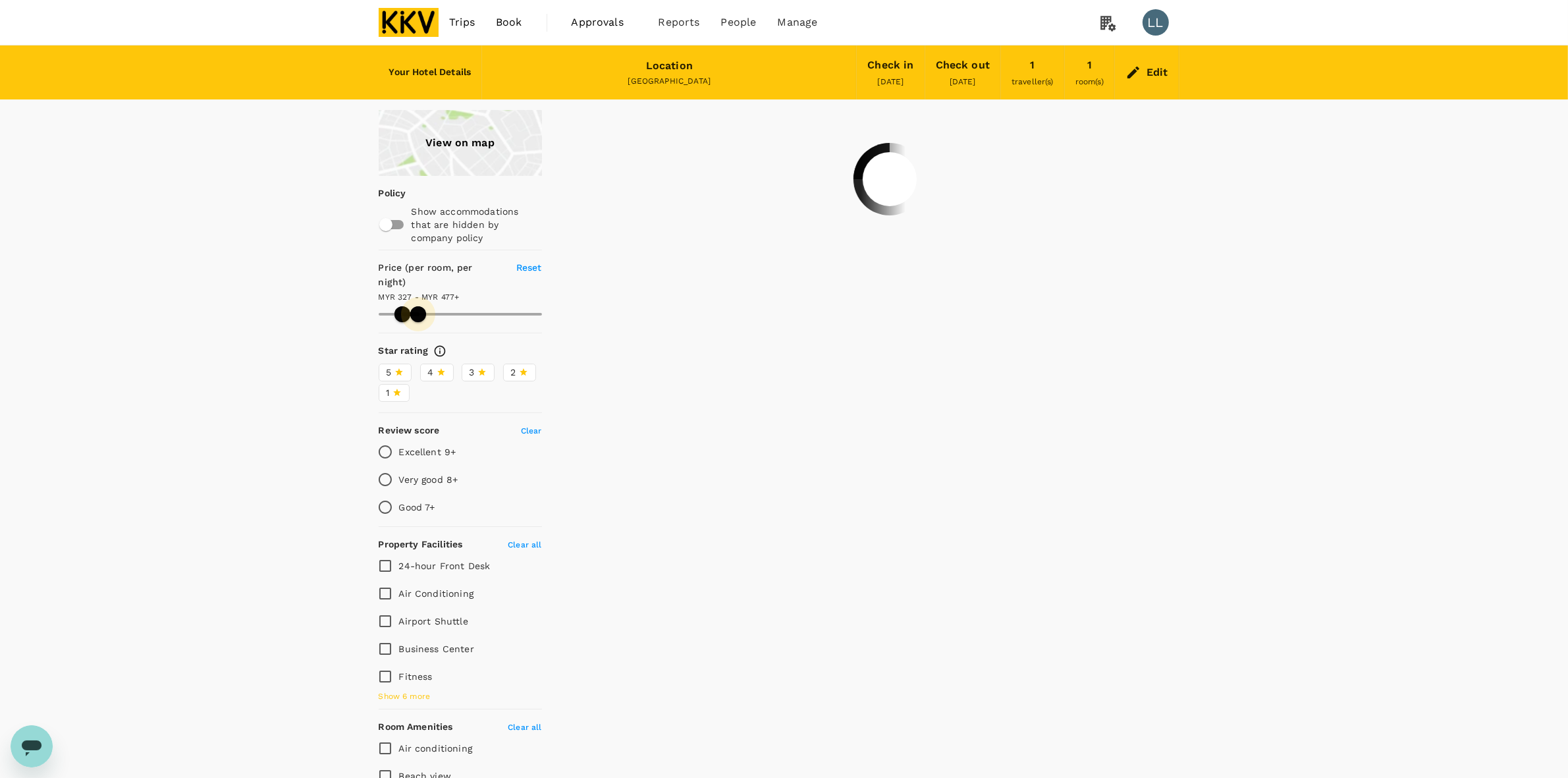
type input "477.08"
type input "327.08"
type input "465.08"
type input "327.08"
type input "465.08"
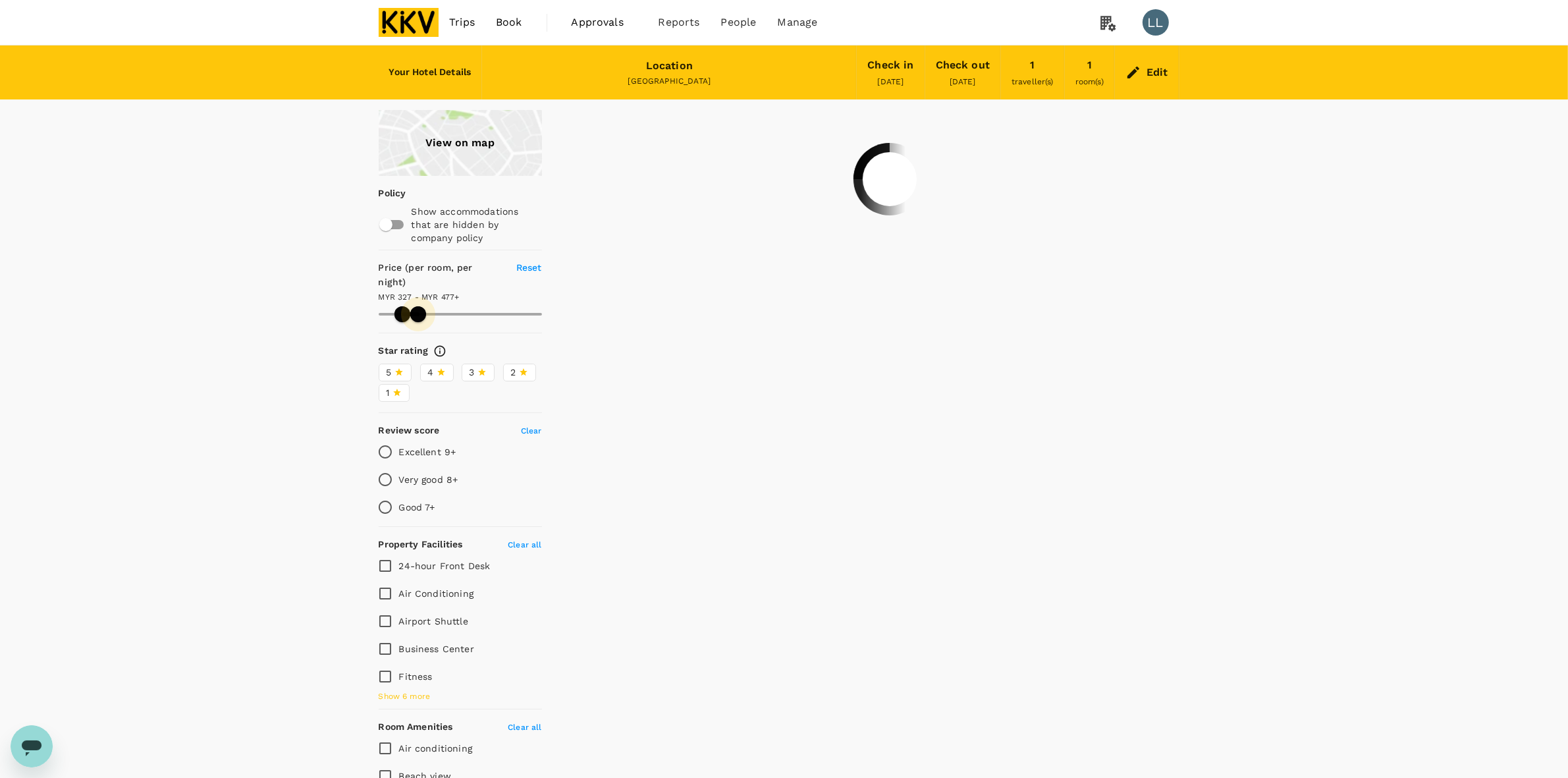
type input "327.08"
type input "458.08"
type input "327.08"
type input "458.08"
type input "327.08"
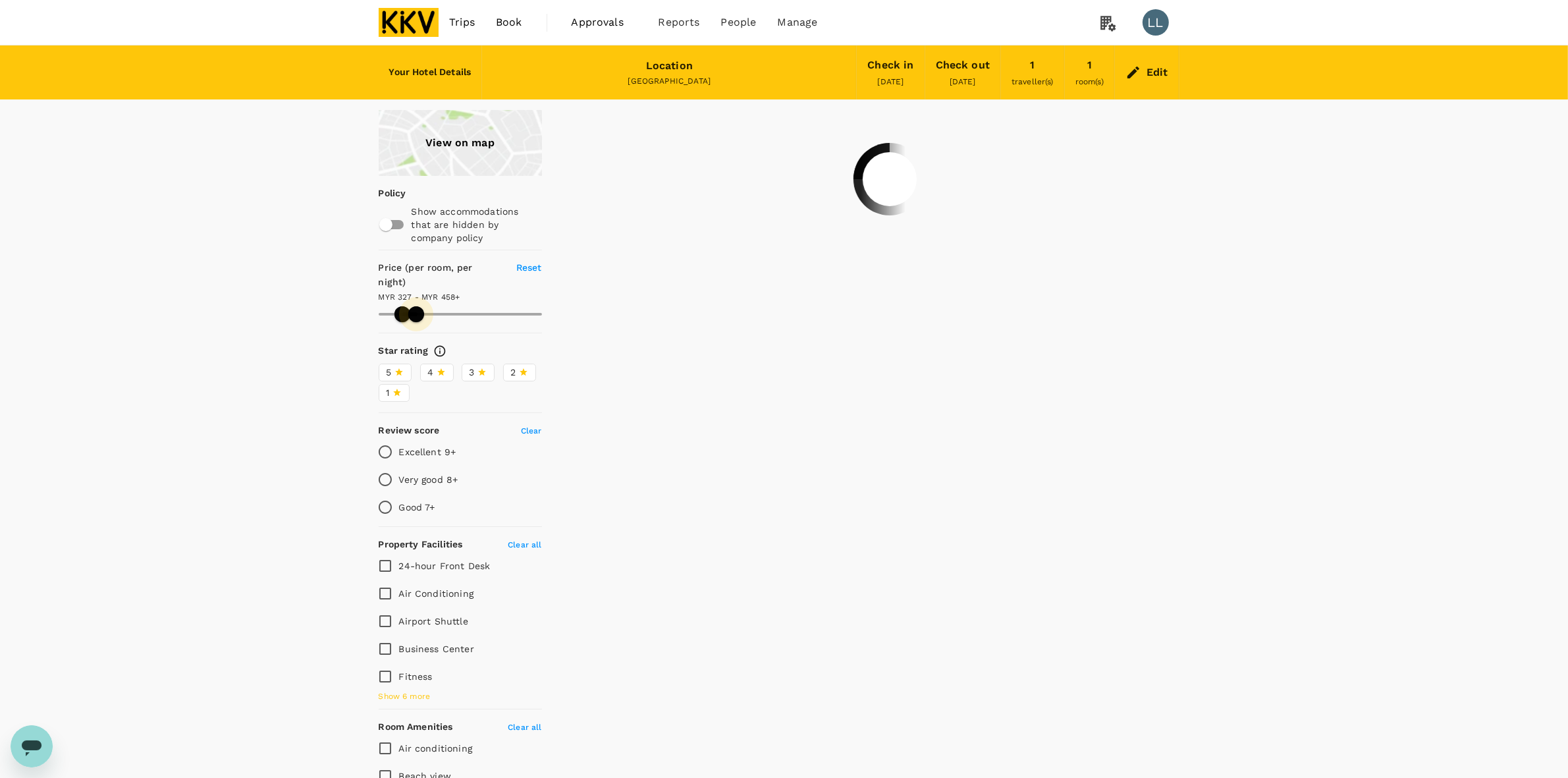
type input "458.08"
drag, startPoint x: 460, startPoint y: 294, endPoint x: 416, endPoint y: 296, distance: 44.0
click at [416, 306] on span at bounding box center [416, 314] width 16 height 16
type input "327.08"
type input "458.08"
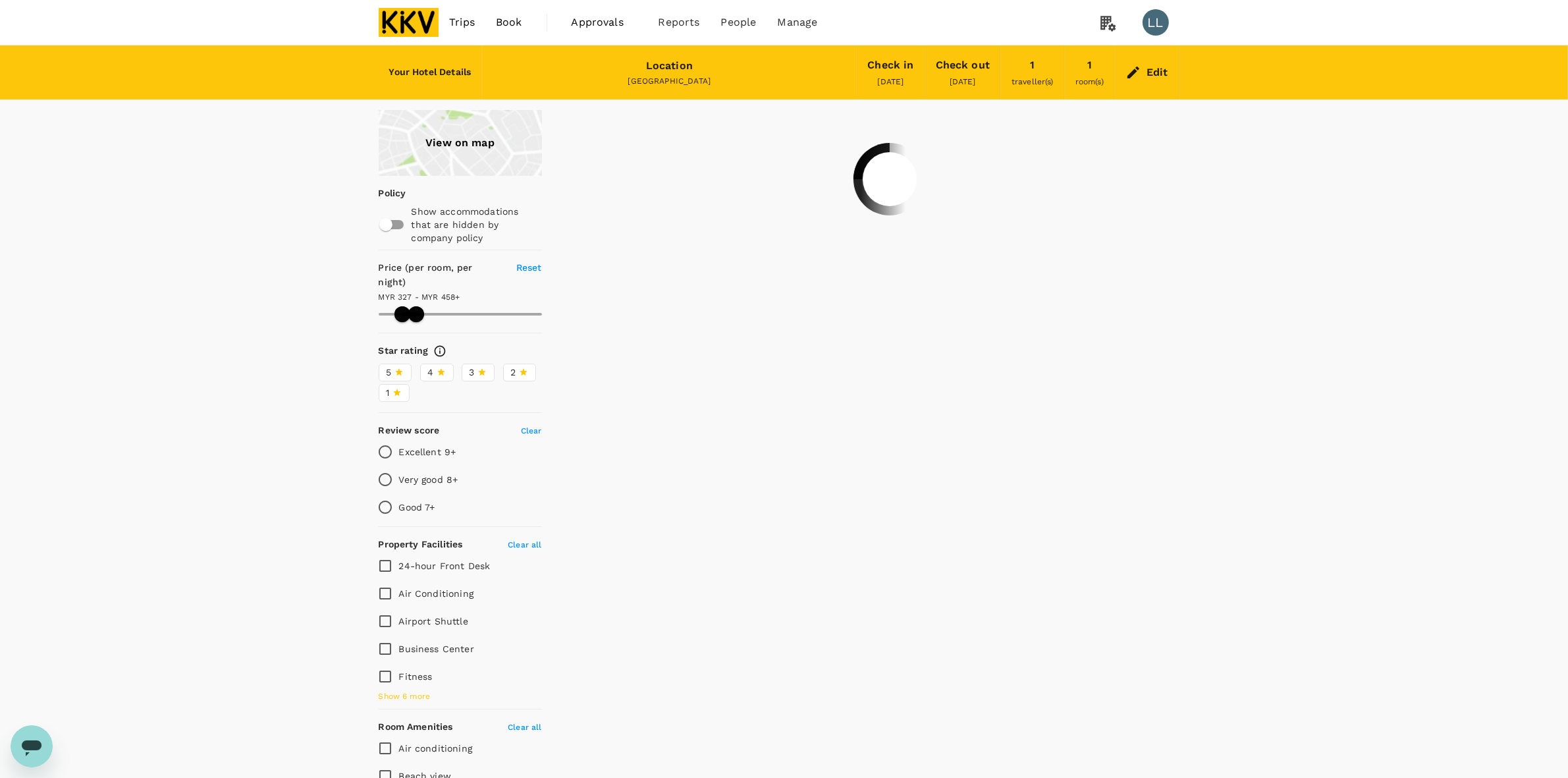
type input "352.08"
type input "458.08"
type input "352.08"
type input "458.08"
type input "327.08"
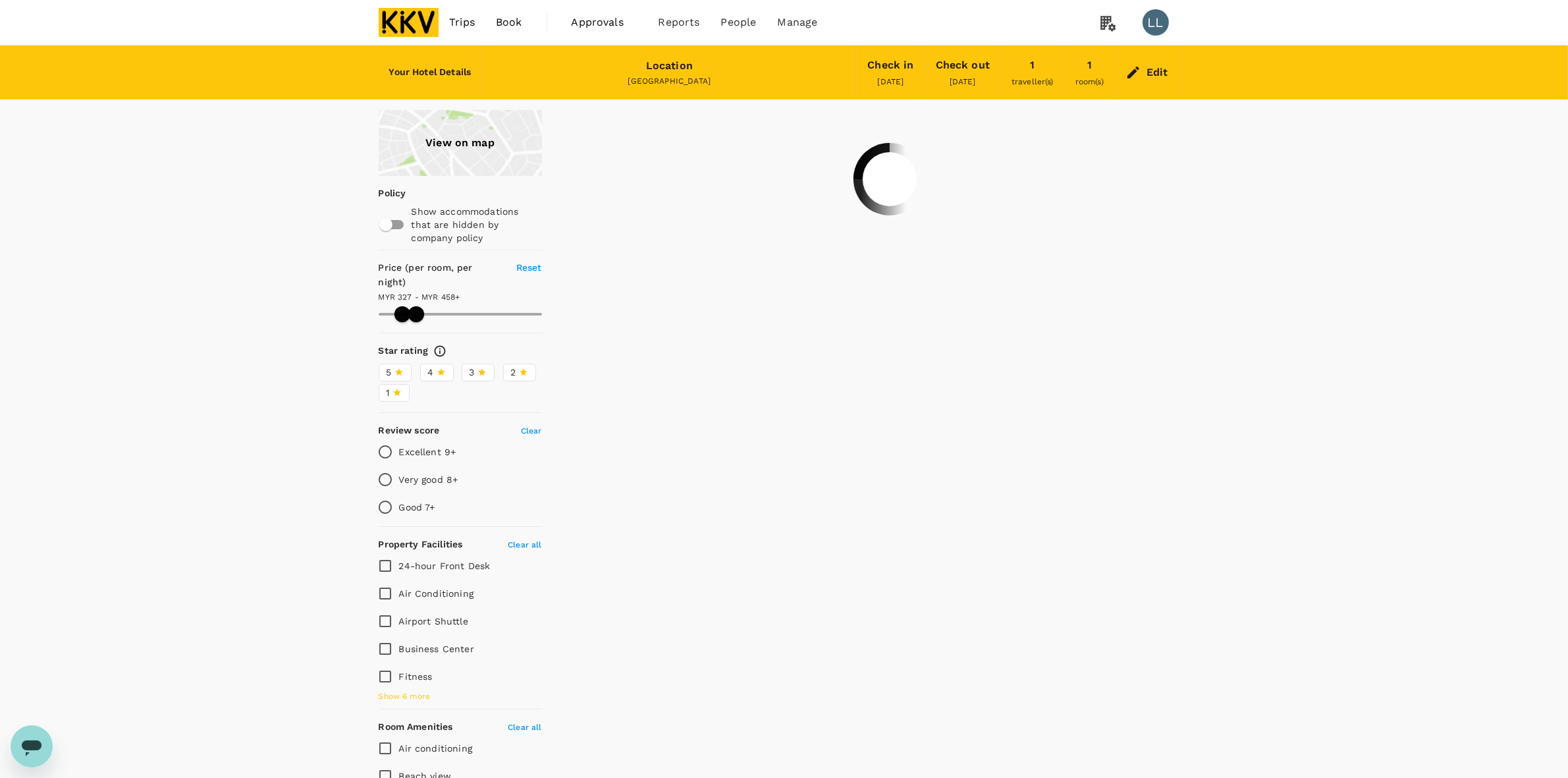
type input "458.08"
type input "327.08"
type input "458.08"
type input "296.08"
type input "458.08"
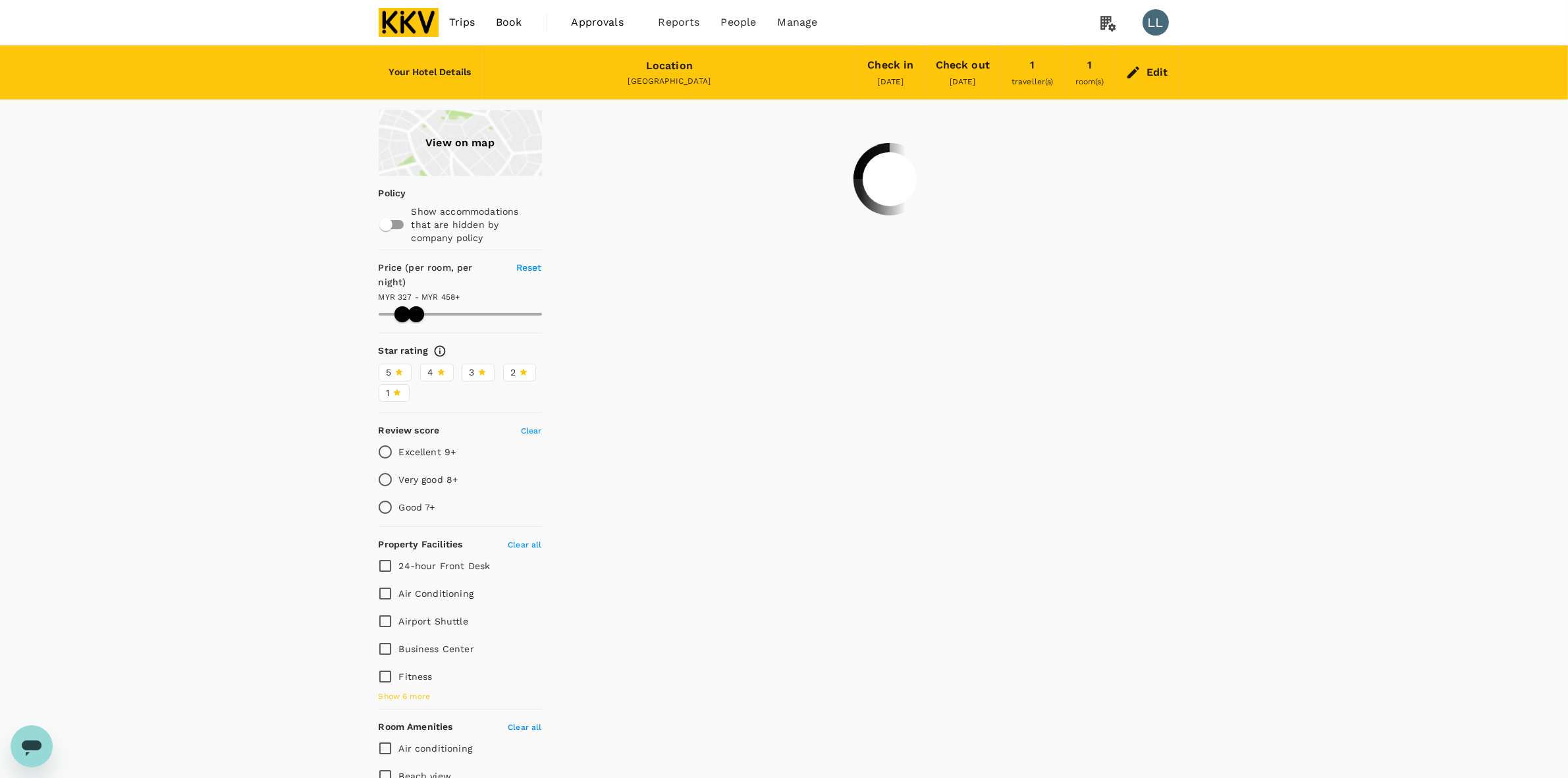
type input "271.08"
type input "458.08"
type input "271.08"
type input "458.08"
type input "170.08"
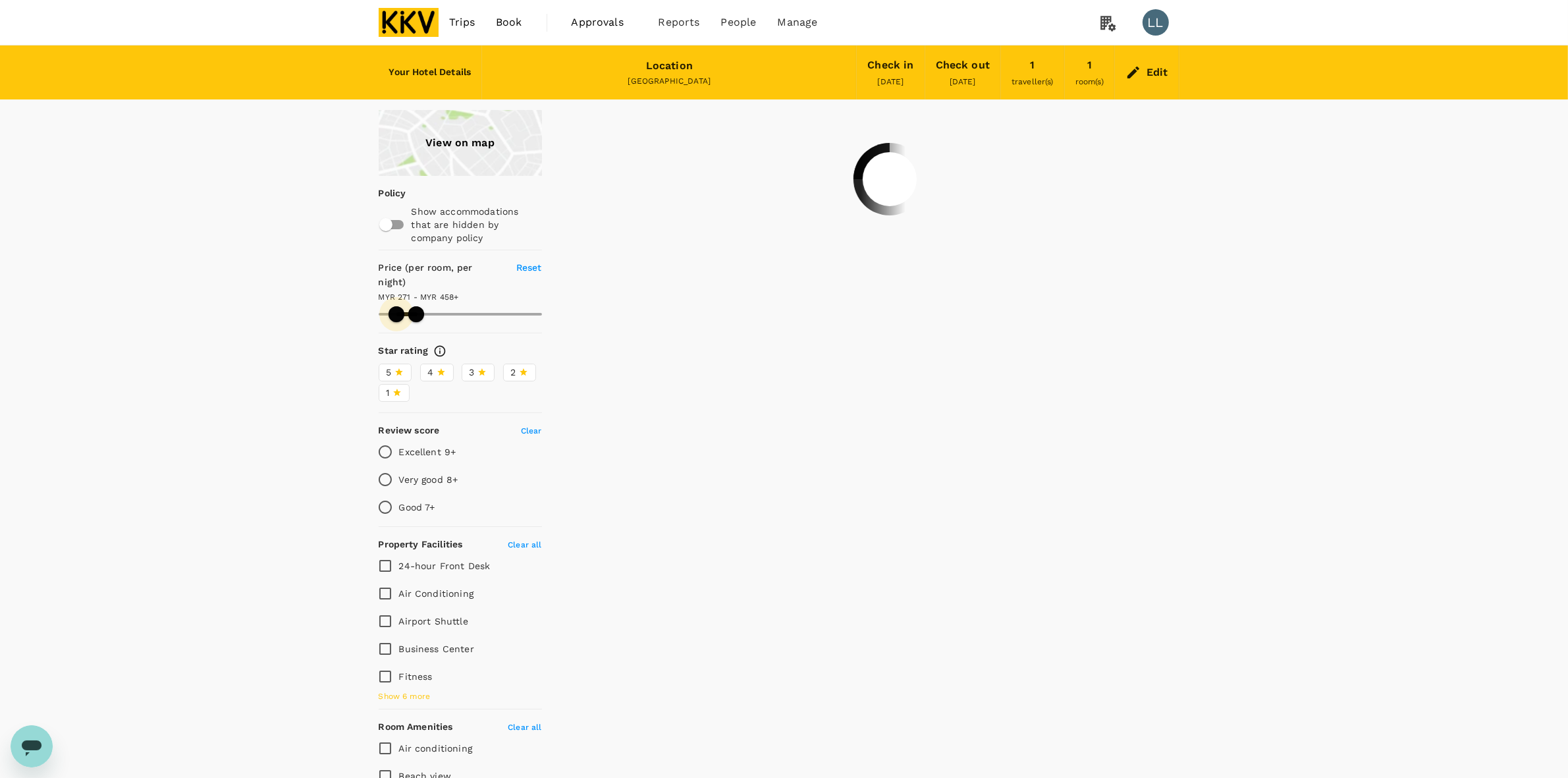
type input "458.08"
type input "99.08"
drag, startPoint x: 386, startPoint y: 299, endPoint x: 362, endPoint y: 299, distance: 24.0
click at [362, 299] on div "View on map Policy Show accommodations that are hidden by company policy Price …" at bounding box center [452, 620] width 211 height 1020
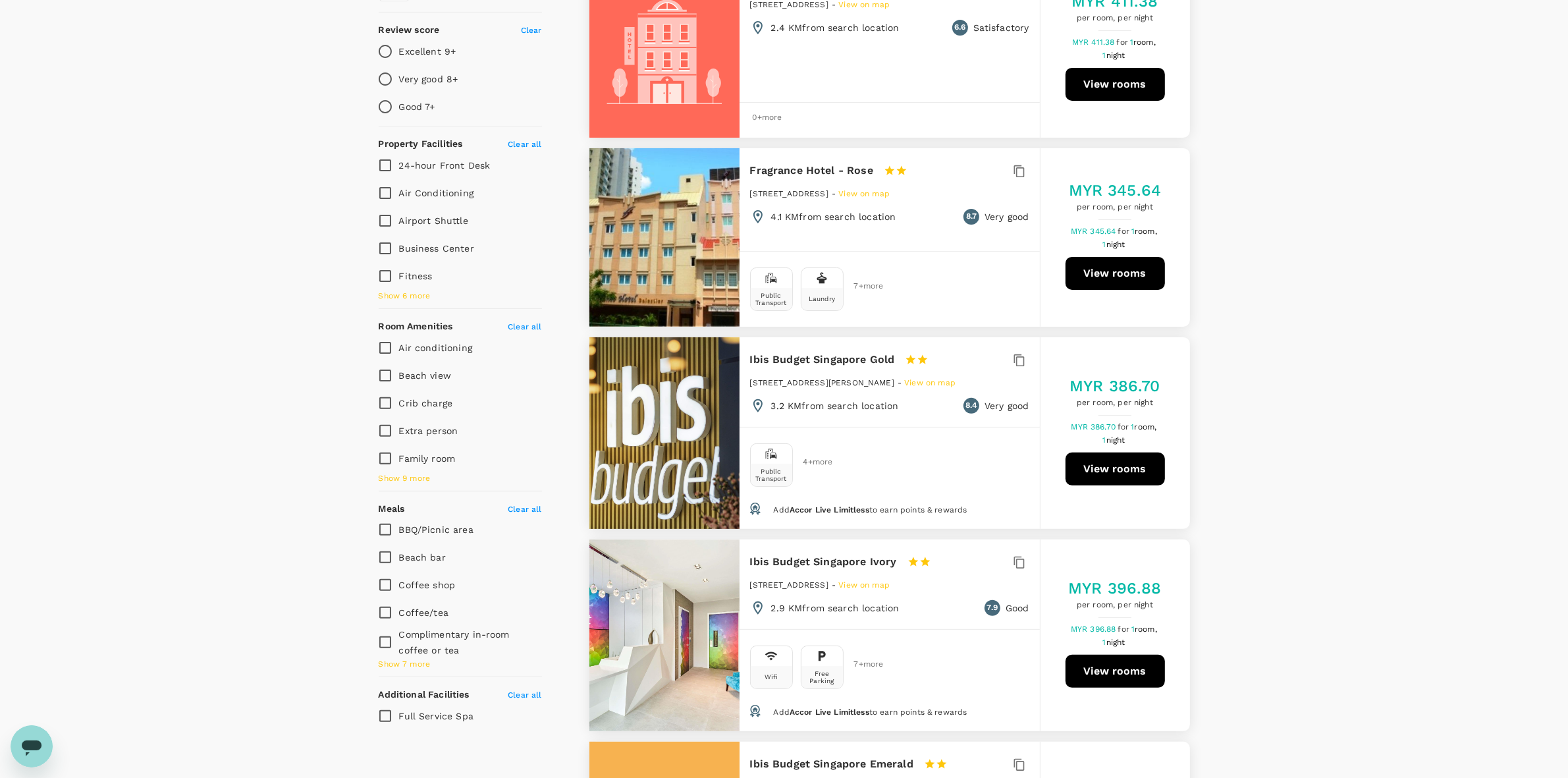
scroll to position [412, 0]
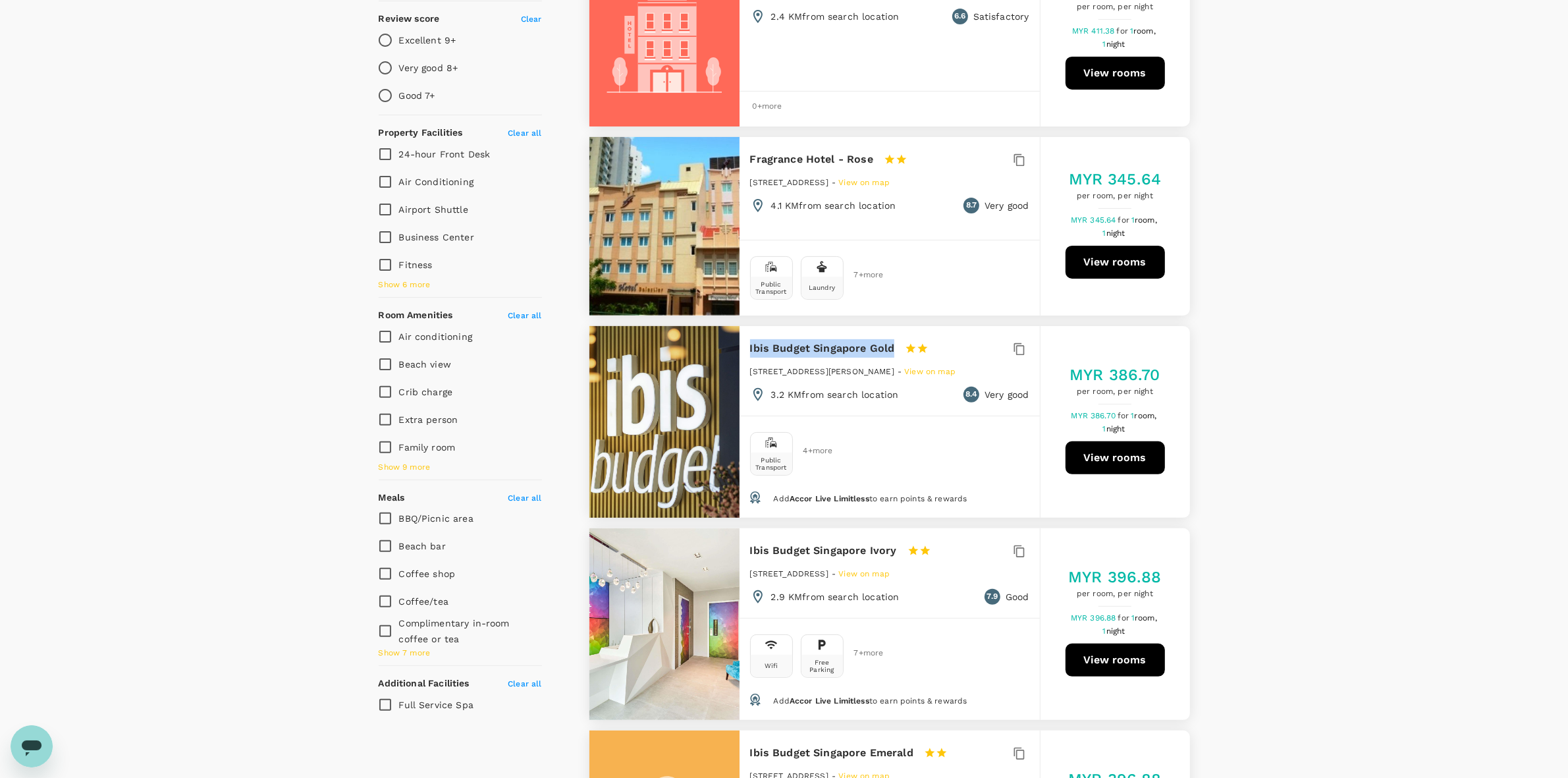
drag, startPoint x: 749, startPoint y: 324, endPoint x: 893, endPoint y: 326, distance: 144.0
click at [893, 339] on div "Ibis Budget Singapore Gold 1 Star 2 Stars 3 Stars 4 Stars 5 Stars" at bounding box center [858, 348] width 215 height 19
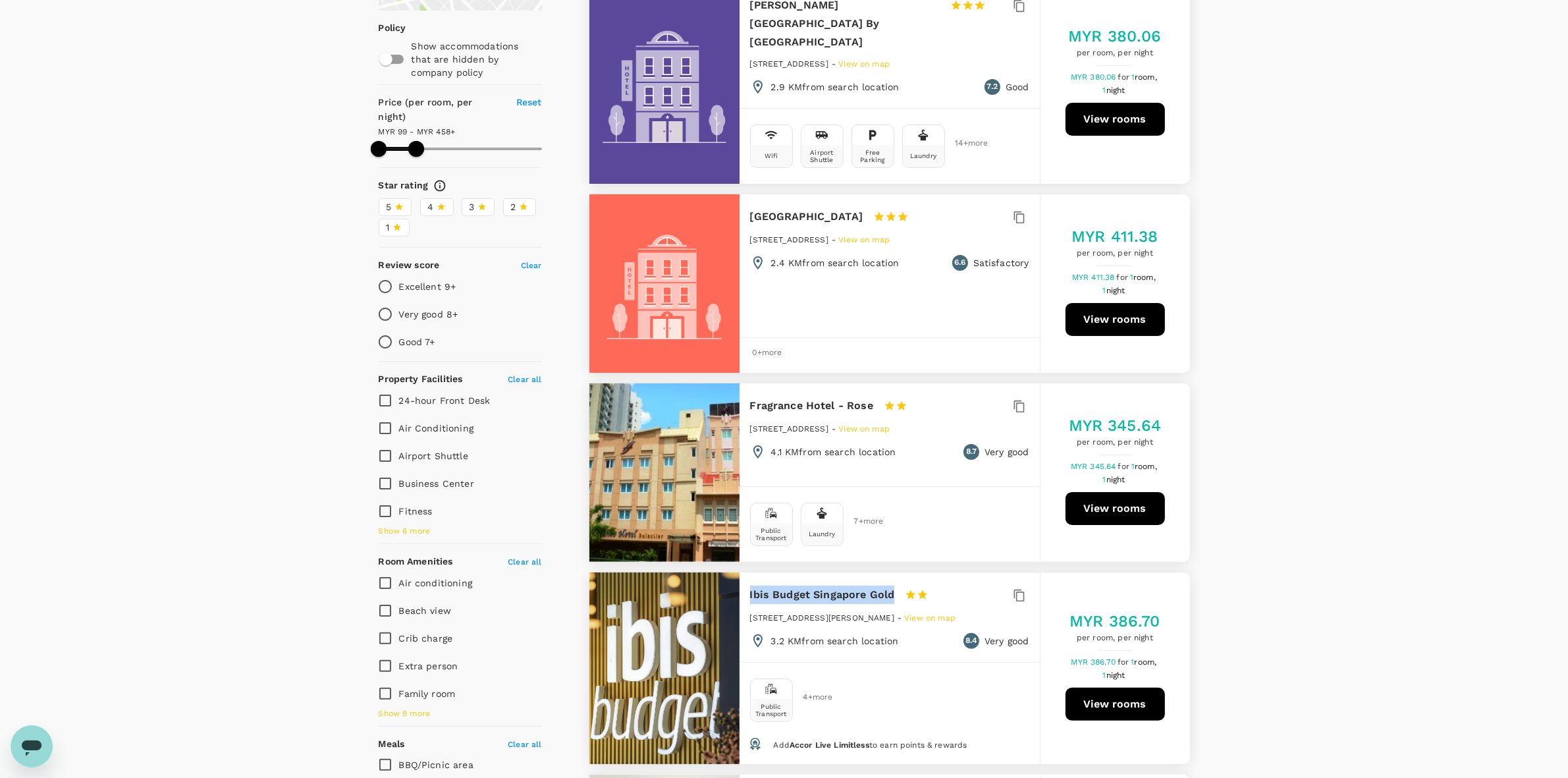
scroll to position [0, 0]
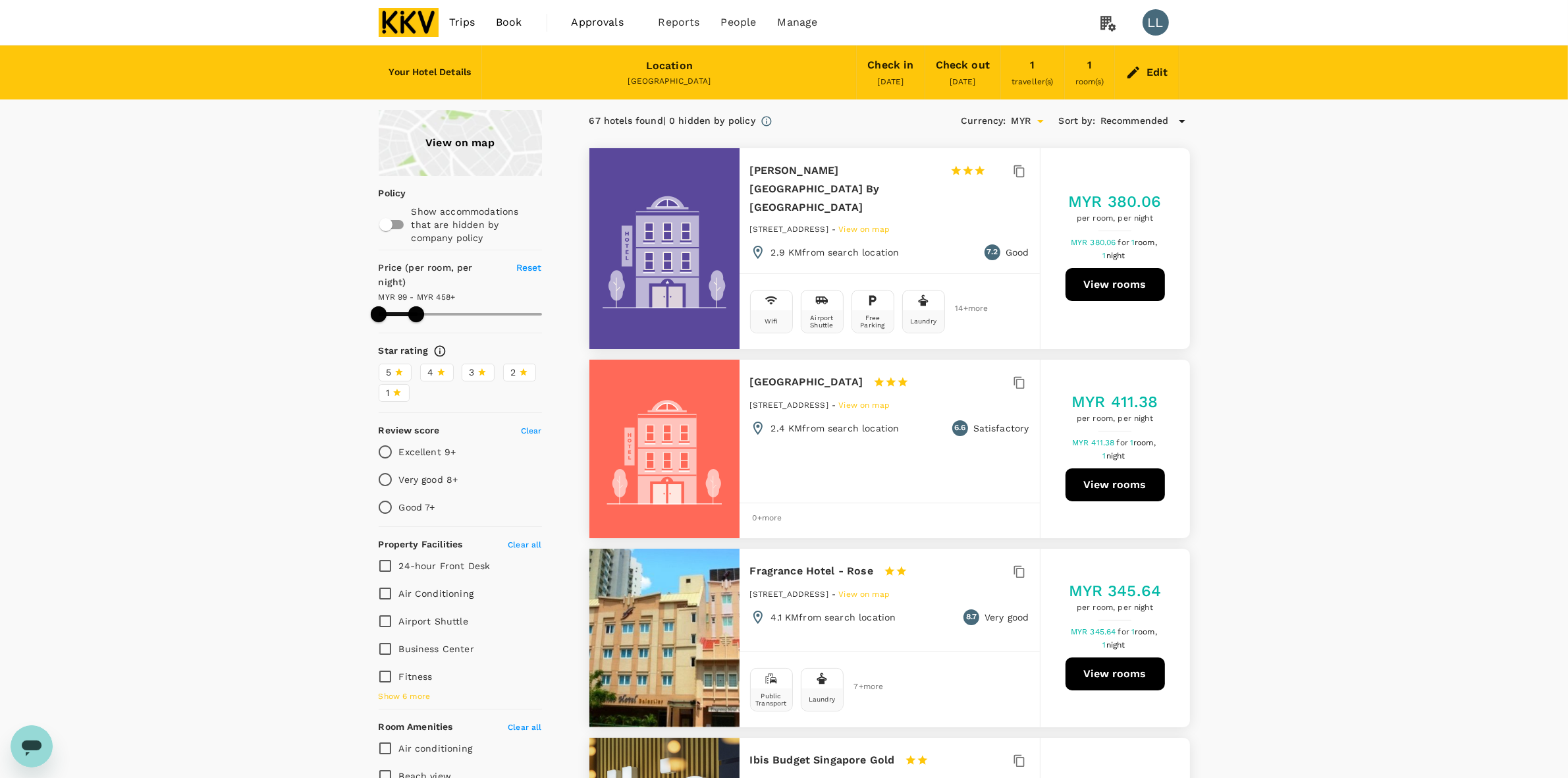
click at [472, 365] on span "3" at bounding box center [472, 372] width 5 height 14
click at [0, 0] on input "3" at bounding box center [0, 0] width 0 height 0
click at [472, 365] on span "3" at bounding box center [472, 372] width 5 height 14
click at [0, 0] on input "3" at bounding box center [0, 0] width 0 height 0
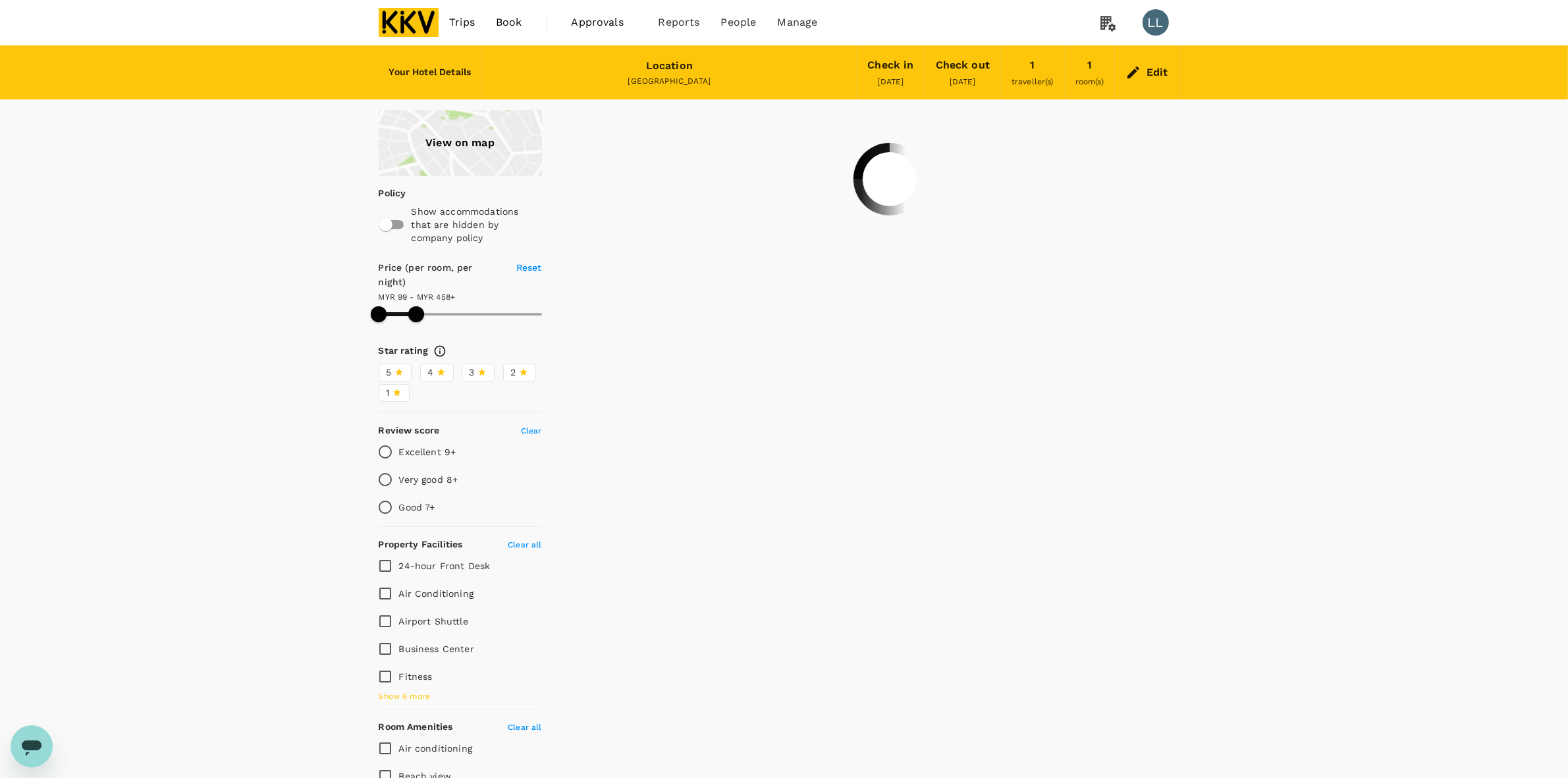
click at [1341, 432] on div "View on map Policy Show accommodations that are hidden by company policy Price …" at bounding box center [784, 620] width 1568 height 1020
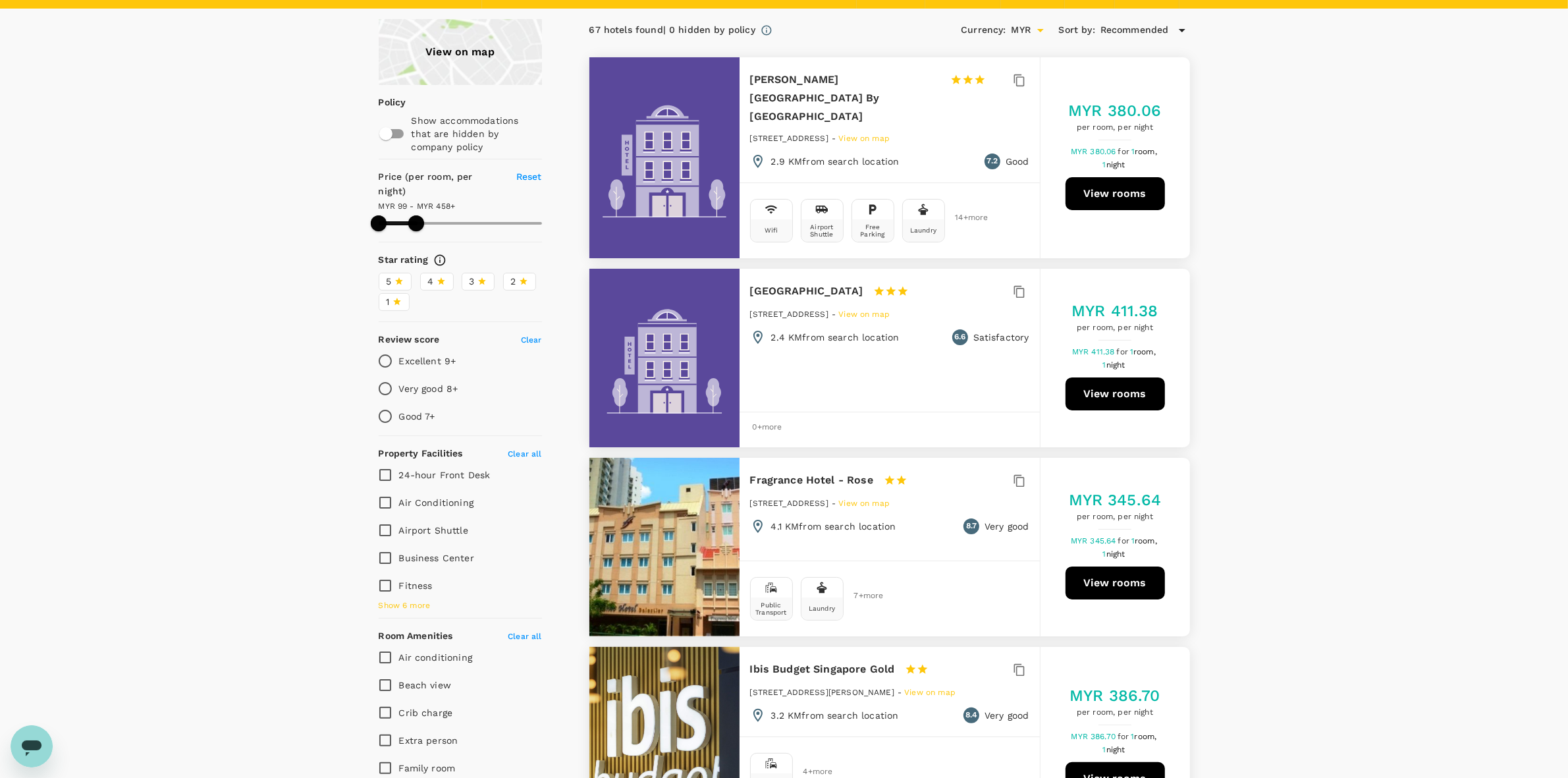
scroll to position [329, 0]
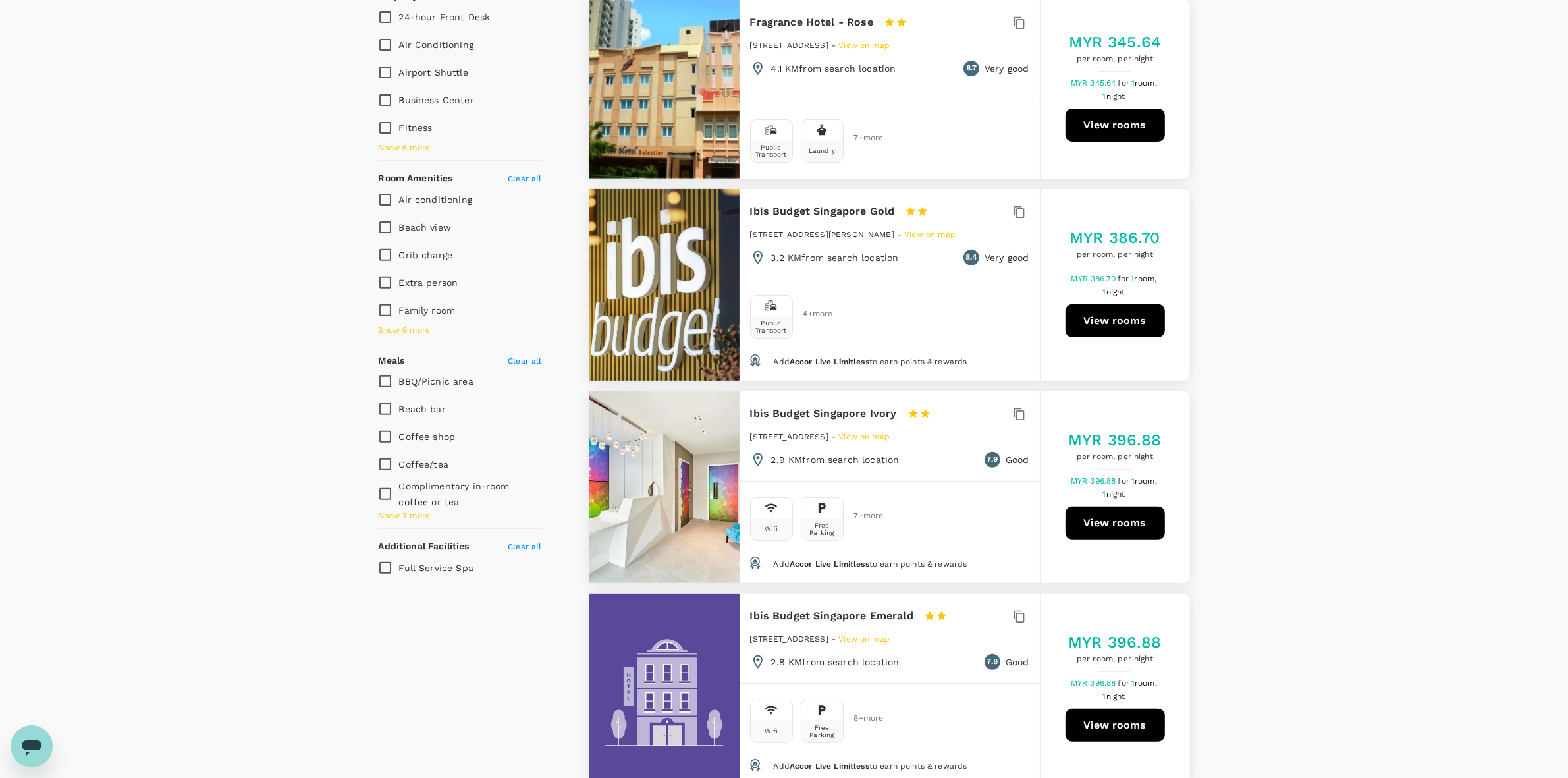
scroll to position [576, 0]
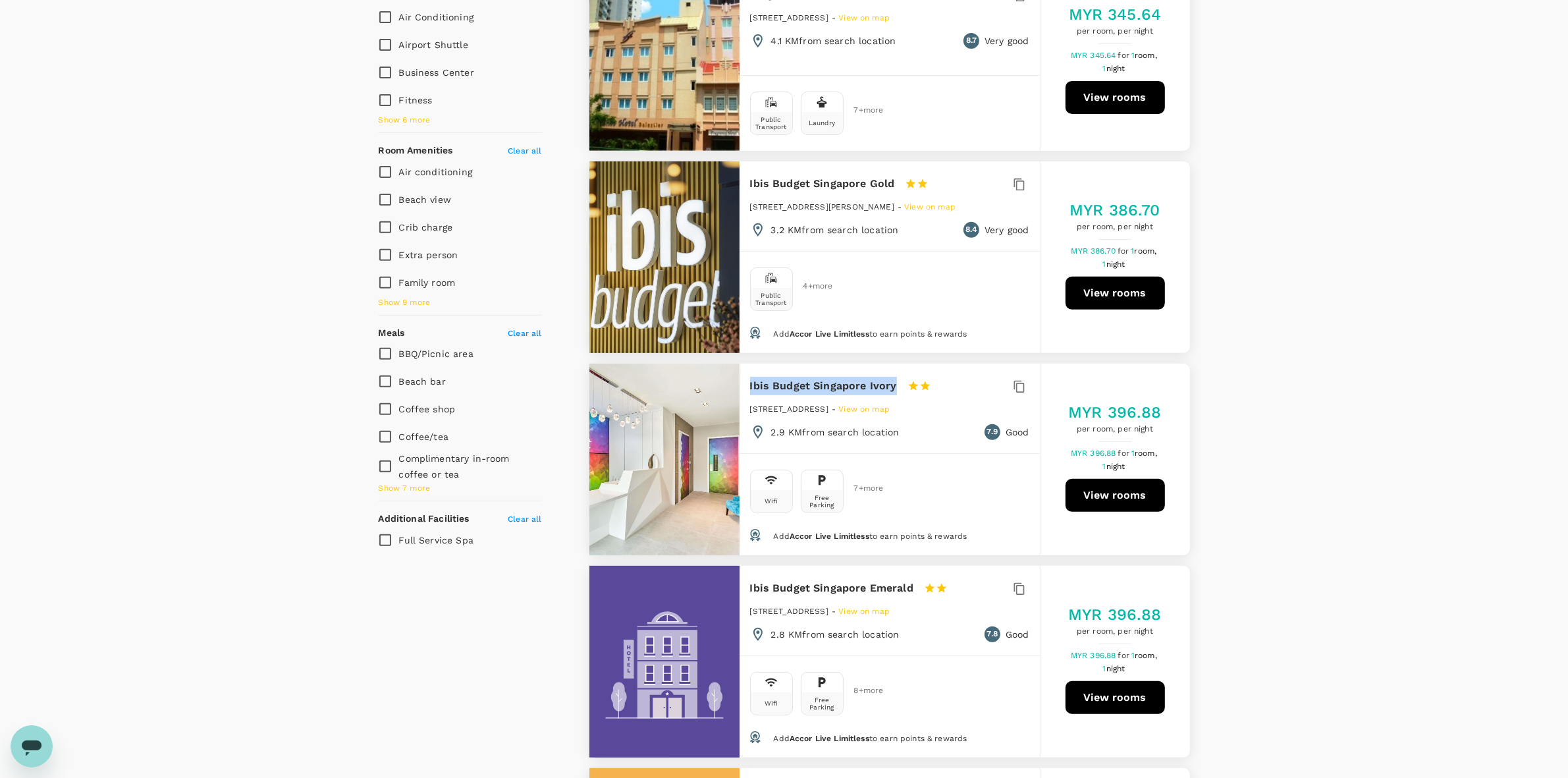
drag, startPoint x: 749, startPoint y: 361, endPoint x: 894, endPoint y: 356, distance: 145.1
click at [894, 377] on h6 "Ibis Budget Singapore Ivory" at bounding box center [824, 386] width 147 height 19
copy h6 "Ibis Budget Singapore Ivory"
type input "458.08"
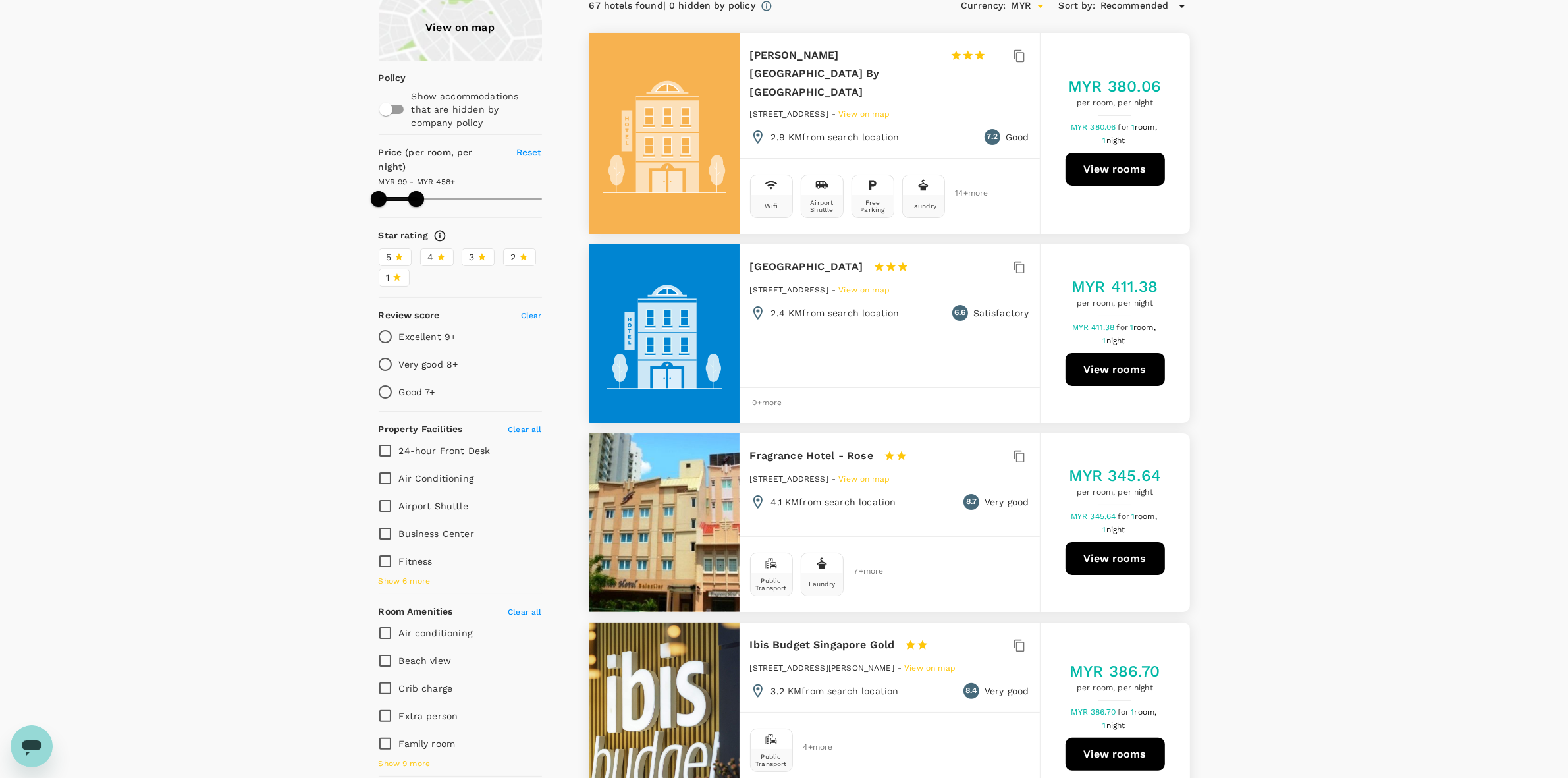
scroll to position [0, 0]
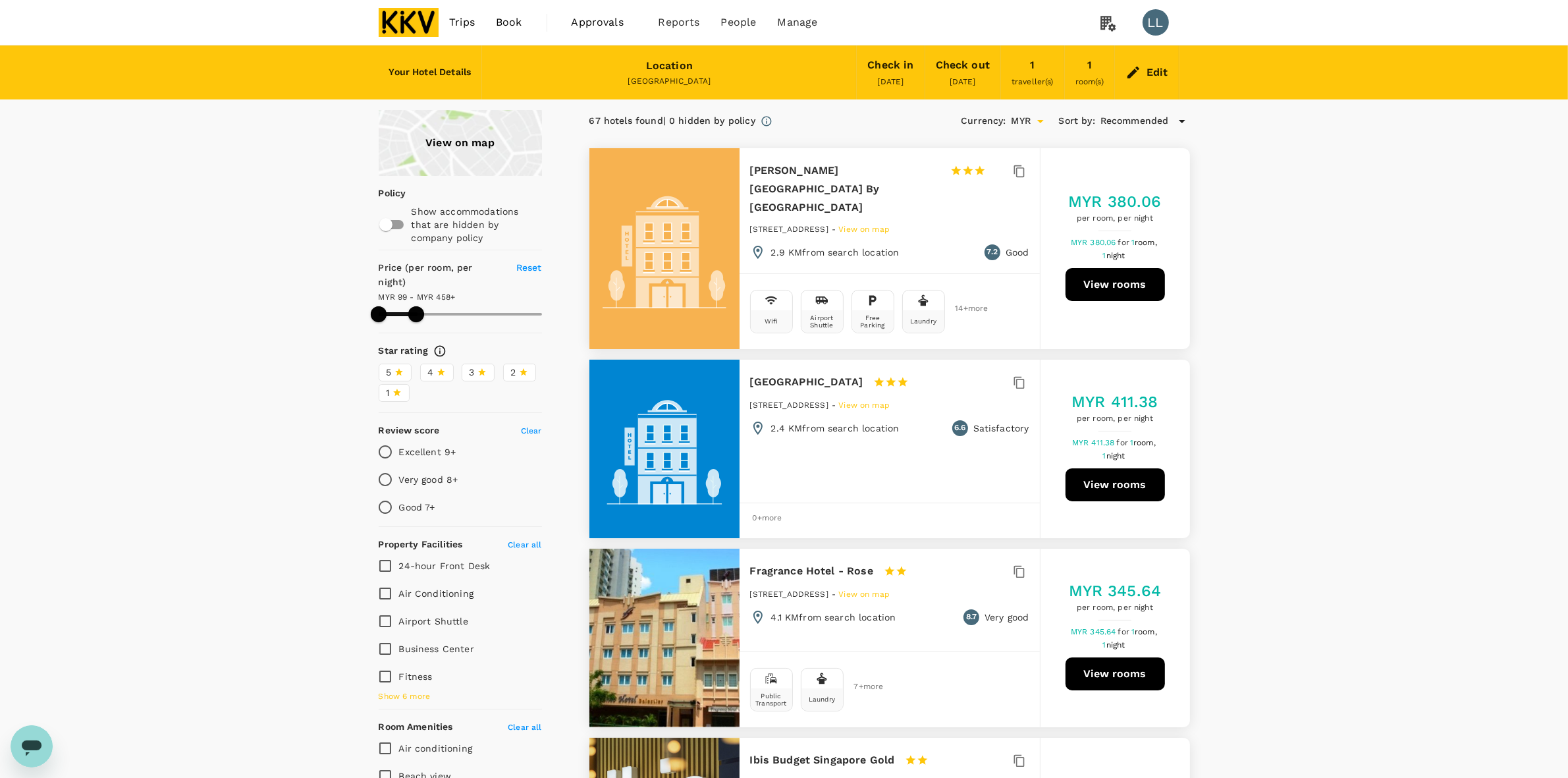
click at [1144, 76] on div "Edit" at bounding box center [1146, 72] width 64 height 46
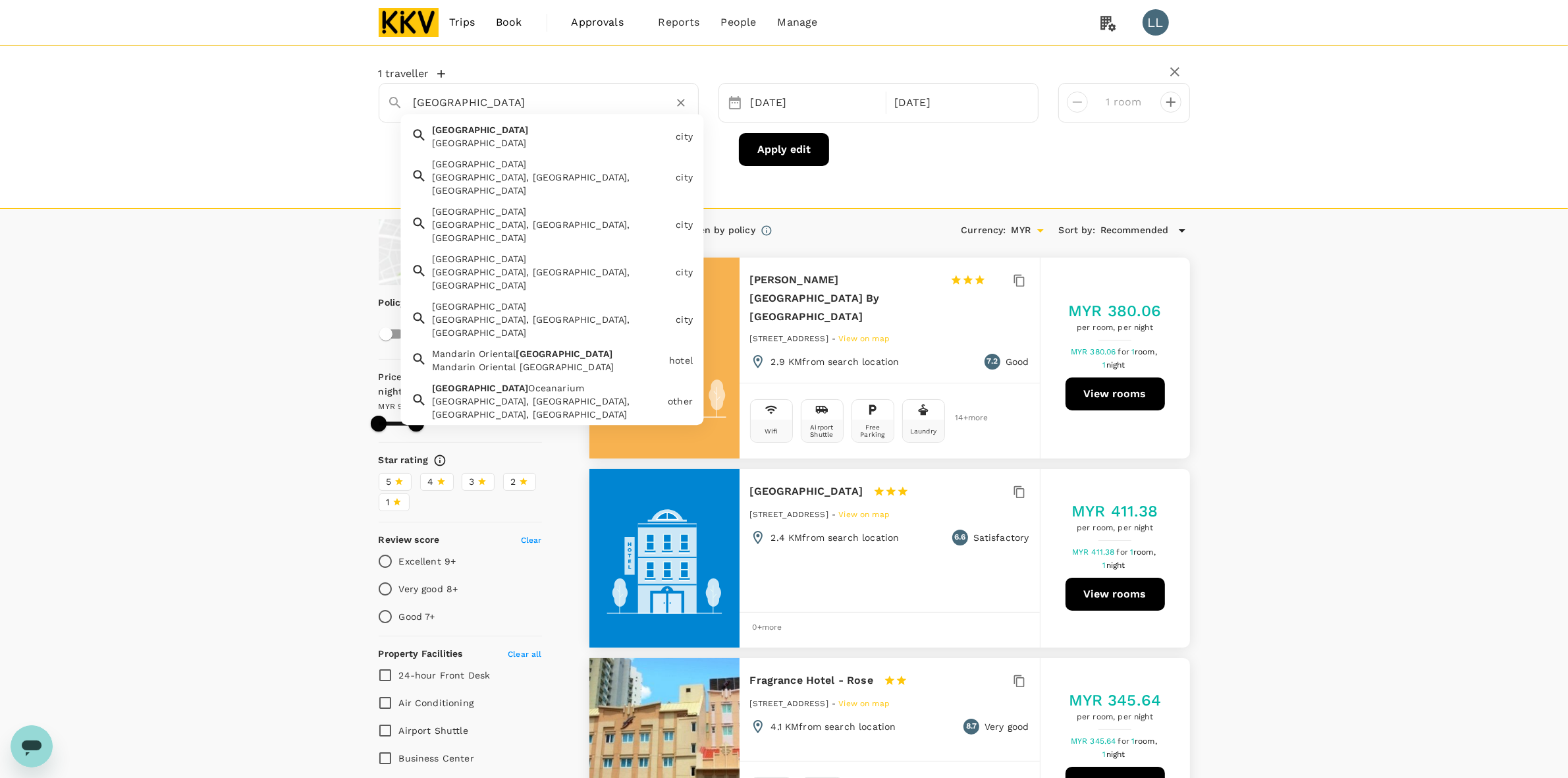
drag, startPoint x: 244, startPoint y: 69, endPoint x: 0, endPoint y: 64, distance: 244.1
click at [0, 64] on div "1 traveller Singapore Singapore Singapore city Singpur Singpur, West Bengal, In…" at bounding box center [784, 128] width 1568 height 164
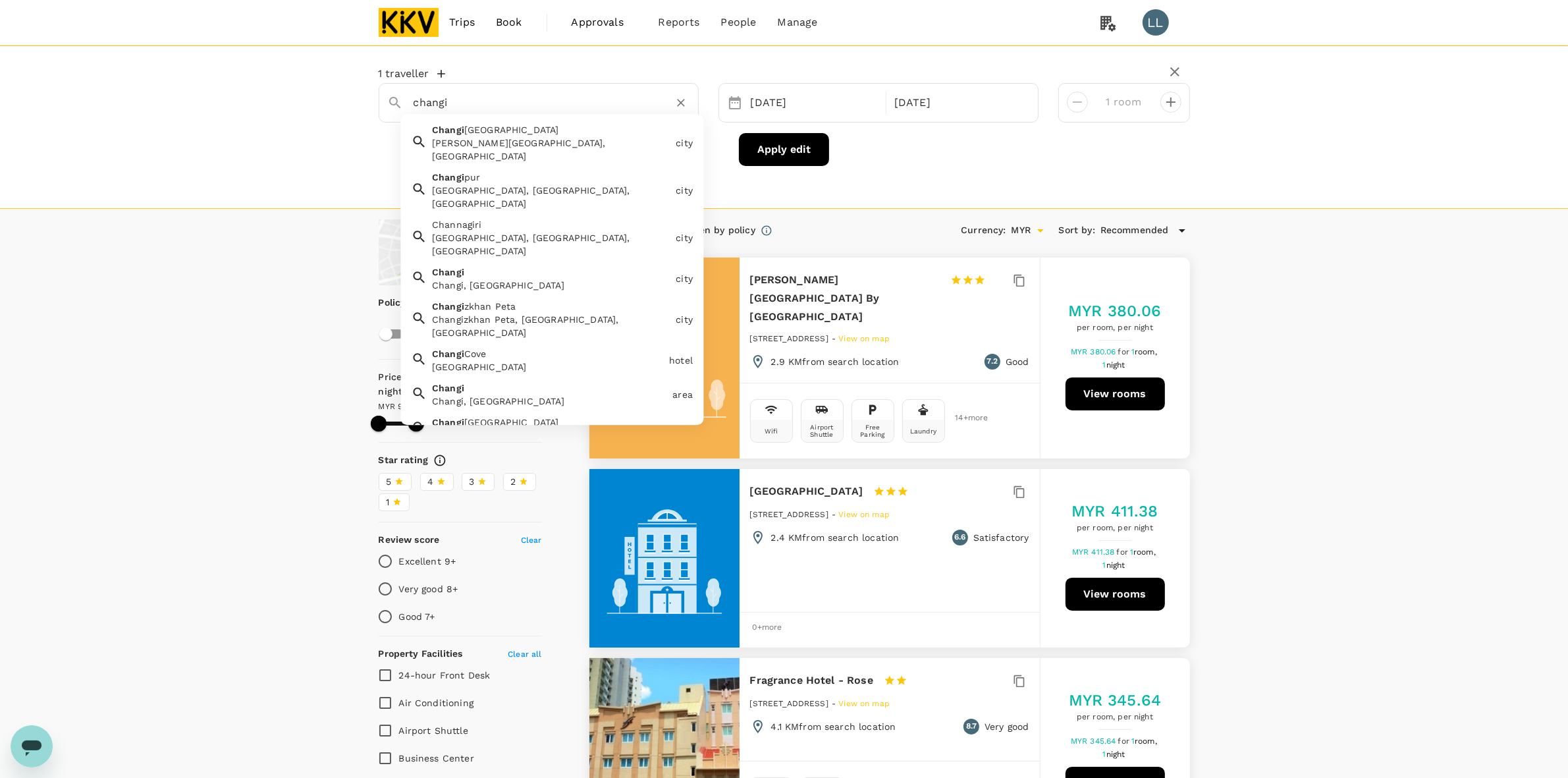
click at [494, 377] on div "Changi Changi, Singapore" at bounding box center [547, 392] width 240 height 32
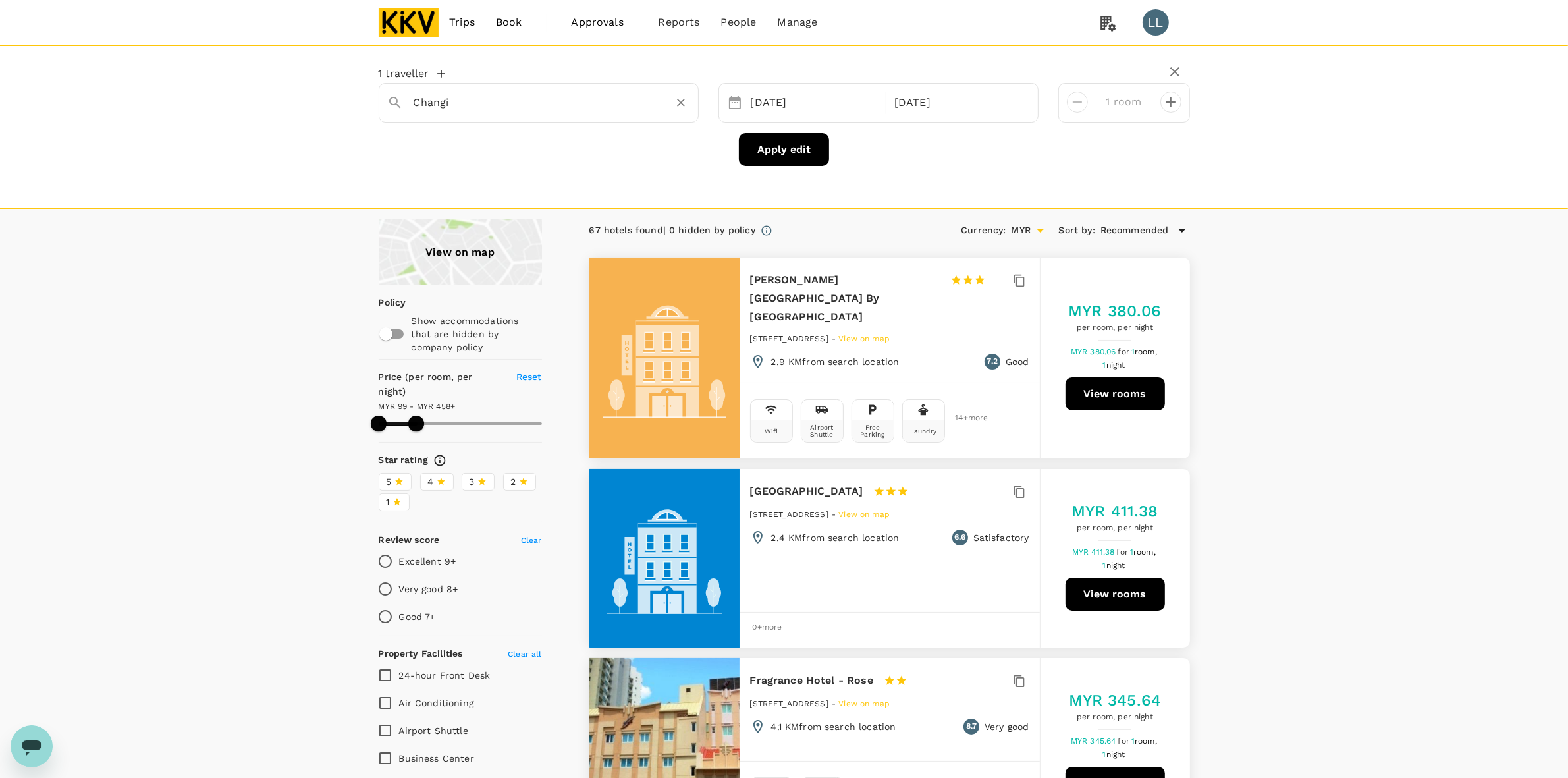
type input "Changi"
click at [776, 149] on button "Apply edit" at bounding box center [784, 149] width 90 height 33
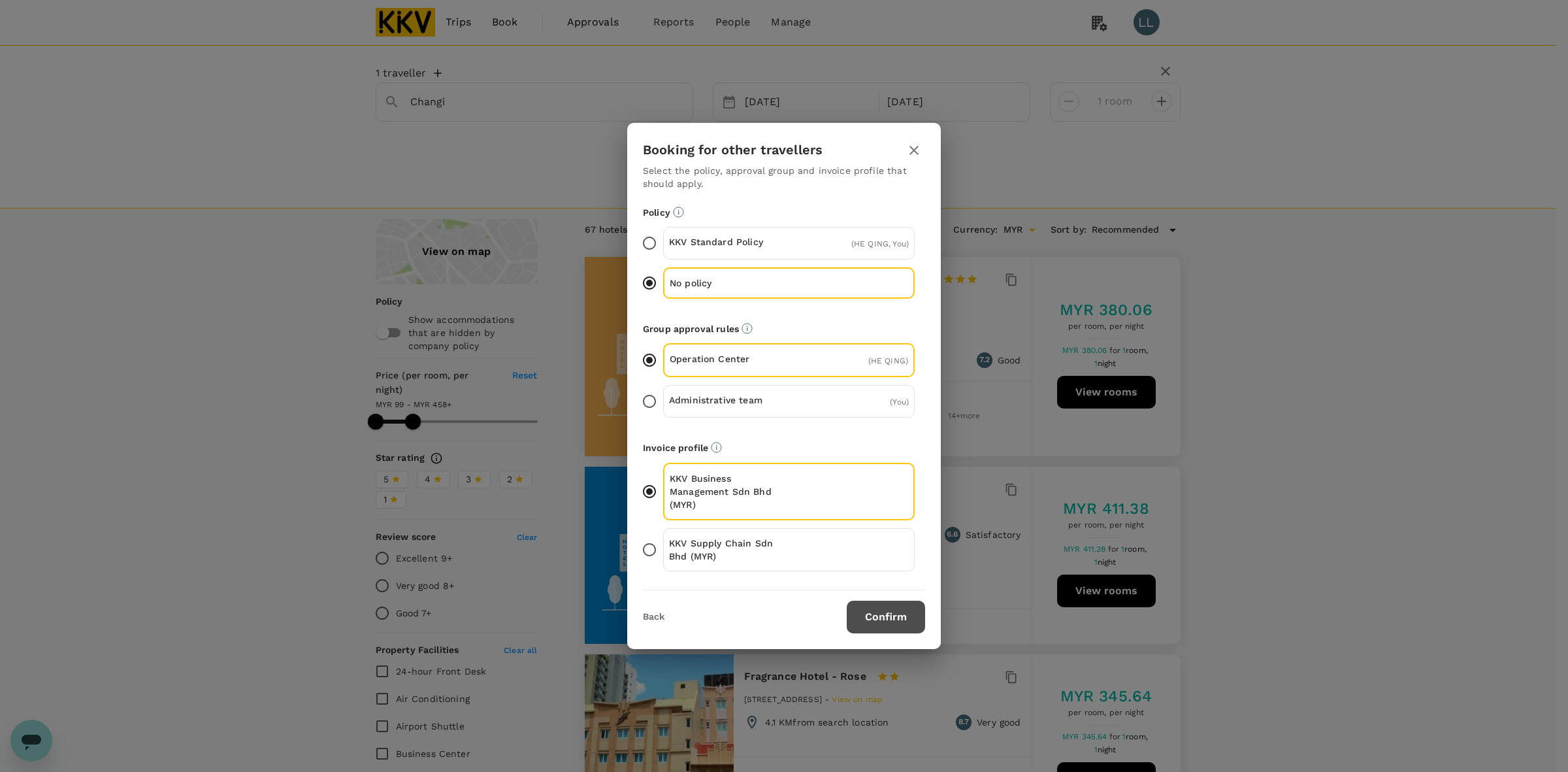
drag, startPoint x: 867, startPoint y: 615, endPoint x: 867, endPoint y: 607, distance: 8.0
click at [867, 613] on button "Confirm" at bounding box center [886, 617] width 78 height 33
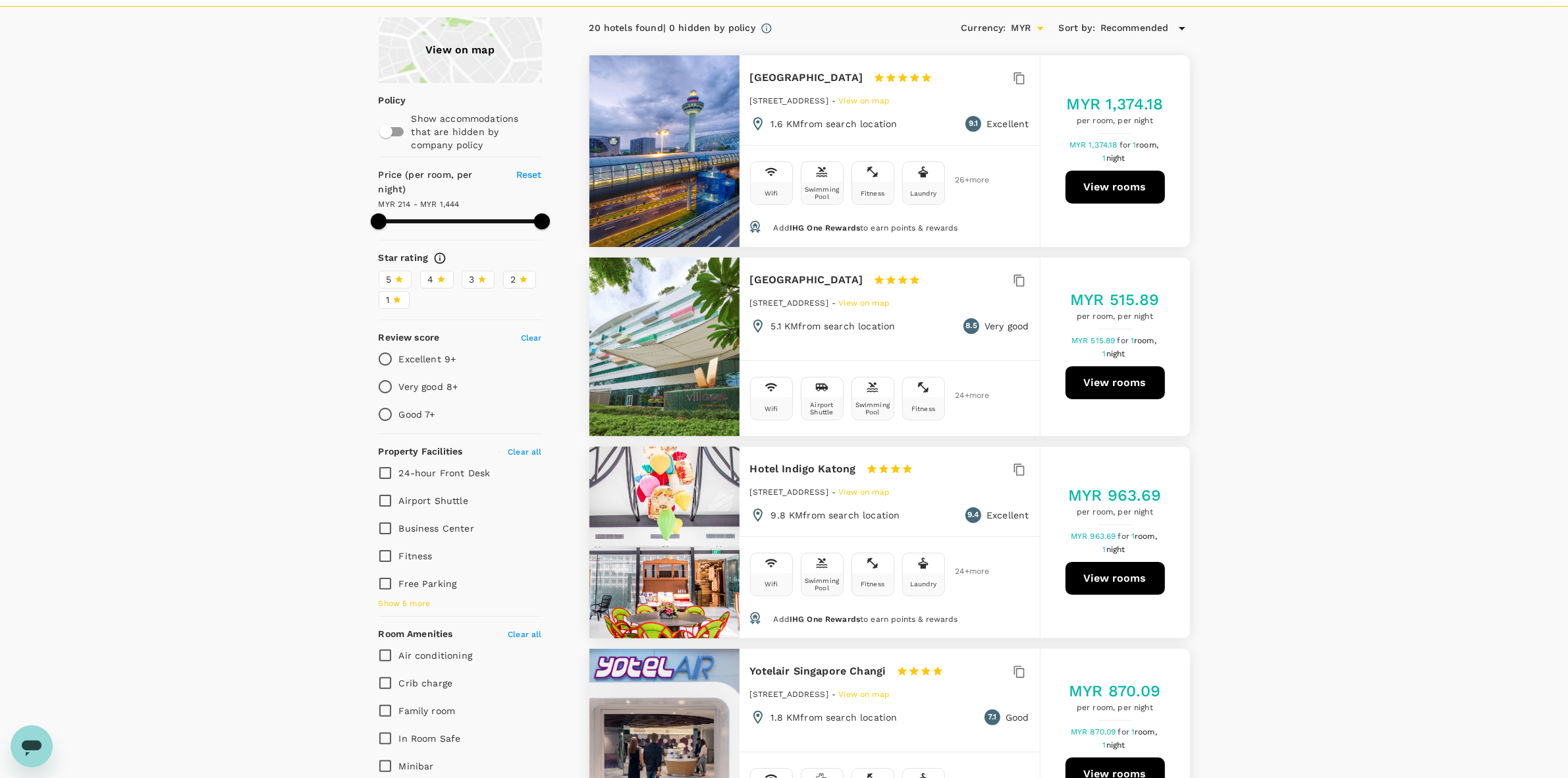
scroll to position [83, 0]
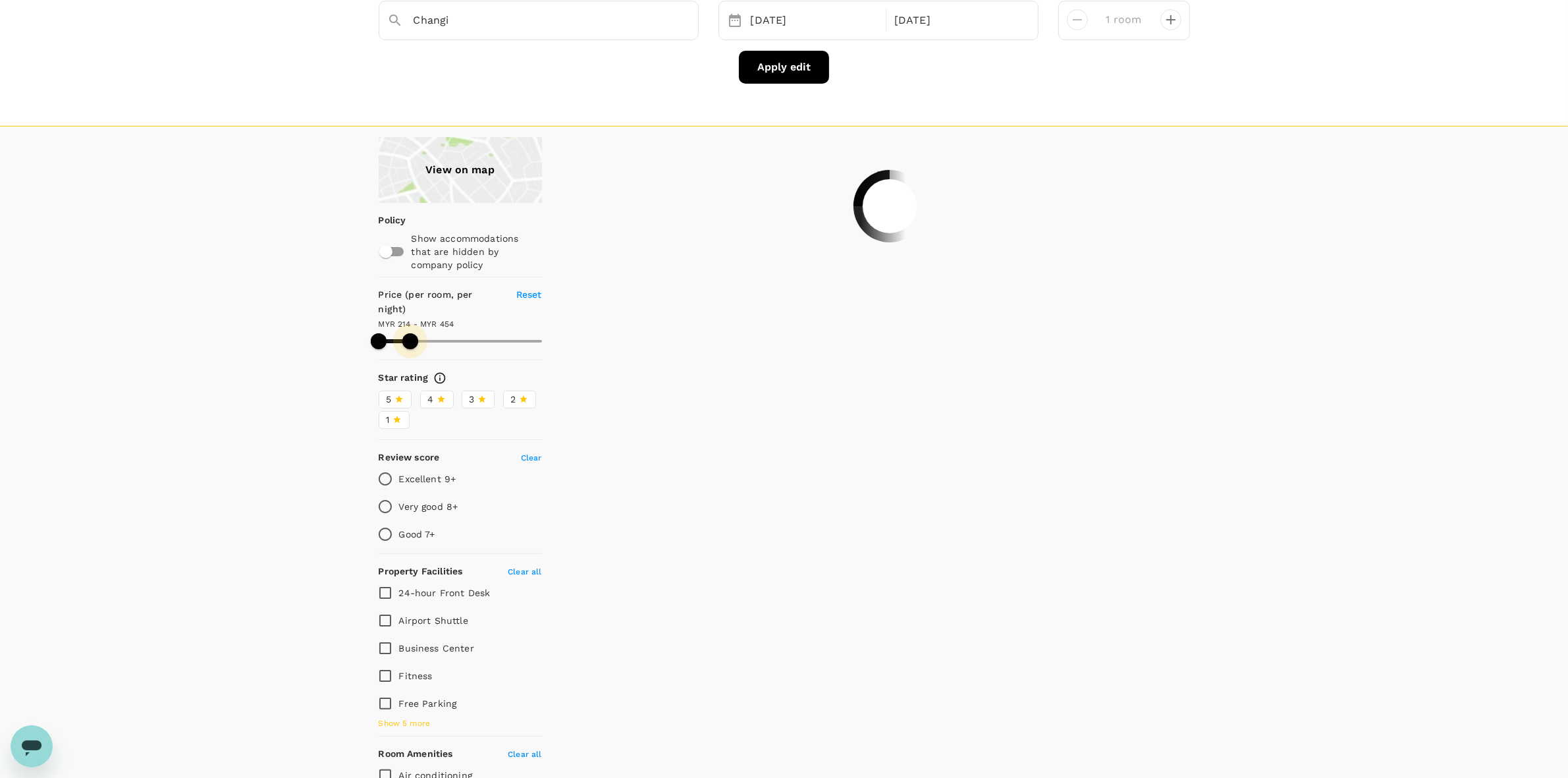
drag, startPoint x: 538, startPoint y: 330, endPoint x: 410, endPoint y: 330, distance: 128.0
click at [410, 333] on span at bounding box center [410, 341] width 16 height 16
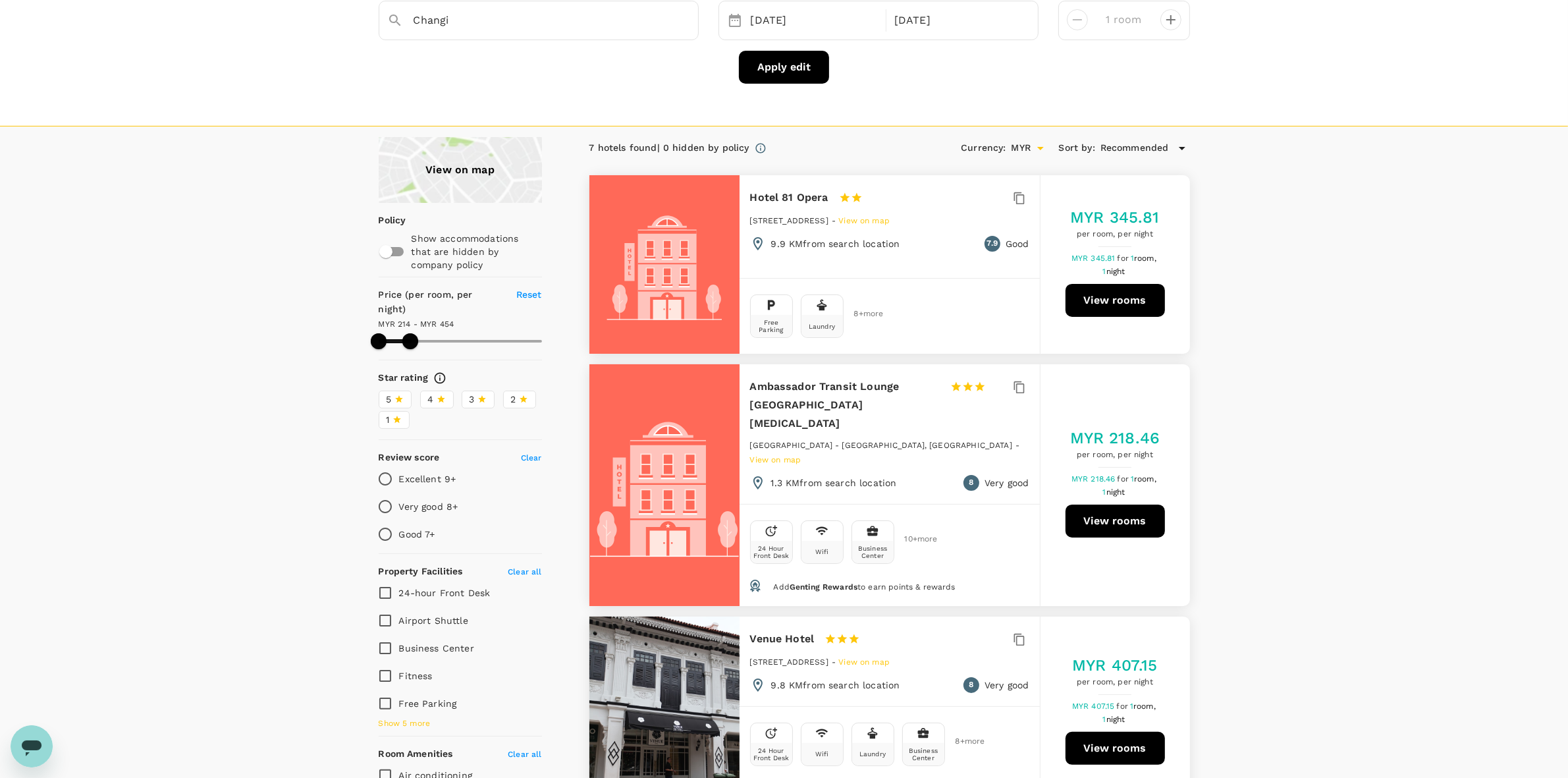
drag, startPoint x: 746, startPoint y: 193, endPoint x: 825, endPoint y: 199, distance: 79.2
click at [825, 199] on div "Hotel 81 Opera 1 Star 2 Stars 3 Stars 4 Stars 5 Stars 238 Joo Chiat Road, Singa…" at bounding box center [890, 220] width 300 height 89
copy h6 "Hotel 81 Opera"
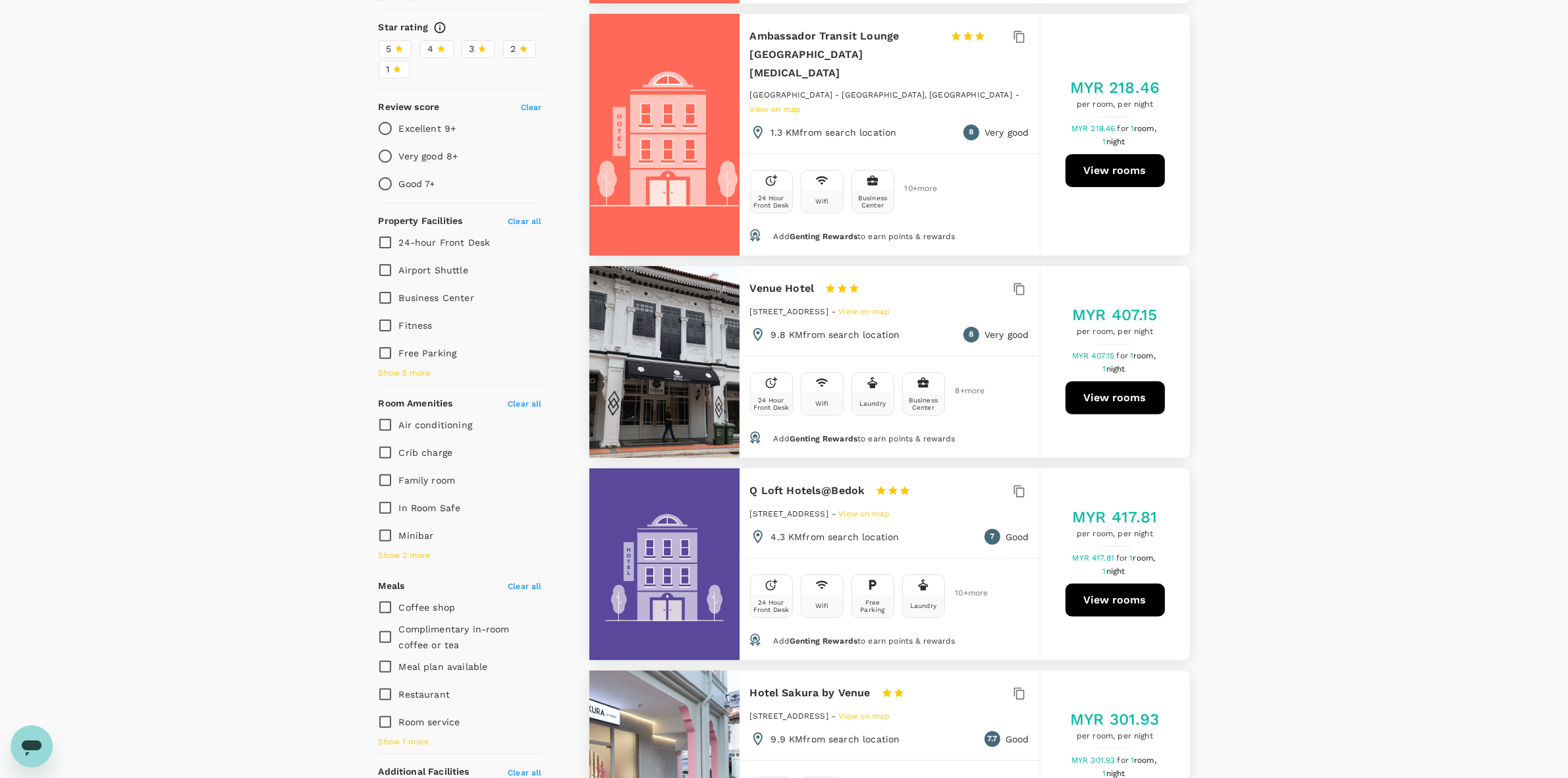
scroll to position [183, 0]
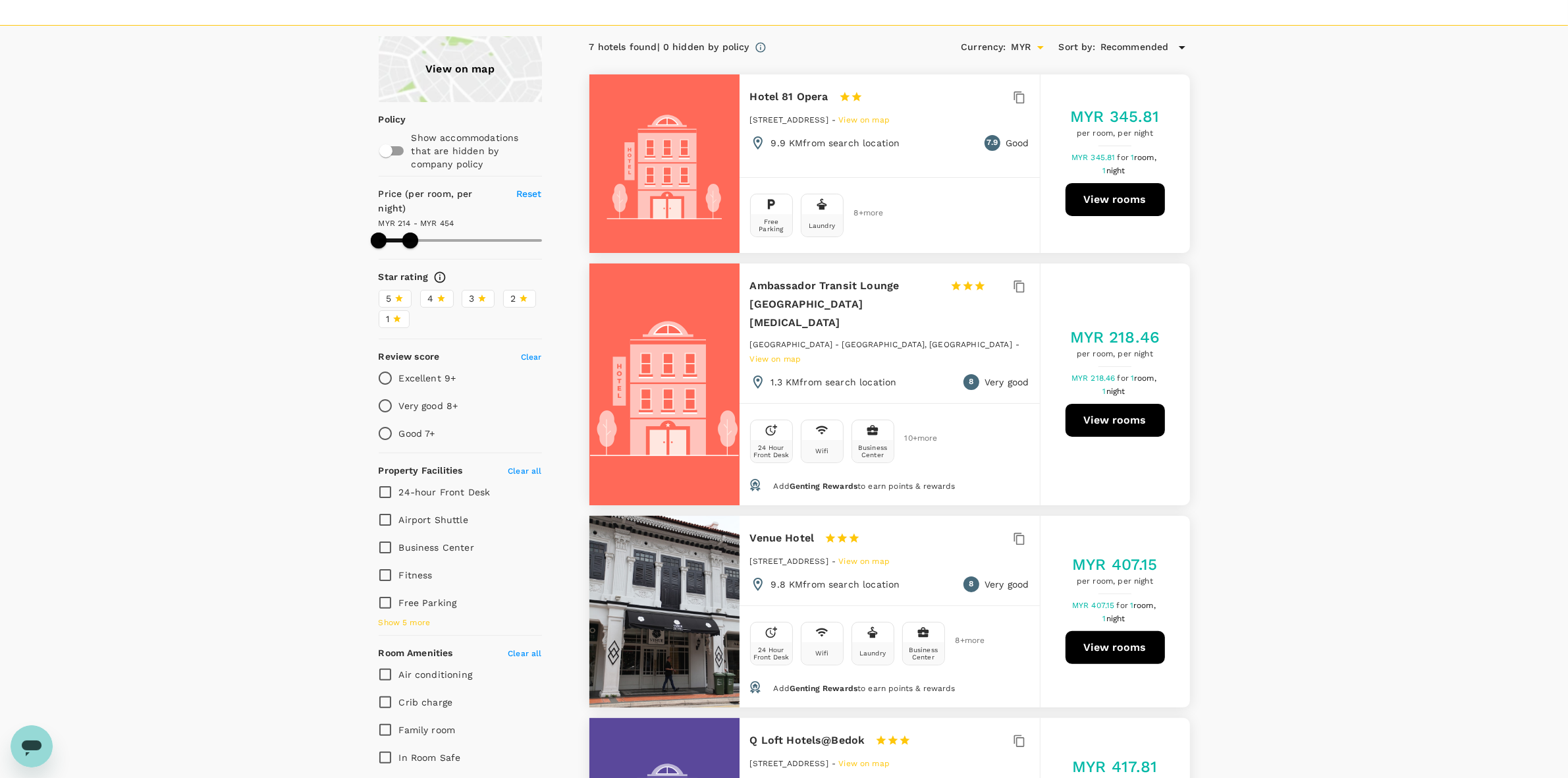
click at [431, 292] on span "4" at bounding box center [431, 299] width 6 height 14
click at [0, 0] on input "4" at bounding box center [0, 0] width 0 height 0
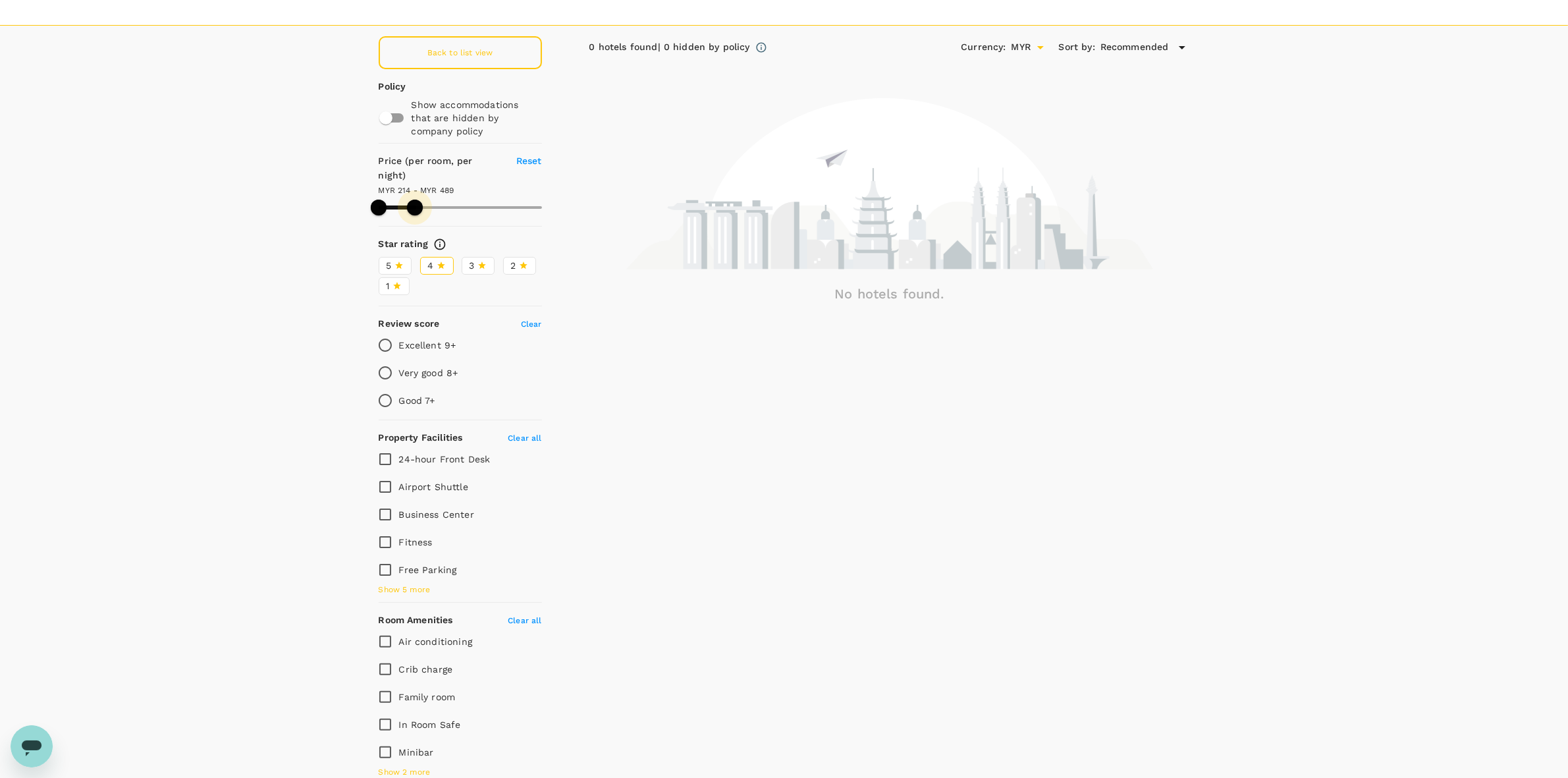
click at [415, 200] on span at bounding box center [415, 207] width 16 height 16
click at [419, 200] on span at bounding box center [419, 207] width 16 height 16
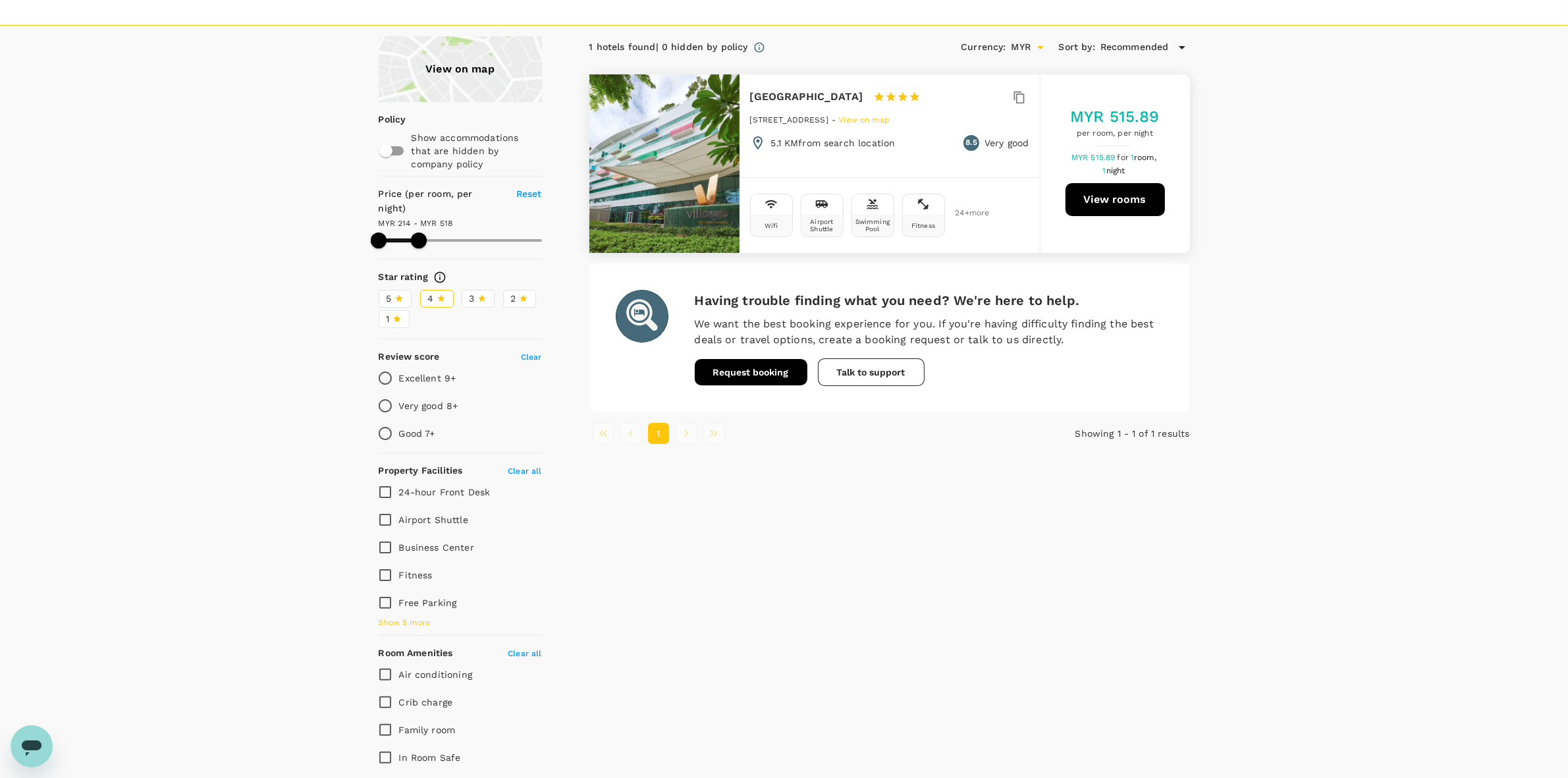
click at [524, 199] on div "Reset" at bounding box center [521, 201] width 41 height 29
click at [482, 294] on icon at bounding box center [482, 299] width 9 height 9
click at [0, 0] on input "3" at bounding box center [0, 0] width 0 height 0
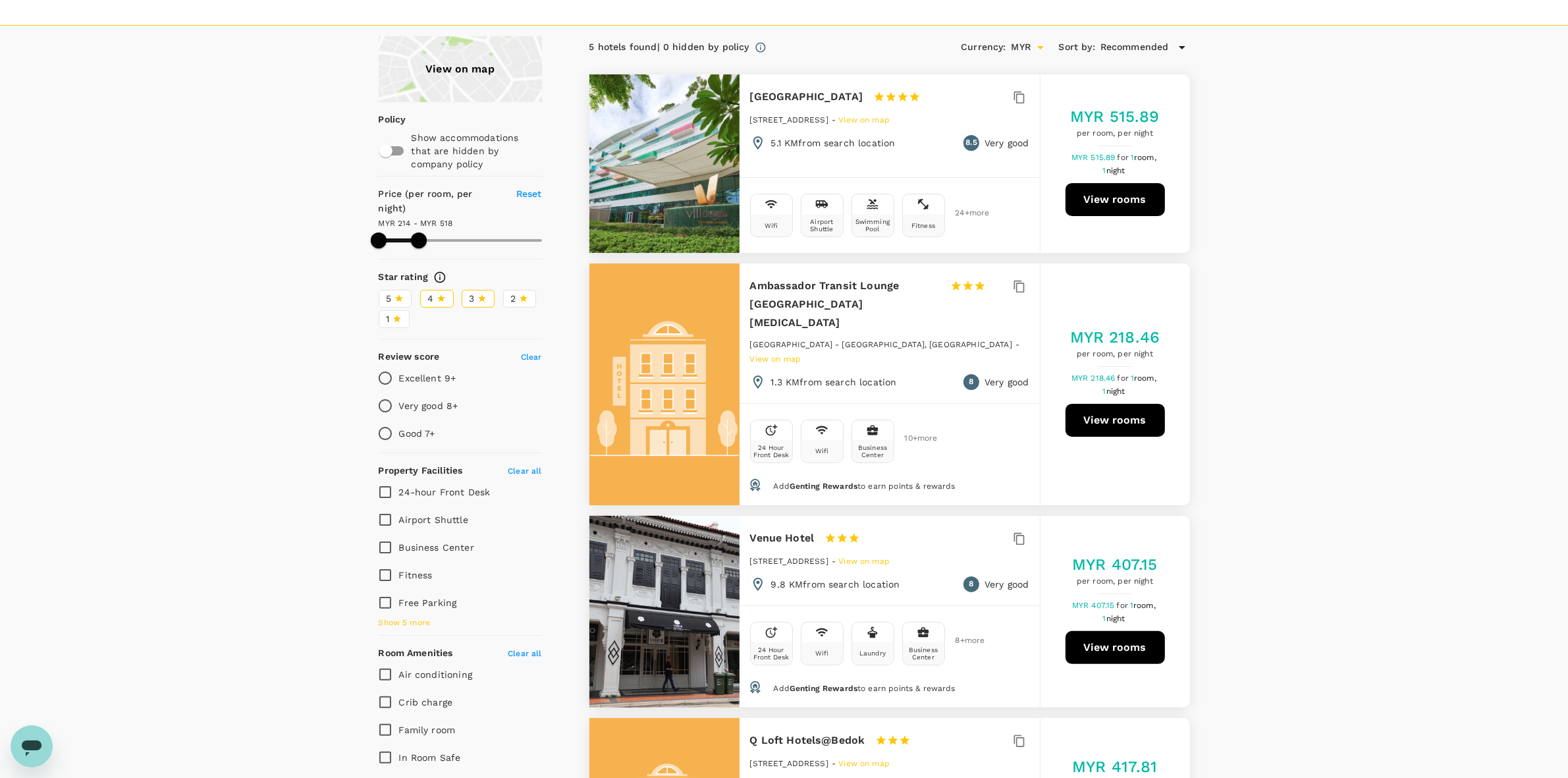
click at [1258, 340] on div "View on map Policy Show accommodations that are hidden by company policy Price …" at bounding box center [784, 683] width 1568 height 1294
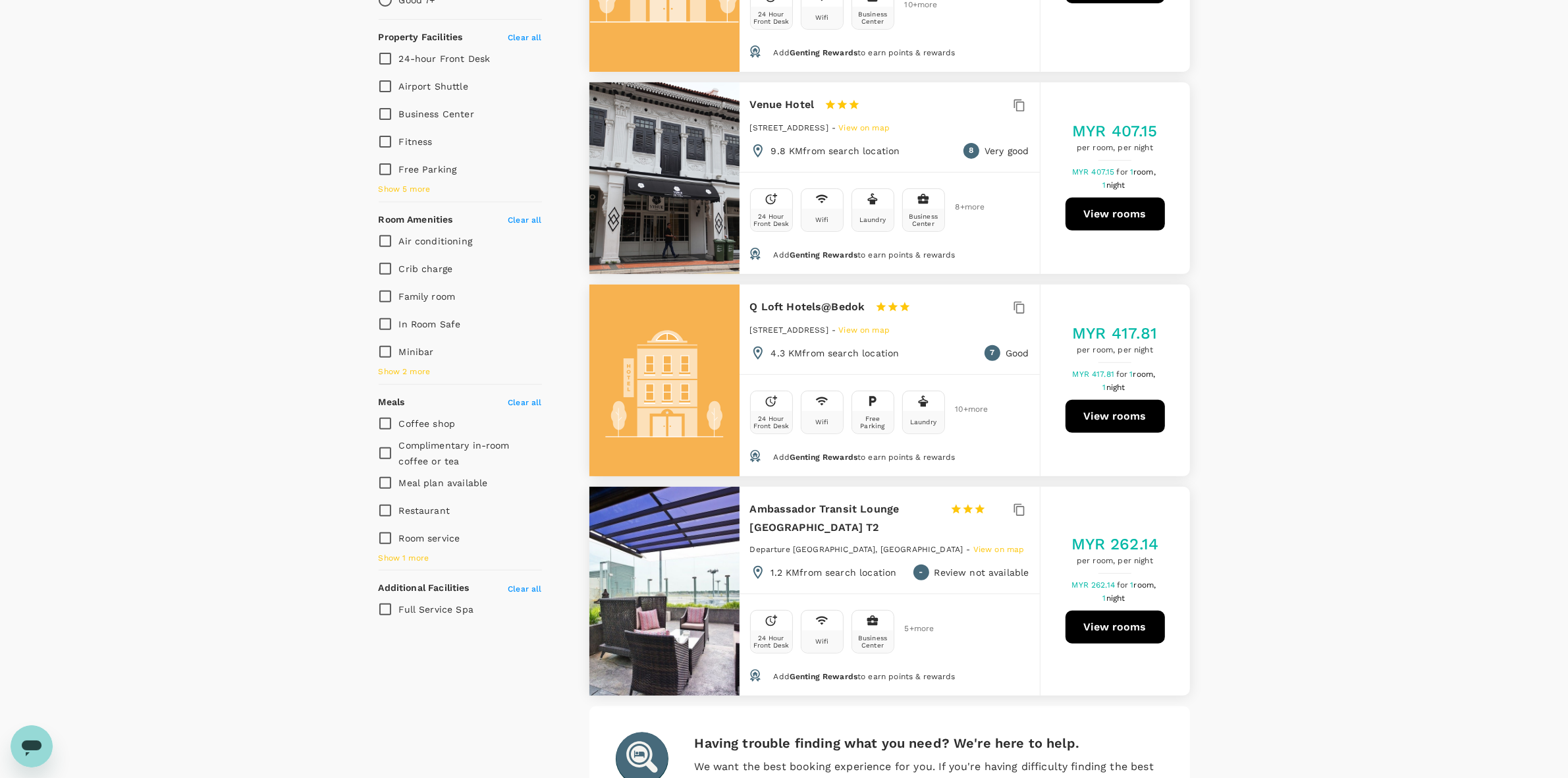
scroll to position [677, 0]
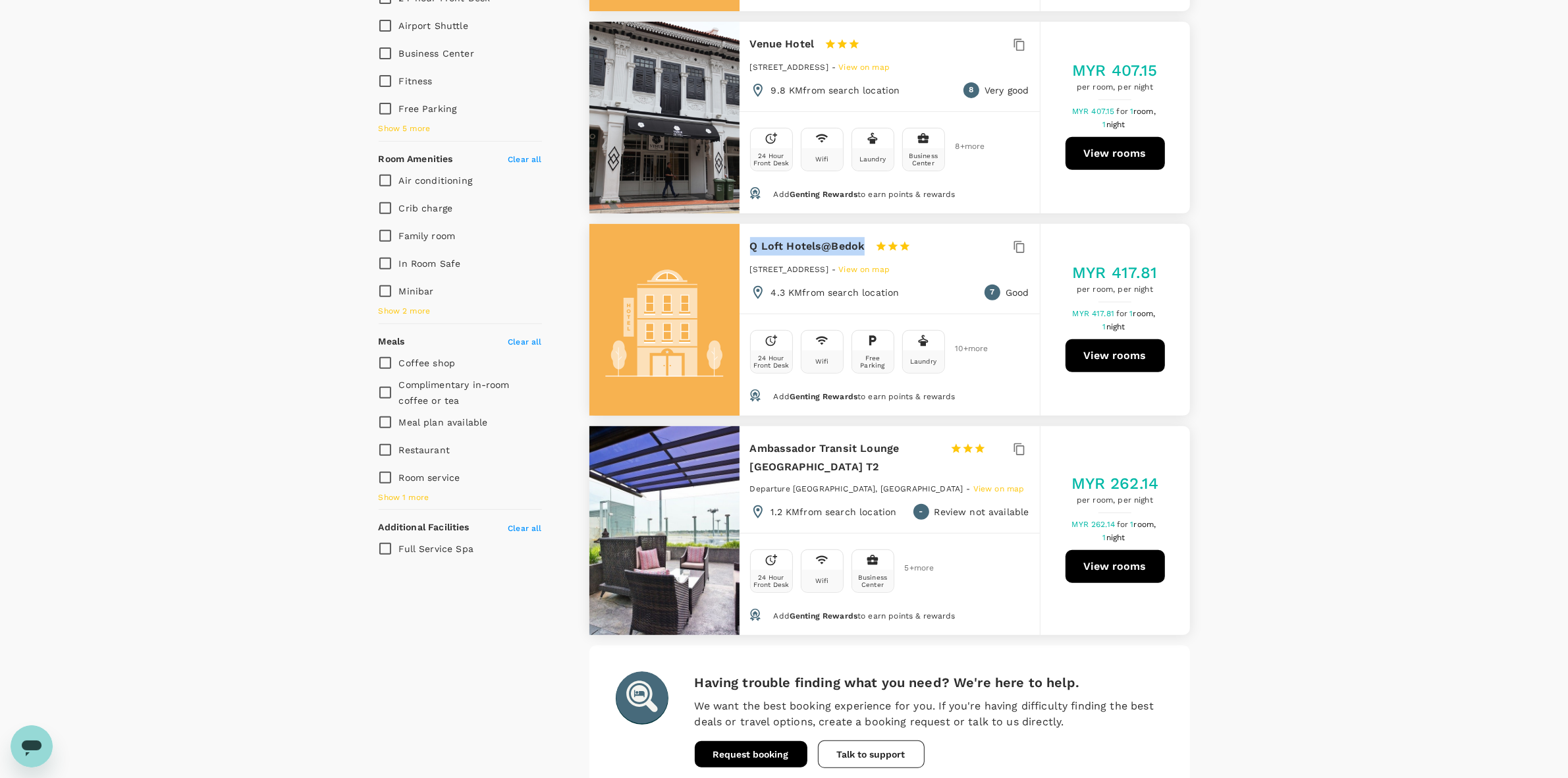
drag, startPoint x: 749, startPoint y: 212, endPoint x: 863, endPoint y: 211, distance: 114.0
click at [863, 237] on h6 "Q Loft Hotels@Bedok" at bounding box center [808, 246] width 116 height 19
copy h6 "Q Loft Hotels@Bedok"
drag, startPoint x: 1364, startPoint y: 401, endPoint x: 818, endPoint y: 234, distance: 571.0
click at [1356, 397] on div "View on map Policy Show accommodations that are hidden by company policy Price …" at bounding box center [784, 189] width 1568 height 1294
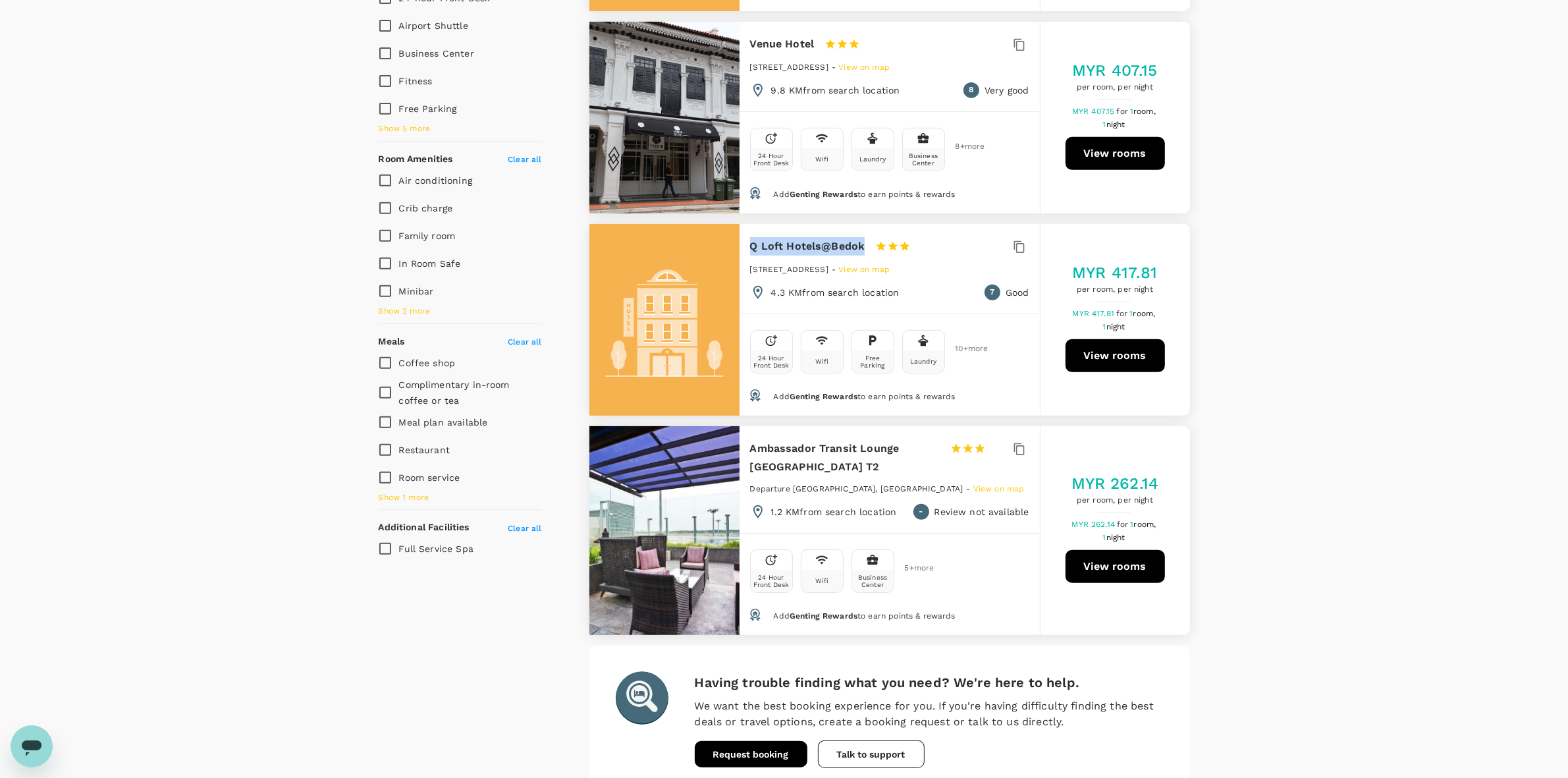
drag, startPoint x: 752, startPoint y: 211, endPoint x: 861, endPoint y: 212, distance: 109.0
click at [861, 237] on h6 "Q Loft Hotels@Bedok" at bounding box center [808, 246] width 116 height 19
copy h6 "Q Loft Hotels@Bedok"
drag, startPoint x: 1323, startPoint y: 425, endPoint x: 1302, endPoint y: 422, distance: 21.2
click at [1322, 423] on div "View on map Policy Show accommodations that are hidden by company policy Price …" at bounding box center [784, 189] width 1568 height 1294
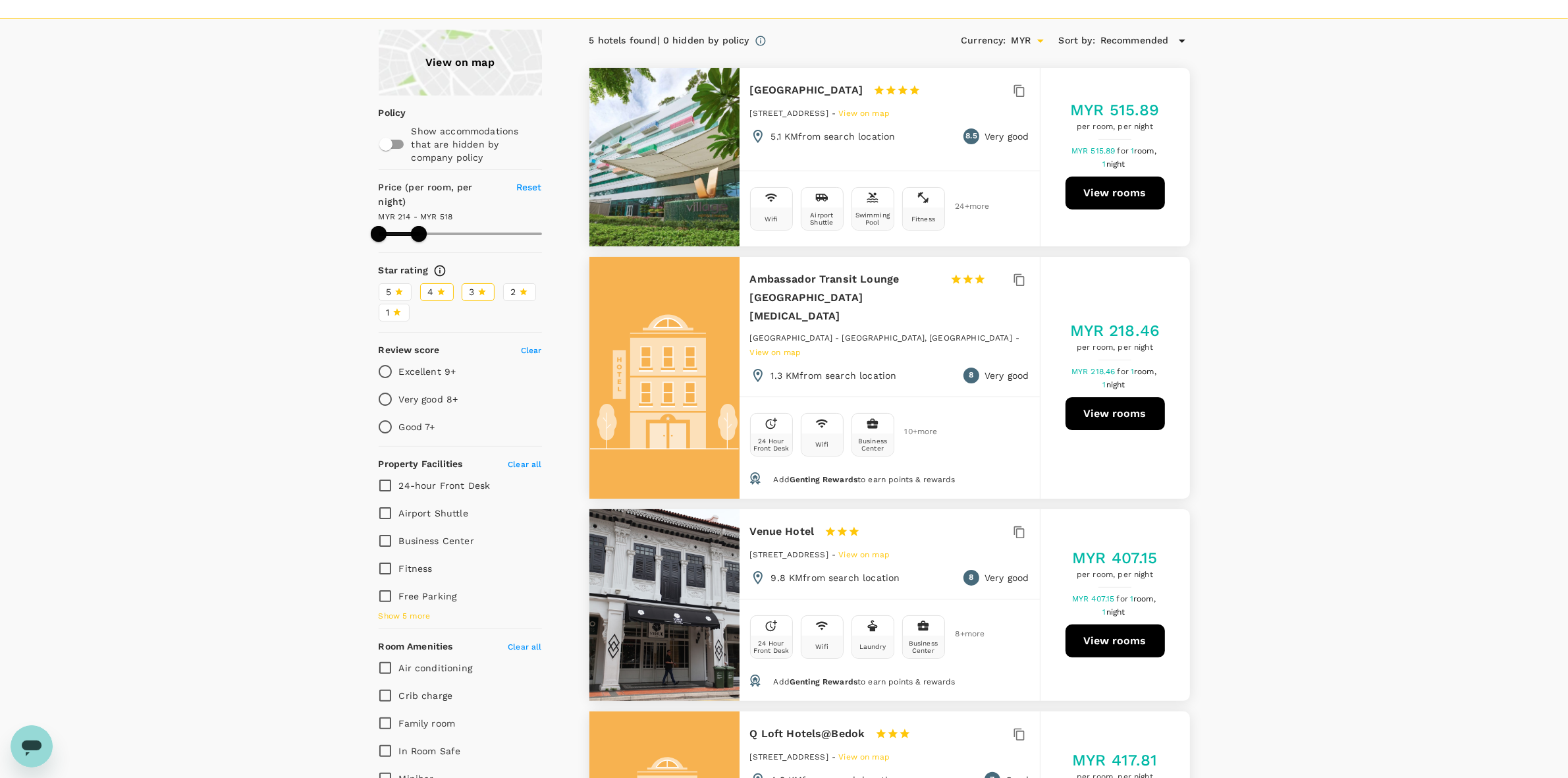
scroll to position [101, 0]
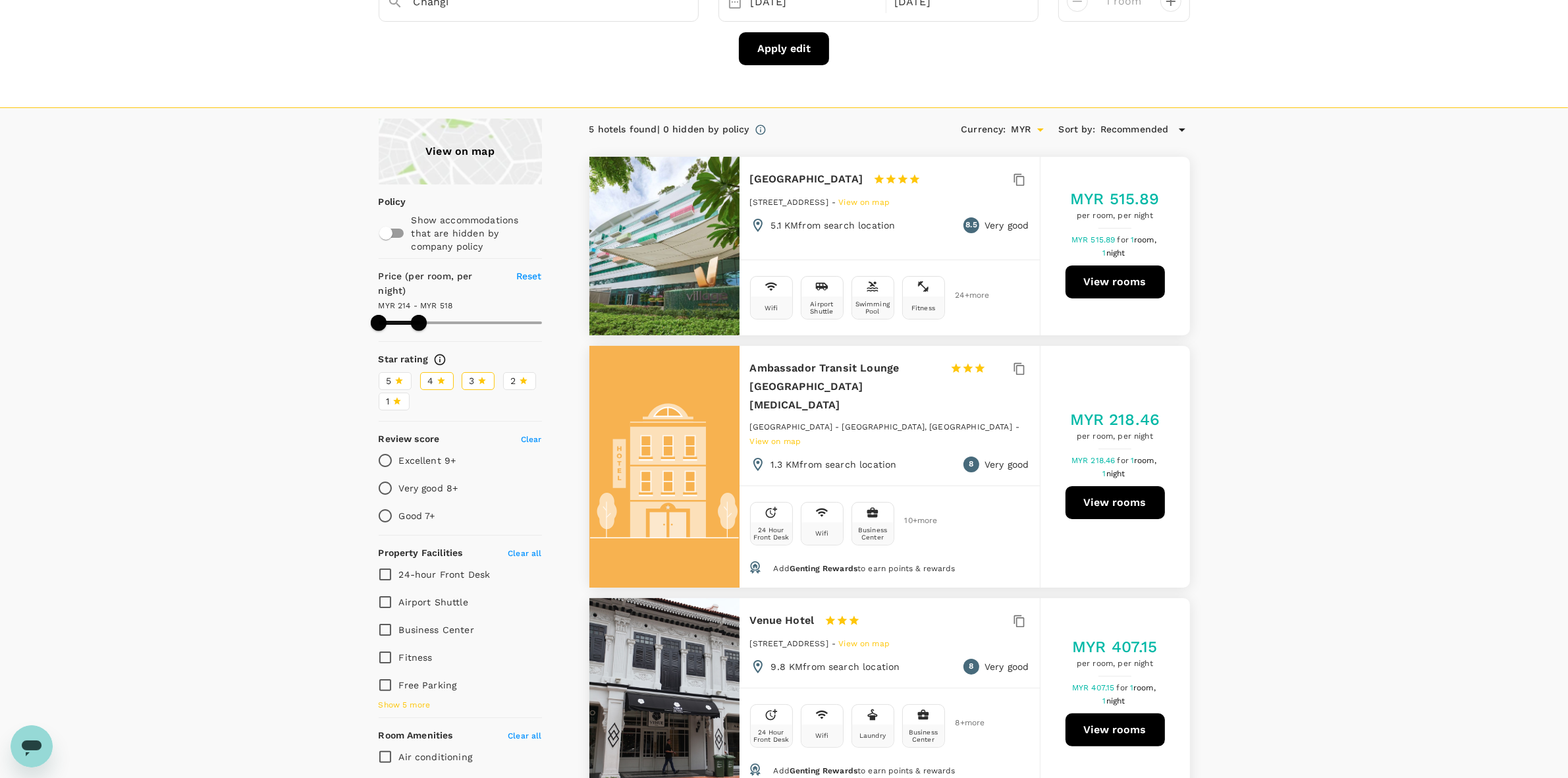
click at [1301, 430] on div "View on map Policy Show accommodations that are hidden by company policy Price …" at bounding box center [784, 765] width 1568 height 1294
click at [521, 377] on icon at bounding box center [524, 381] width 8 height 8
click at [0, 0] on input "2" at bounding box center [0, 0] width 0 height 0
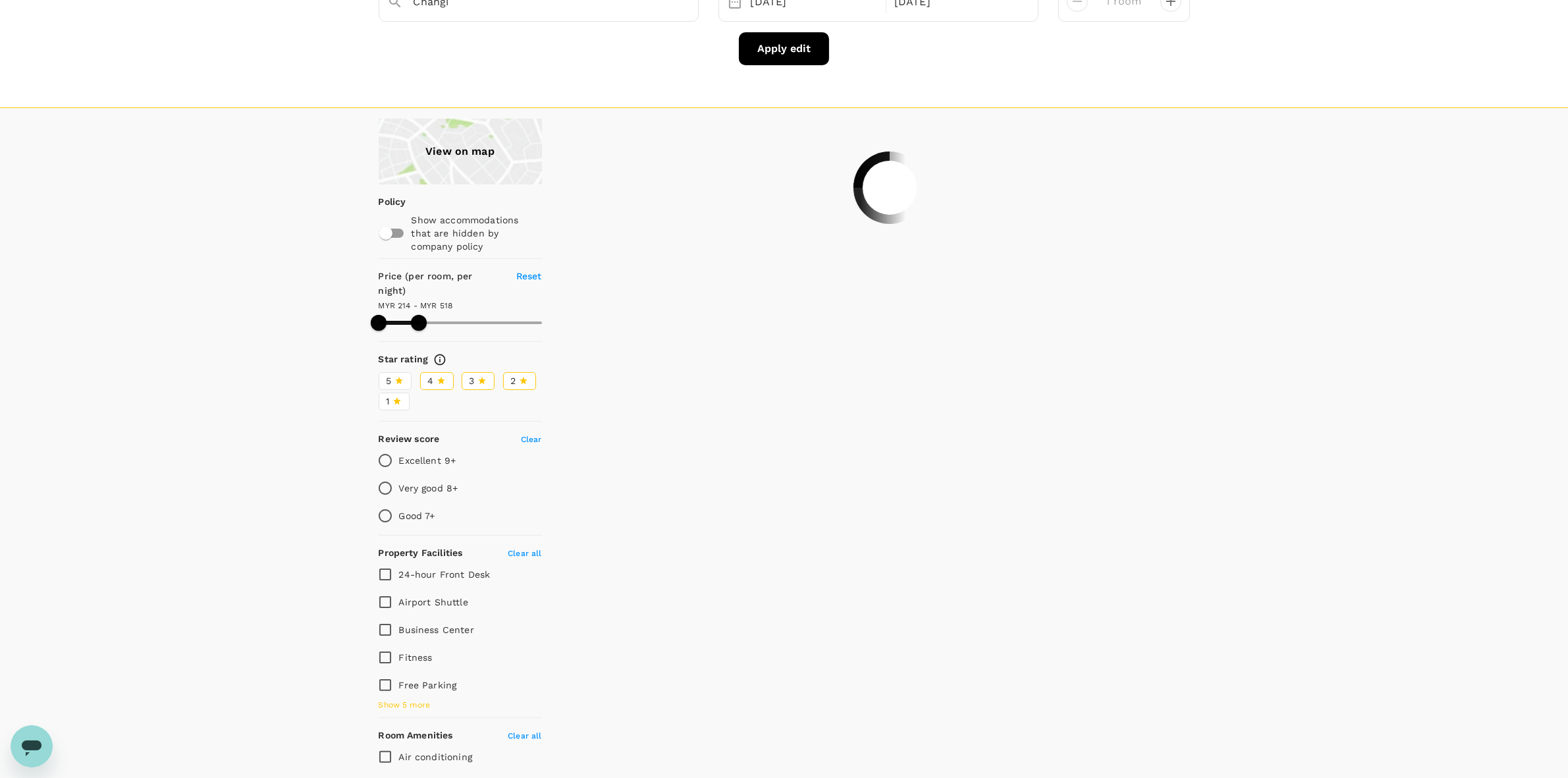
type input "518.08"
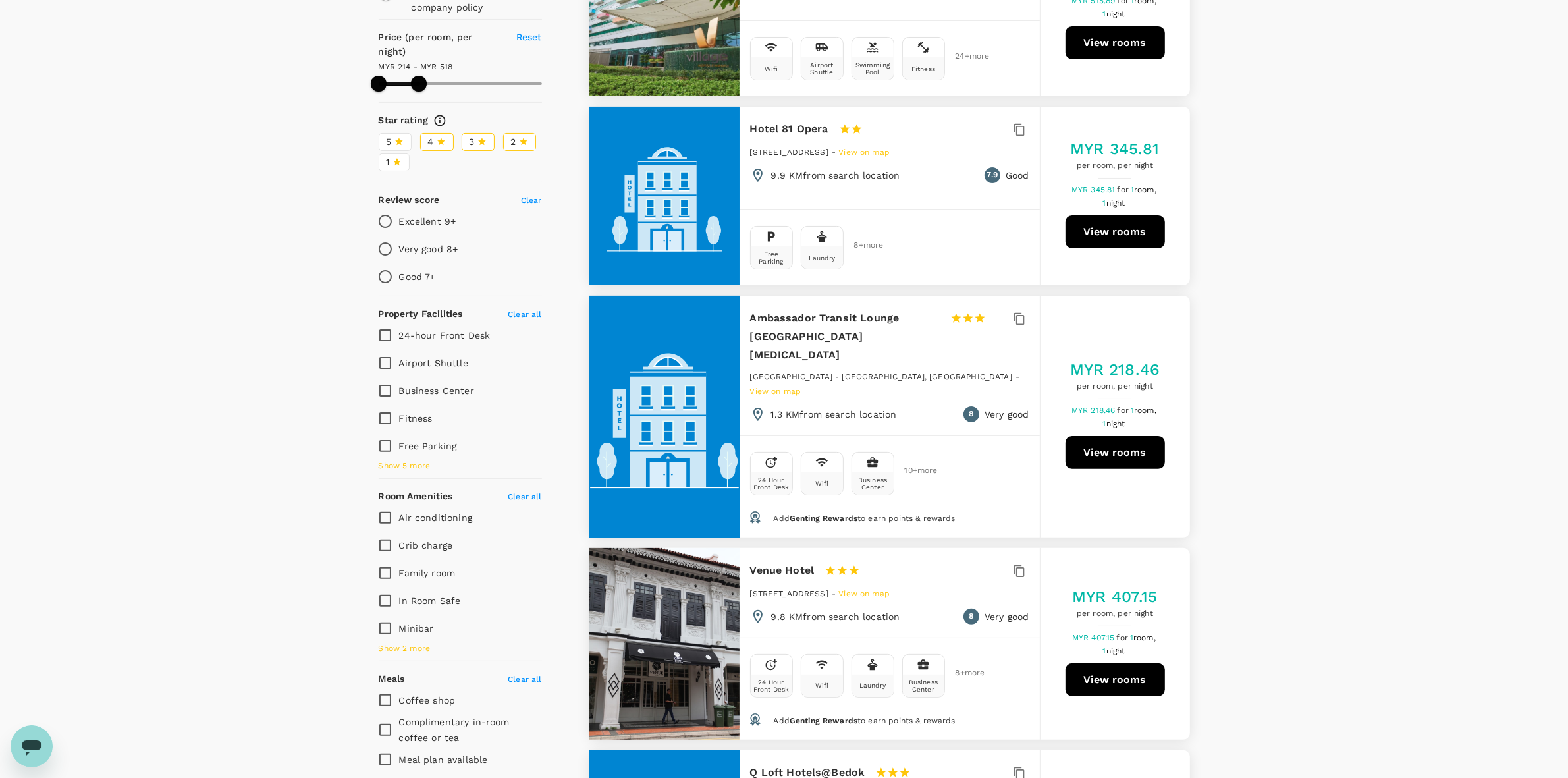
scroll to position [348, 0]
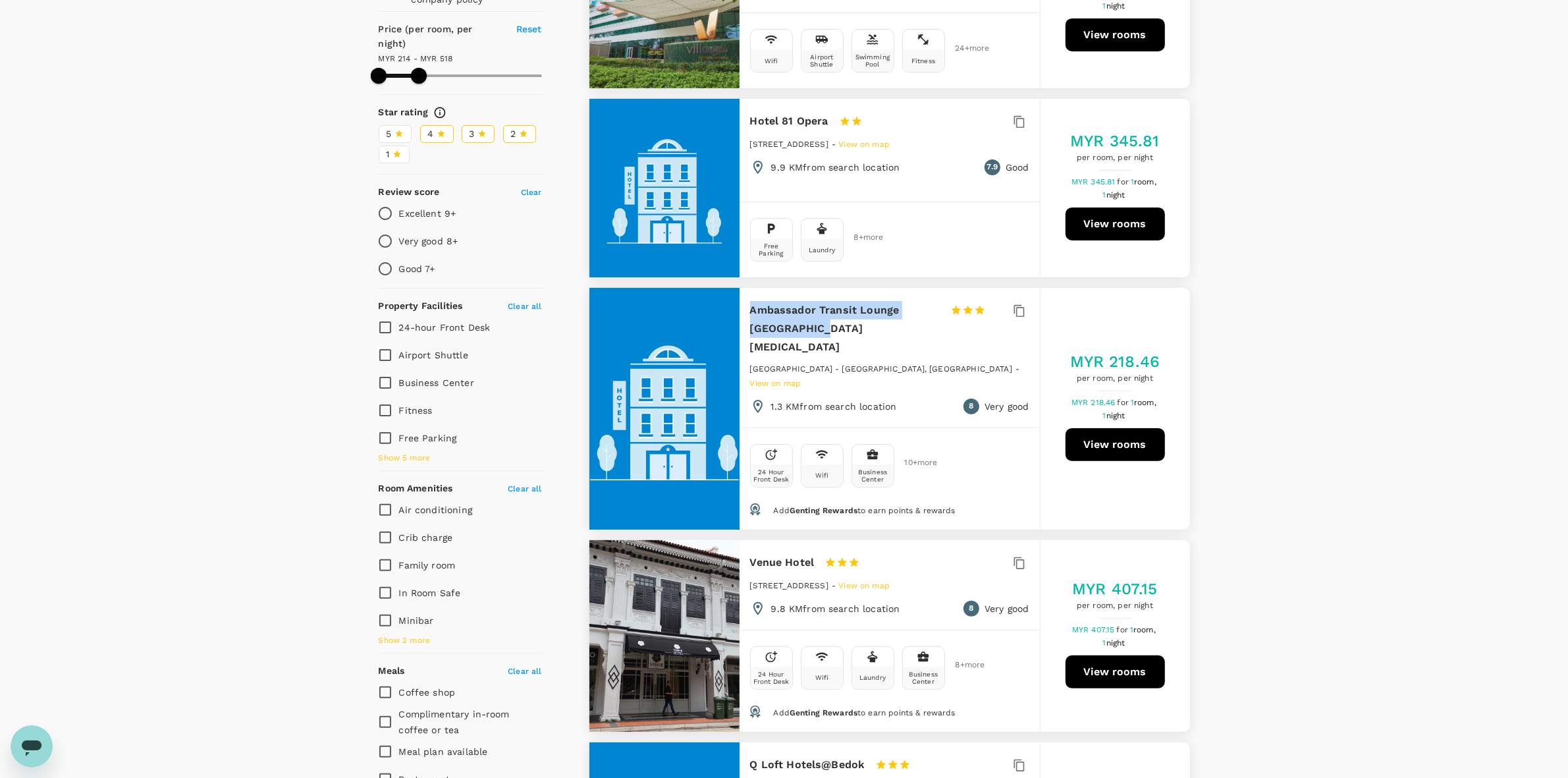
drag, startPoint x: 785, startPoint y: 325, endPoint x: 752, endPoint y: 310, distance: 36.2
click at [752, 310] on h6 "Ambassador Transit Lounge Singapore T3" at bounding box center [845, 329] width 190 height 56
copy h6 "Ambassador Transit Lounge Singapore T3"
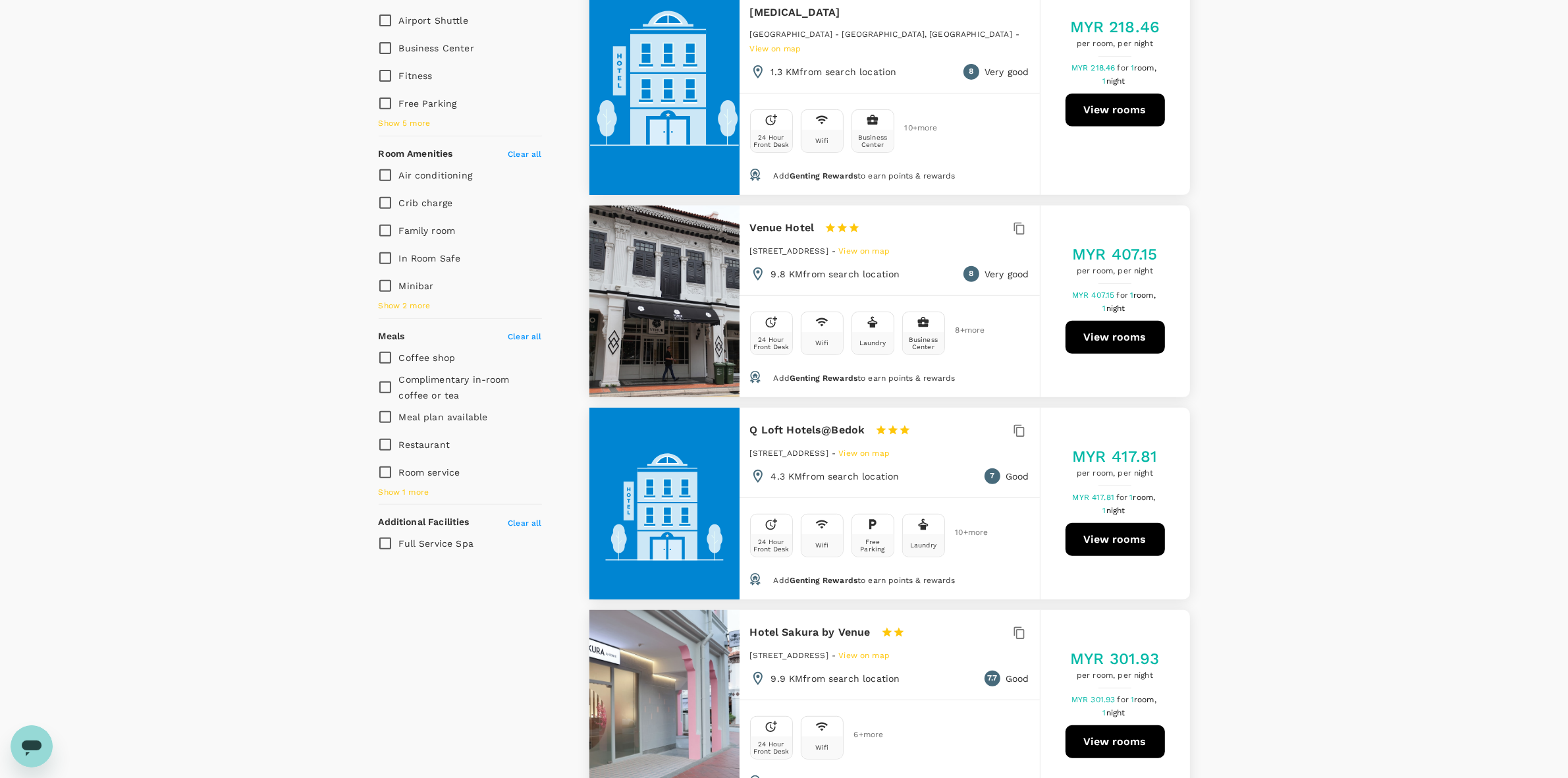
scroll to position [842, 0]
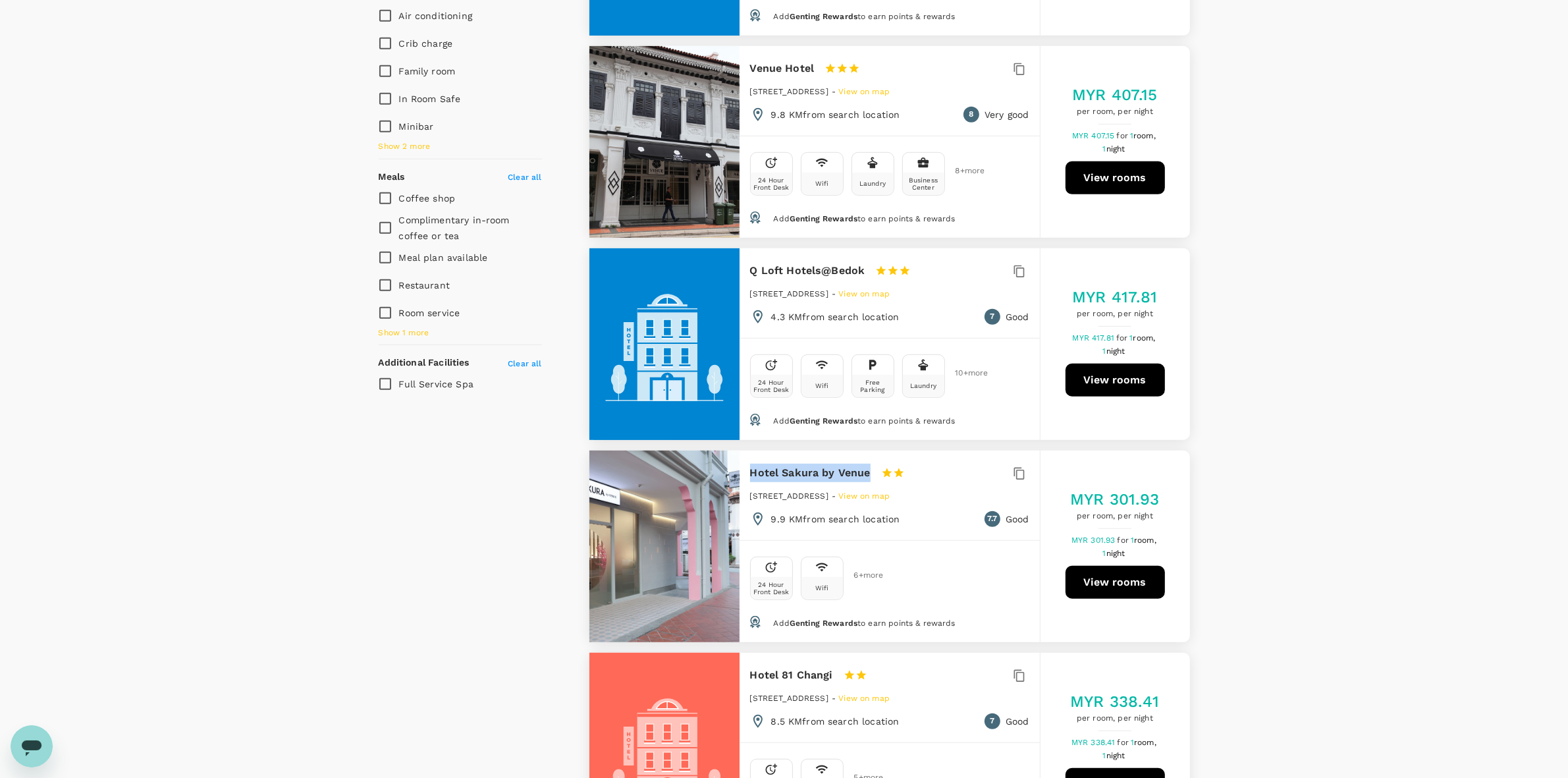
drag, startPoint x: 746, startPoint y: 443, endPoint x: 870, endPoint y: 435, distance: 124.3
click at [870, 451] on div "Hotel Sakura by Venue 1 Star 2 Stars 3 Stars 4 Stars 5 Stars 181 Joo Chiat Road…" at bounding box center [890, 495] width 300 height 89
copy h6 "Hotel Sakura by Venue"
click at [1263, 406] on div "View on map Policy Show accommodations that are hidden by company policy Price …" at bounding box center [784, 321] width 1568 height 1888
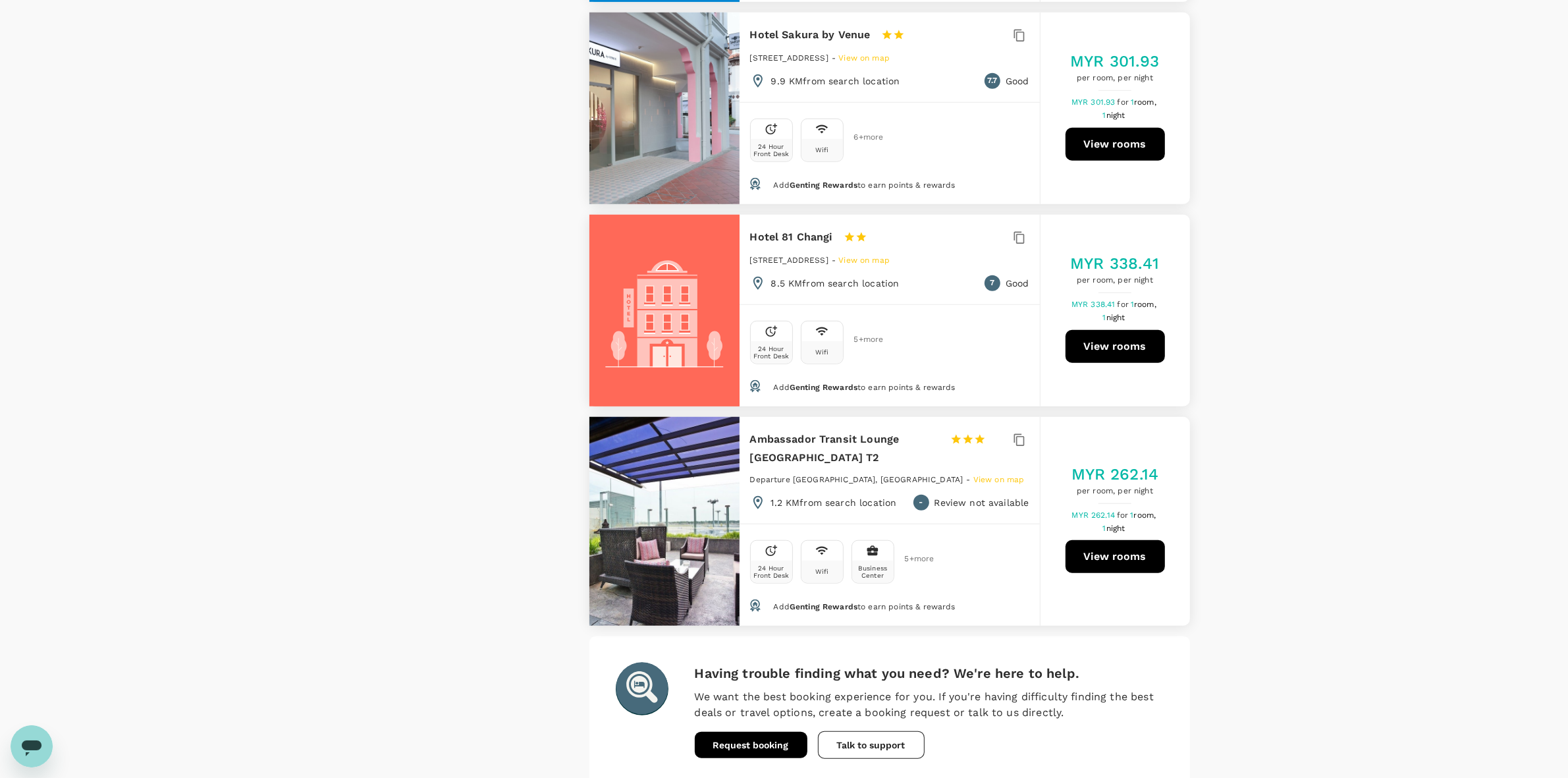
scroll to position [1360, 0]
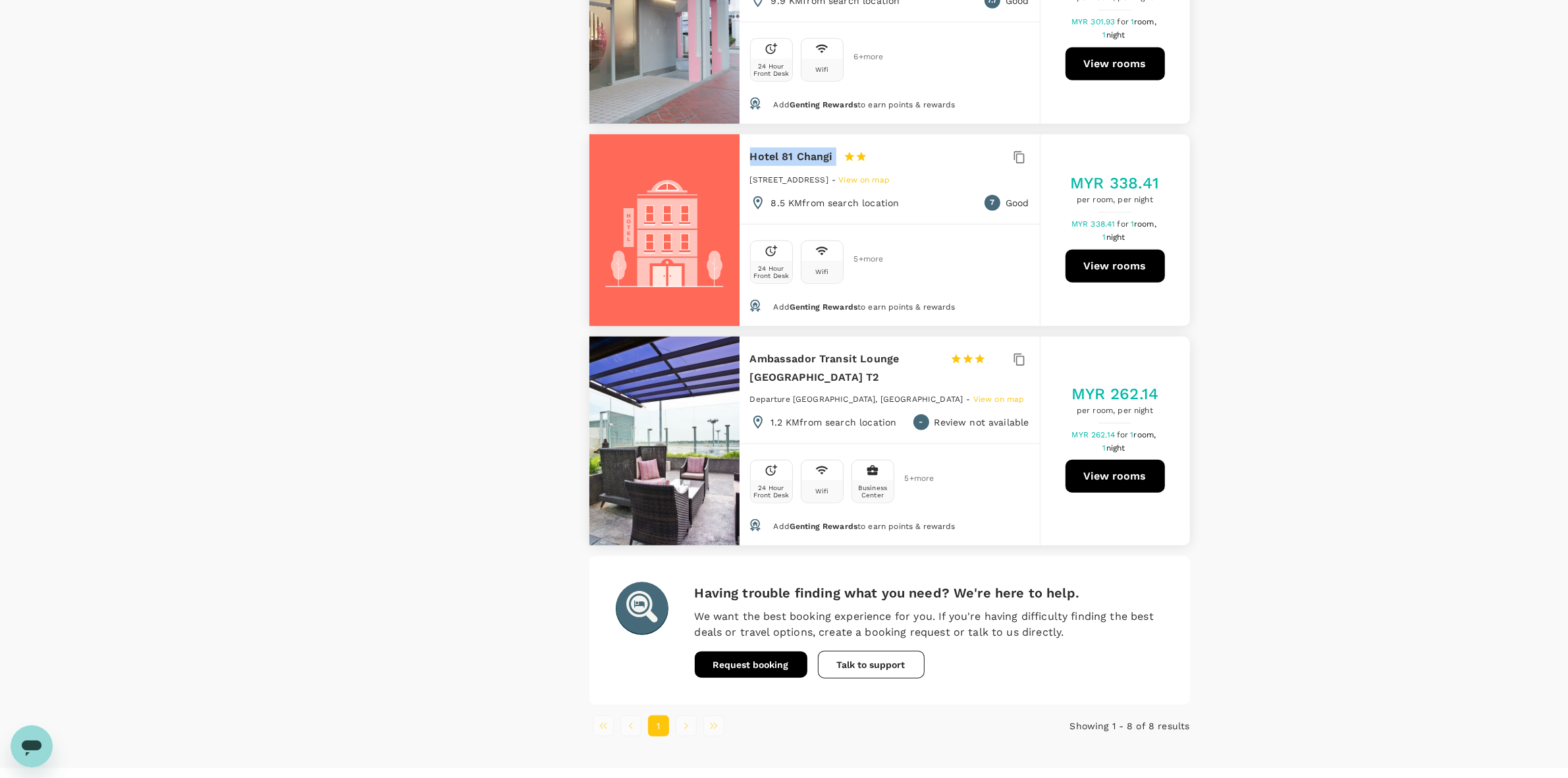
drag, startPoint x: 749, startPoint y: 123, endPoint x: 845, endPoint y: 122, distance: 96.0
click at [845, 148] on div "Hotel 81 Changi 1 Star 2 Stars 3 Stars 4 Stars 5 Stars" at bounding box center [827, 157] width 153 height 19
copy div "Hotel 81 Changi"
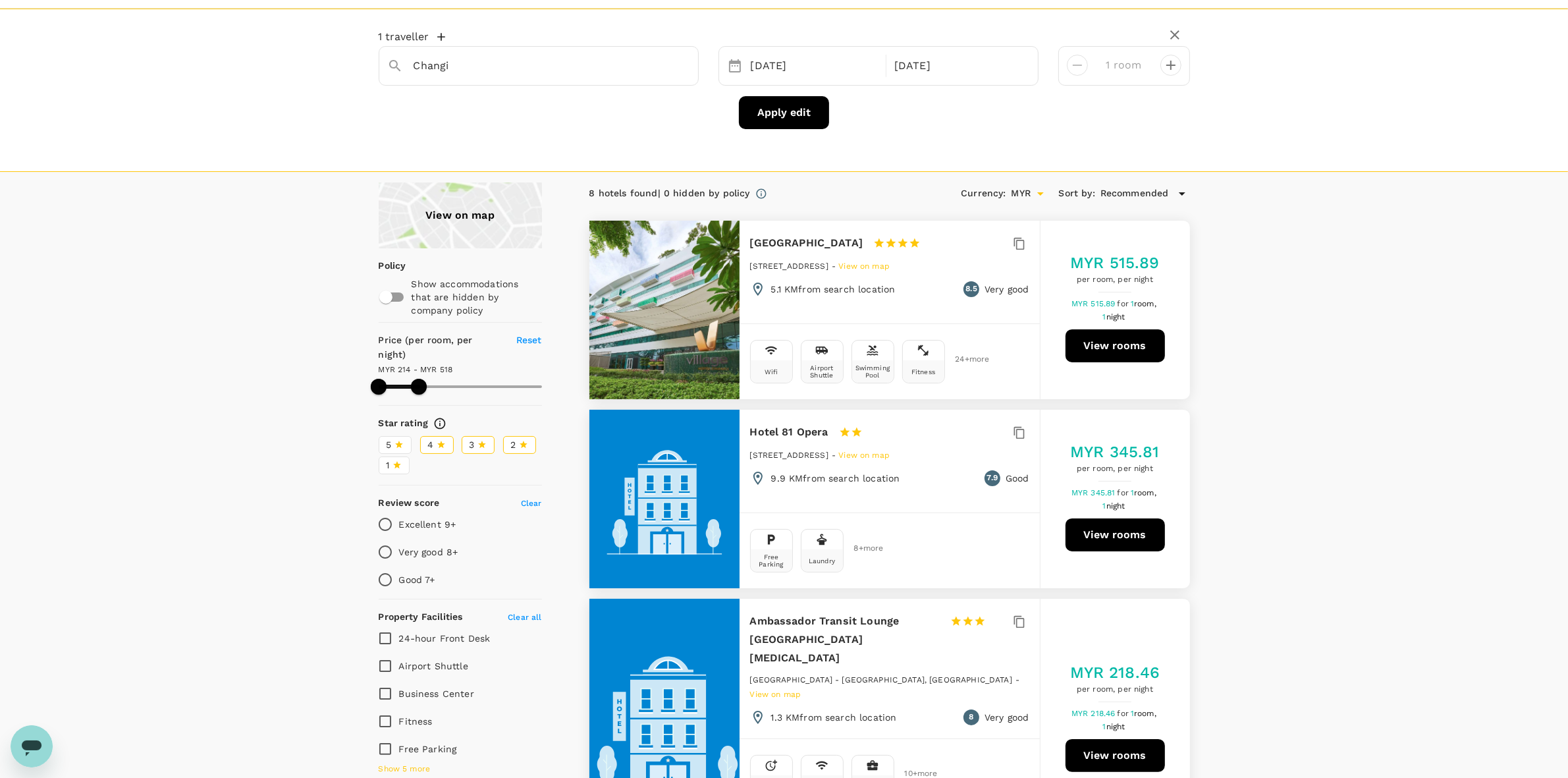
scroll to position [0, 0]
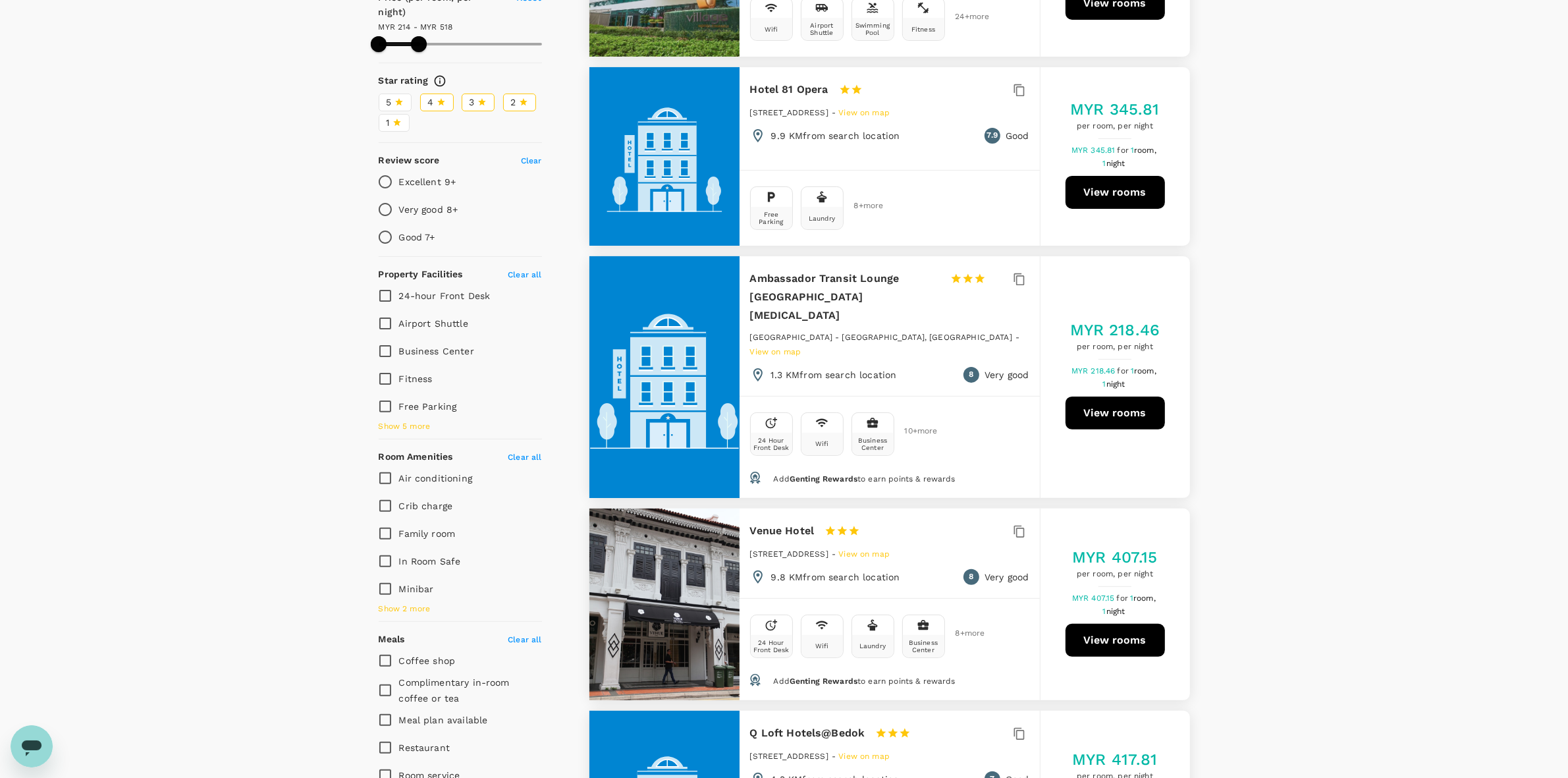
scroll to position [576, 0]
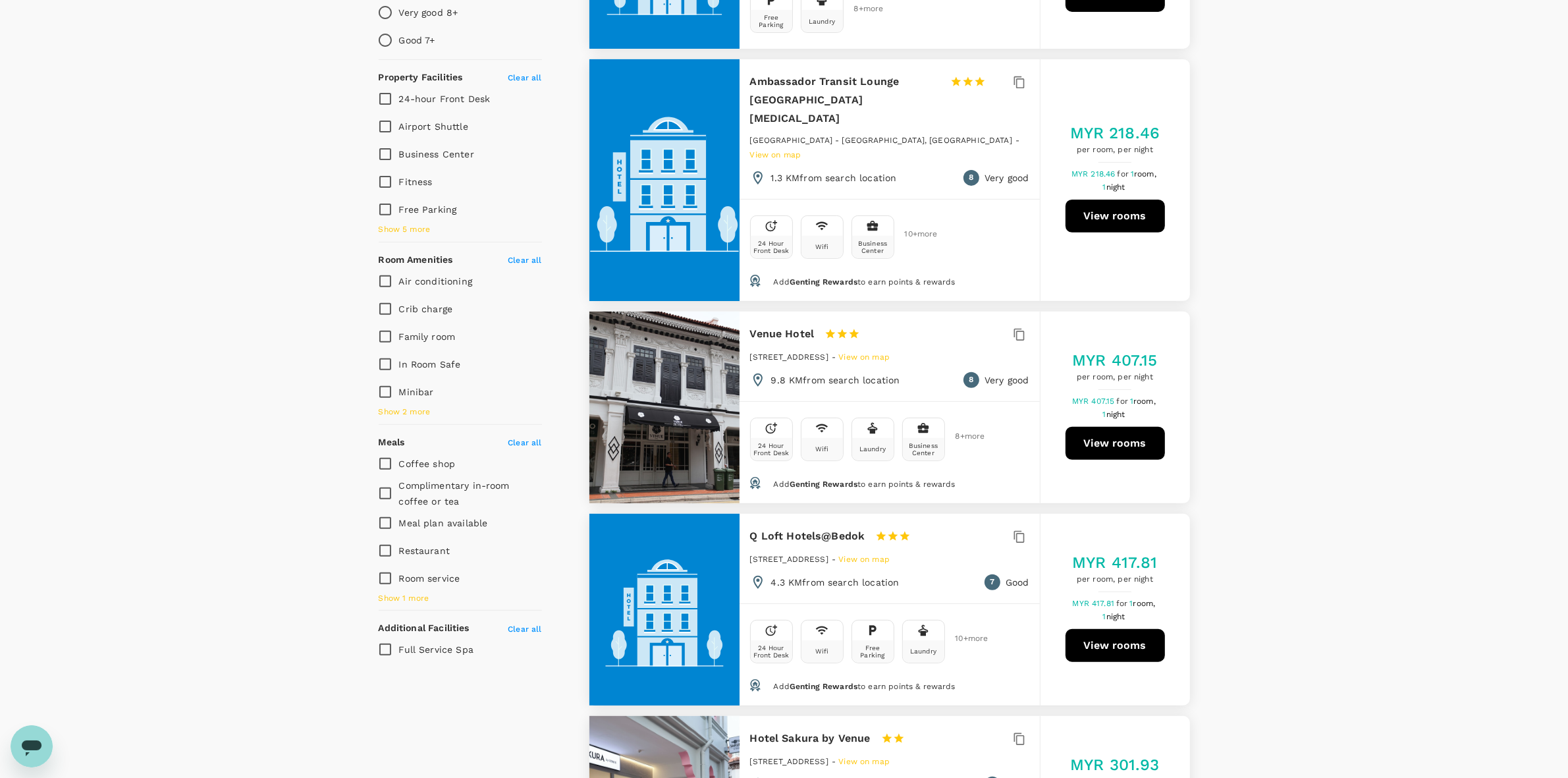
drag, startPoint x: 1385, startPoint y: 481, endPoint x: 1368, endPoint y: 477, distance: 17.5
click at [1383, 479] on div "View on map Policy Show accommodations that are hidden by company policy Price …" at bounding box center [784, 587] width 1568 height 1888
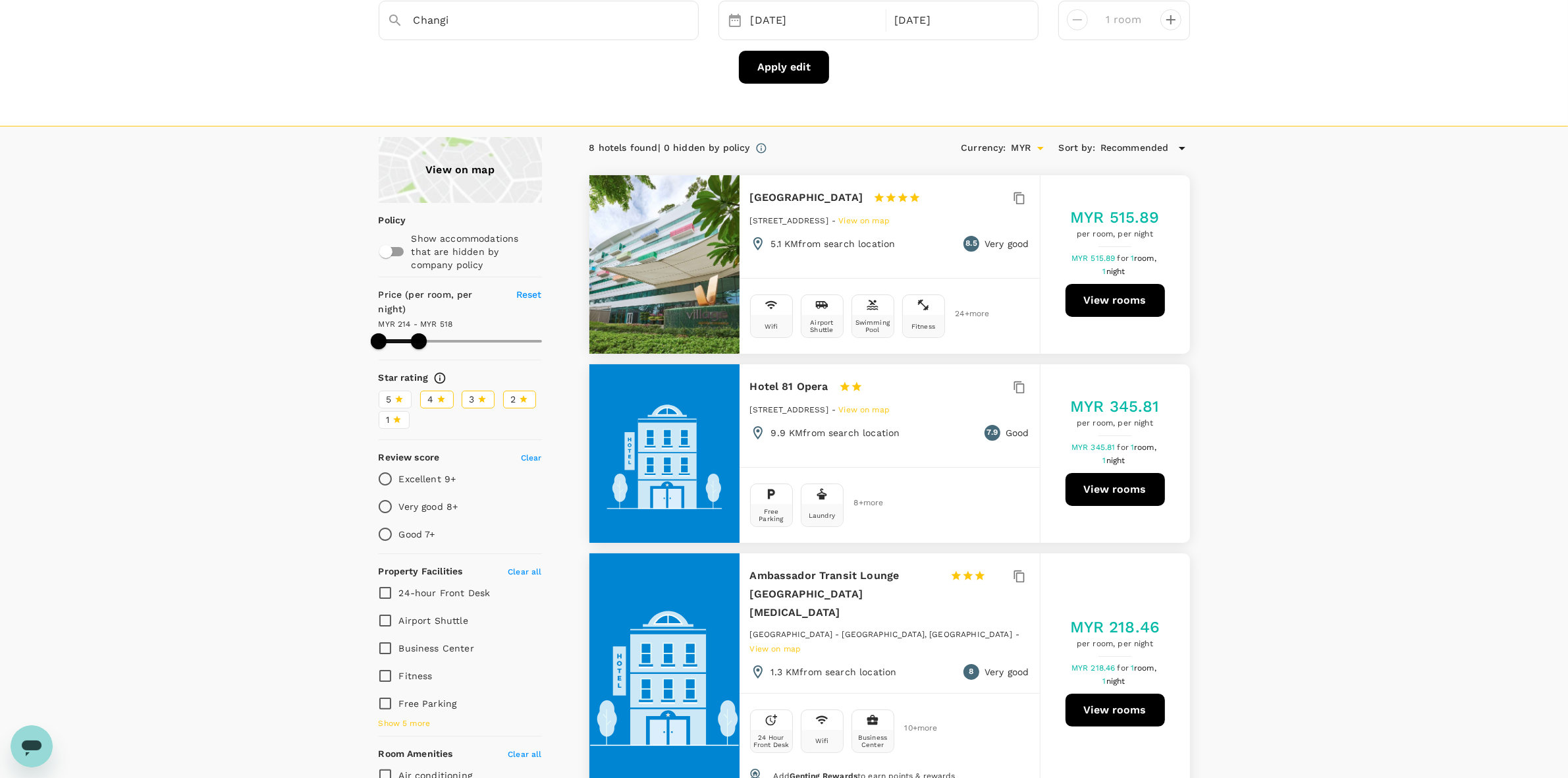
scroll to position [0, 0]
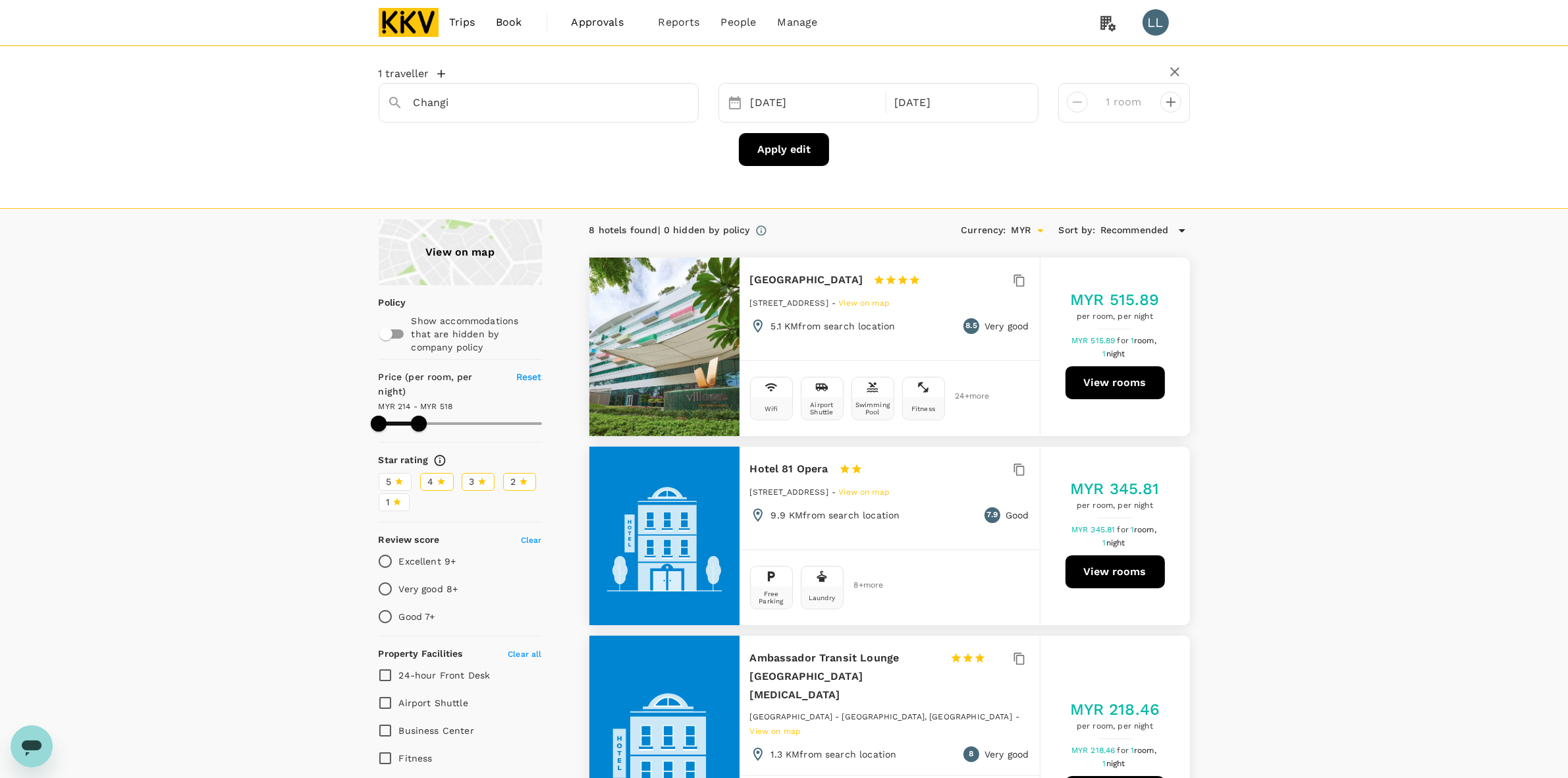
drag, startPoint x: 680, startPoint y: 100, endPoint x: 563, endPoint y: 116, distance: 118.1
click at [678, 100] on icon "Clear" at bounding box center [681, 103] width 14 height 14
click at [563, 116] on div at bounding box center [539, 103] width 320 height 40
click at [552, 113] on input "text" at bounding box center [533, 102] width 240 height 20
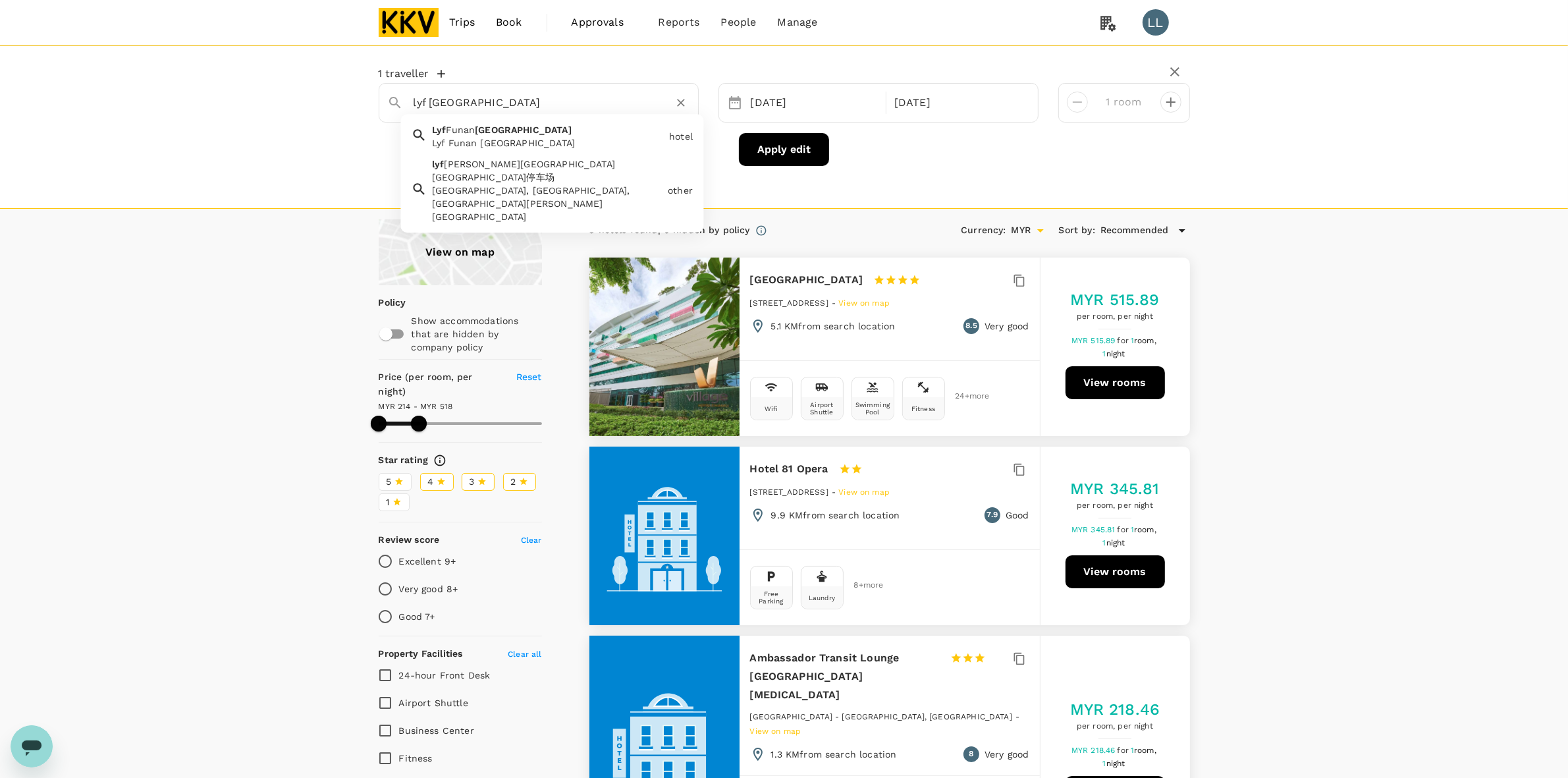
click at [499, 131] on span "Singapore" at bounding box center [523, 130] width 97 height 11
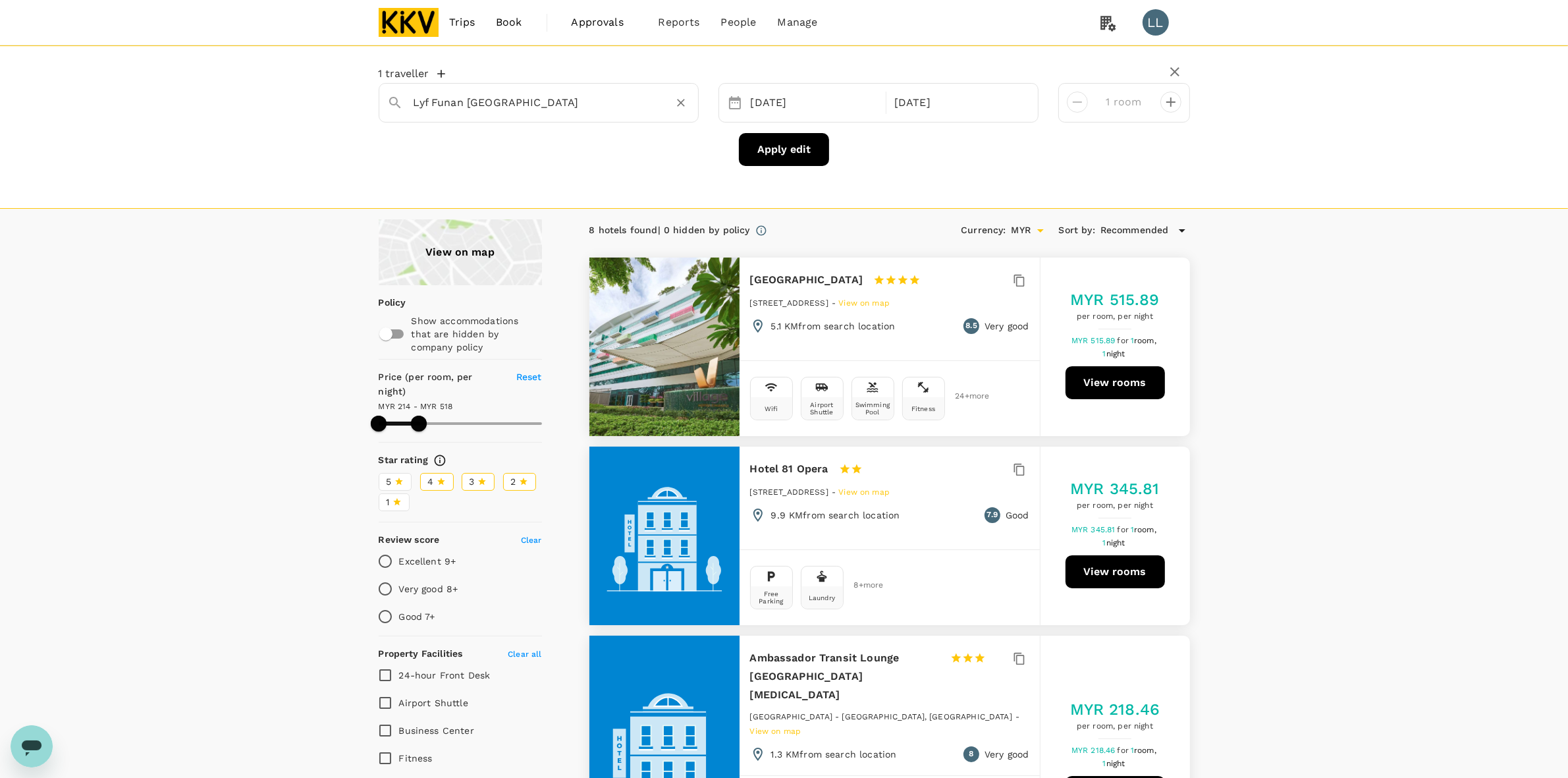
click at [761, 143] on button "Apply edit" at bounding box center [784, 149] width 90 height 33
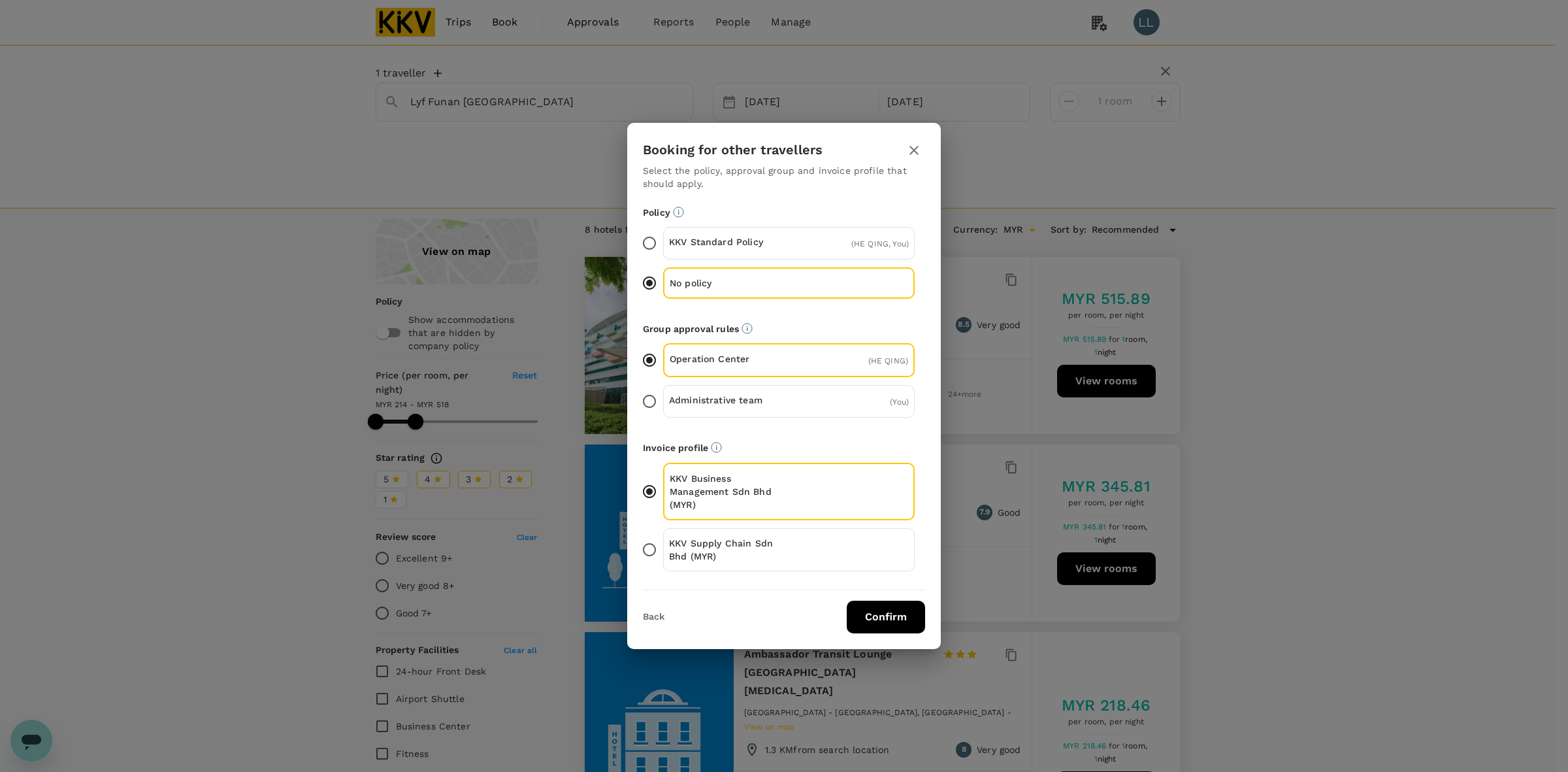
click at [910, 150] on icon "button" at bounding box center [914, 150] width 16 height 16
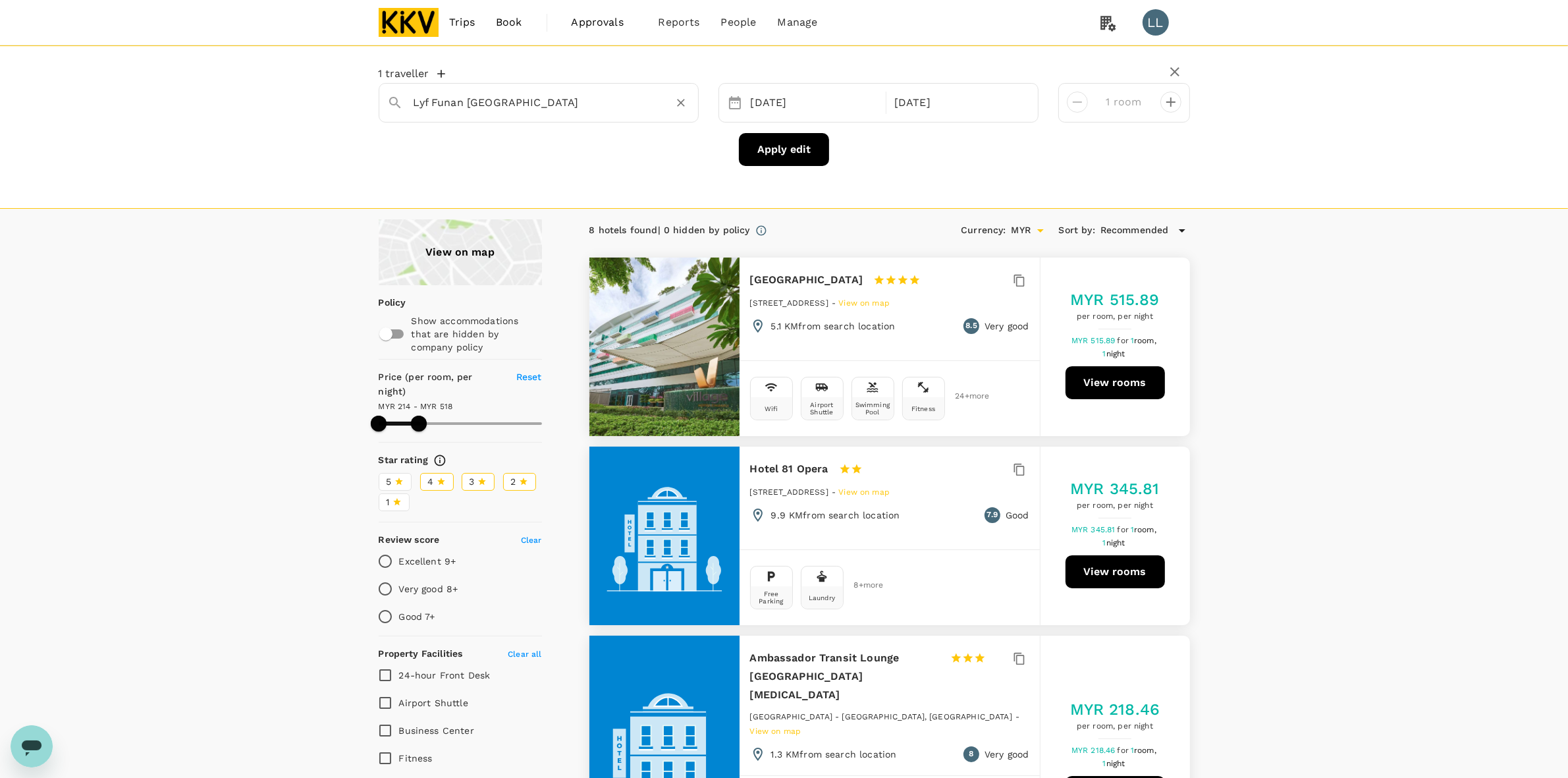
click at [527, 113] on div "Lyf Funan Singapore" at bounding box center [551, 103] width 277 height 21
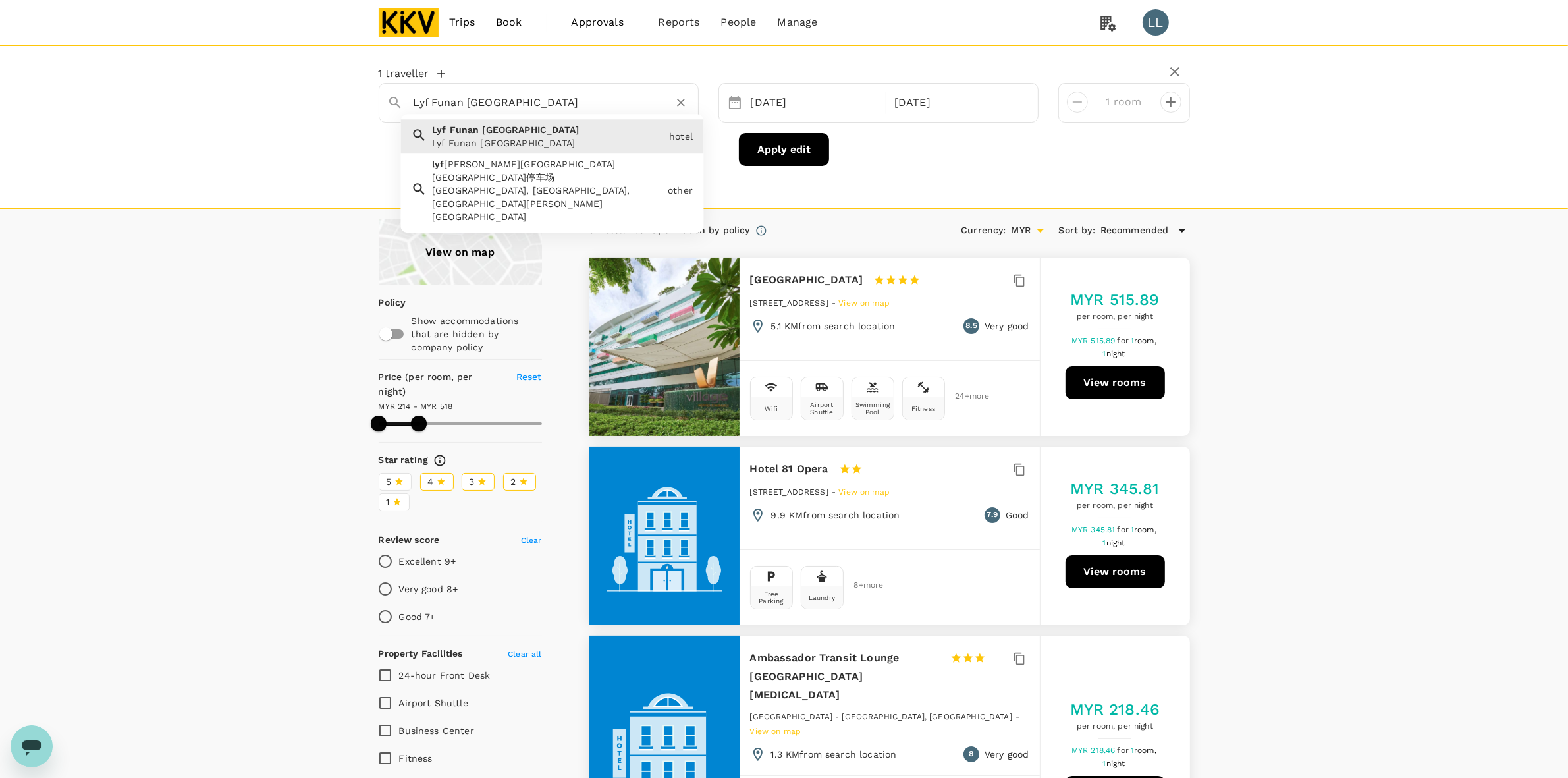
paste input "Hotel Royal"
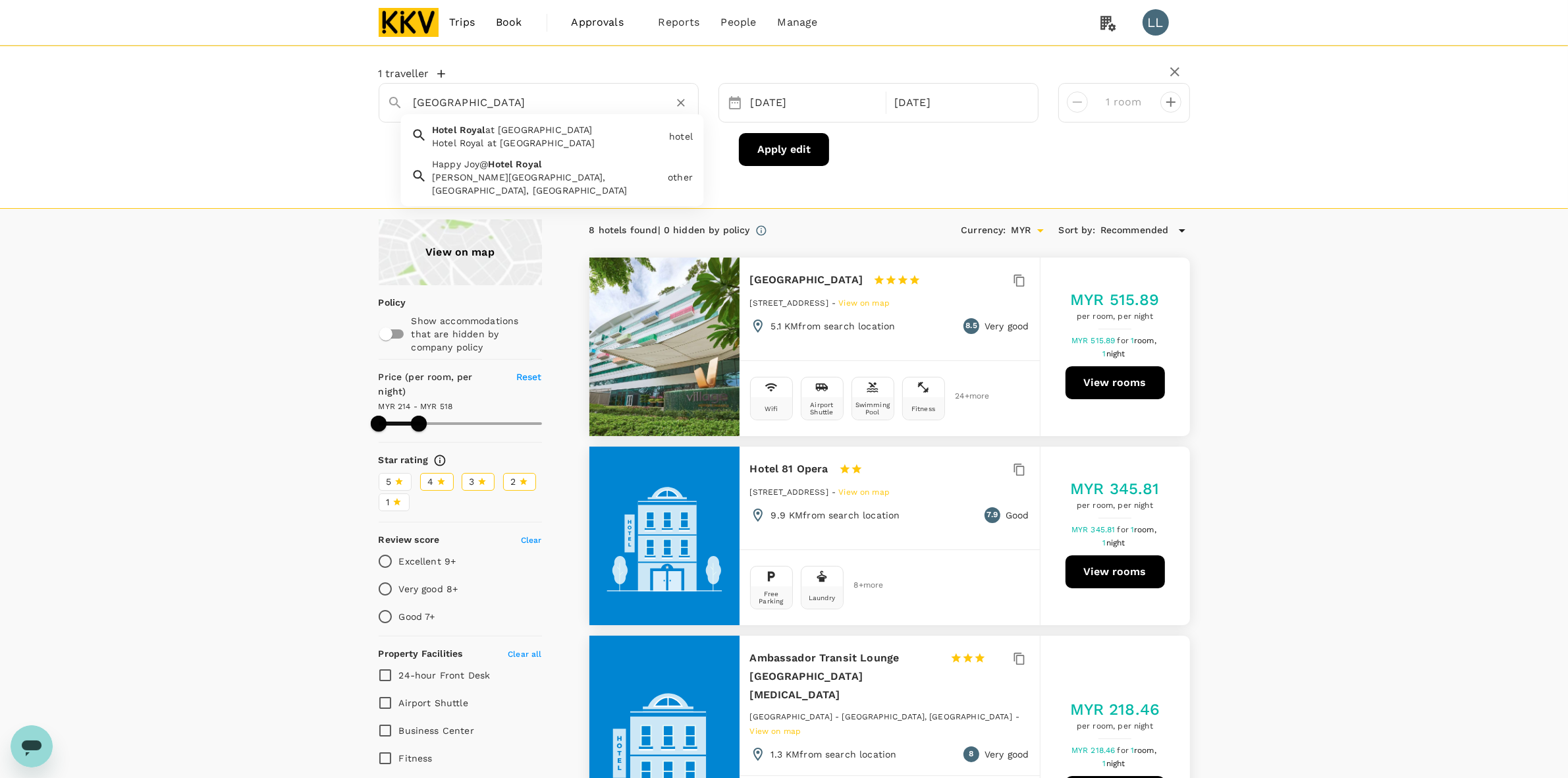
click at [481, 133] on span "Royal" at bounding box center [473, 130] width 26 height 11
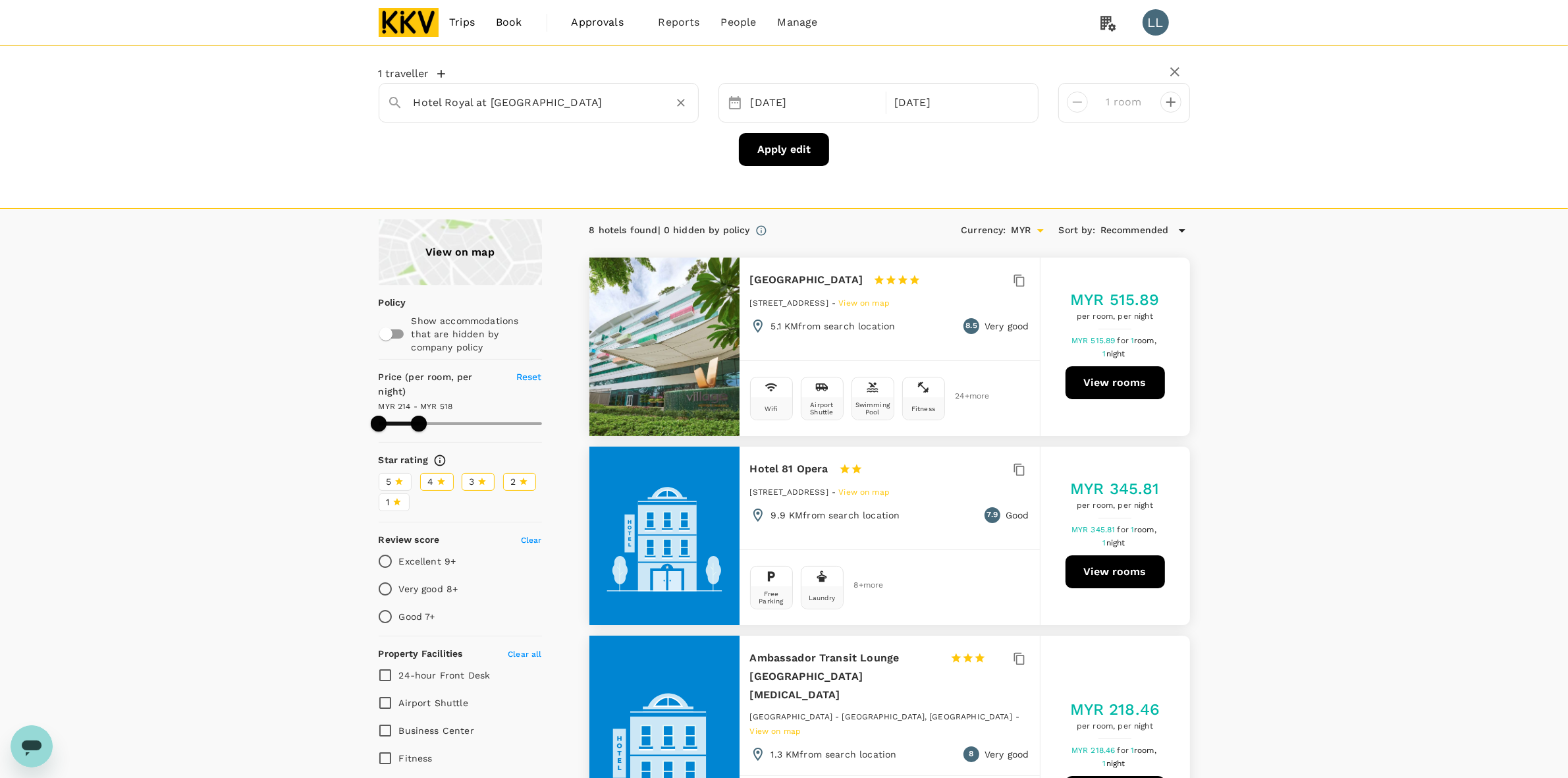
type input "Hotel Royal at Queens"
click at [795, 154] on button "Apply edit" at bounding box center [784, 149] width 90 height 33
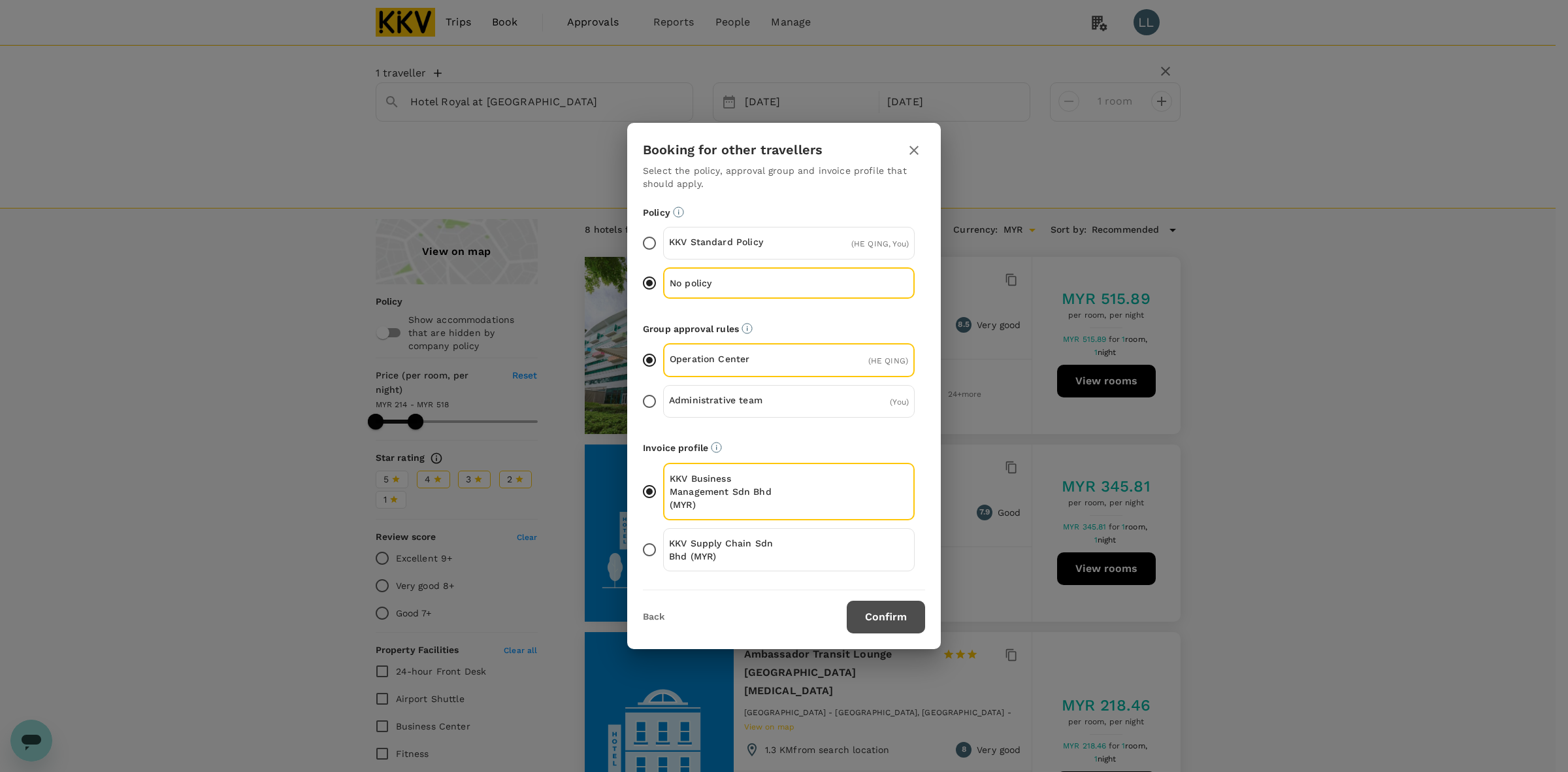
click at [883, 619] on button "Confirm" at bounding box center [886, 617] width 78 height 33
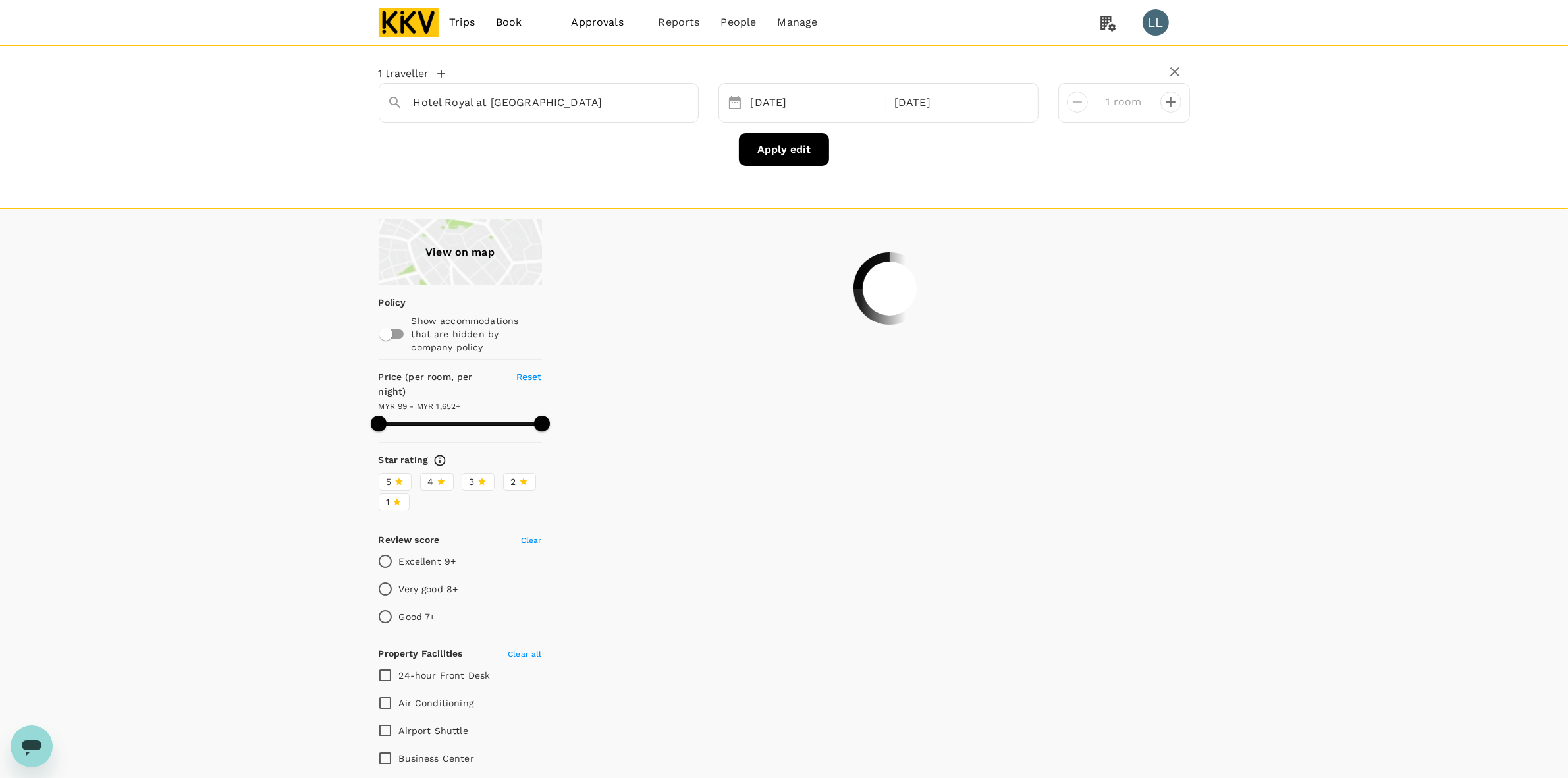
click at [1321, 412] on div "View on map Policy Show accommodations that are hidden by company policy Price …" at bounding box center [784, 729] width 1568 height 1020
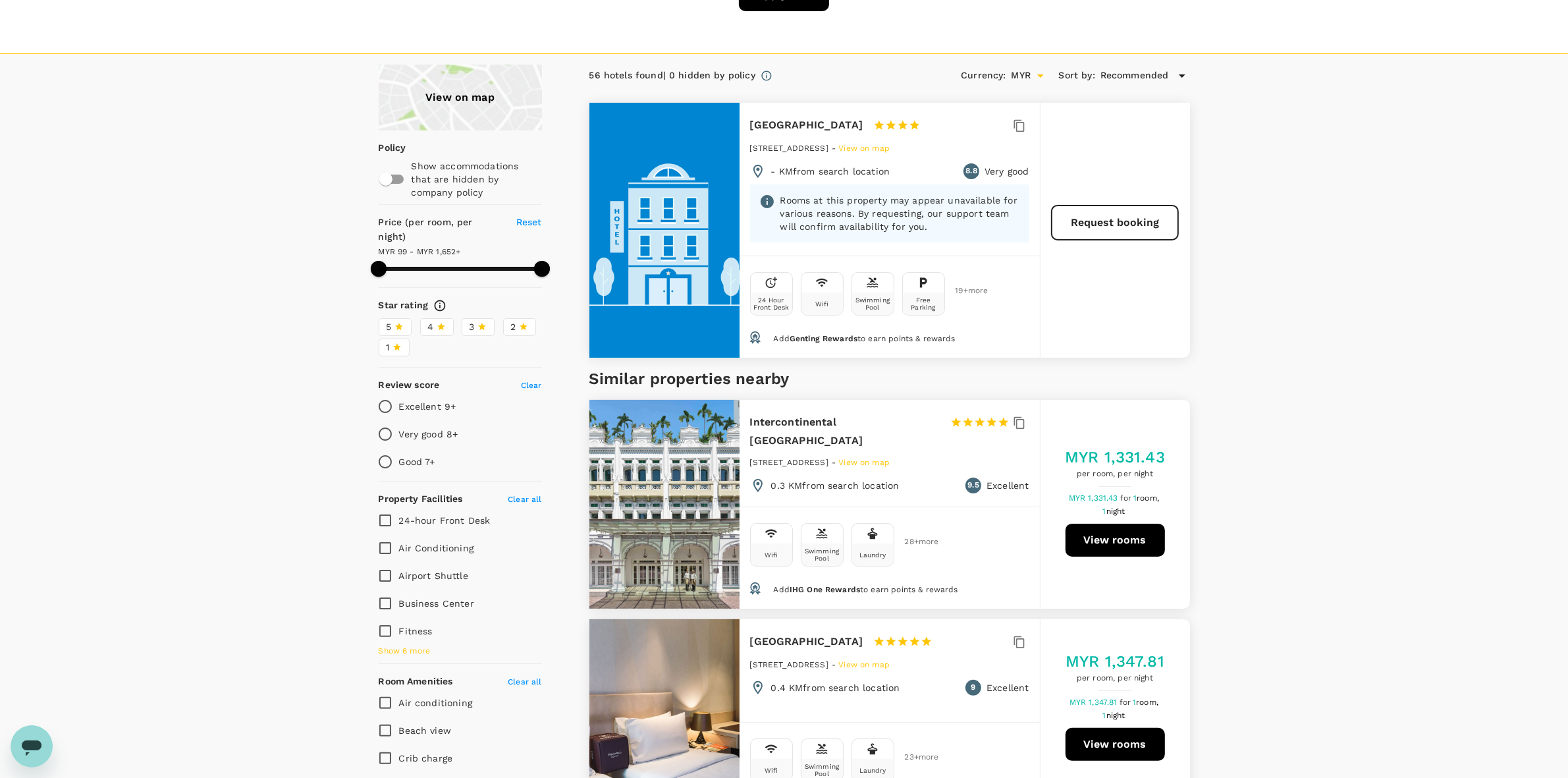
scroll to position [329, 0]
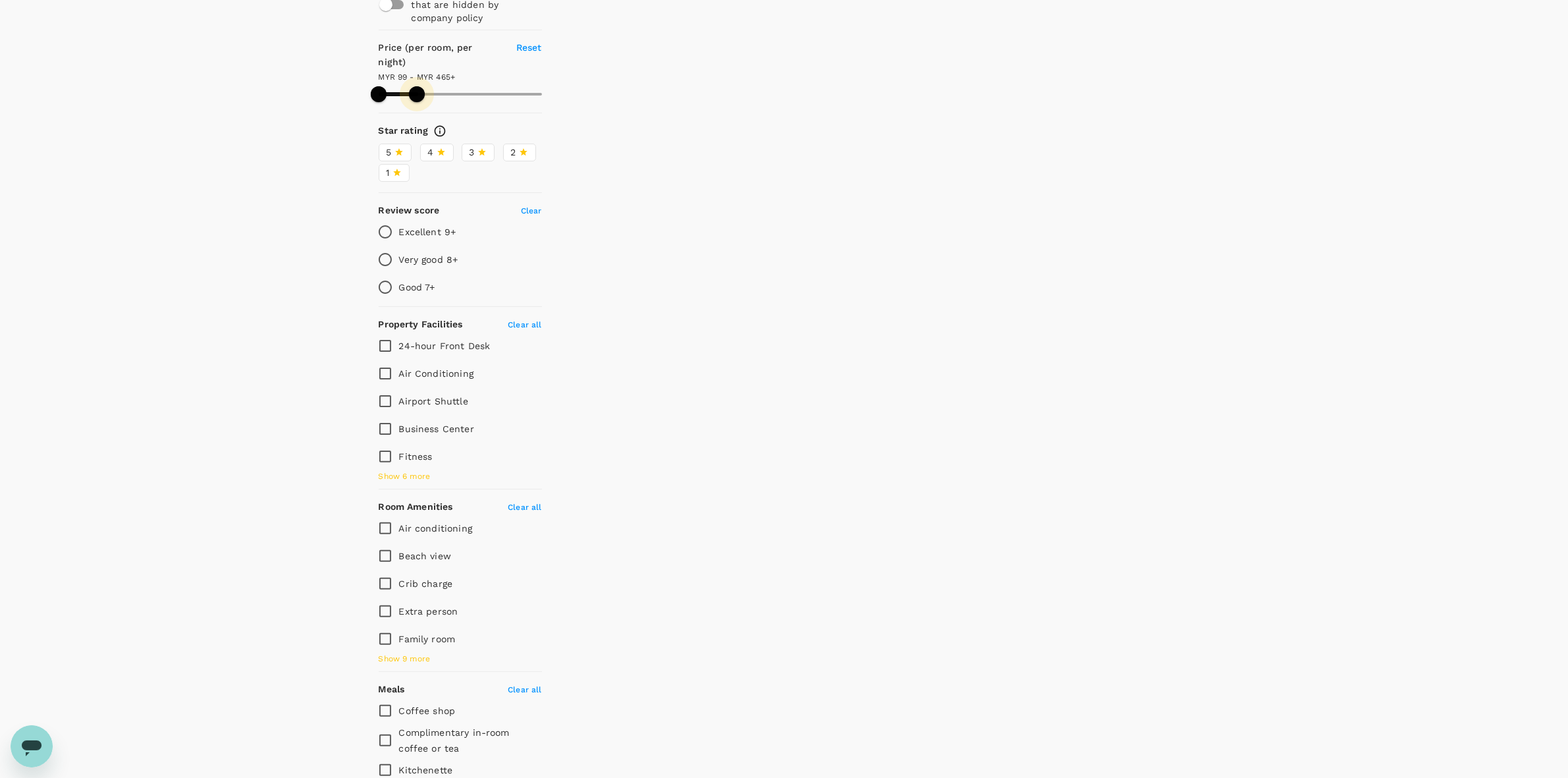
drag, startPoint x: 537, startPoint y: 78, endPoint x: 417, endPoint y: 83, distance: 120.1
click at [417, 86] on span at bounding box center [416, 94] width 16 height 16
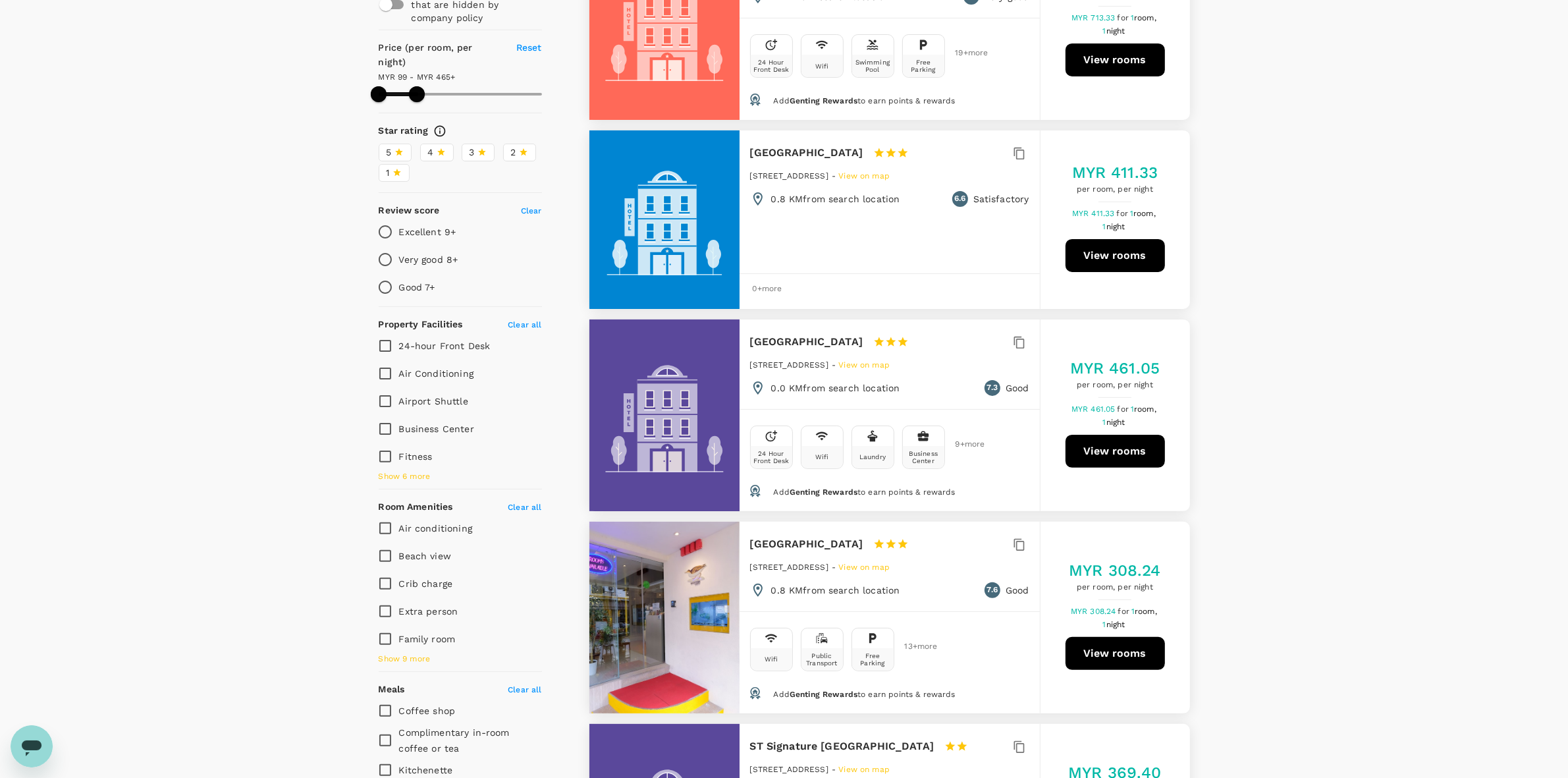
drag, startPoint x: 747, startPoint y: 343, endPoint x: 821, endPoint y: 341, distance: 74.0
click at [824, 341] on div "Oxford Hotel 1 Star 2 Stars 3 Stars 4 Stars 5 Stars 218 Queen Street, Singapore…" at bounding box center [890, 364] width 300 height 89
copy div "Oxford Hotel"
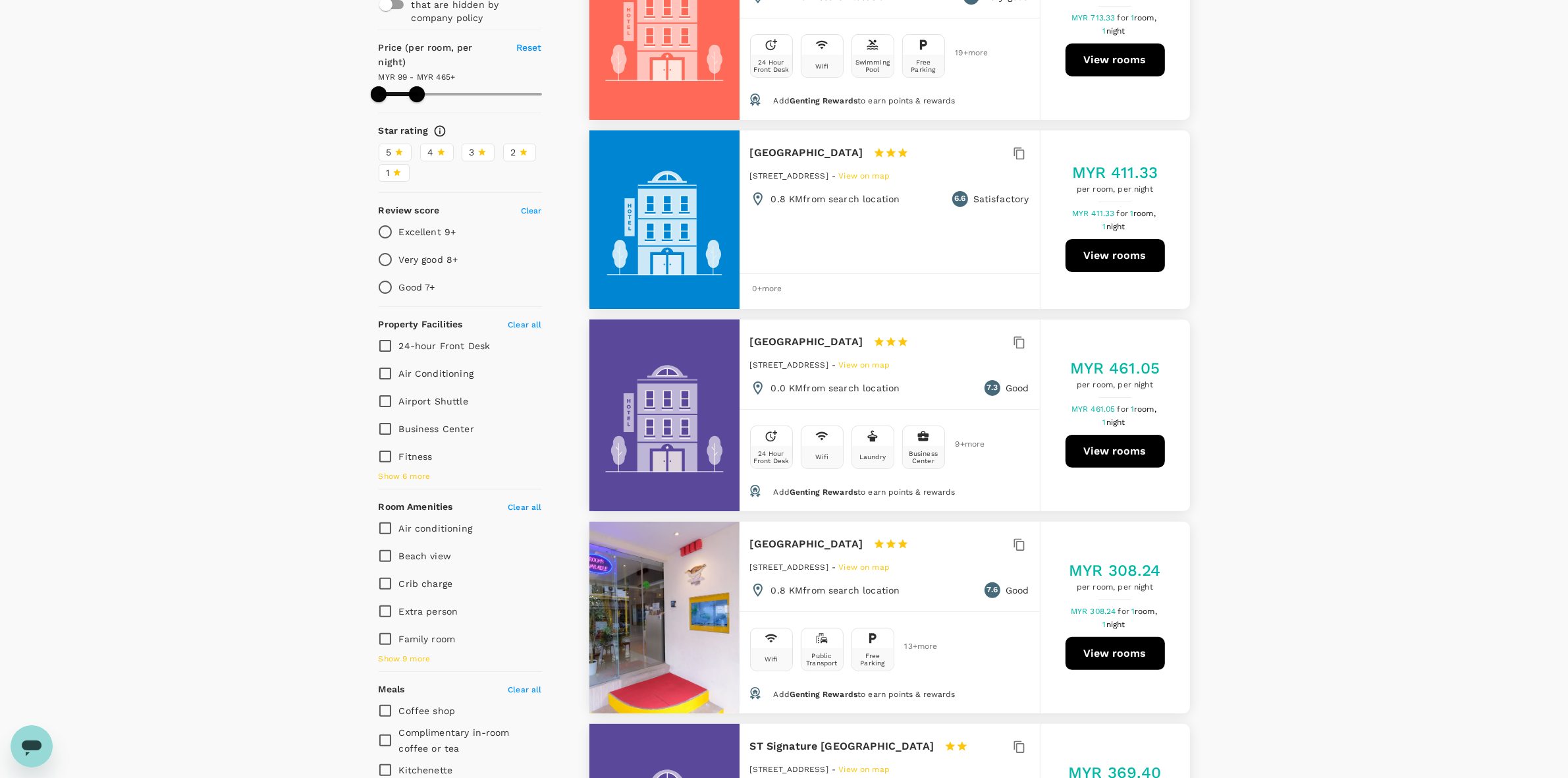
drag, startPoint x: 1299, startPoint y: 356, endPoint x: 1284, endPoint y: 347, distance: 17.5
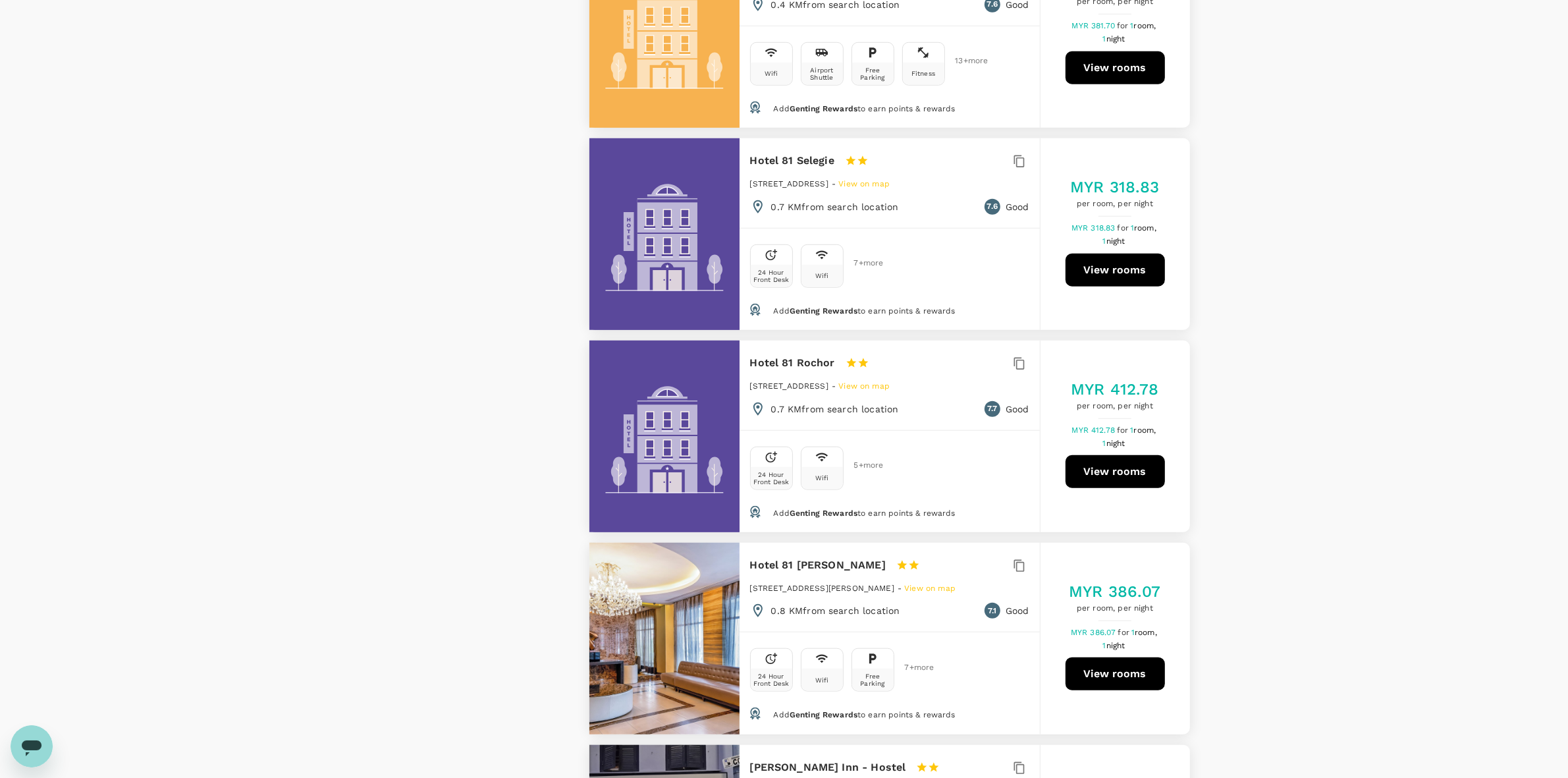
scroll to position [1482, 0]
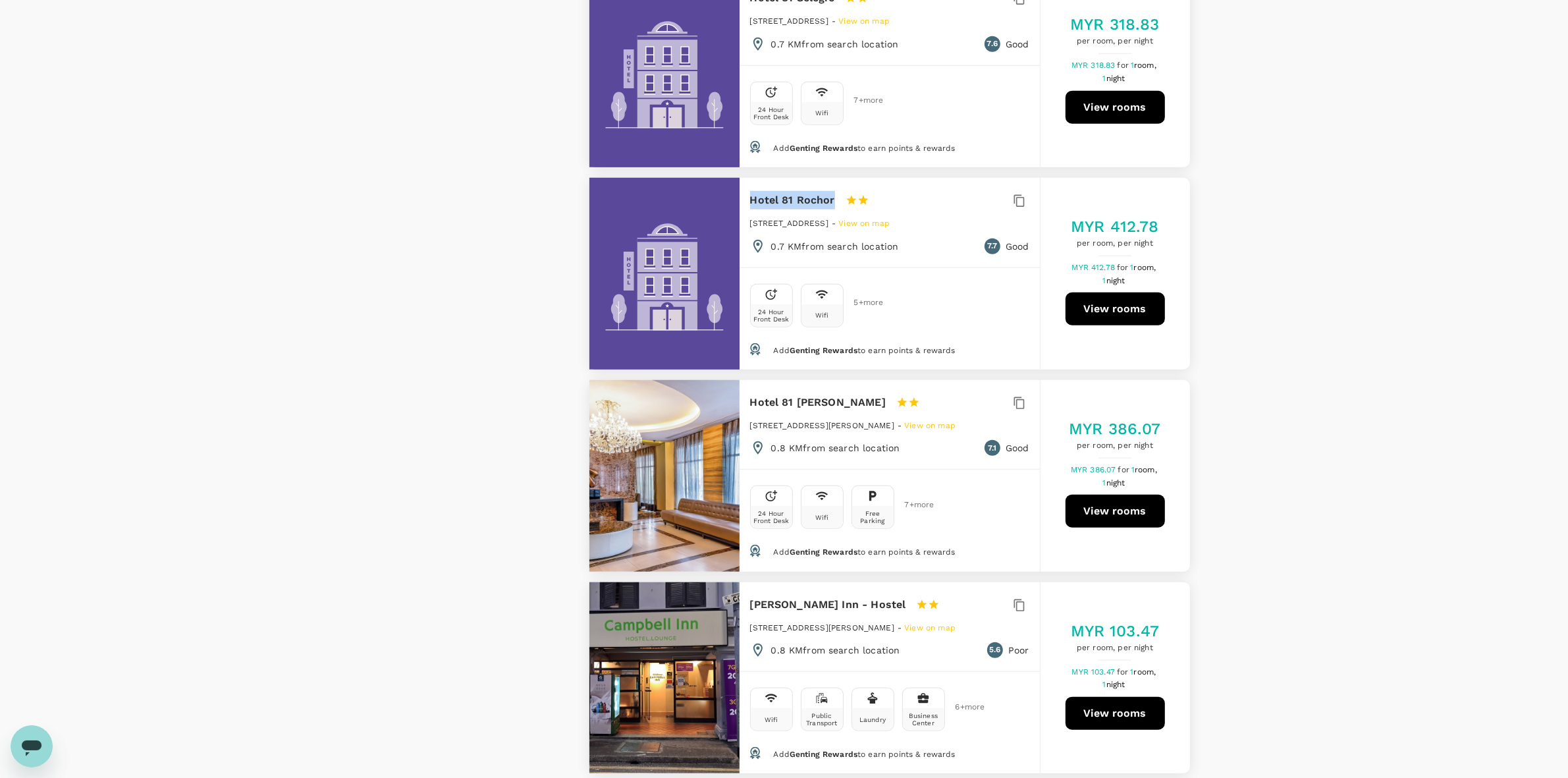
drag, startPoint x: 748, startPoint y: 198, endPoint x: 834, endPoint y: 194, distance: 86.1
click at [834, 193] on div "Hotel 81 Rochor 1 Star 2 Stars 3 Stars 4 Stars 5 Stars 5 Jalan Besar, Singapore…" at bounding box center [890, 222] width 300 height 89
copy h6 "Hotel 81 Rochor"
drag, startPoint x: 1260, startPoint y: 300, endPoint x: 1249, endPoint y: 456, distance: 156.4
click at [1259, 299] on div "View on map Policy Show accommodations that are hidden by company policy Price …" at bounding box center [784, 72] width 1568 height 2669
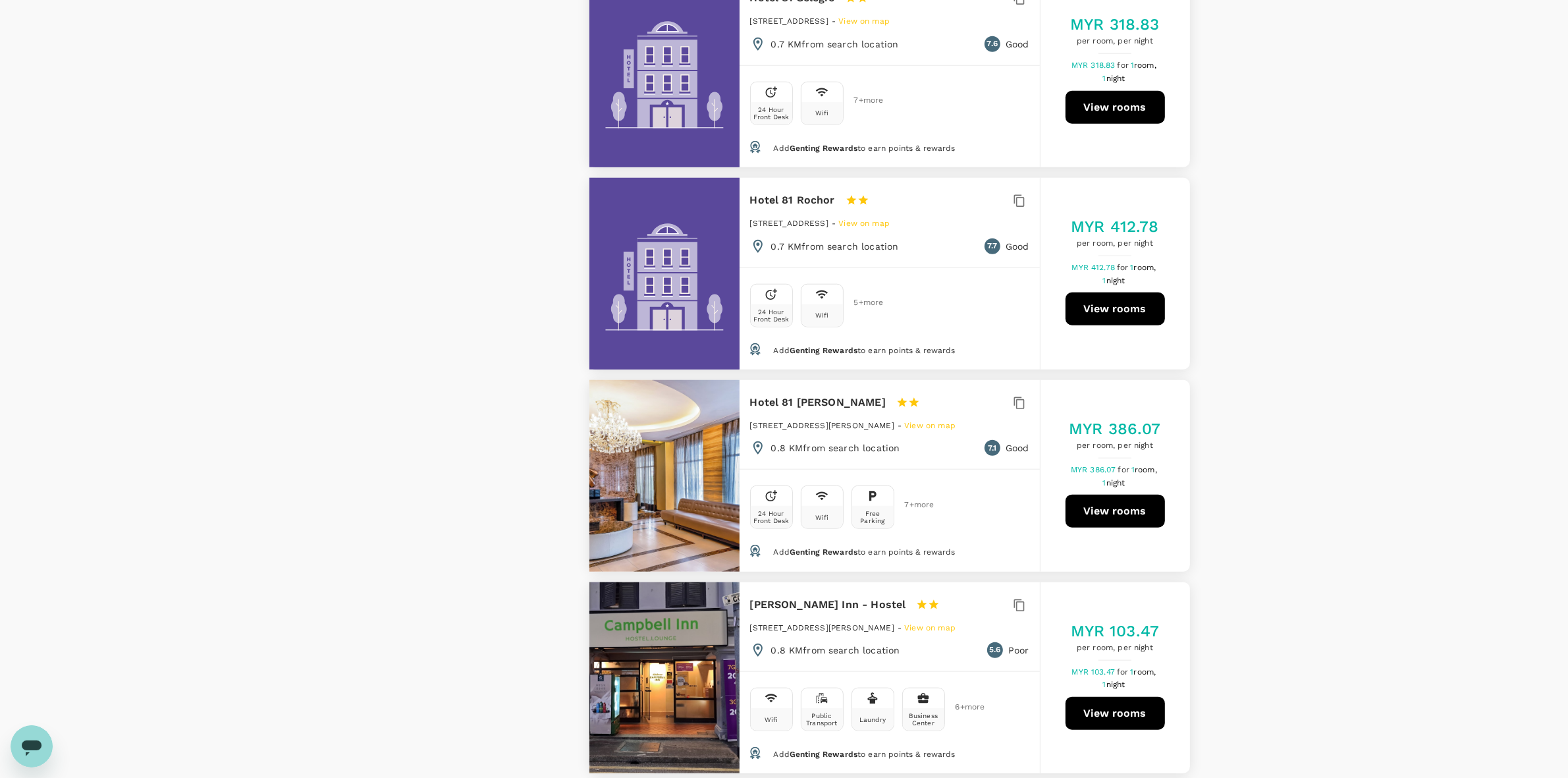
click at [1263, 503] on div "View on map Policy Show accommodations that are hidden by company policy Price …" at bounding box center [784, 72] width 1568 height 2669
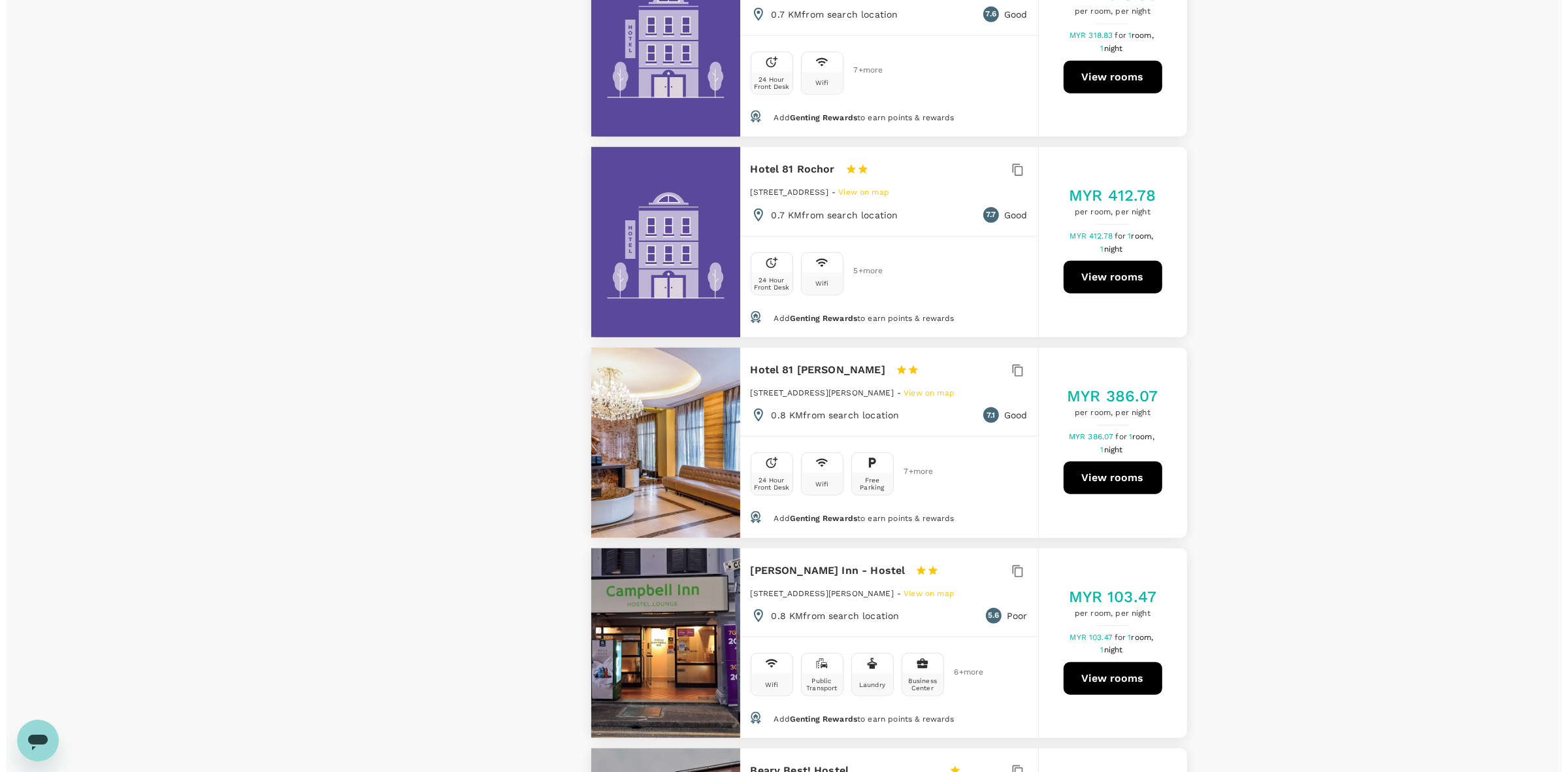
scroll to position [1552, 0]
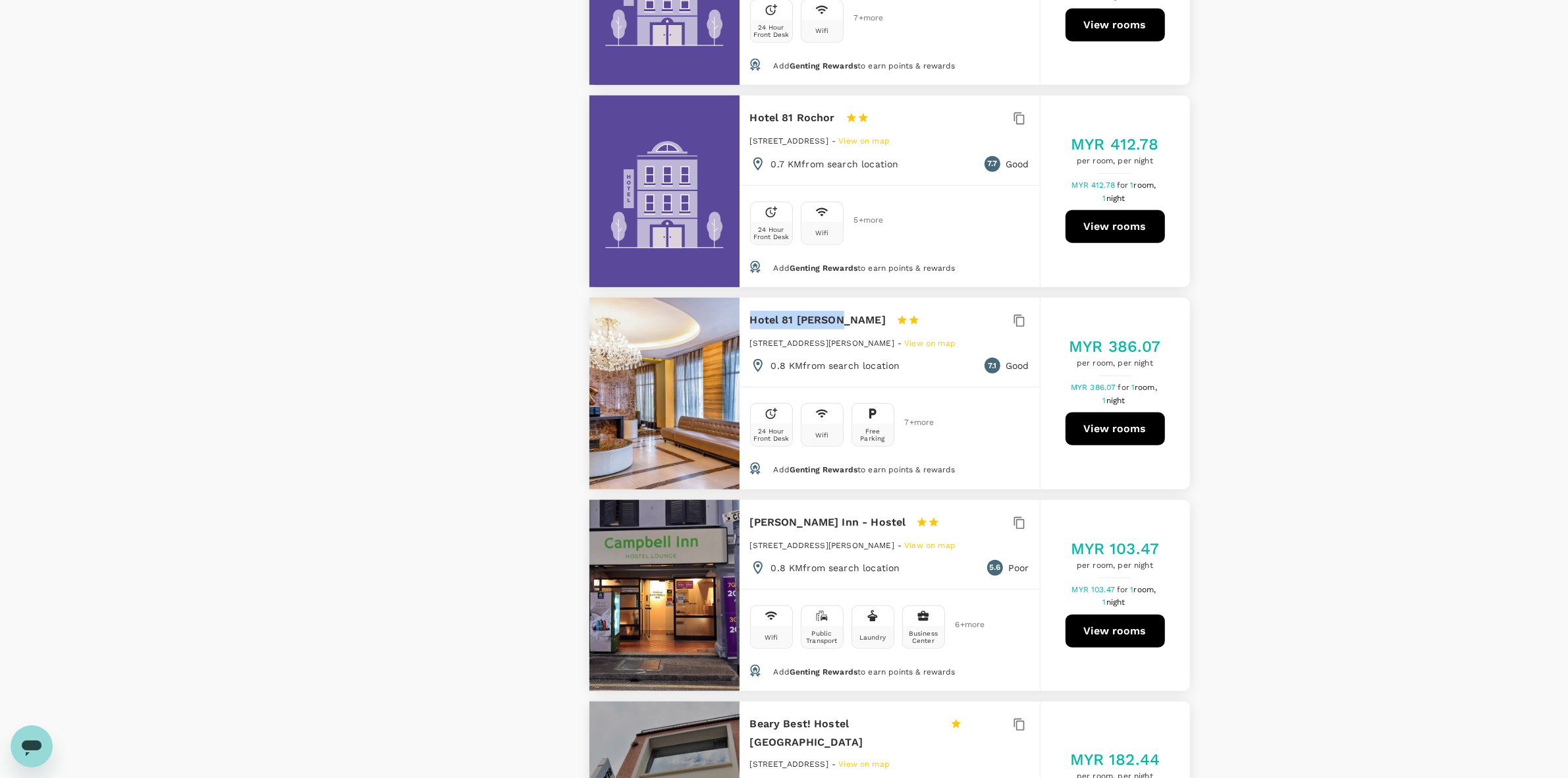
drag, startPoint x: 751, startPoint y: 316, endPoint x: 837, endPoint y: 317, distance: 86.0
click at [837, 317] on h6 "Hotel 81 Dickson" at bounding box center [818, 320] width 136 height 19
copy h6 "Hotel 81 Dickson"
drag, startPoint x: 1413, startPoint y: 383, endPoint x: 1407, endPoint y: 377, distance: 8.5
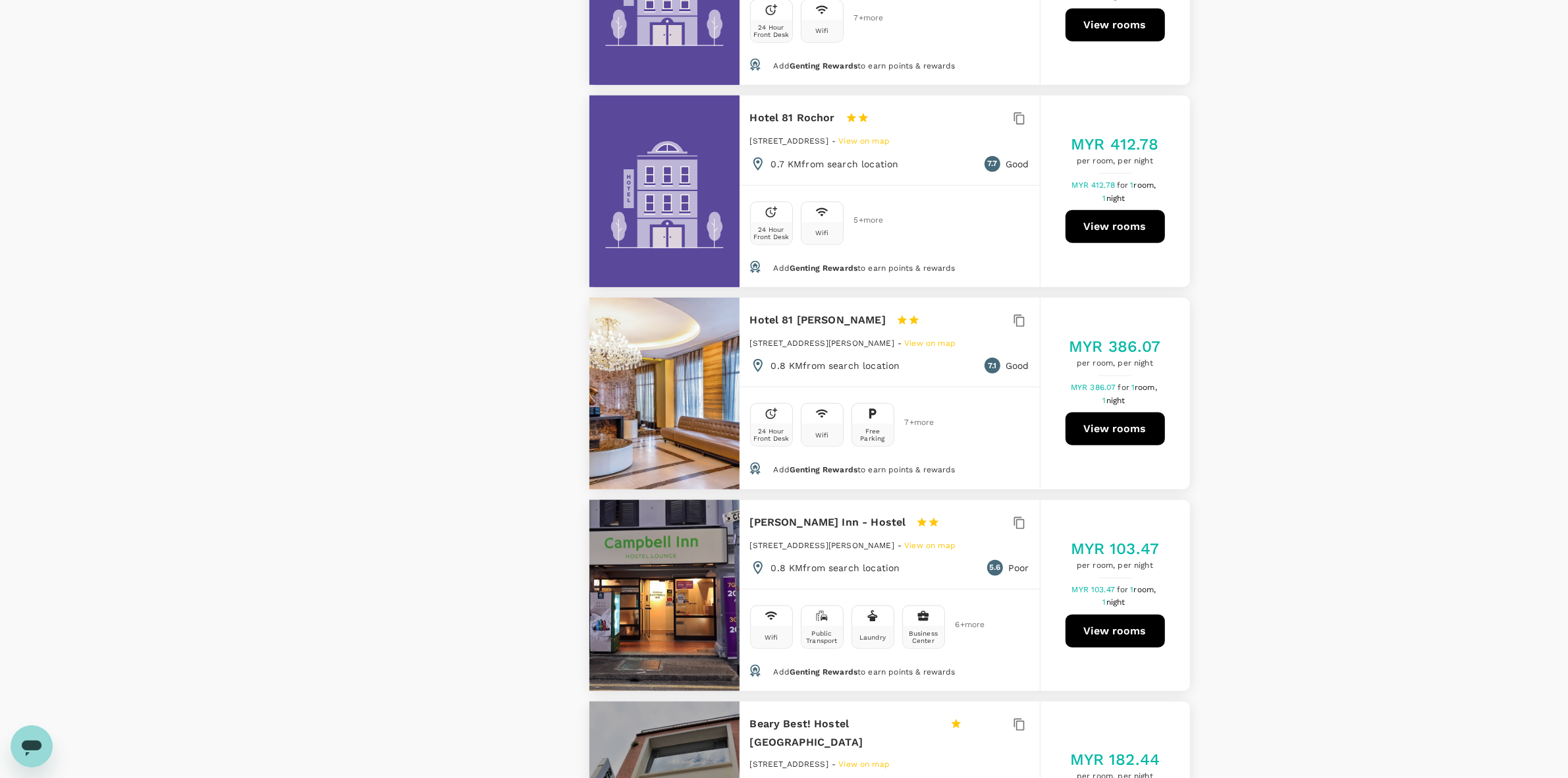
drag, startPoint x: 745, startPoint y: 320, endPoint x: 854, endPoint y: 326, distance: 109.2
click at [854, 326] on div "Hotel 81 Dickson 1 Star 2 Stars 3 Stars 4 Stars 5 Stars 3 Dickson Road, Singapo…" at bounding box center [890, 342] width 300 height 89
click at [1123, 419] on button "View rooms" at bounding box center [1115, 429] width 100 height 33
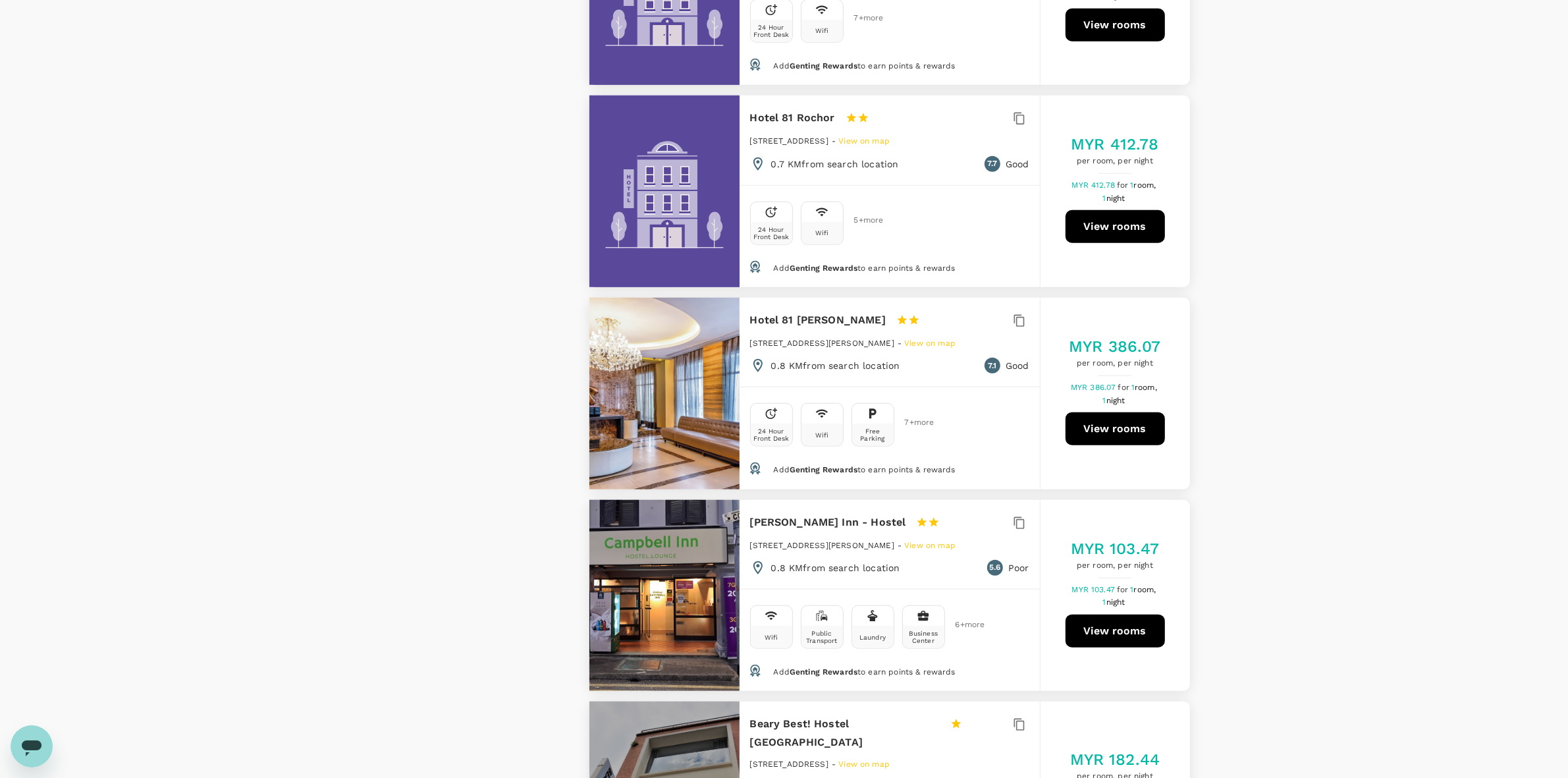
type input "465.09"
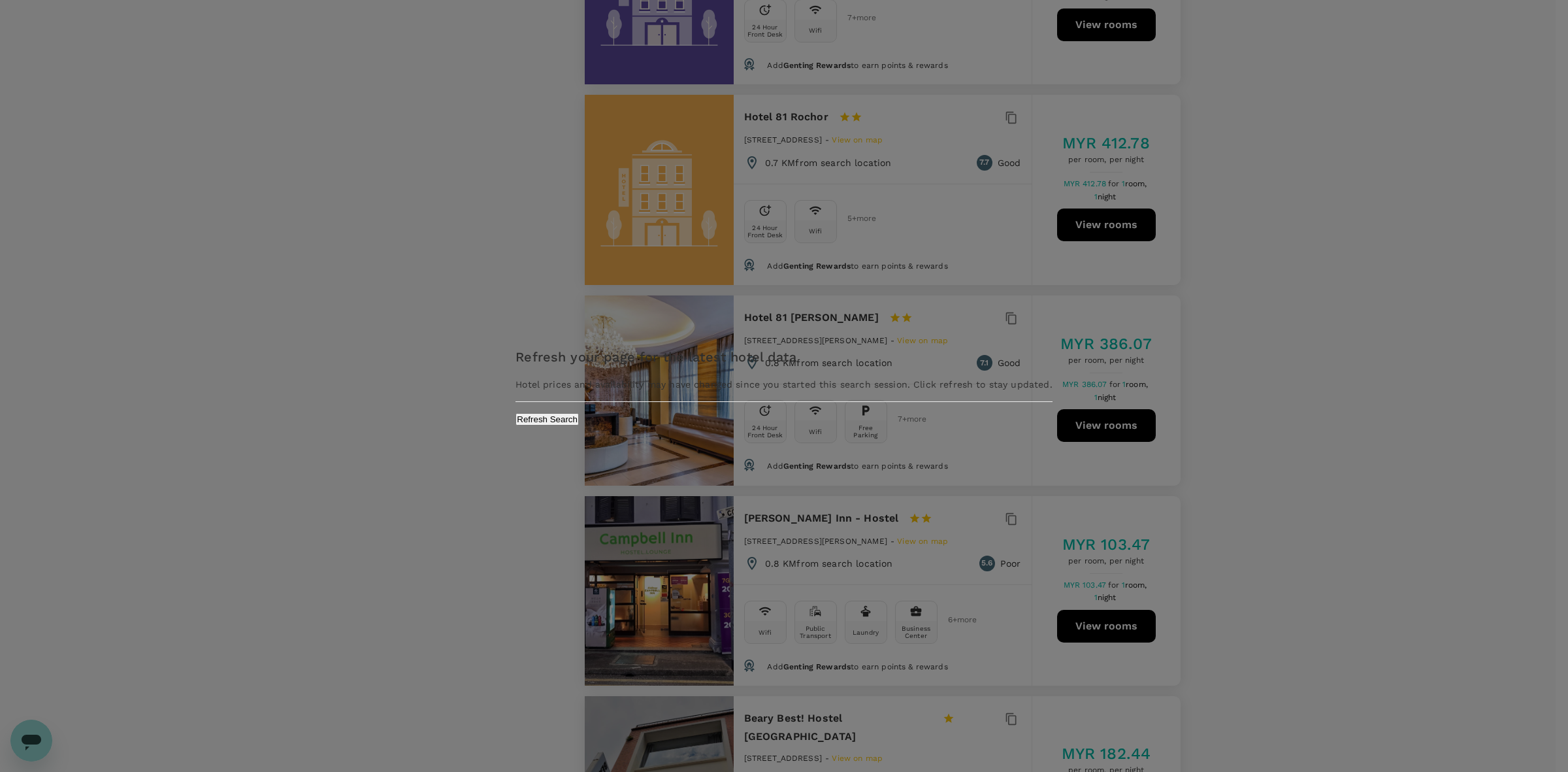
click at [579, 426] on button "Refresh Search" at bounding box center [547, 419] width 63 height 13
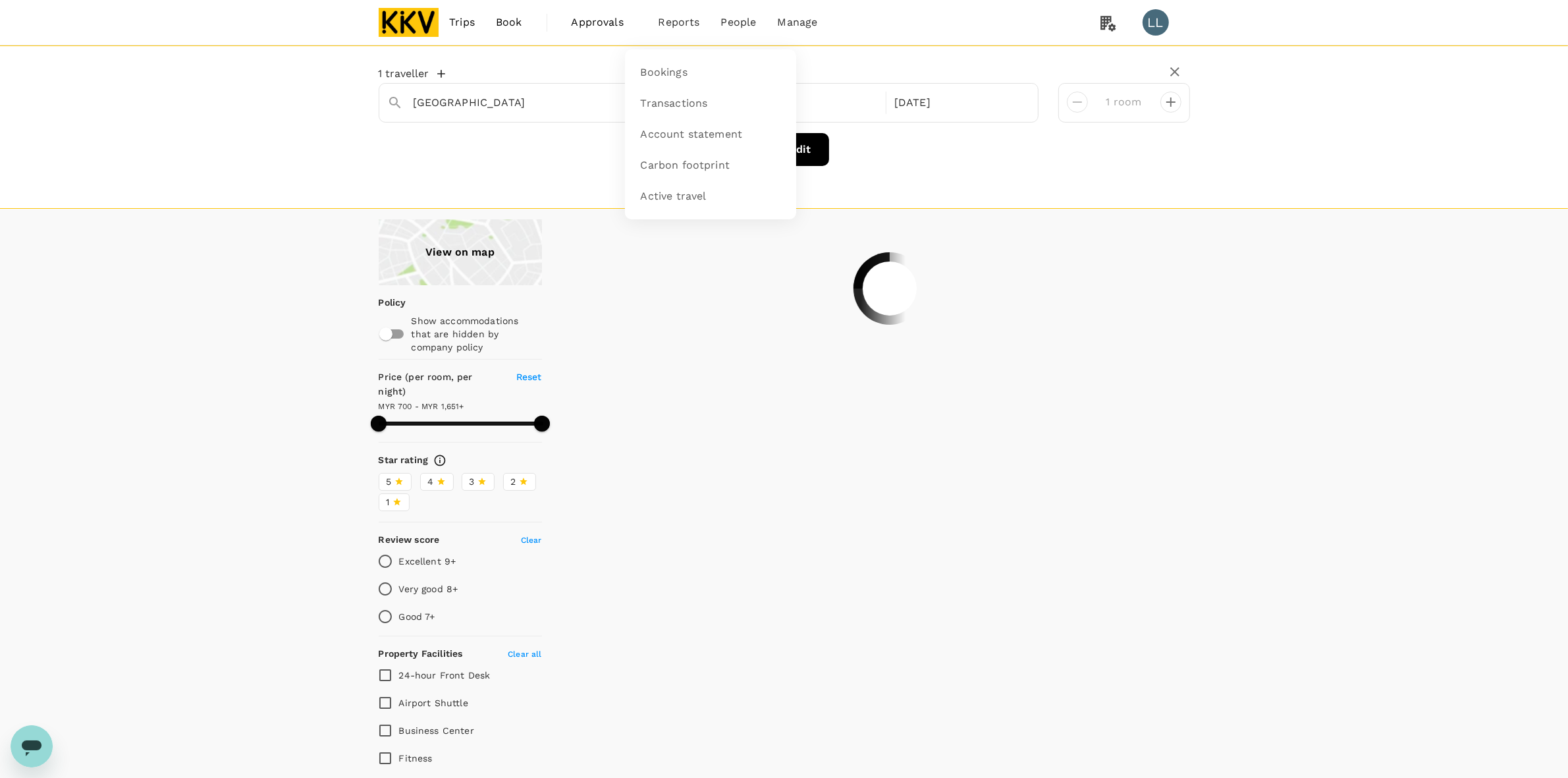
type input "1651.2"
click at [679, 104] on span "Transactions" at bounding box center [674, 104] width 68 height 15
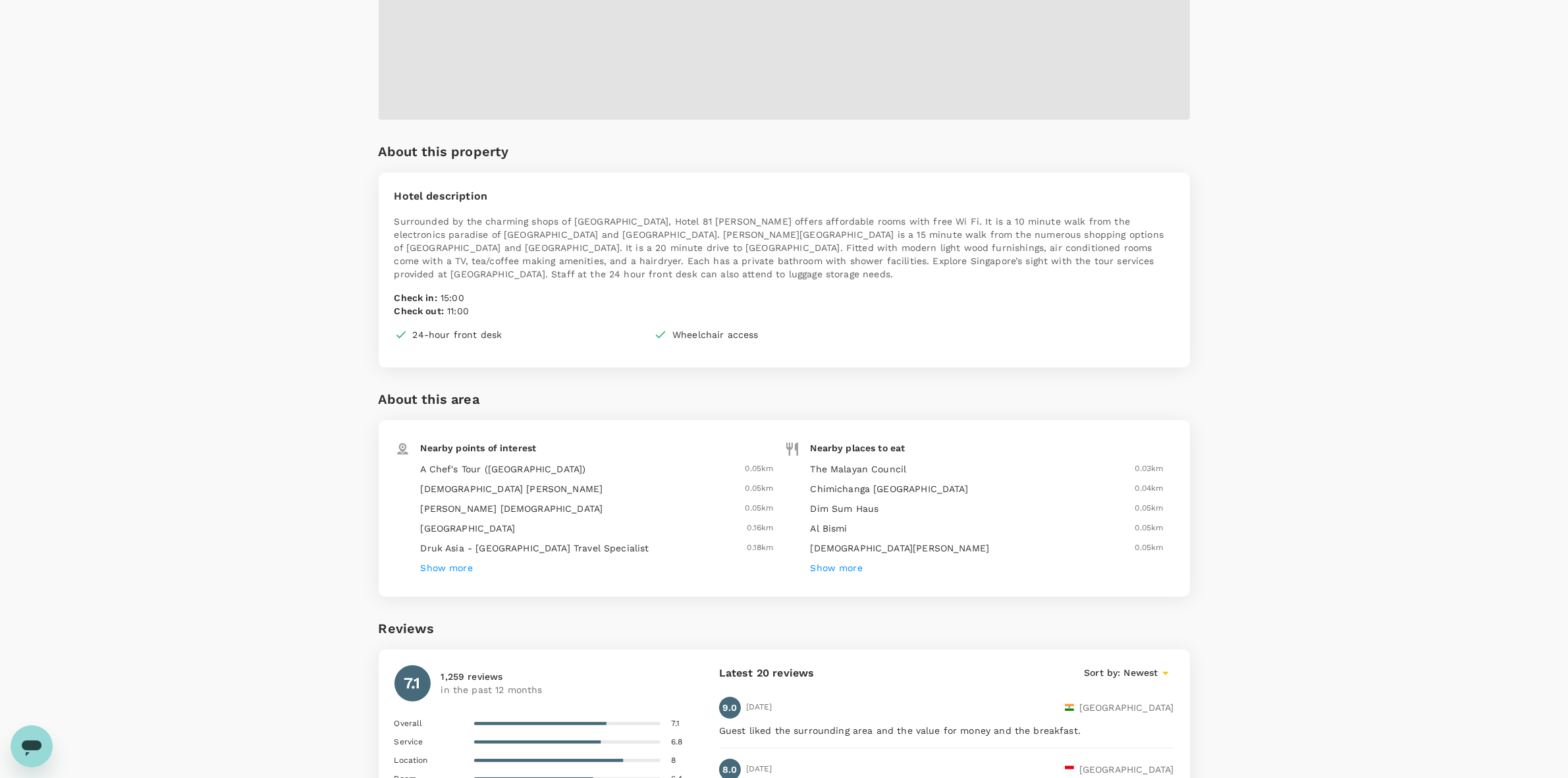
scroll to position [906, 0]
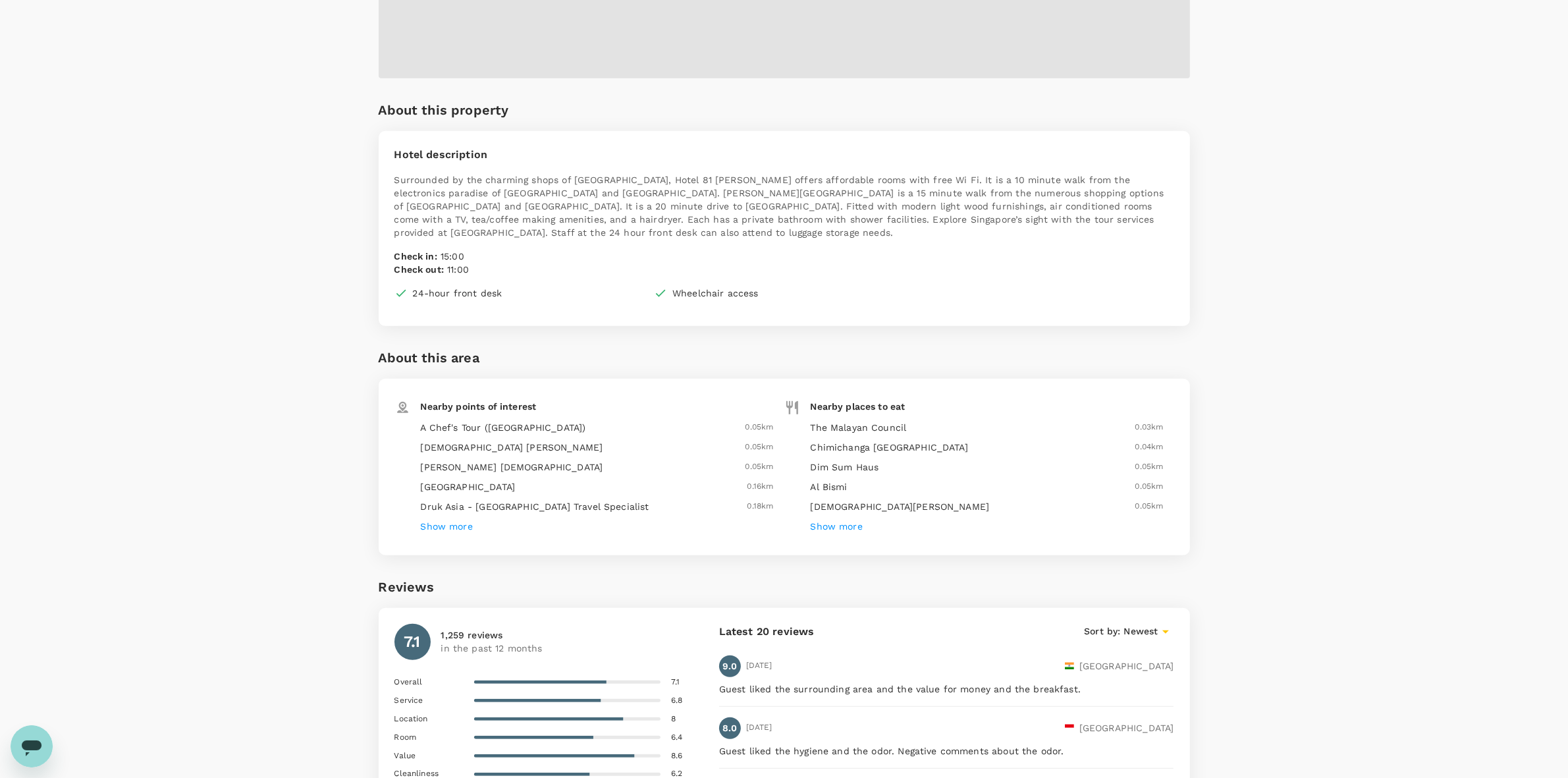
click at [1311, 338] on div "Your Hotel Details Check in [DATE] Check out [DATE] 1 traveller(s) 1 room(s) Ed…" at bounding box center [784, 249] width 1568 height 2219
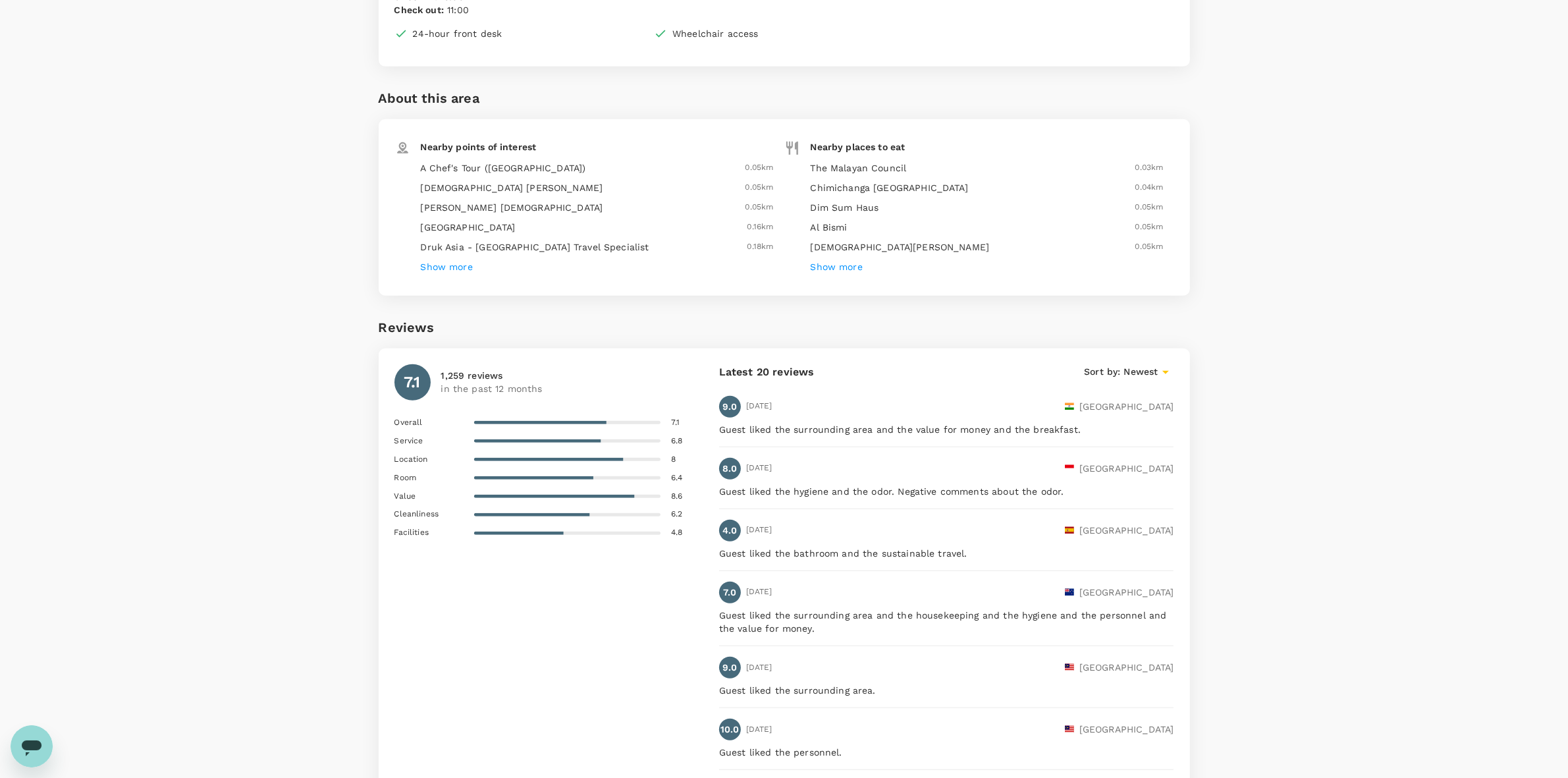
scroll to position [1140, 0]
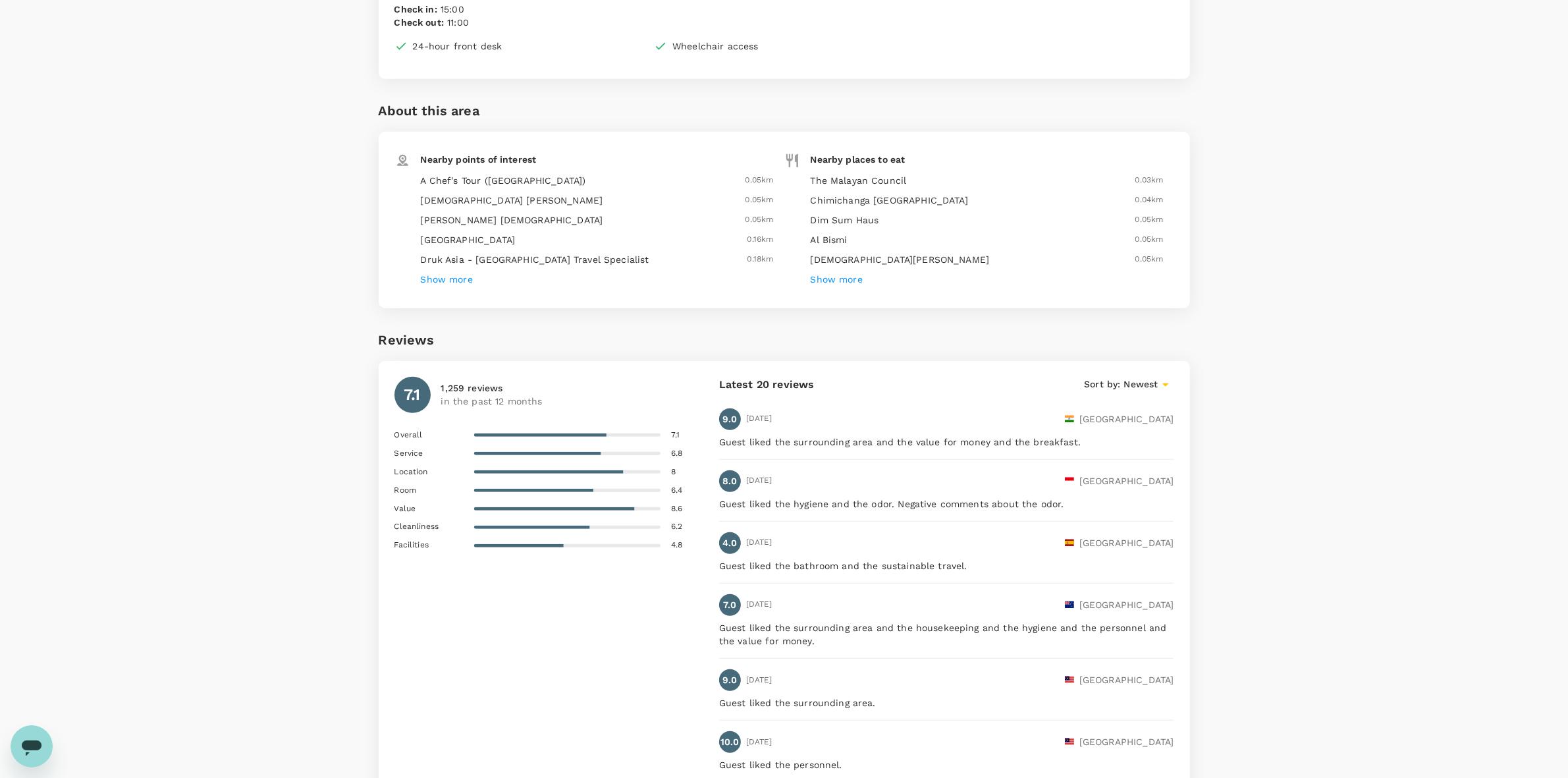
click at [1263, 317] on div "Your Hotel Details Check in [DATE] Check out [DATE] 1 traveller(s) 1 room(s) Ed…" at bounding box center [784, 8] width 1568 height 2206
click at [1292, 463] on div "Your Hotel Details Check in [DATE] Check out [DATE] 1 traveller(s) 1 room(s) Ed…" at bounding box center [784, 8] width 1568 height 2206
click at [1239, 422] on div "Your Hotel Details Check in [DATE] Check out [DATE] 1 traveller(s) 1 room(s) Ed…" at bounding box center [784, 8] width 1568 height 2206
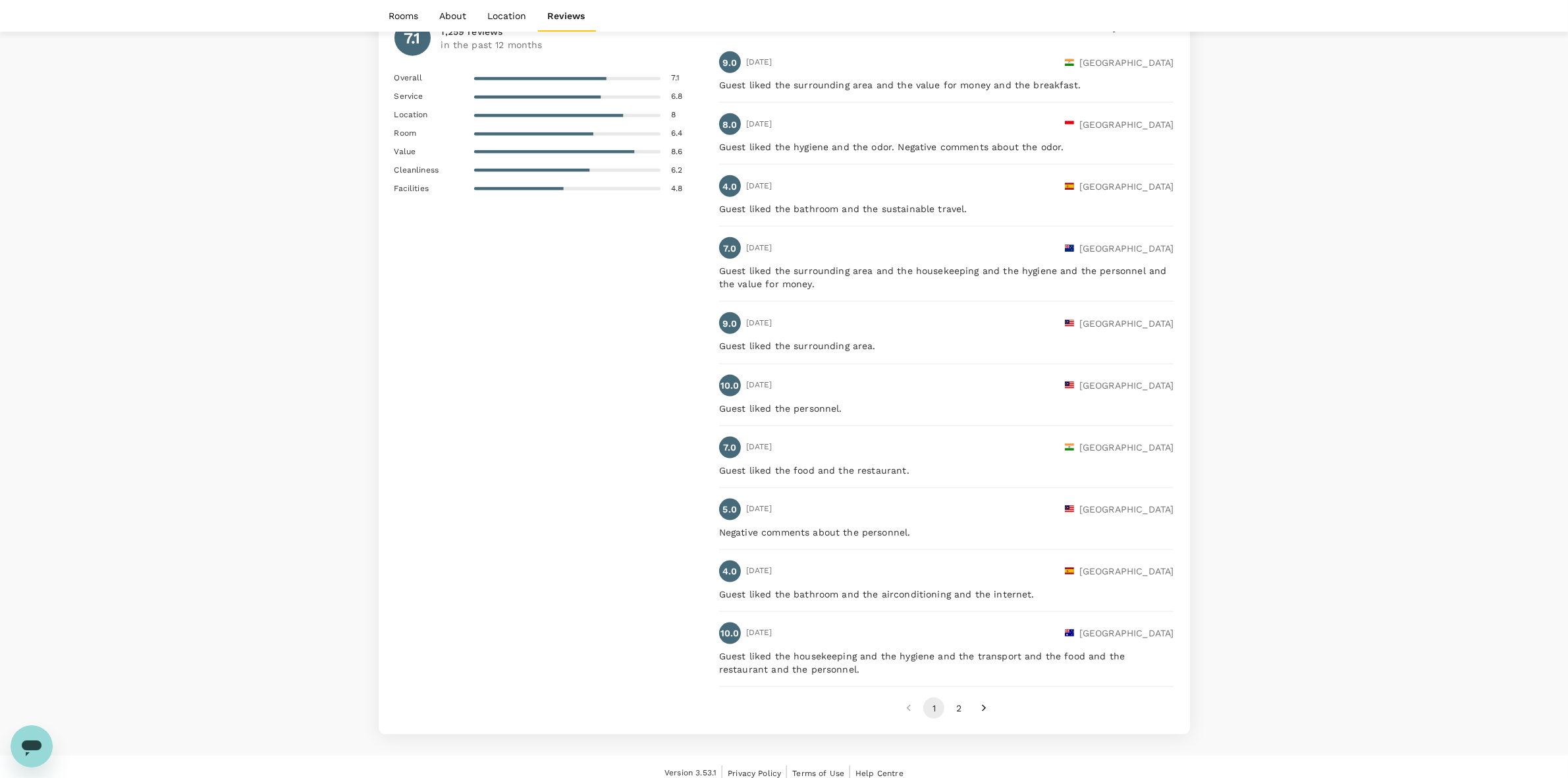
scroll to position [1989, 0]
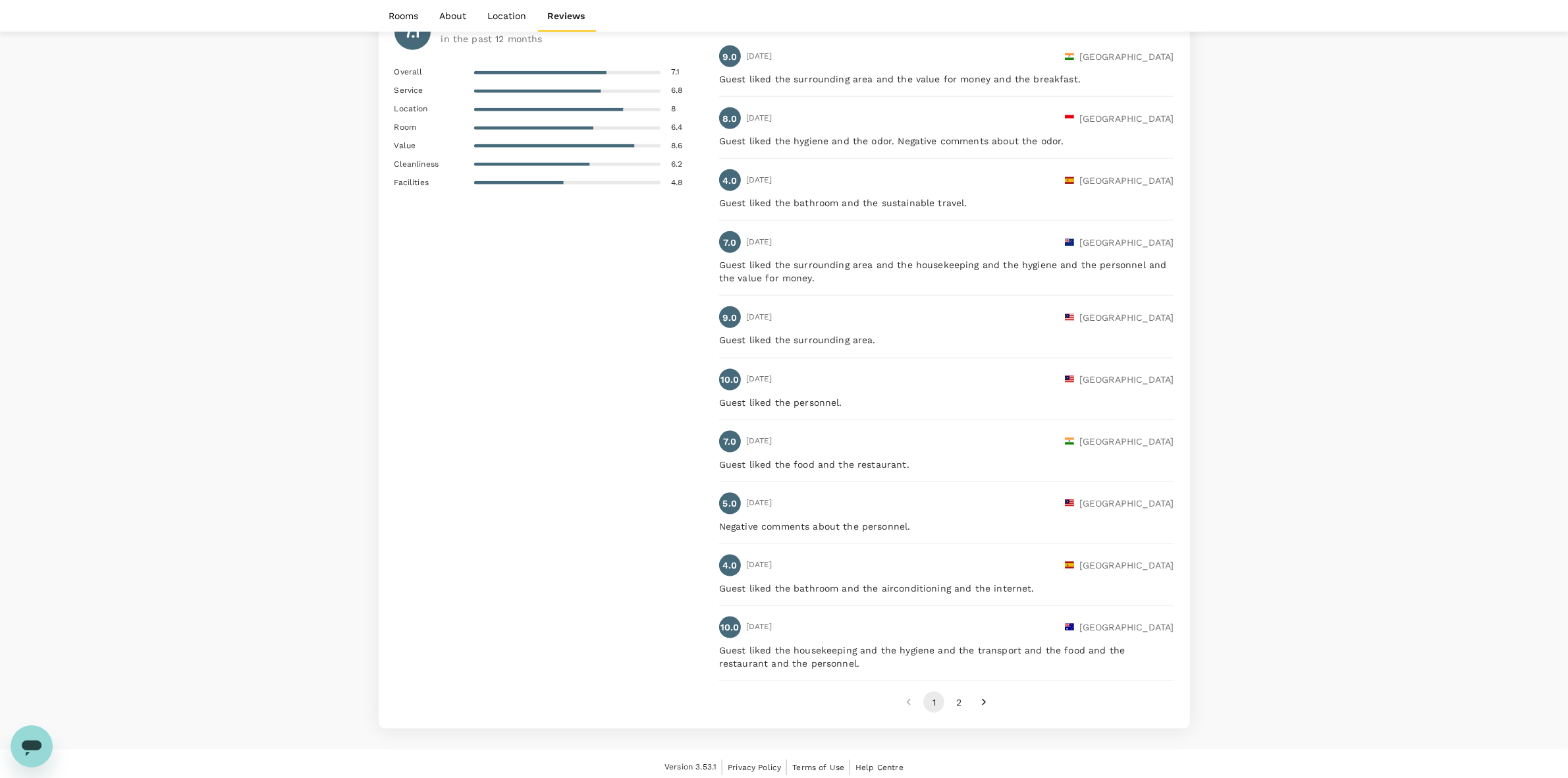
click at [967, 697] on button "2" at bounding box center [959, 702] width 21 height 21
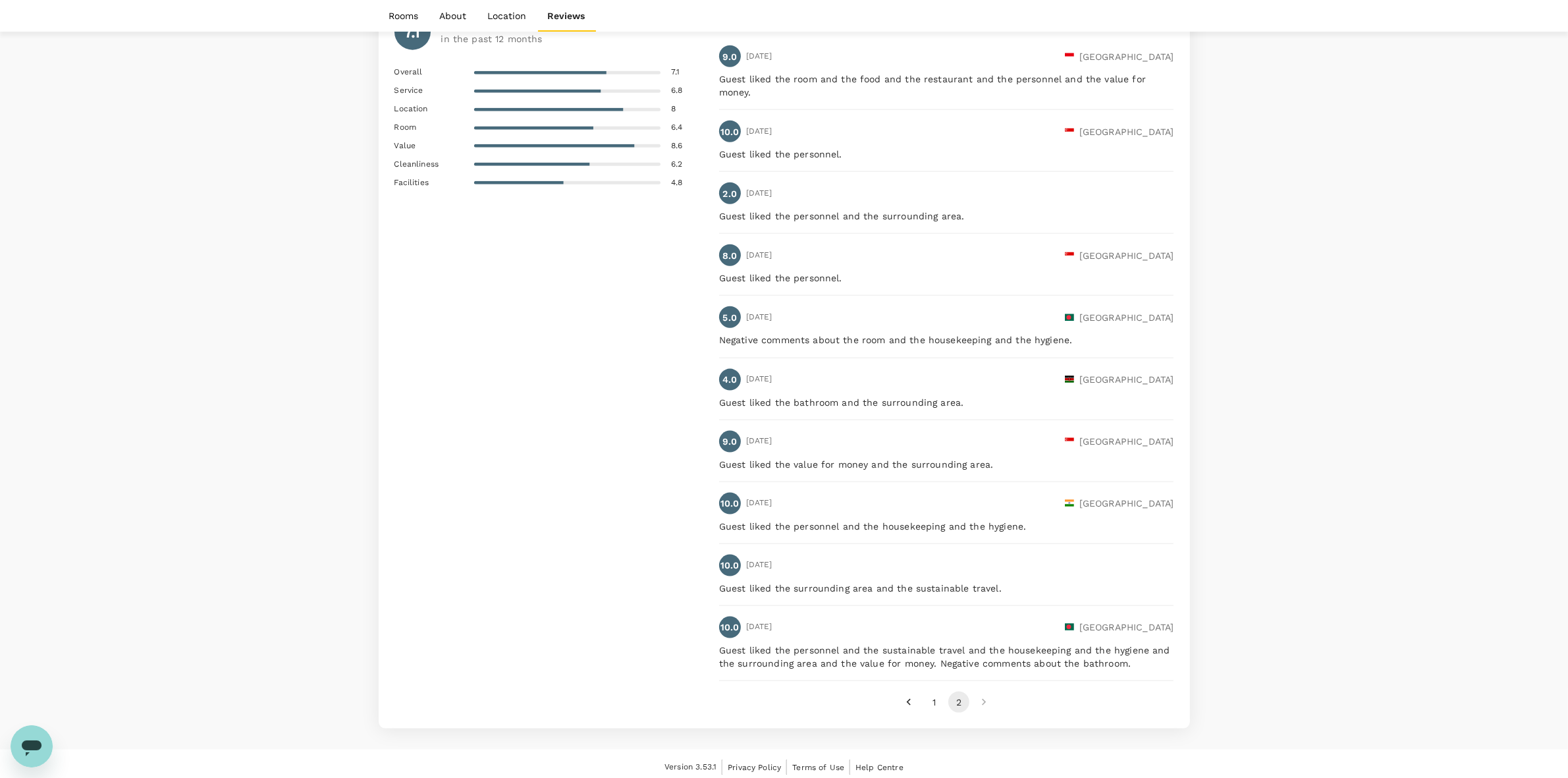
scroll to position [1976, 0]
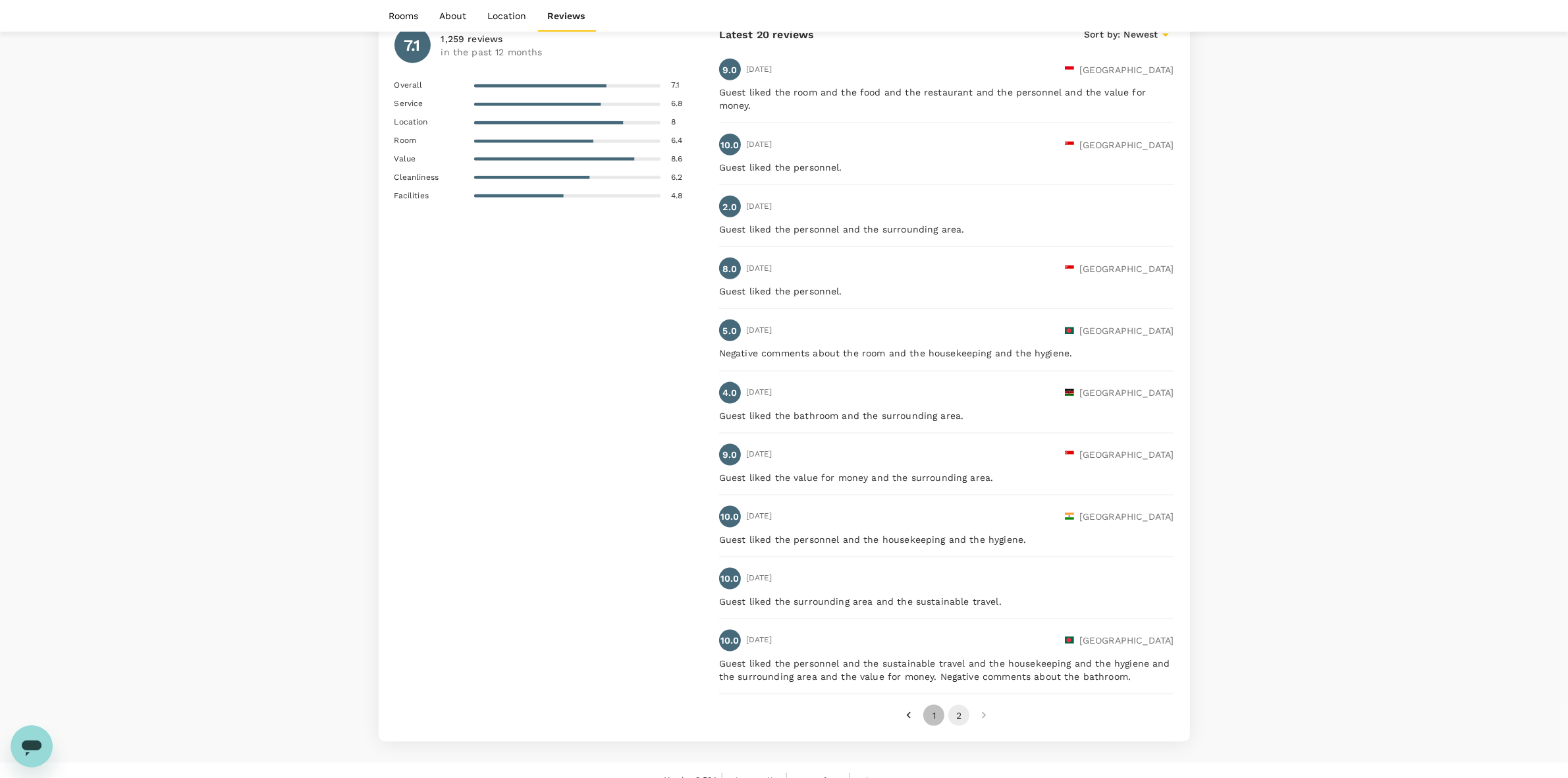
click at [939, 704] on button "1" at bounding box center [934, 715] width 21 height 21
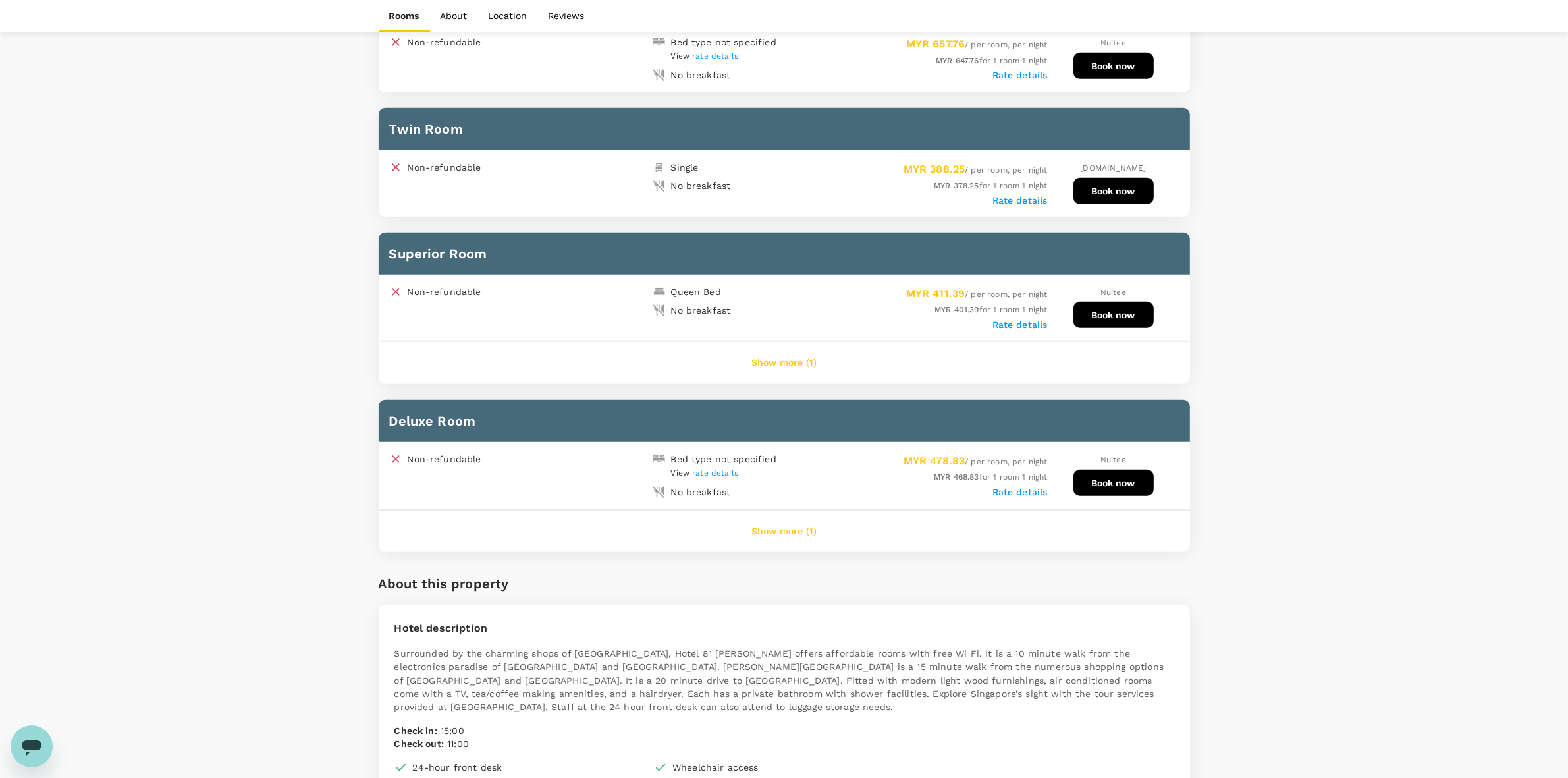
scroll to position [412, 0]
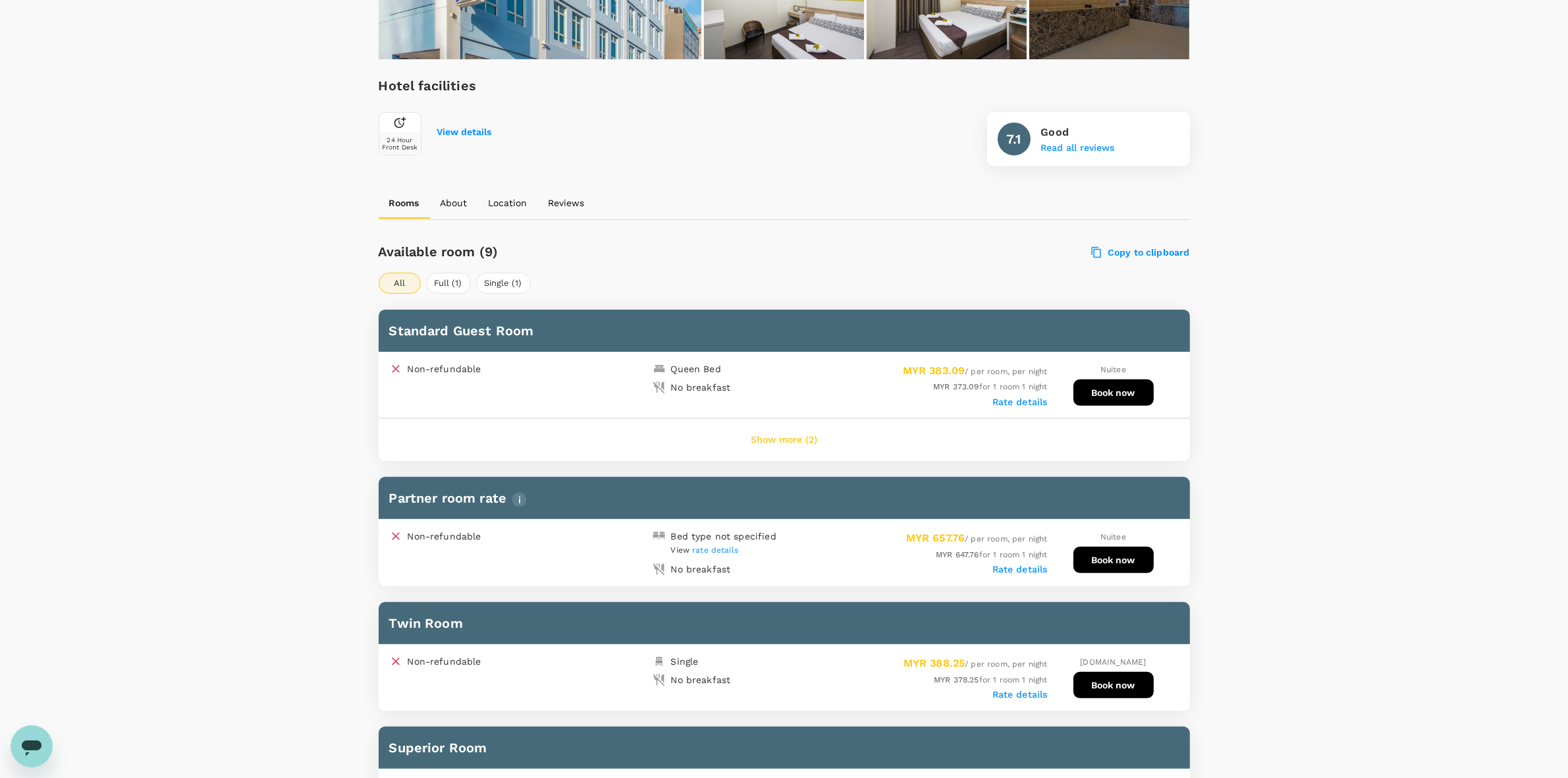
drag, startPoint x: 1298, startPoint y: 230, endPoint x: 1305, endPoint y: 238, distance: 10.6
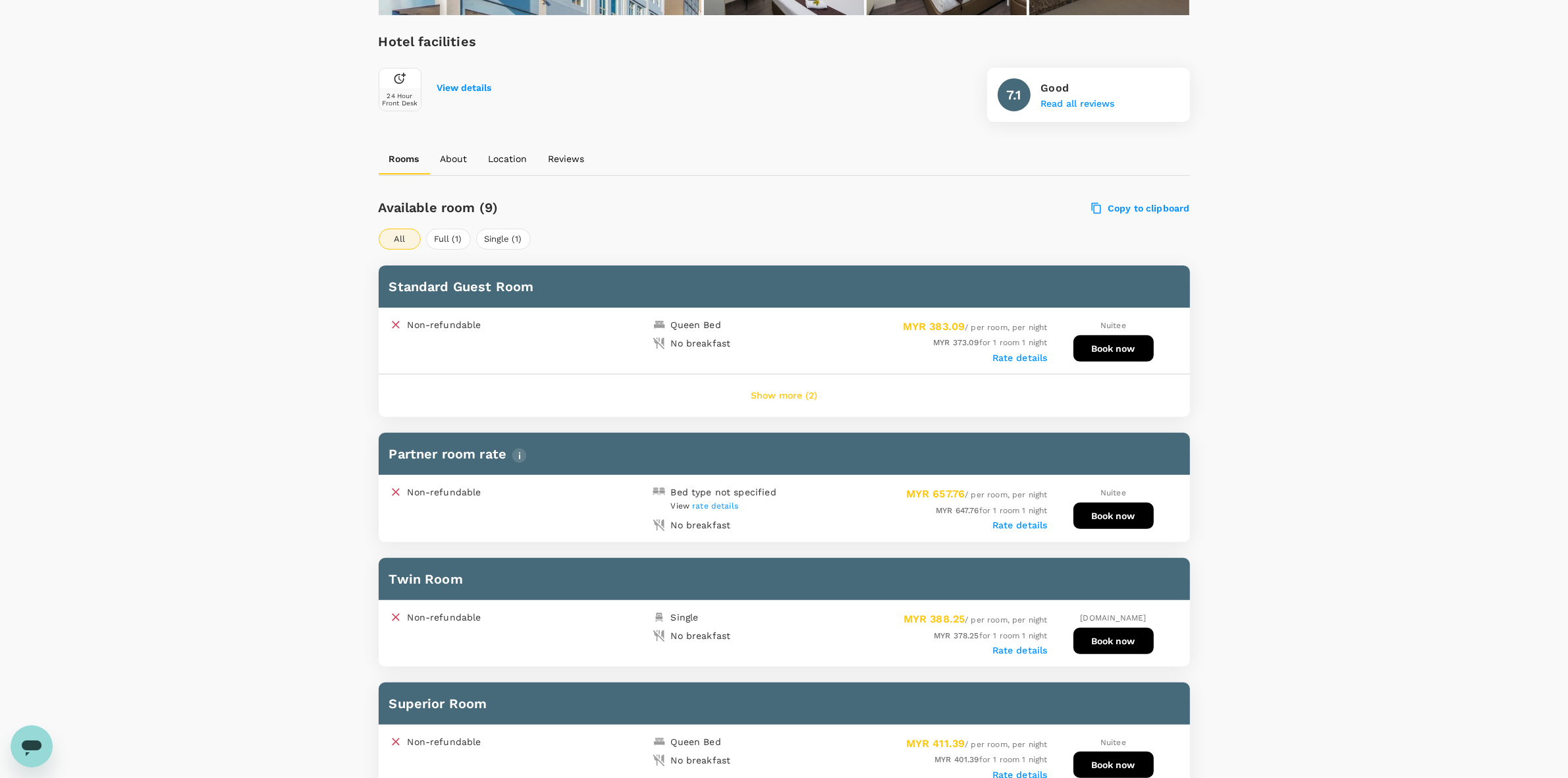
scroll to position [494, 0]
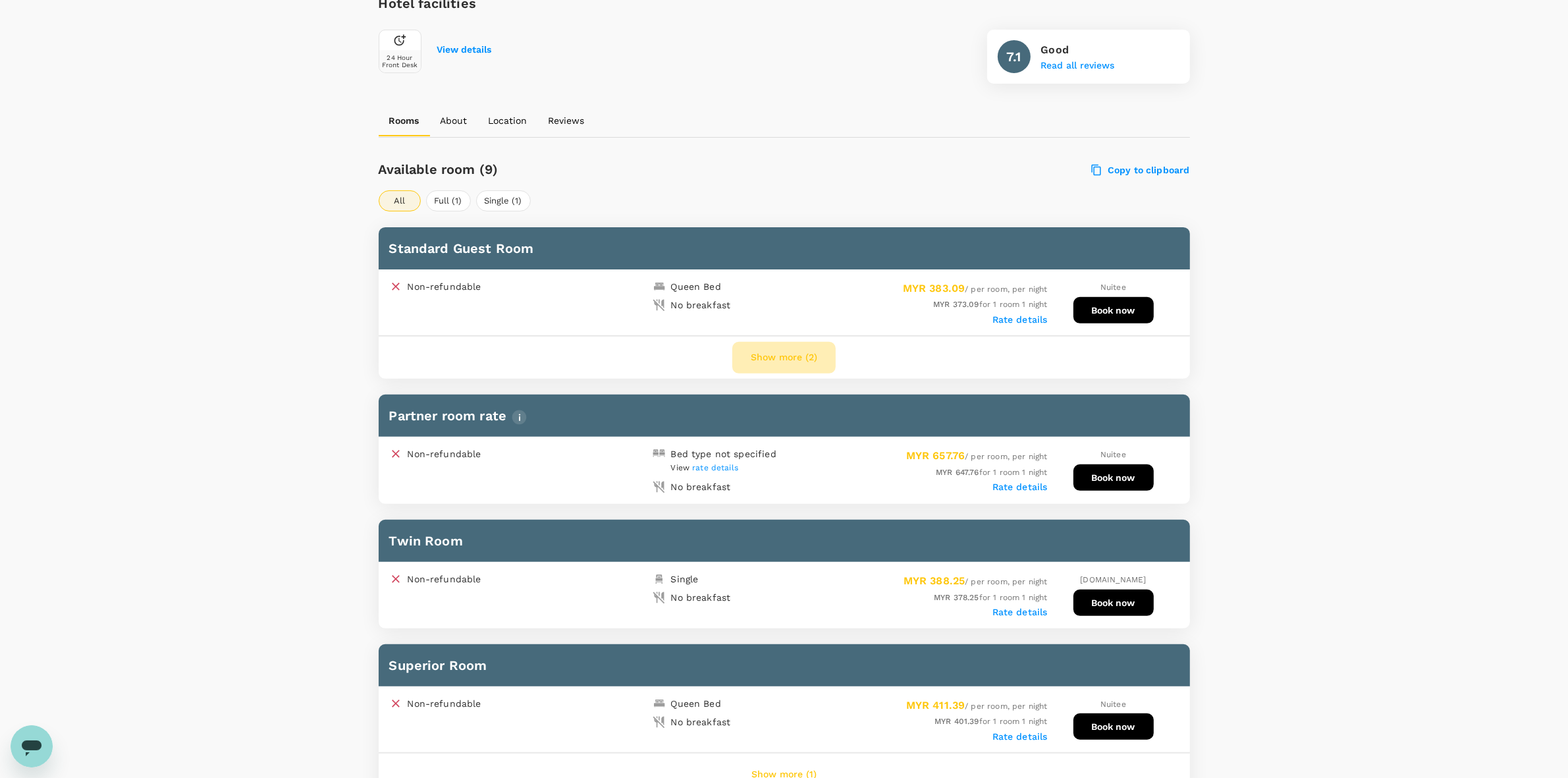
click at [795, 350] on button "Show more (2)" at bounding box center [784, 358] width 104 height 32
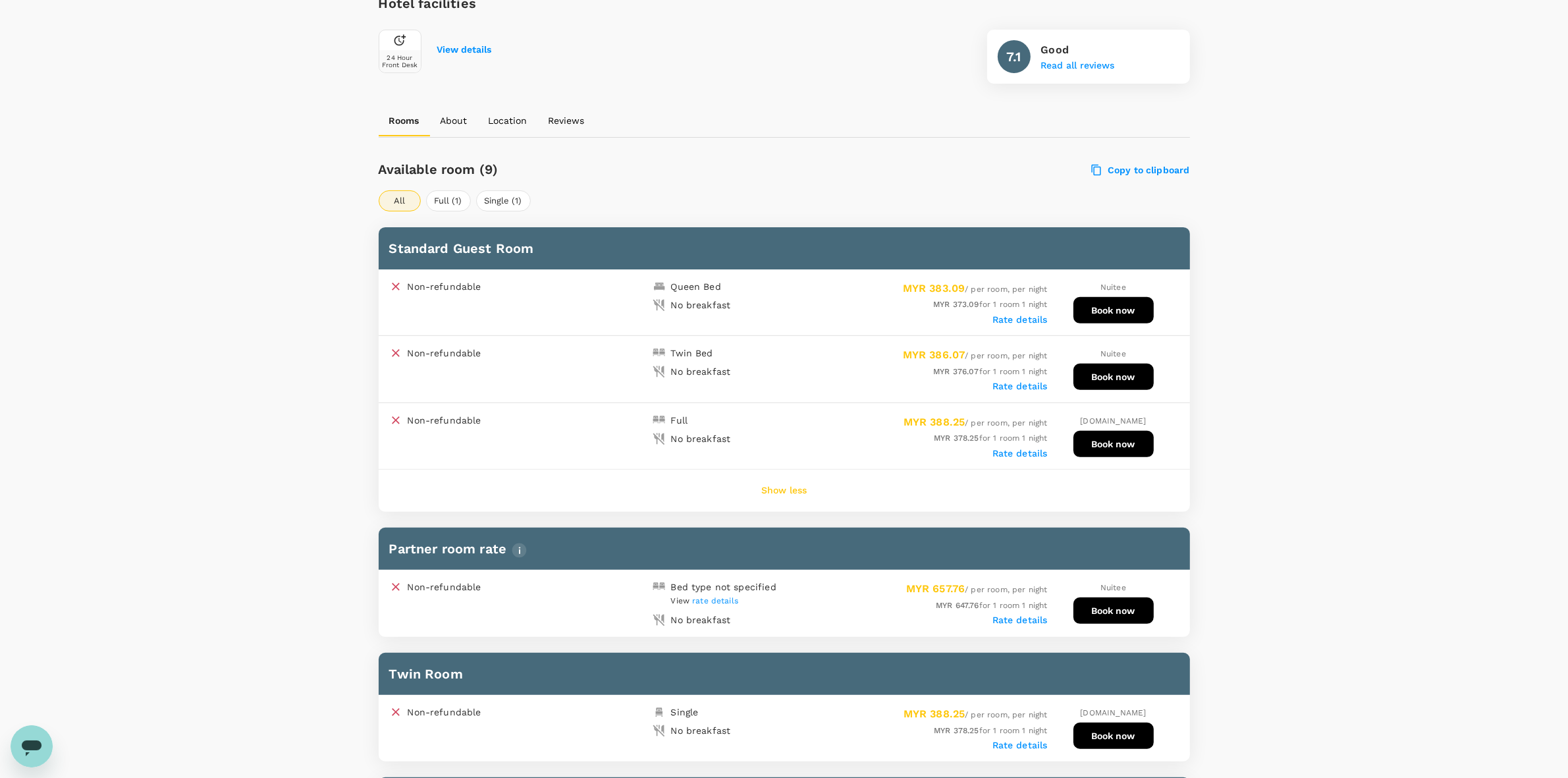
drag, startPoint x: 1102, startPoint y: 307, endPoint x: 1239, endPoint y: 308, distance: 137.0
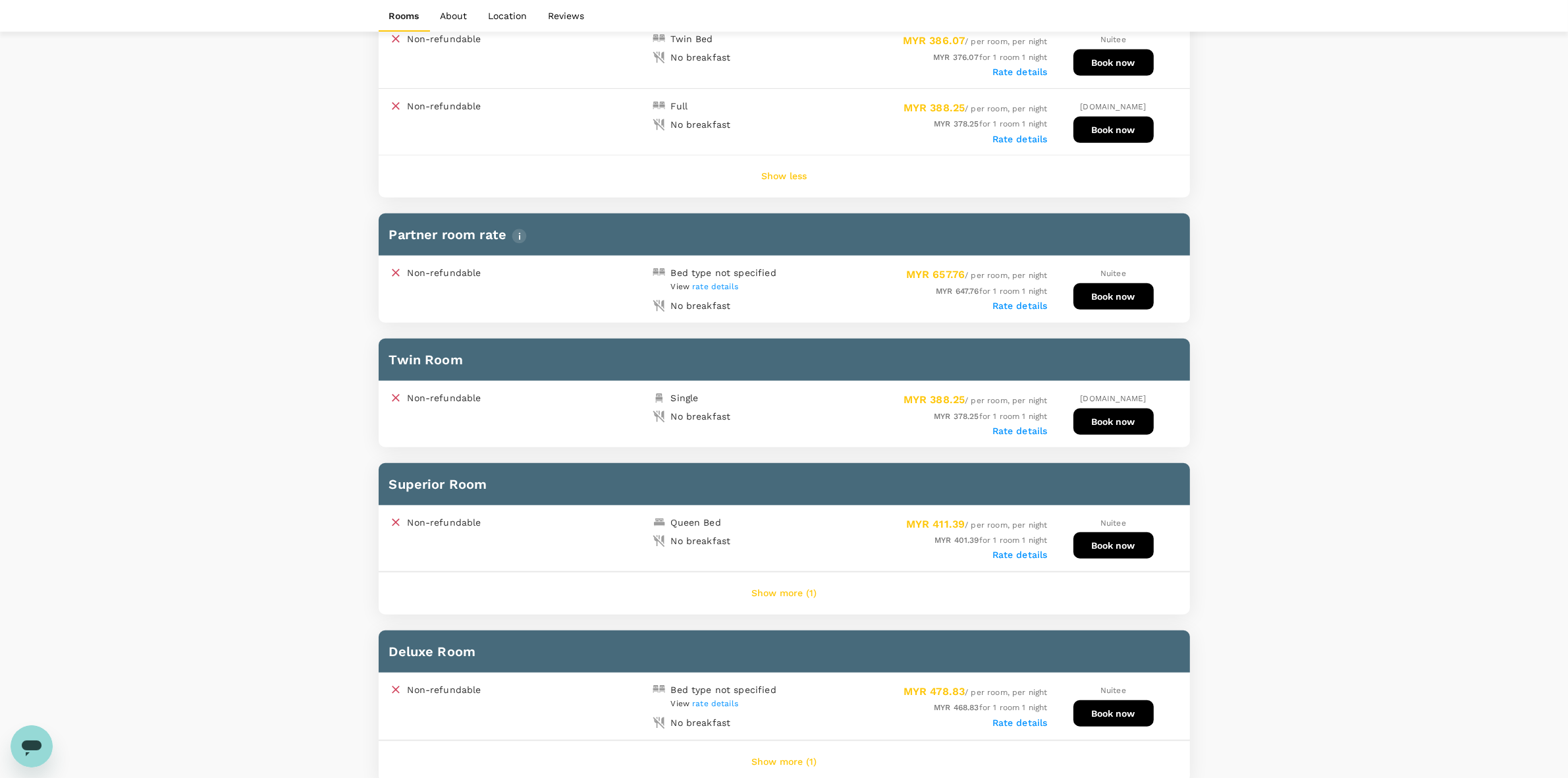
scroll to position [906, 0]
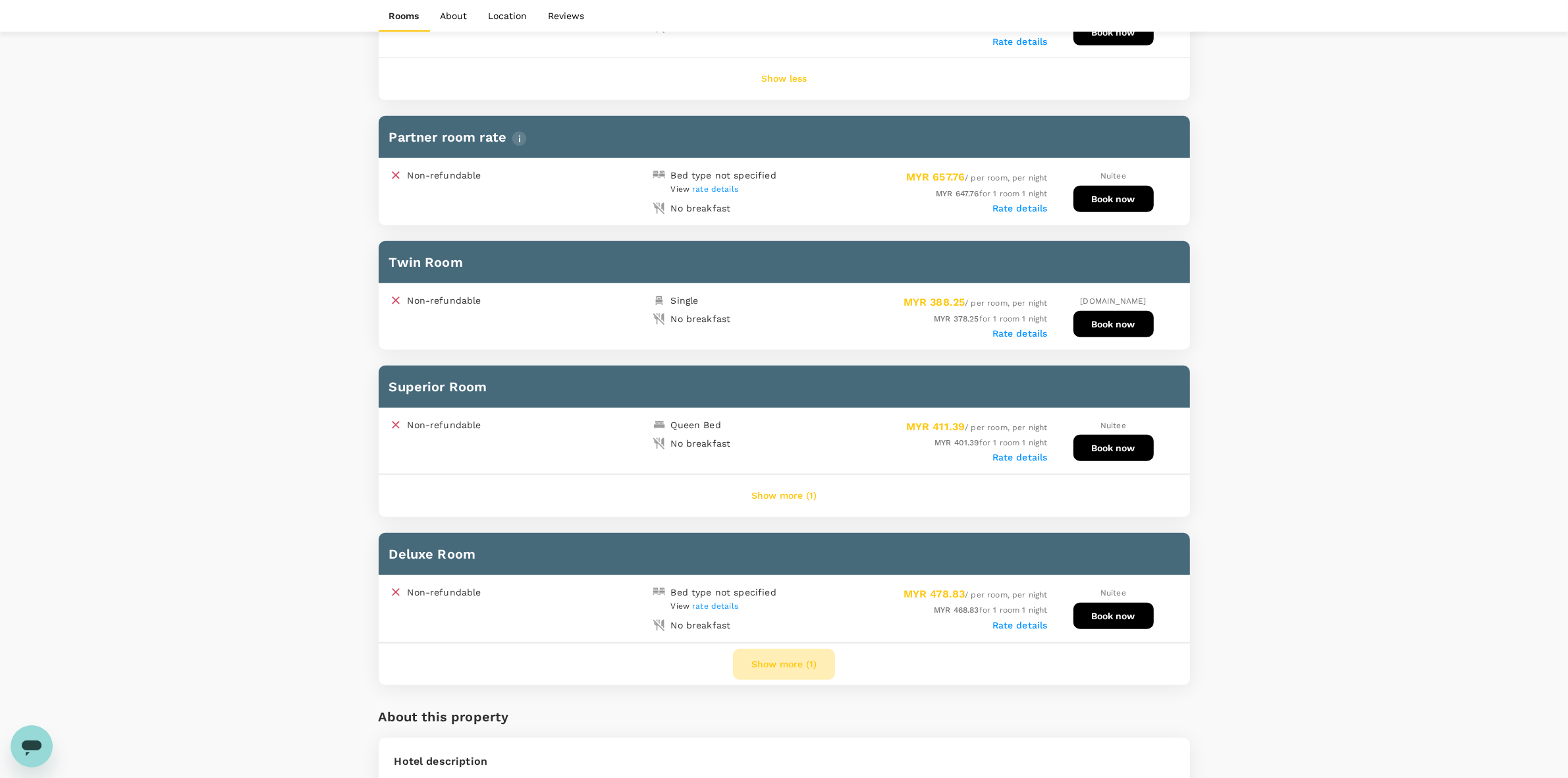
click at [779, 656] on button "Show more (1)" at bounding box center [784, 665] width 102 height 32
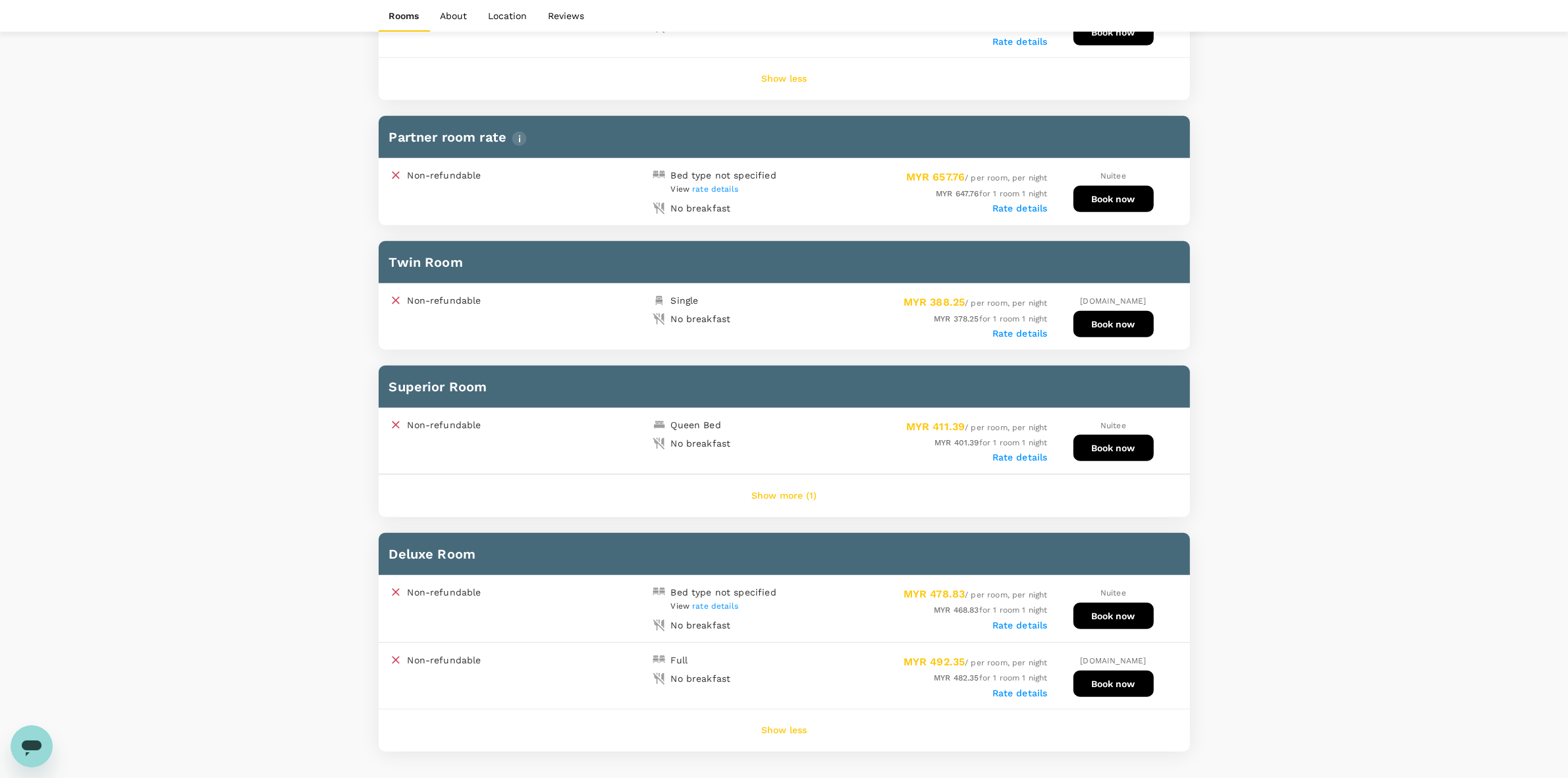
click at [1354, 511] on div "Your Hotel Details Check in [DATE] Check out [DATE] 1 traveller(s) 1 room(s) Ed…" at bounding box center [784, 585] width 1568 height 2892
click at [1346, 472] on div "Your Hotel Details Check in [DATE] Check out [DATE] 1 traveller(s) 1 room(s) Ed…" at bounding box center [784, 585] width 1568 height 2892
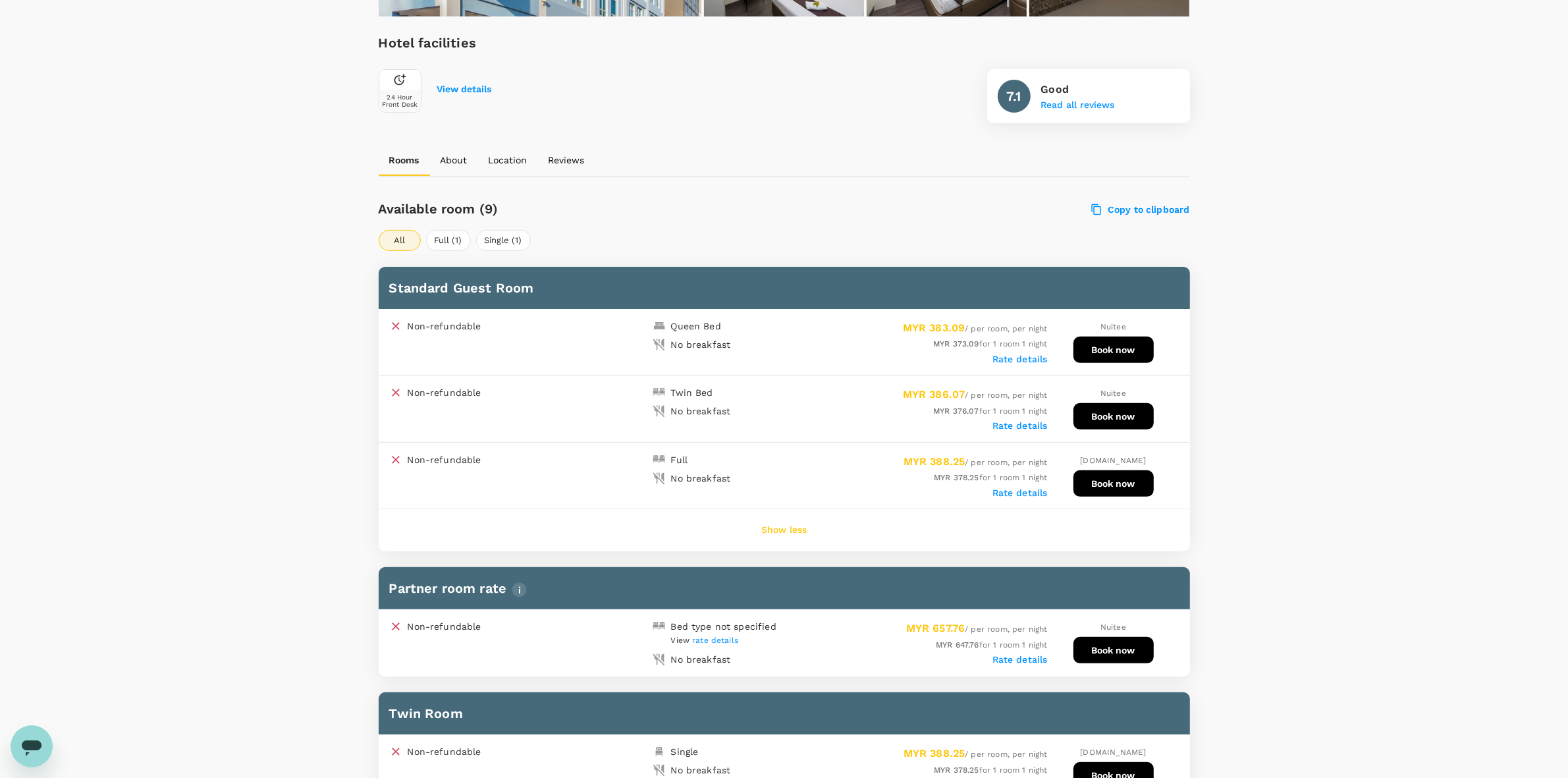
scroll to position [412, 0]
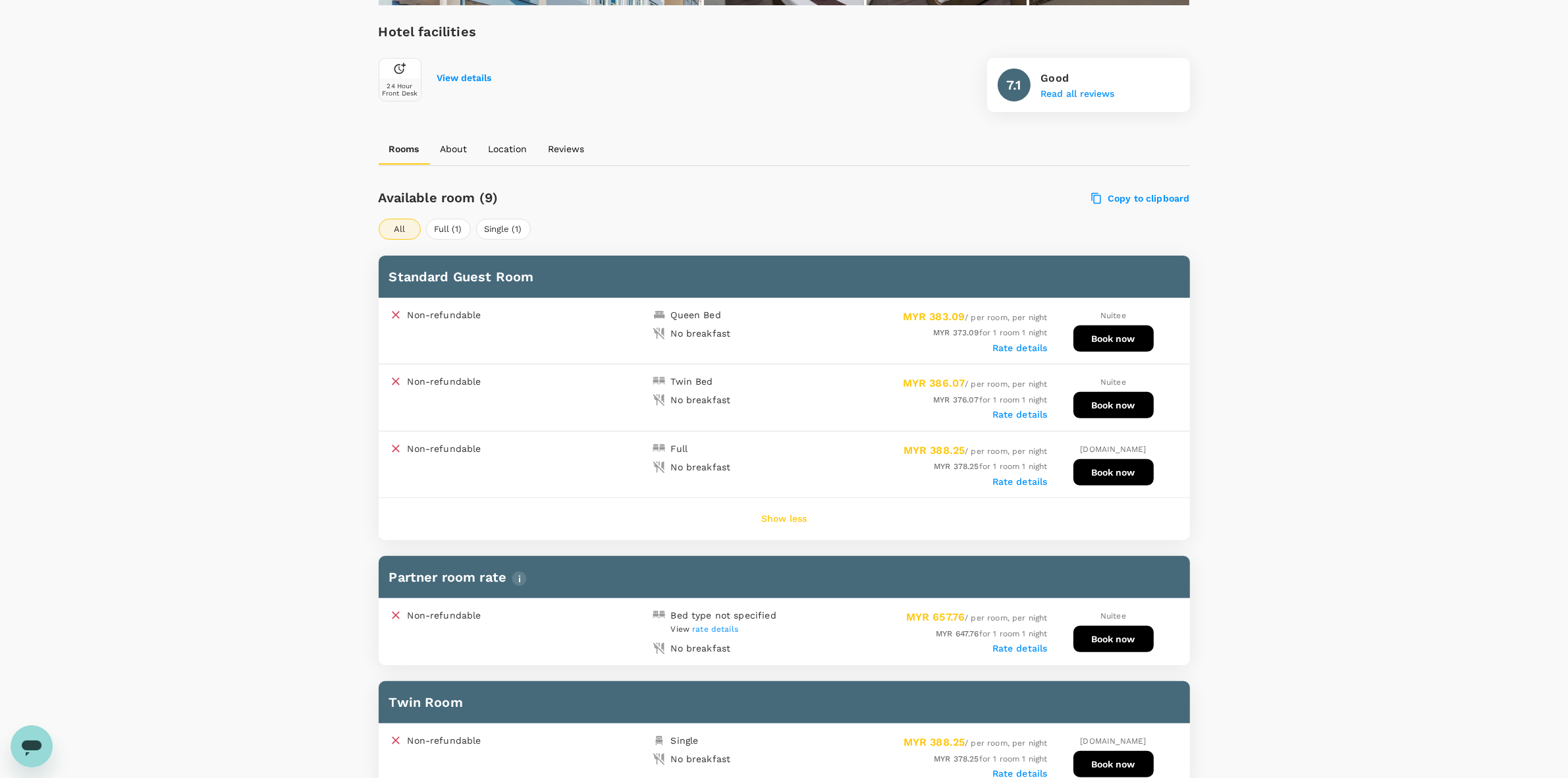
scroll to position [494, 0]
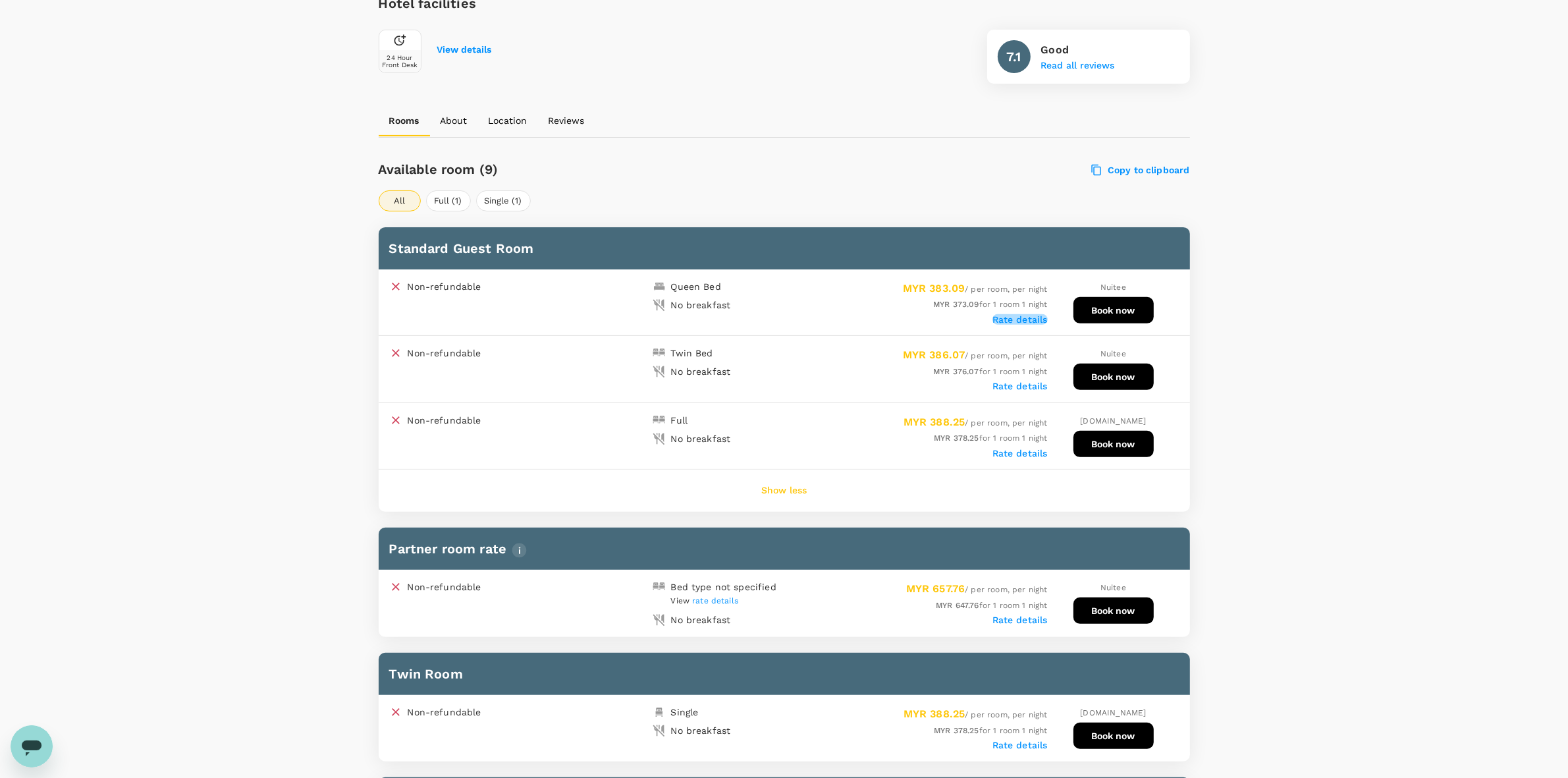
click at [1022, 315] on label "Rate details" at bounding box center [1020, 320] width 56 height 11
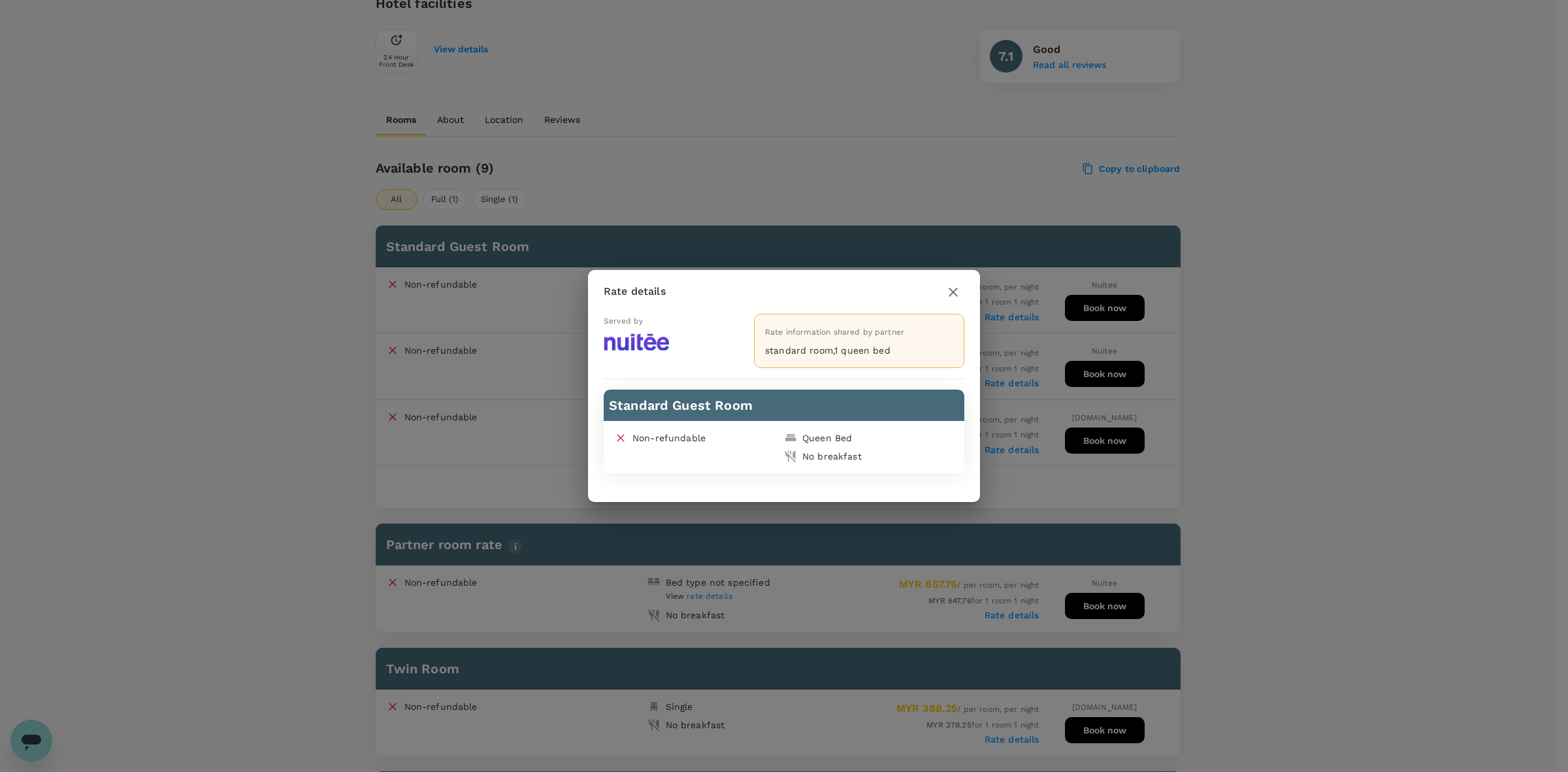
click at [952, 292] on icon "button" at bounding box center [953, 292] width 9 height 9
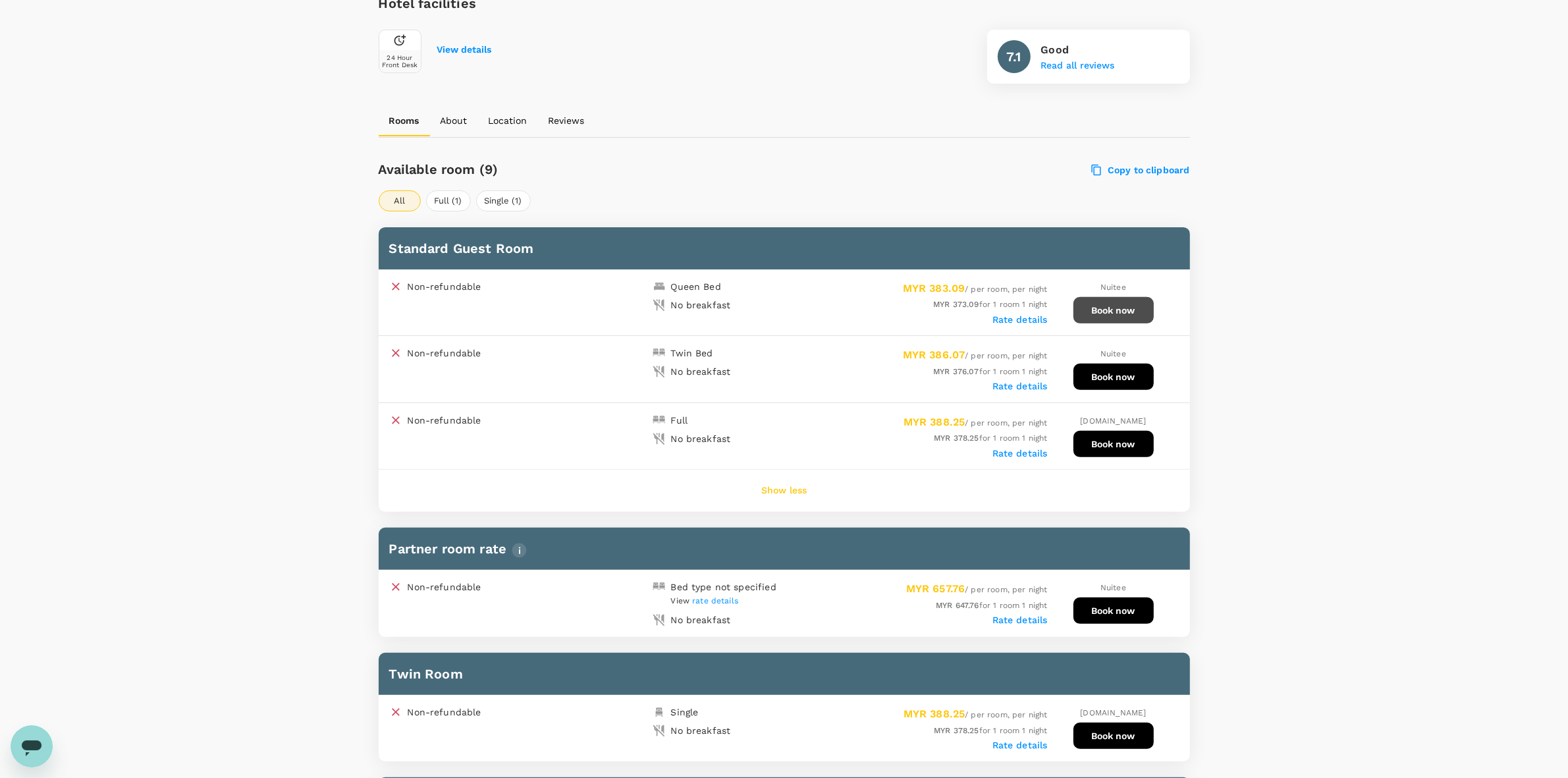
click at [1098, 302] on button "Book now" at bounding box center [1113, 310] width 80 height 26
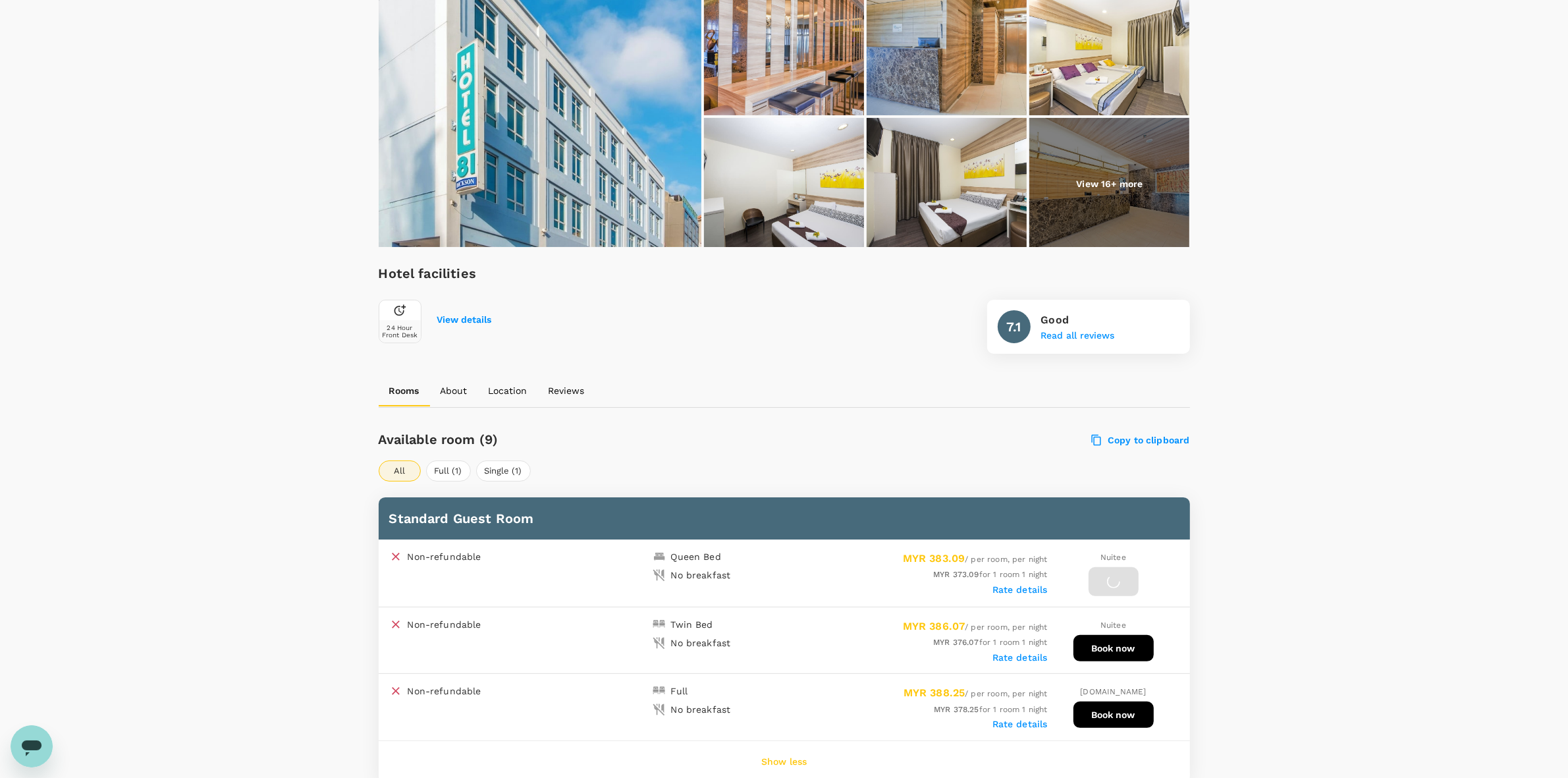
scroll to position [329, 0]
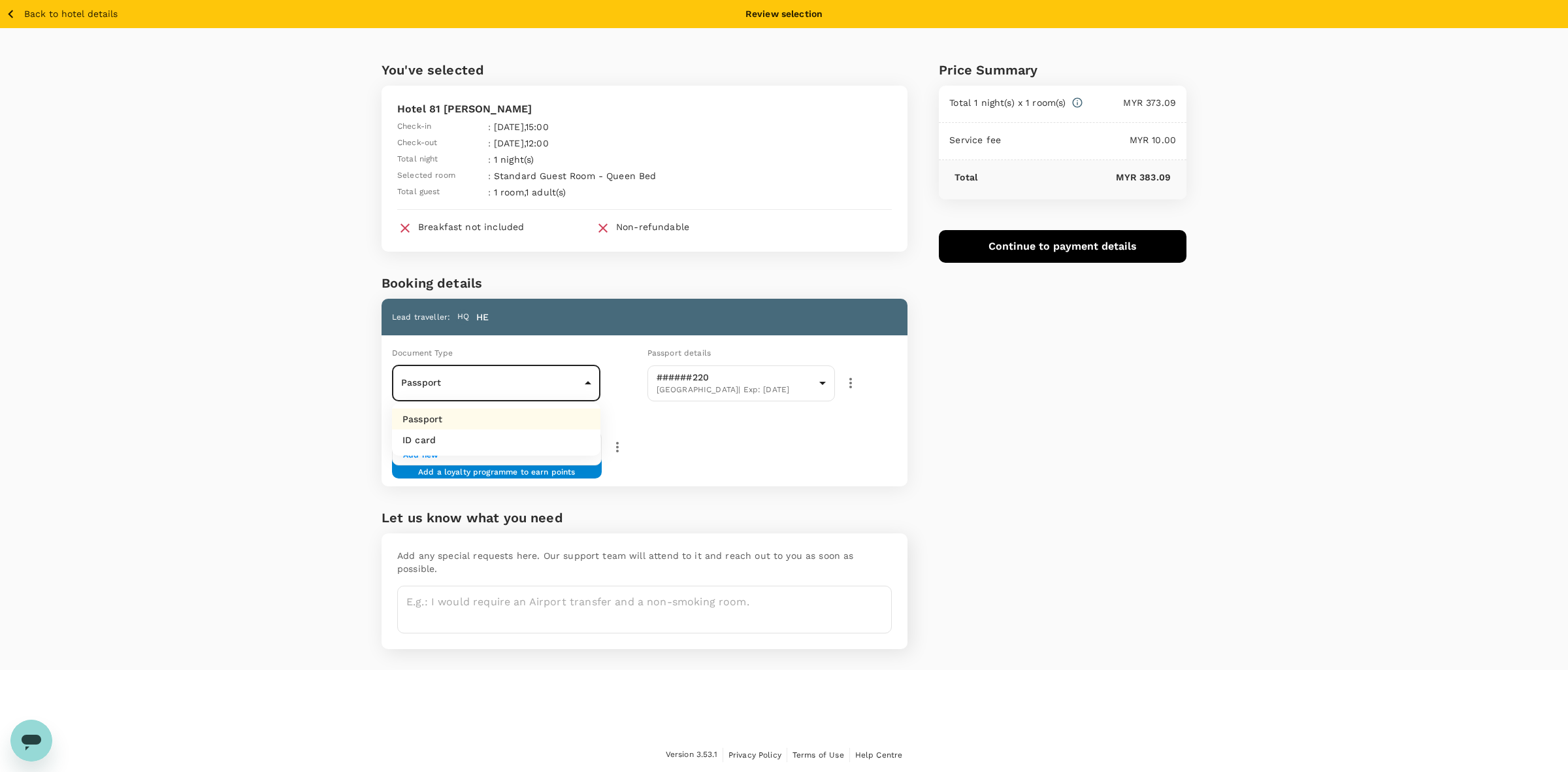
click at [577, 389] on body "Back to hotel details Review selection You've selected Hotel 81 [PERSON_NAME] C…" at bounding box center [784, 386] width 1568 height 773
click at [493, 417] on li "Passport" at bounding box center [496, 419] width 208 height 21
click at [899, 461] on div "Loyalty programme No loyalty programme available Add new Add a loyalty programm…" at bounding box center [642, 446] width 531 height 80
click at [1025, 340] on div "Price Summary Total 1 night(s) x 1 room(s) MYR 373.09 Service fee MYR 10.00 Tot…" at bounding box center [1046, 349] width 279 height 642
click at [1174, 441] on div "Price Summary Total 1 night(s) x 1 room(s) MYR 373.09 Service fee MYR 10.00 Tot…" at bounding box center [1046, 349] width 279 height 642
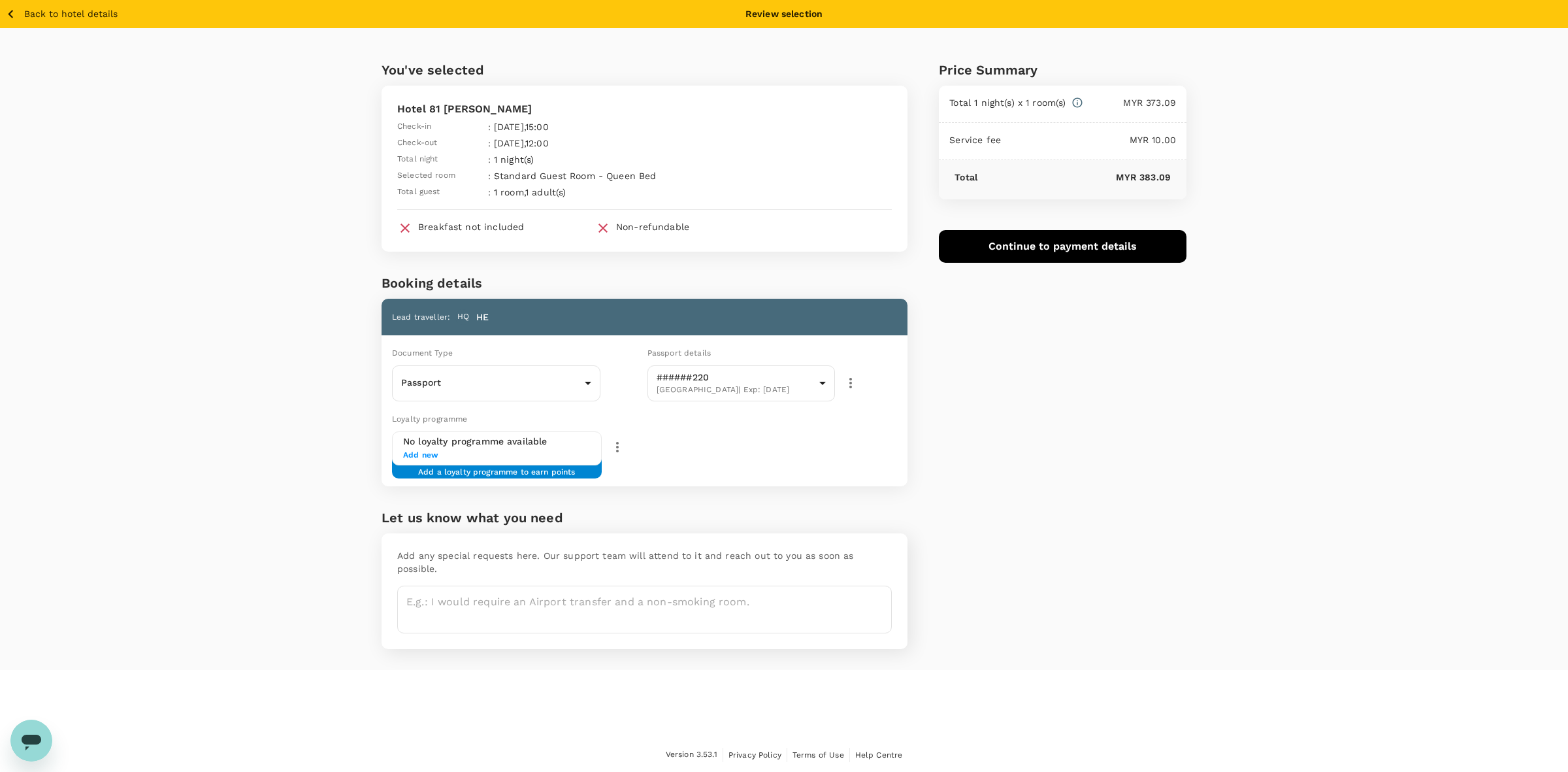
click at [1077, 246] on button "Continue to payment details" at bounding box center [1063, 246] width 248 height 33
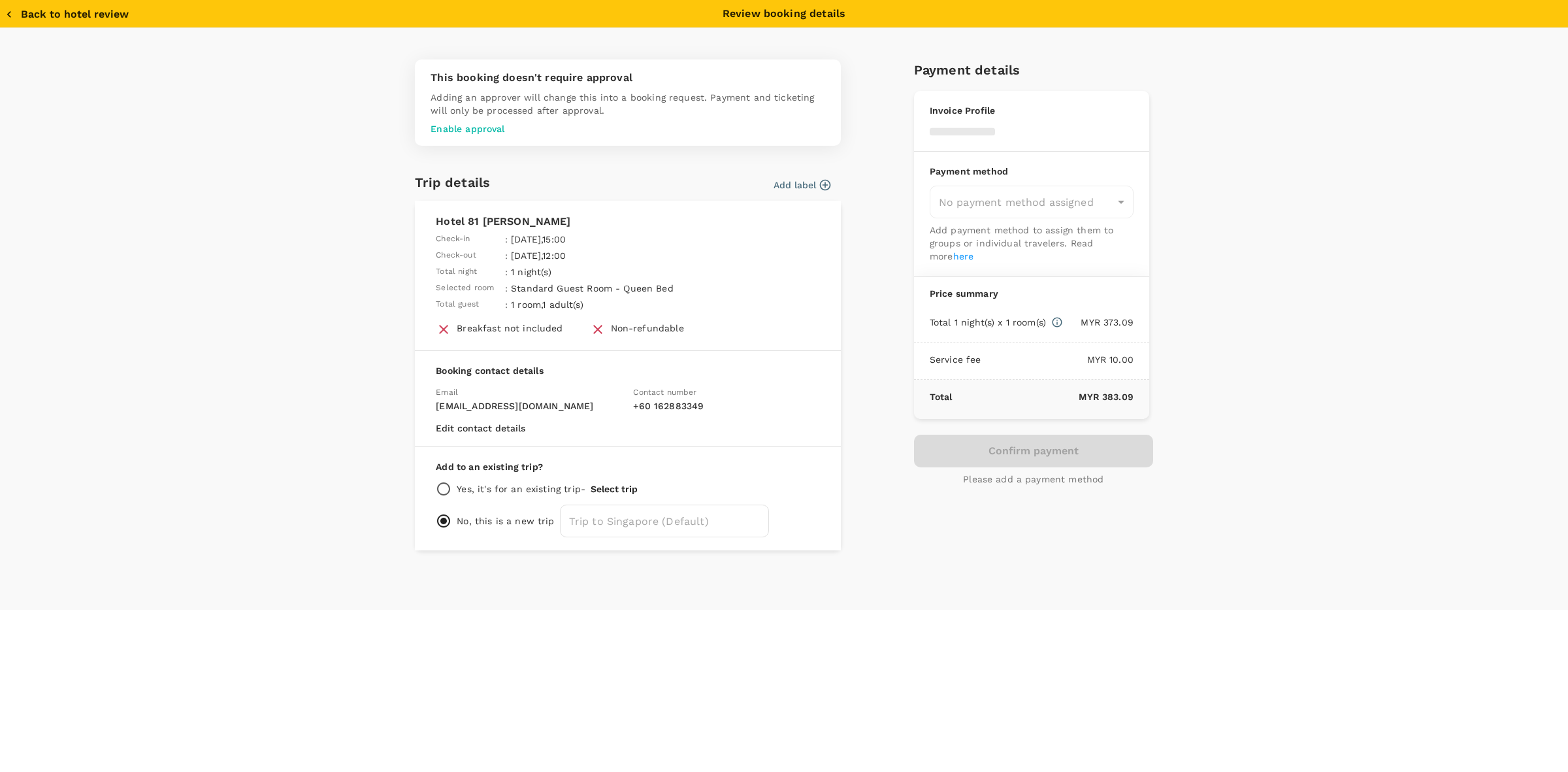
type input "9e510fc4-1fa6-4d7b-ad18-59a5d7afb8c4"
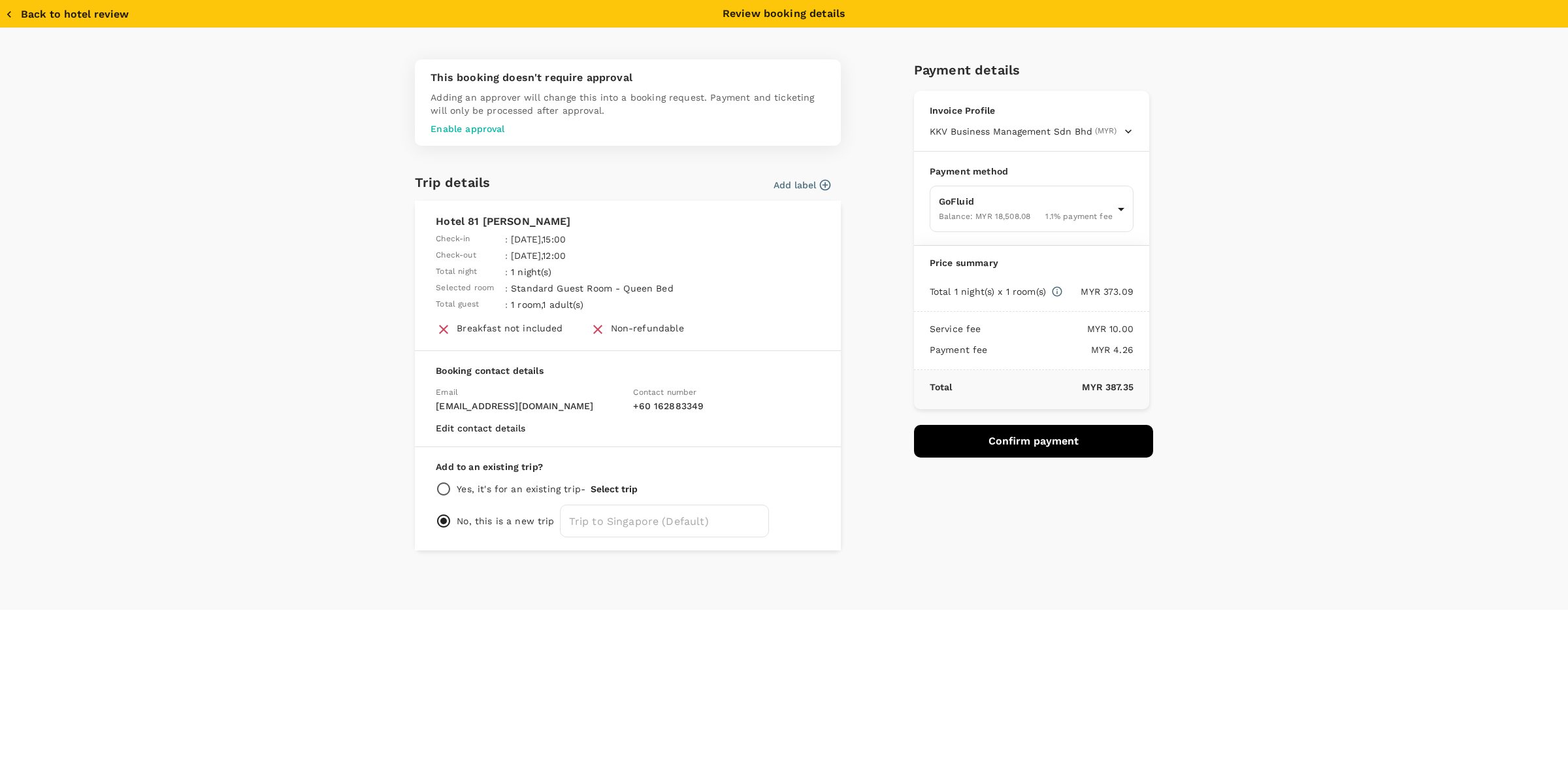
click at [1030, 233] on div "Payment method GoFluid Balance : MYR 18,508.08 1.1 % payment fee 9e510fc4-1fa6-…" at bounding box center [1031, 199] width 235 height 94
click at [1032, 213] on body "Back to hotel details Review selection You've selected Hotel 81 [PERSON_NAME] C…" at bounding box center [784, 386] width 1568 height 773
drag, startPoint x: 1245, startPoint y: 334, endPoint x: 1079, endPoint y: 427, distance: 190.3
click at [1245, 332] on div at bounding box center [784, 386] width 1568 height 772
click at [1050, 438] on button "Confirm payment" at bounding box center [1033, 441] width 239 height 33
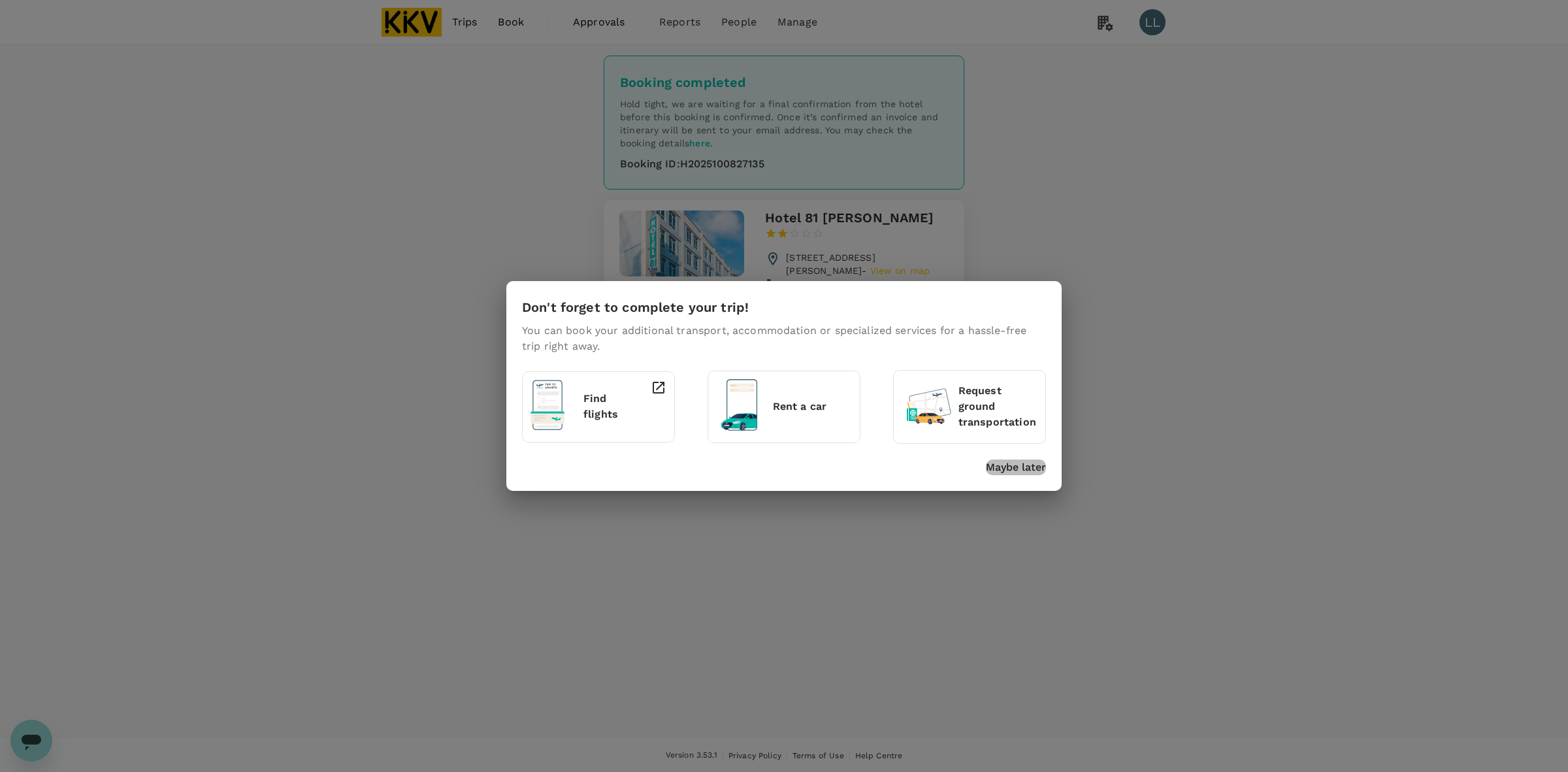
click at [1007, 473] on p "Maybe later" at bounding box center [1016, 467] width 60 height 16
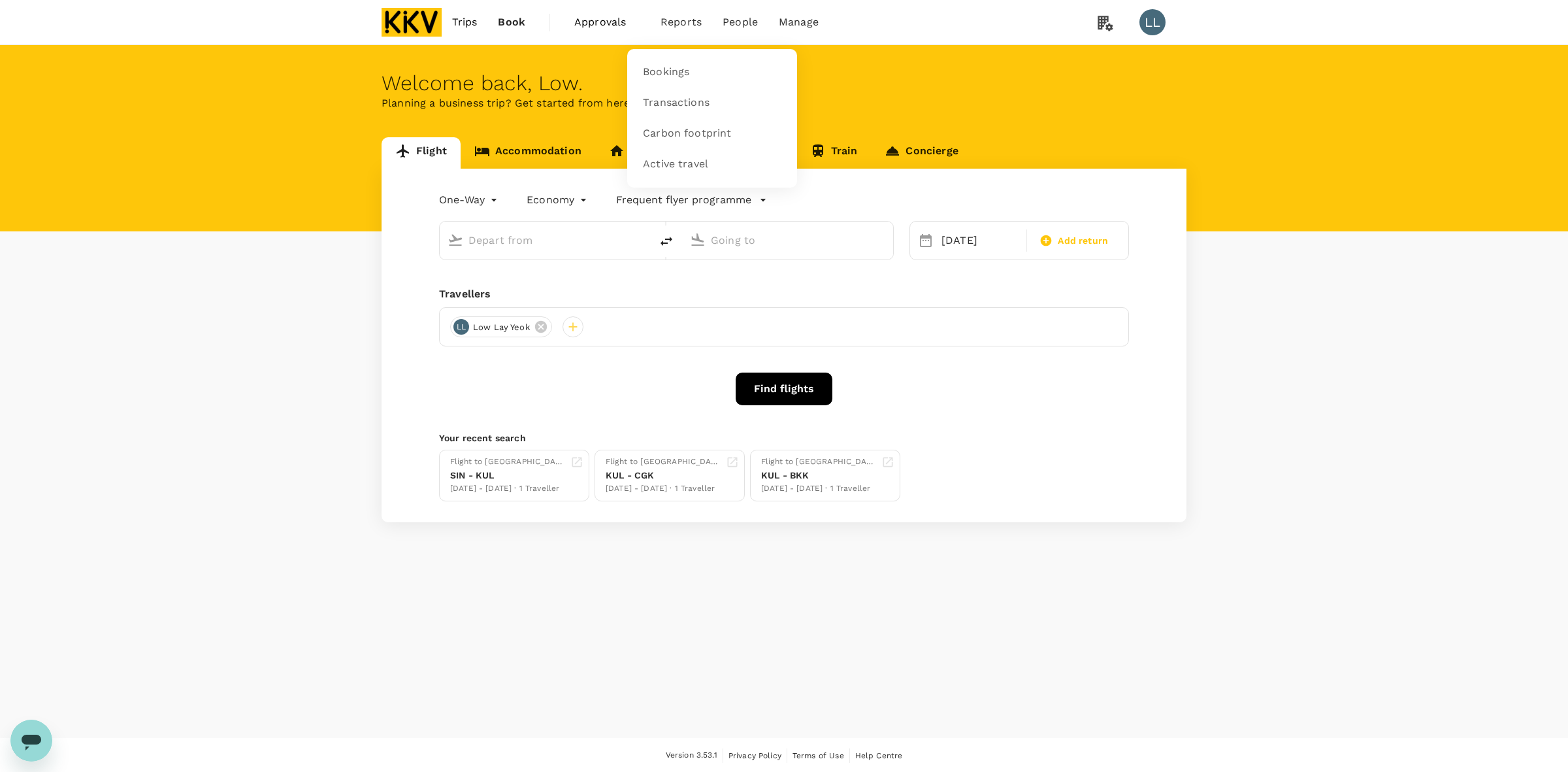
type input "Singapore Changi (SIN)"
type input "Kuala Lumpur Intl ([GEOGRAPHIC_DATA])"
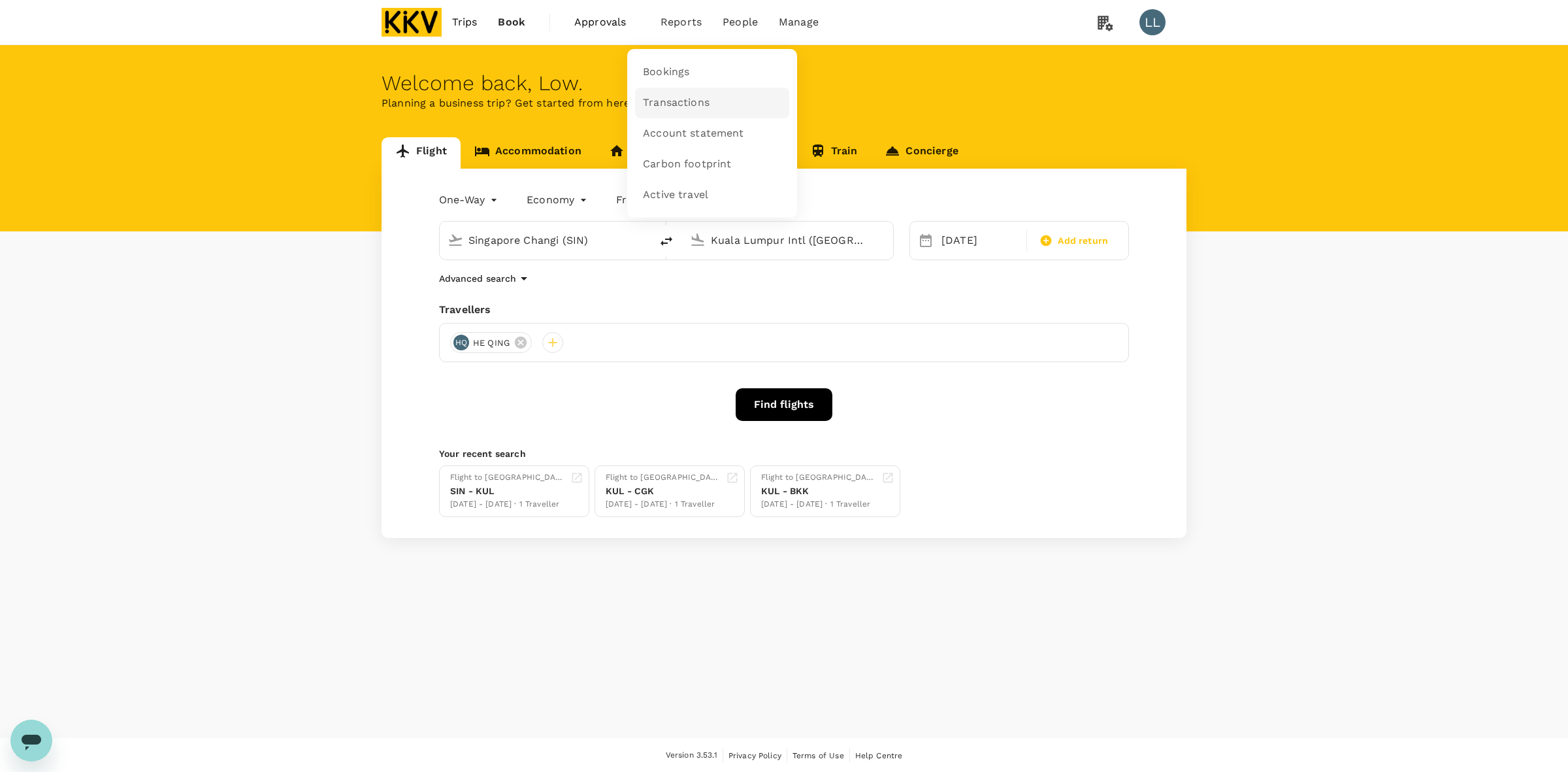
click at [687, 96] on link "Transactions" at bounding box center [711, 103] width 154 height 31
